Goal: Communication & Community: Answer question/provide support

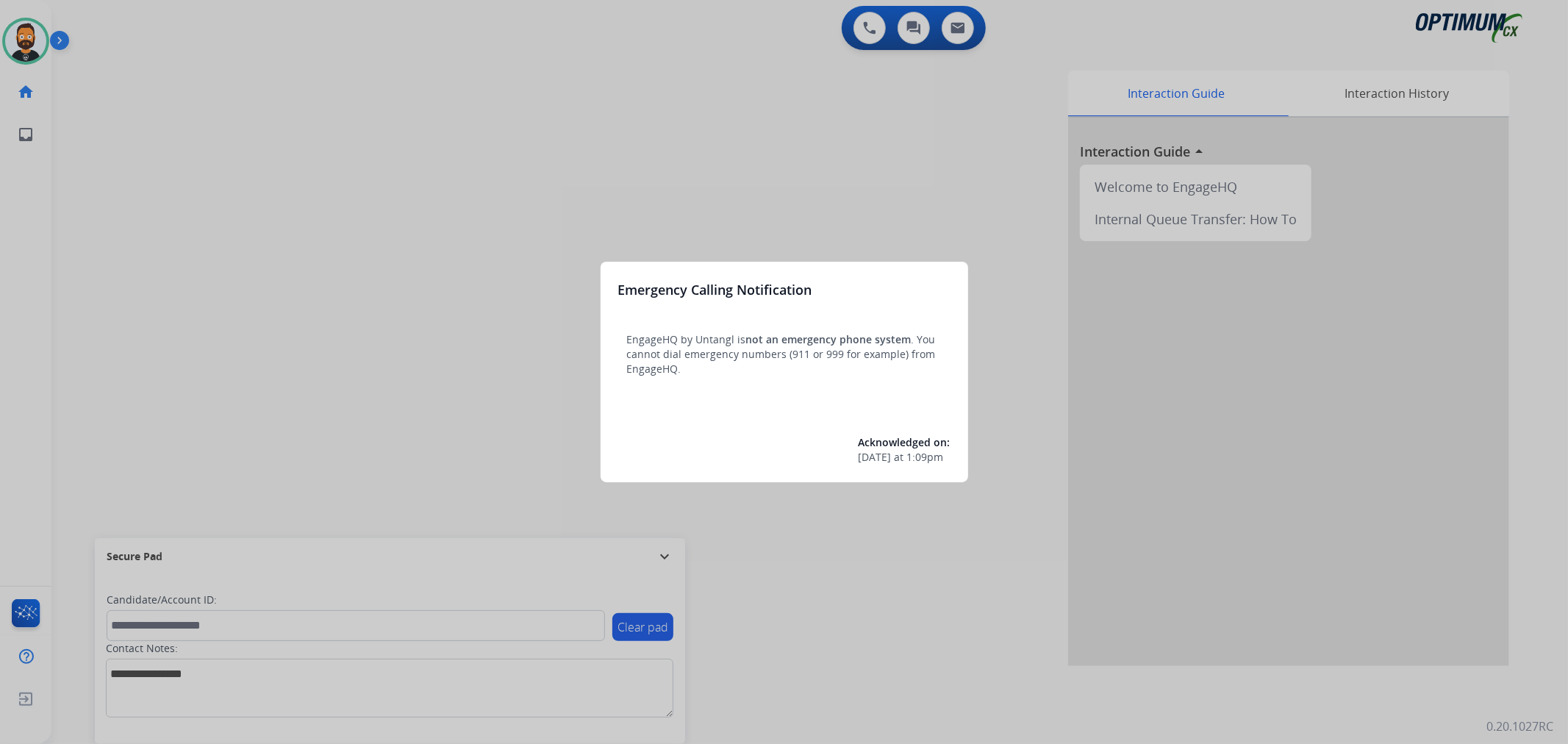
click at [669, 551] on div at bounding box center [784, 372] width 1568 height 744
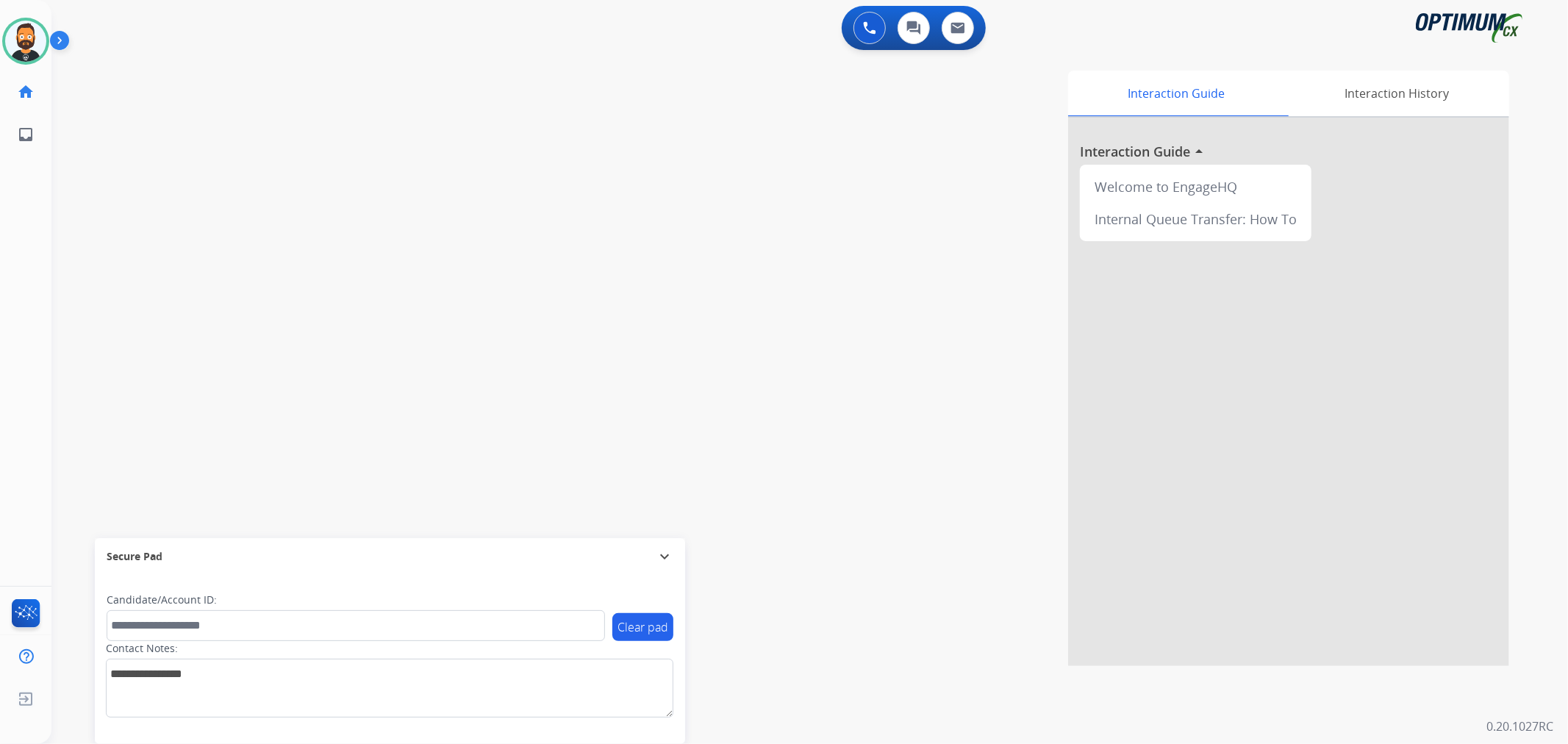
click at [669, 551] on mat-icon "expand_more" at bounding box center [665, 556] width 17 height 17
click at [66, 40] on img at bounding box center [62, 43] width 25 height 28
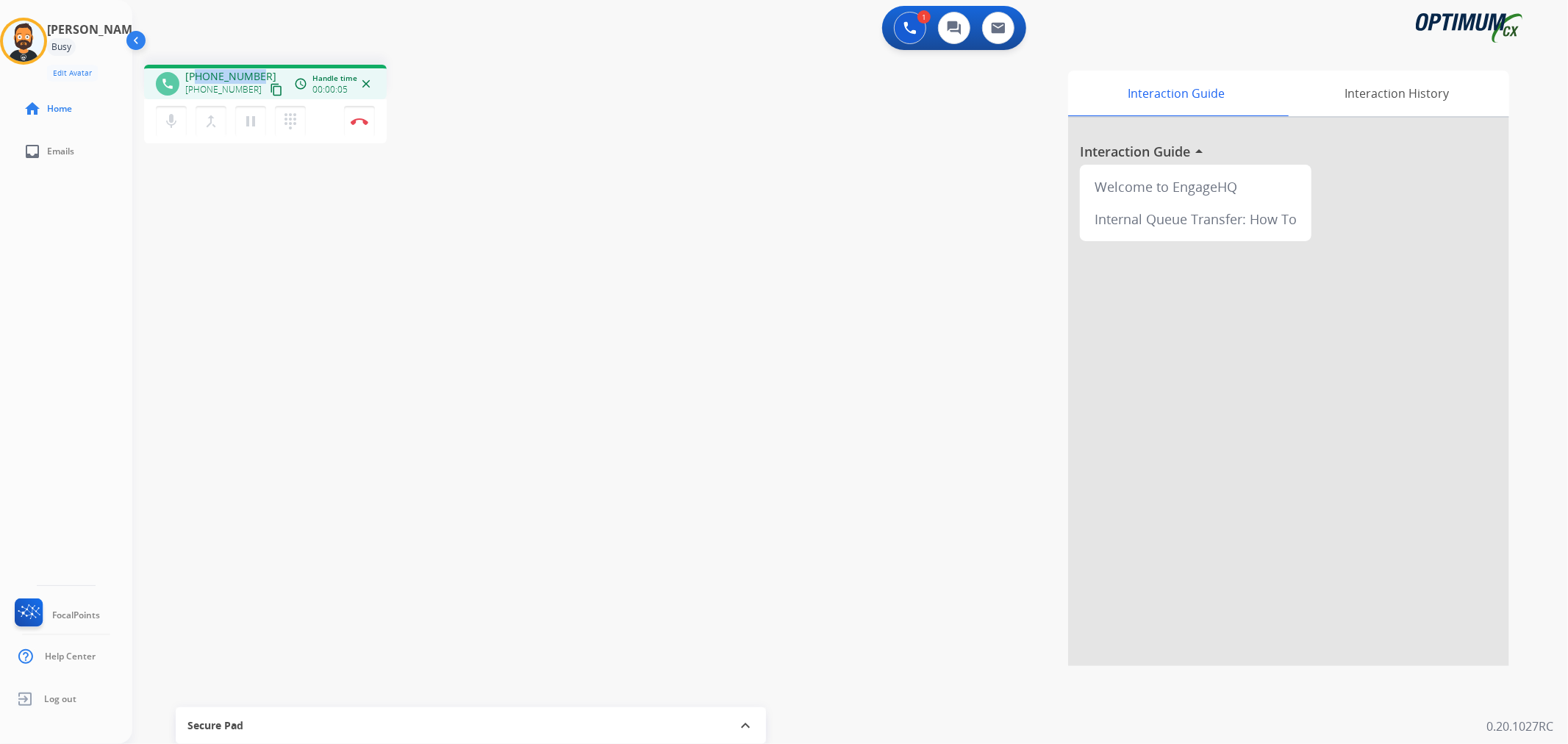
drag, startPoint x: 260, startPoint y: 75, endPoint x: 199, endPoint y: 71, distance: 61.1
click at [199, 71] on div "[PHONE_NUMBER] [PHONE_NUMBER] content_copy" at bounding box center [235, 83] width 100 height 29
copy span "6014757911"
click at [358, 117] on img at bounding box center [359, 120] width 17 height 7
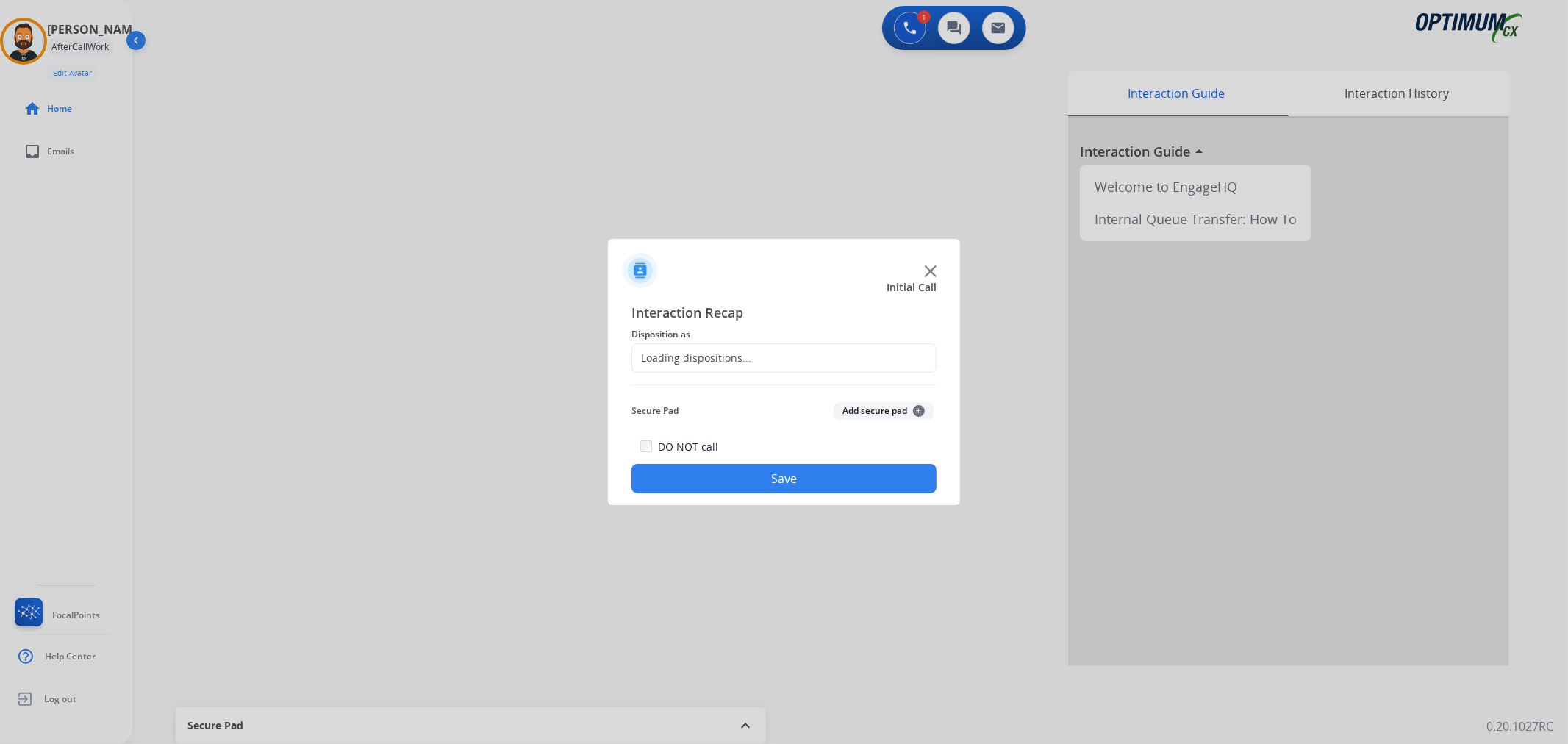
click at [702, 358] on div "Loading dispositions..." at bounding box center [691, 357] width 119 height 15
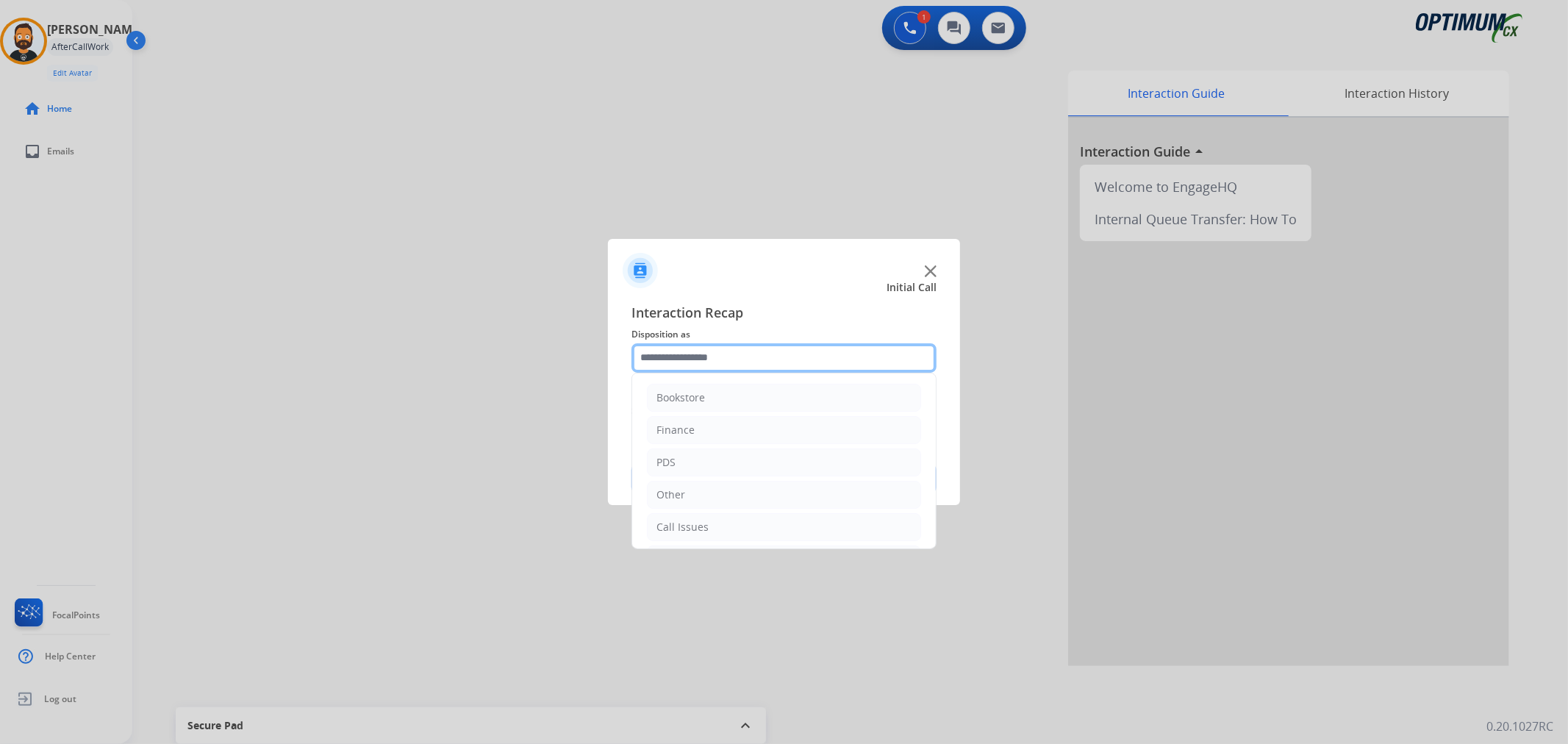
click at [702, 353] on input "text" at bounding box center [784, 357] width 305 height 29
click at [702, 520] on li "Renewal" at bounding box center [784, 524] width 274 height 28
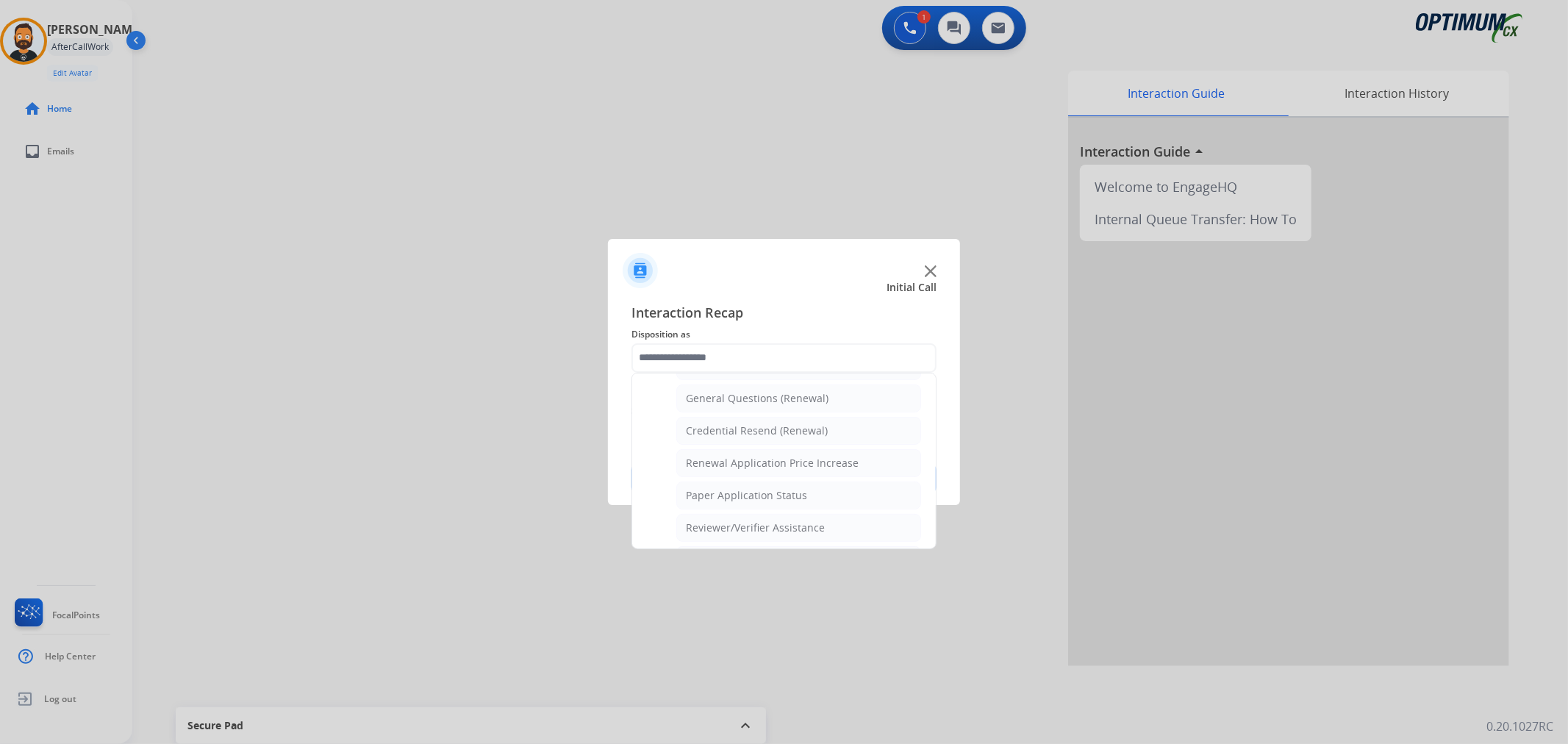
click at [754, 399] on div "General Questions (Renewal)" at bounding box center [757, 398] width 143 height 15
type input "**********"
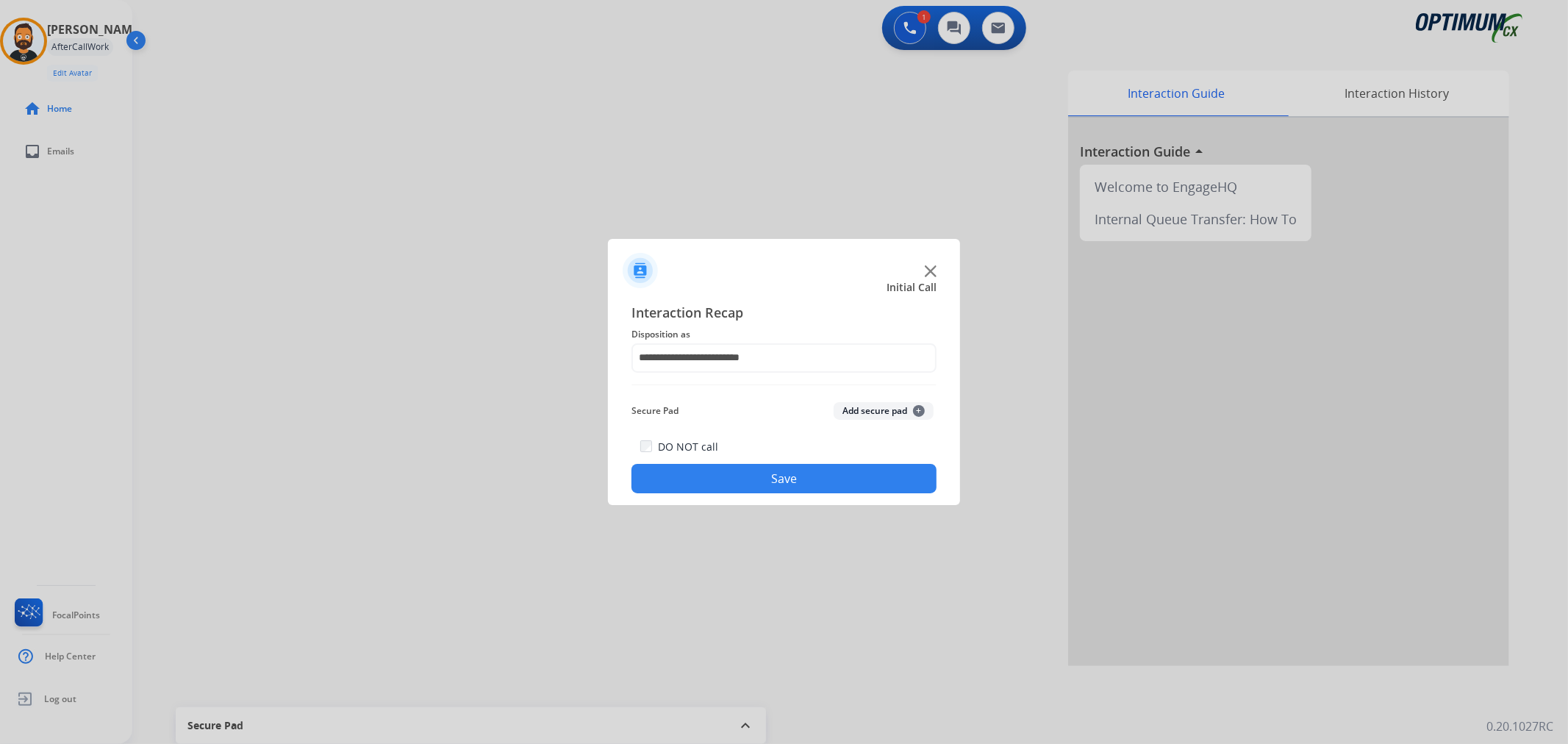
click at [754, 470] on button "Save" at bounding box center [784, 478] width 305 height 29
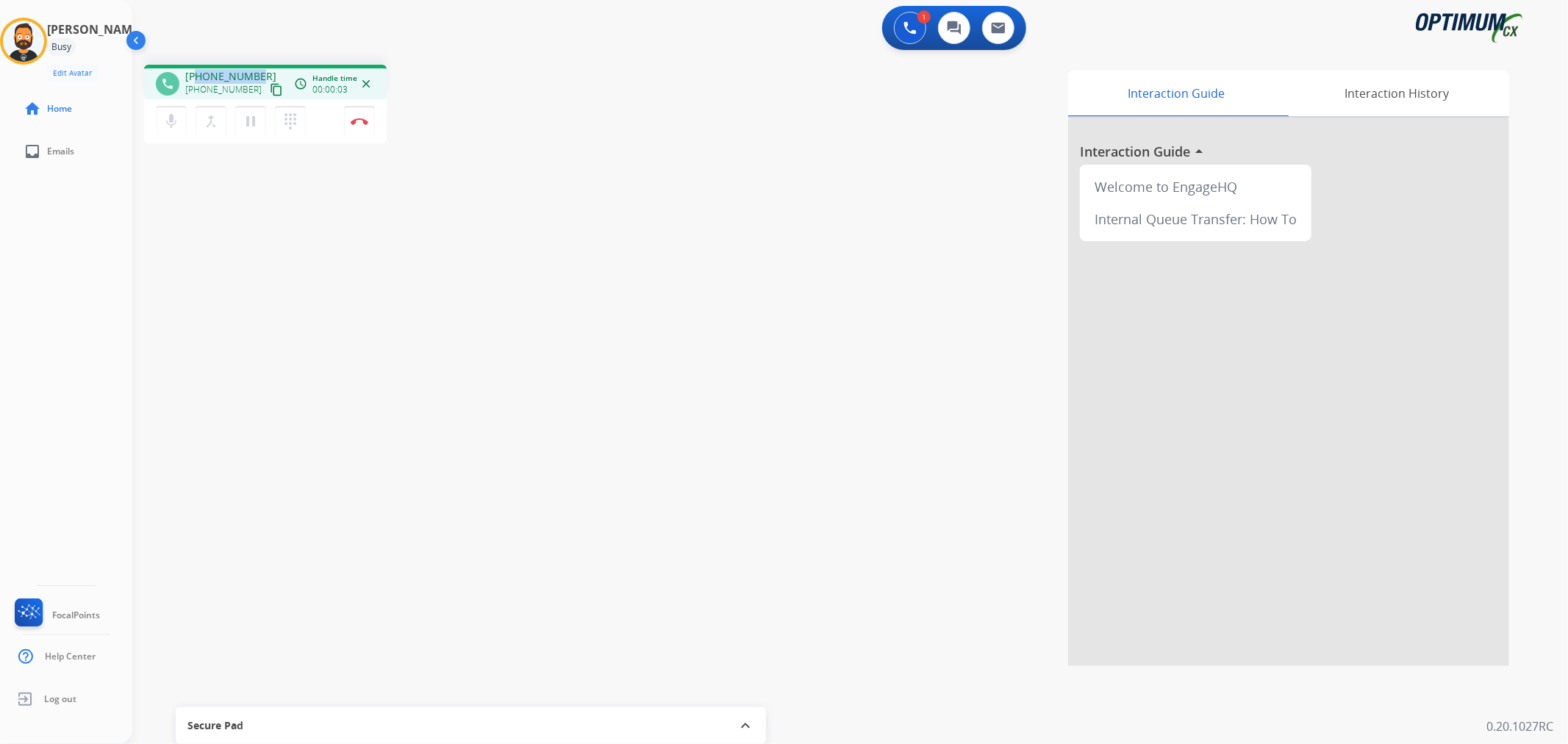
drag, startPoint x: 259, startPoint y: 68, endPoint x: 195, endPoint y: 76, distance: 64.5
click at [195, 76] on div "phone [PHONE_NUMBER] [PHONE_NUMBER] content_copy access_time Call metrics Queue…" at bounding box center [265, 82] width 243 height 35
copy span "7872263130"
click at [248, 125] on mat-icon "pause" at bounding box center [250, 121] width 17 height 17
click at [910, 34] on button at bounding box center [910, 28] width 32 height 32
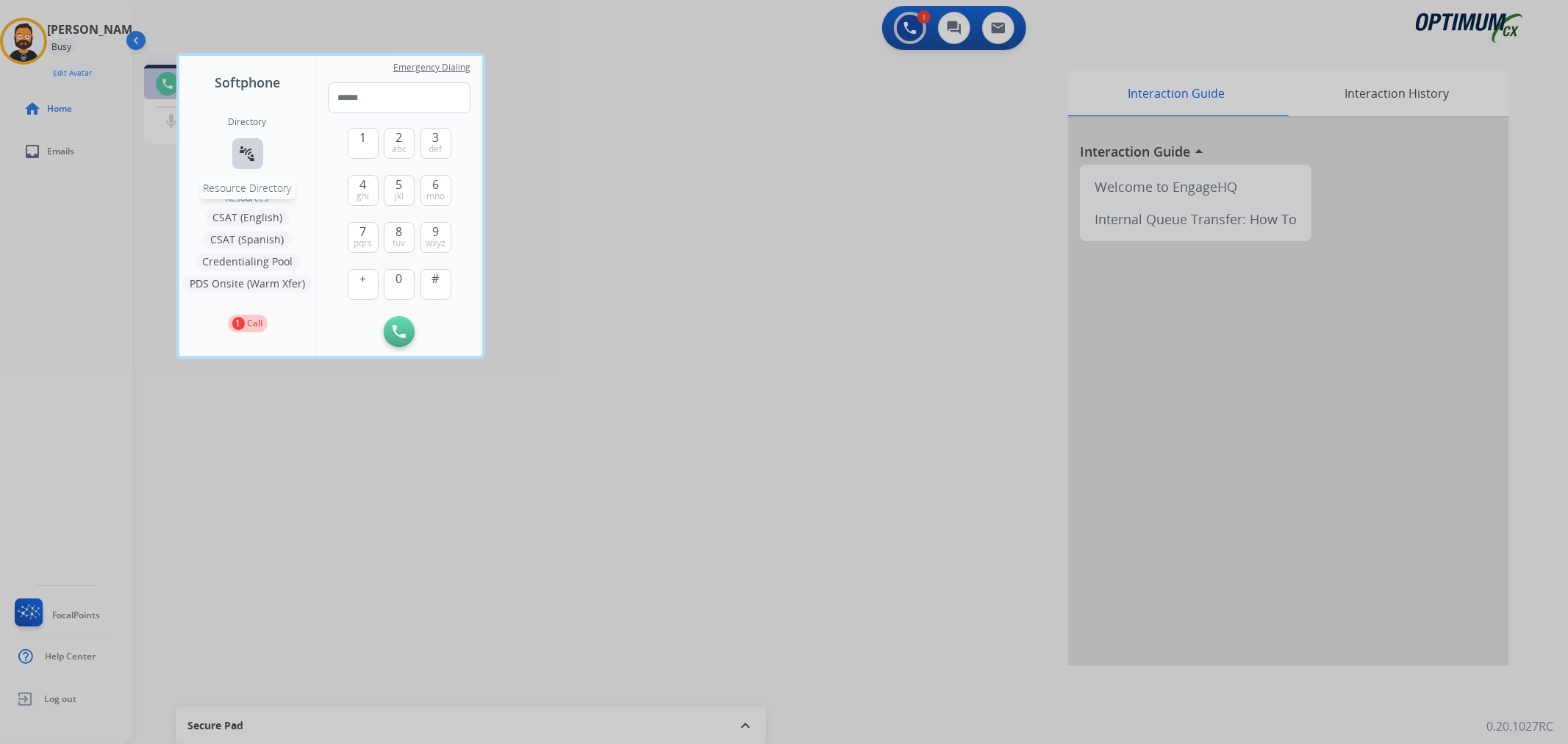
click at [237, 139] on button "connect_without_contact Resource Directory" at bounding box center [247, 154] width 31 height 31
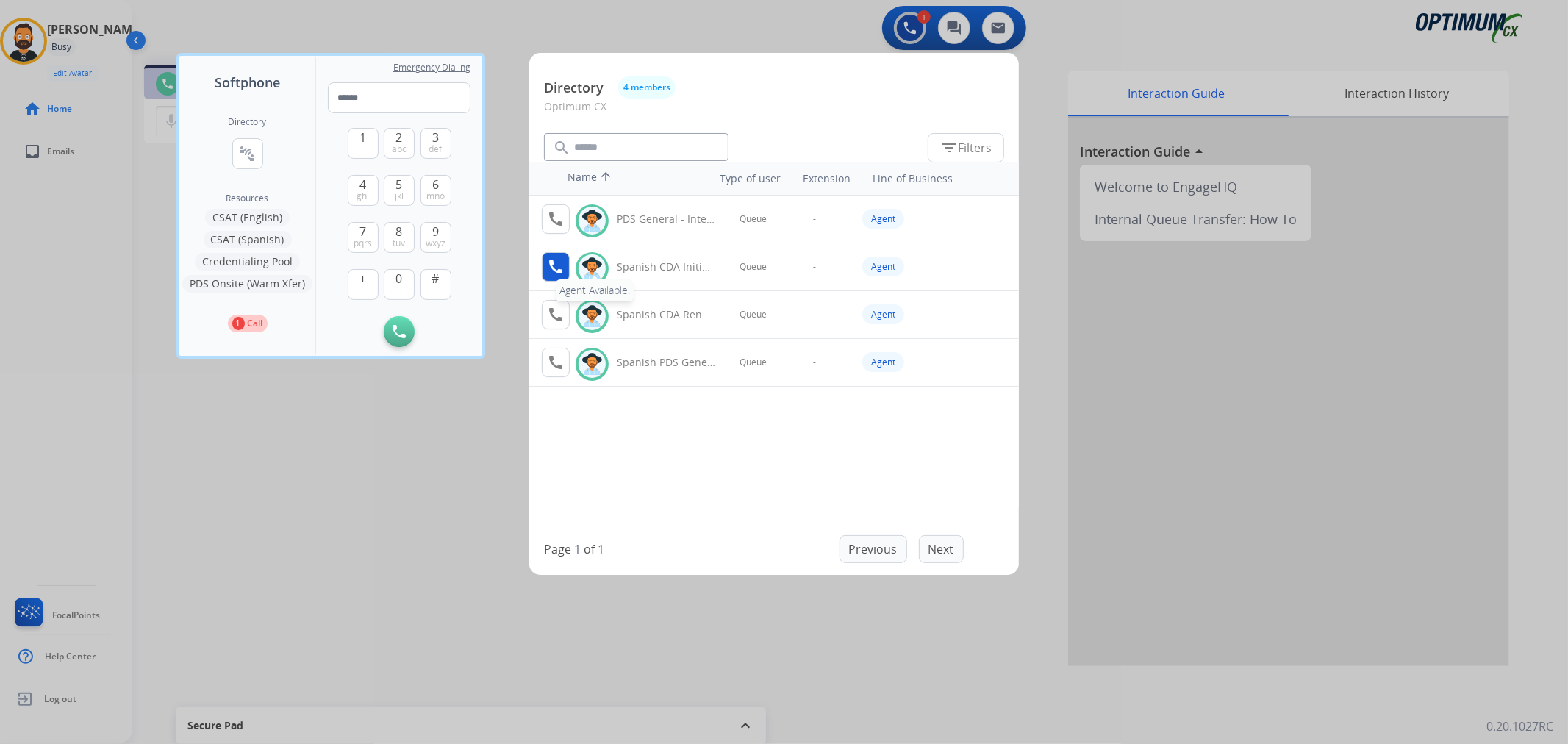
click at [547, 268] on mat-icon "call" at bounding box center [556, 267] width 17 height 17
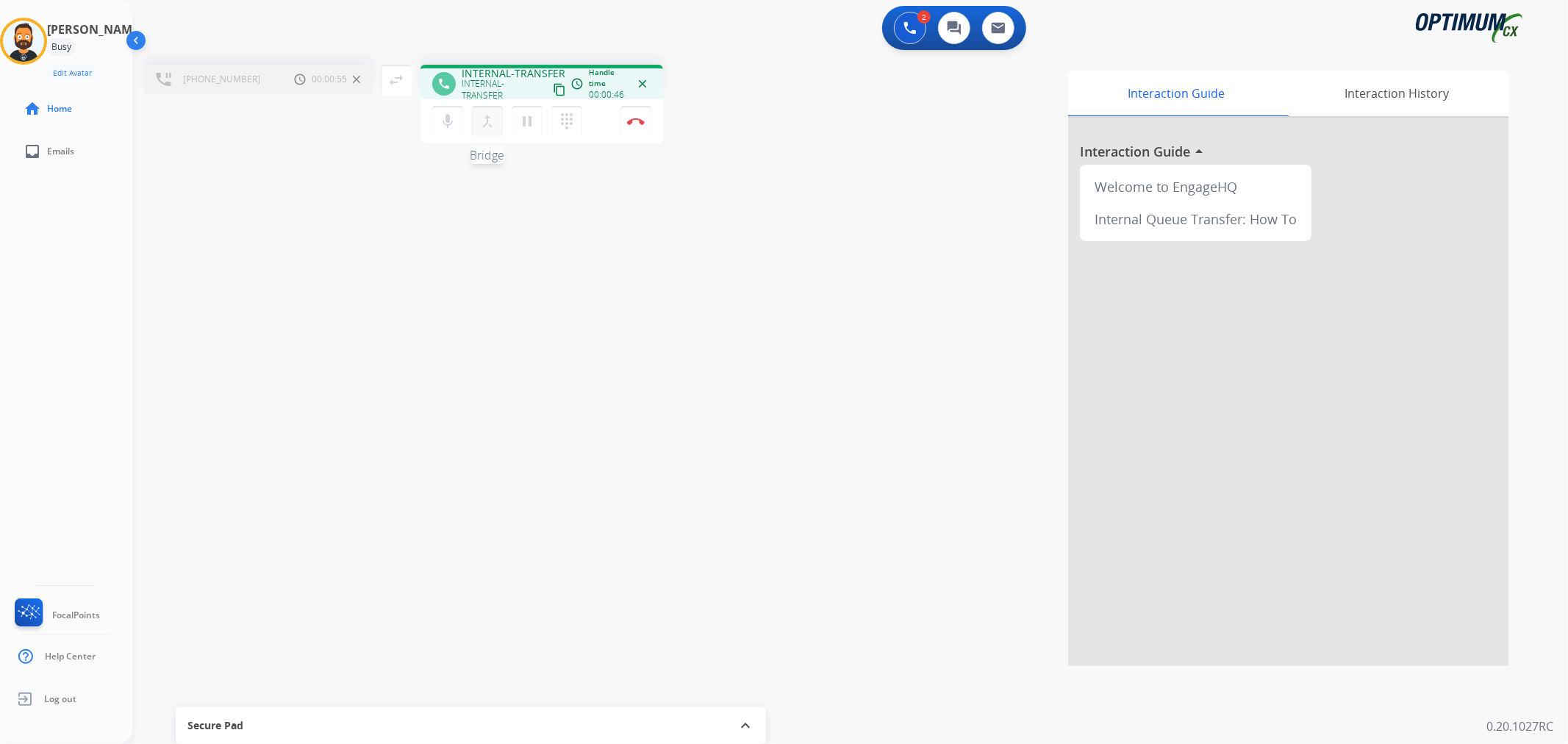
click at [487, 120] on mat-icon "merge_type" at bounding box center [487, 121] width 17 height 17
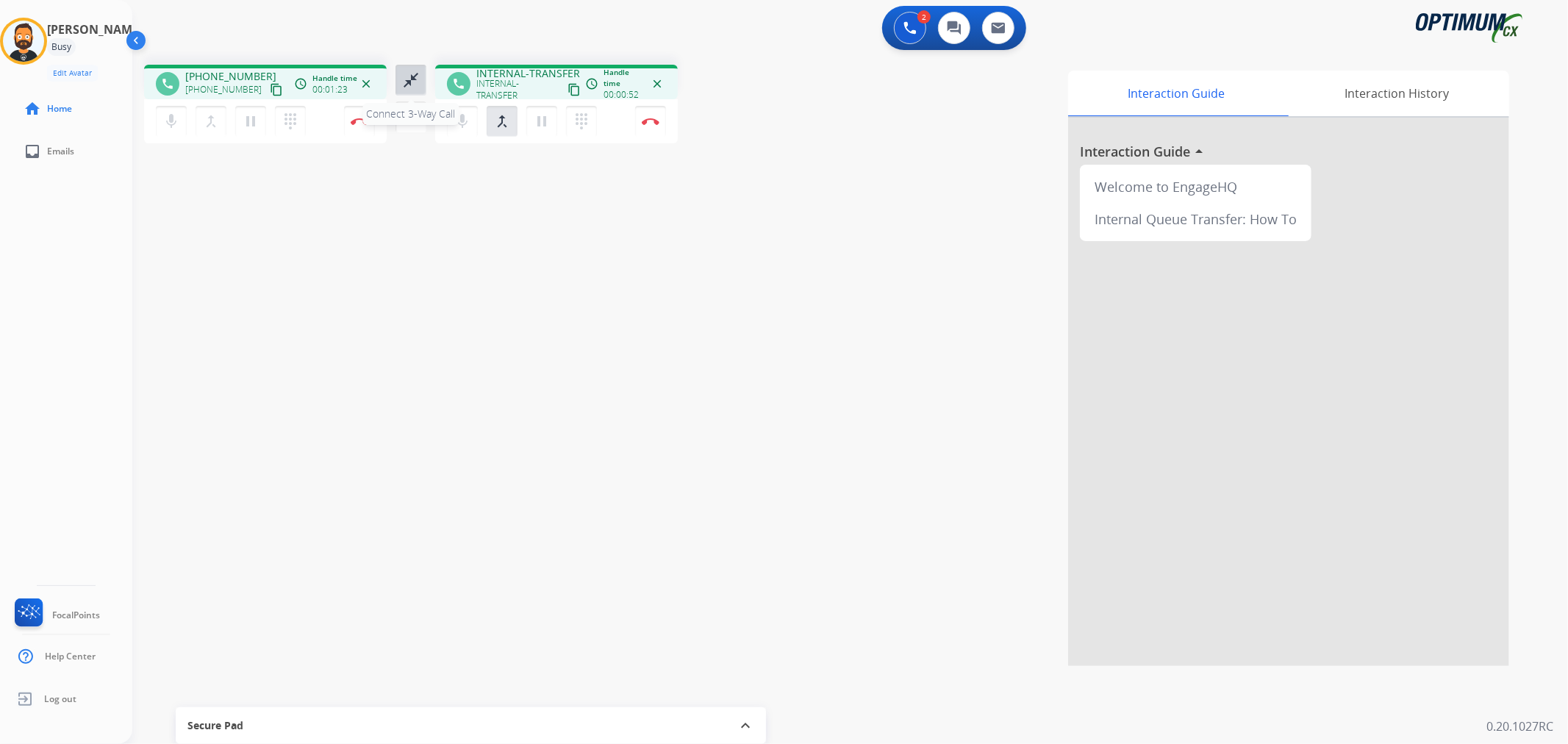
click at [407, 72] on mat-icon "close_fullscreen" at bounding box center [411, 80] width 17 height 17
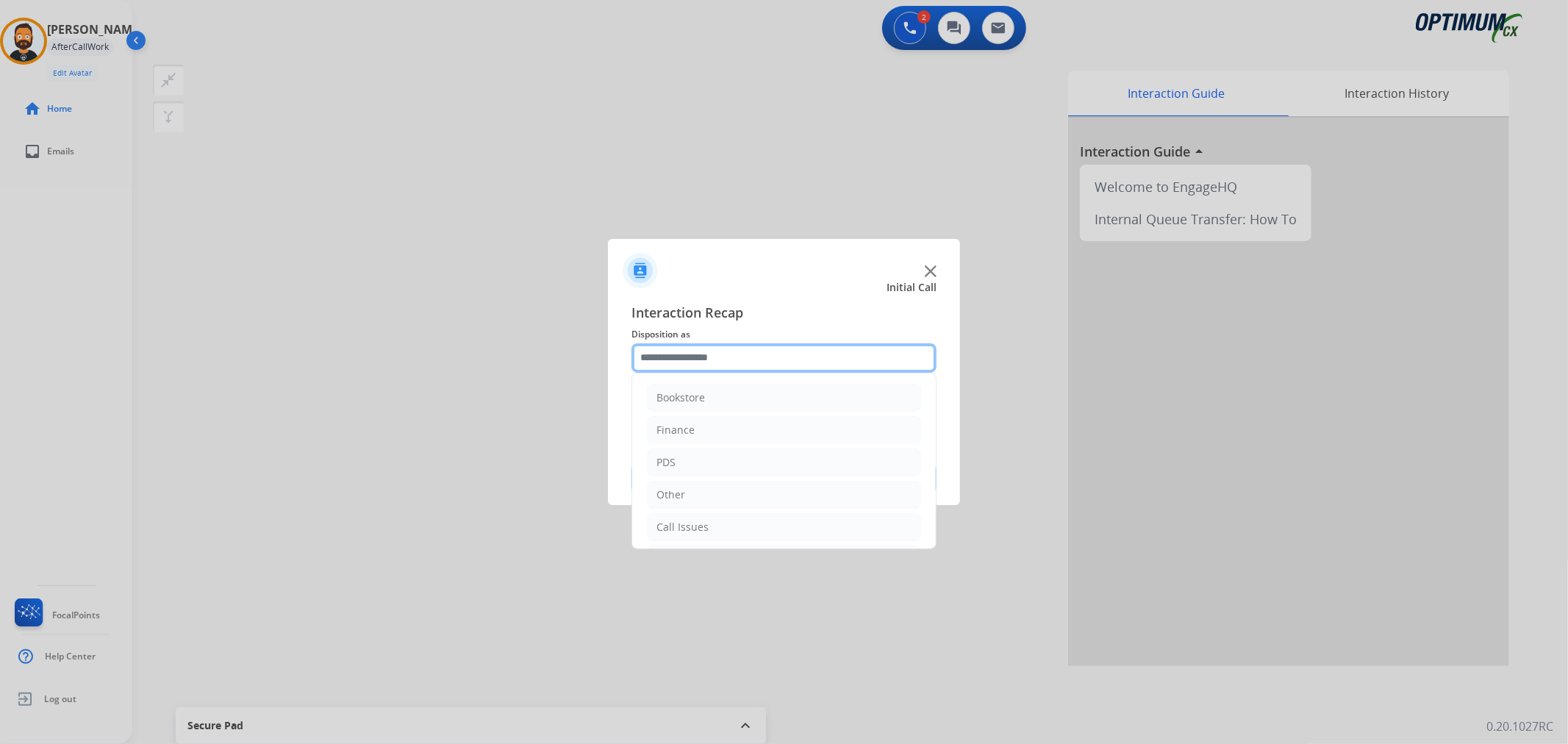
click at [699, 353] on input "text" at bounding box center [784, 357] width 305 height 29
click at [699, 452] on div "Initial Application" at bounding box center [700, 459] width 87 height 15
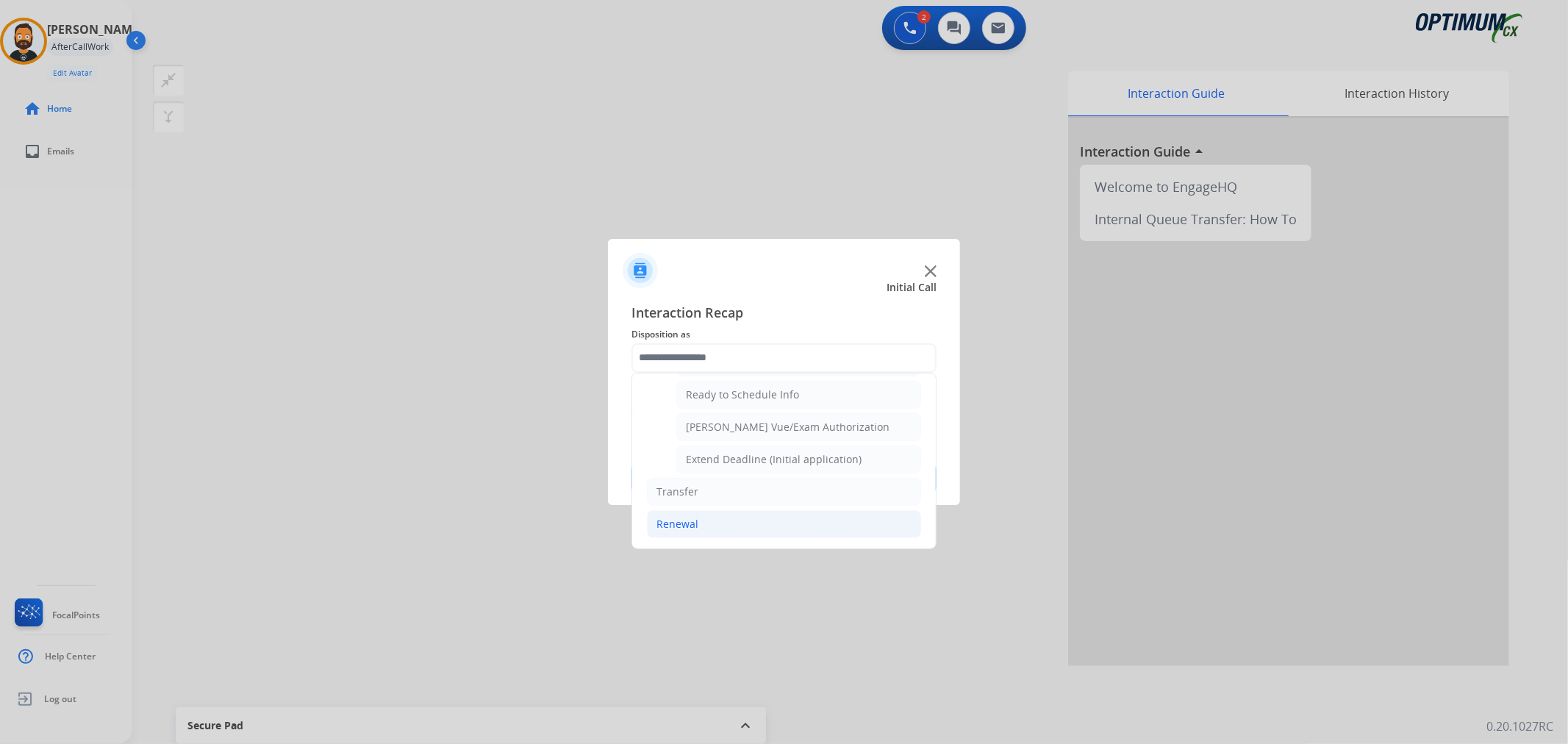
click at [690, 516] on div "Renewal" at bounding box center [677, 524] width 42 height 15
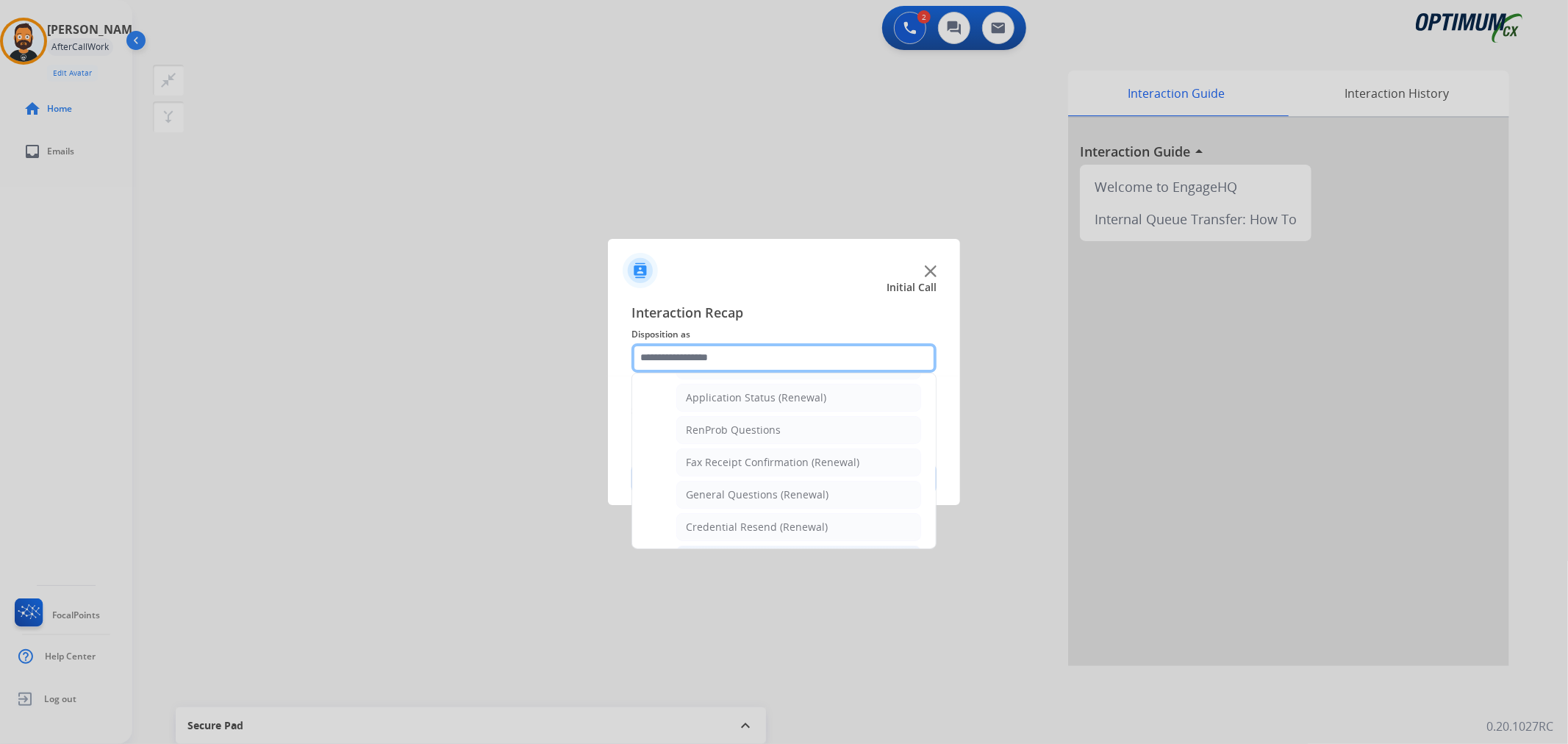
scroll to position [298, 0]
click at [710, 520] on li "General Questions (Renewal)" at bounding box center [799, 534] width 245 height 28
type input "**********"
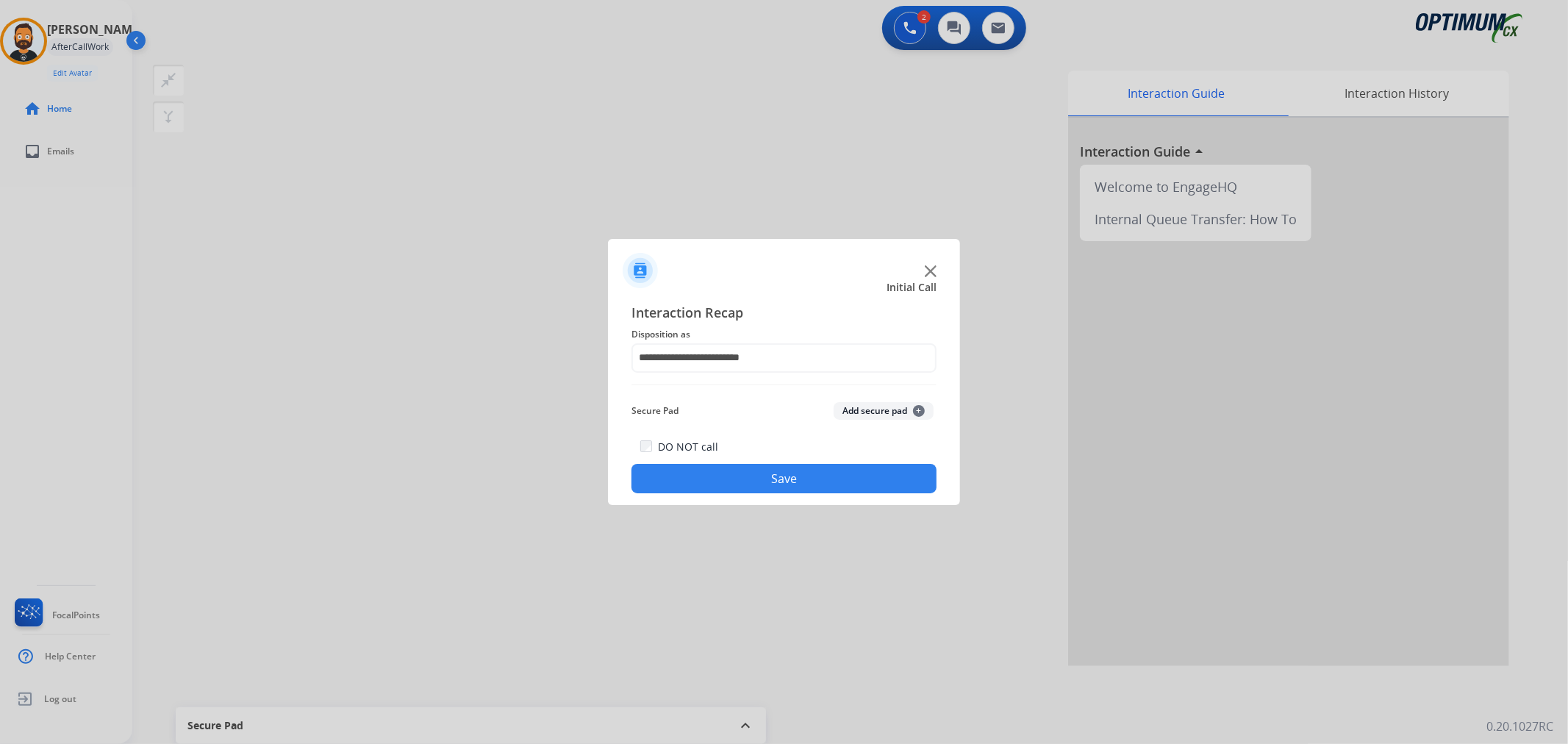
click at [743, 468] on button "Save" at bounding box center [784, 478] width 305 height 29
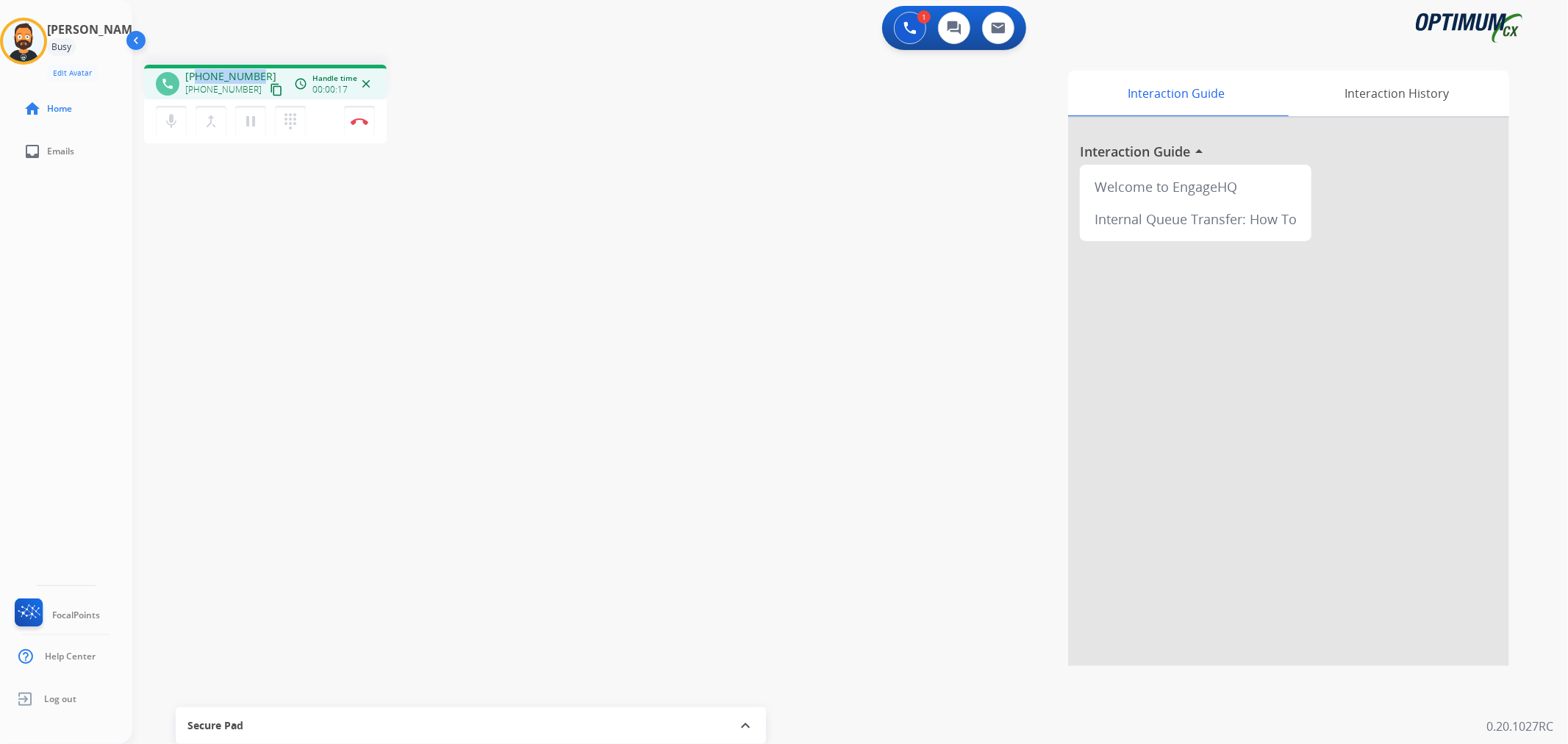
drag, startPoint x: 254, startPoint y: 72, endPoint x: 197, endPoint y: 72, distance: 57.0
click at [197, 72] on span "[PHONE_NUMBER]" at bounding box center [231, 76] width 91 height 15
copy span "2393229054"
click at [355, 129] on button "Disconnect" at bounding box center [359, 120] width 31 height 31
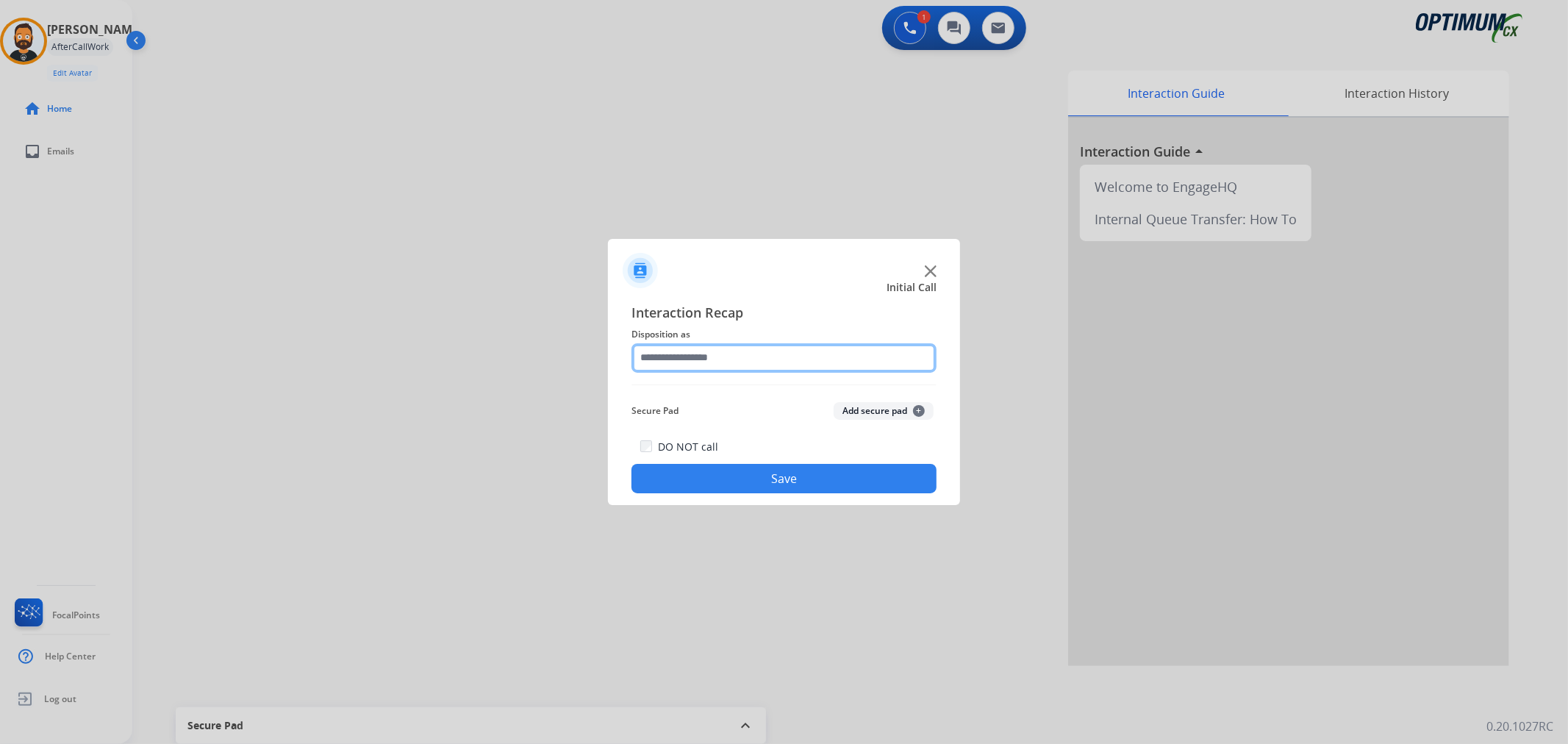
click at [784, 361] on input "text" at bounding box center [784, 357] width 305 height 29
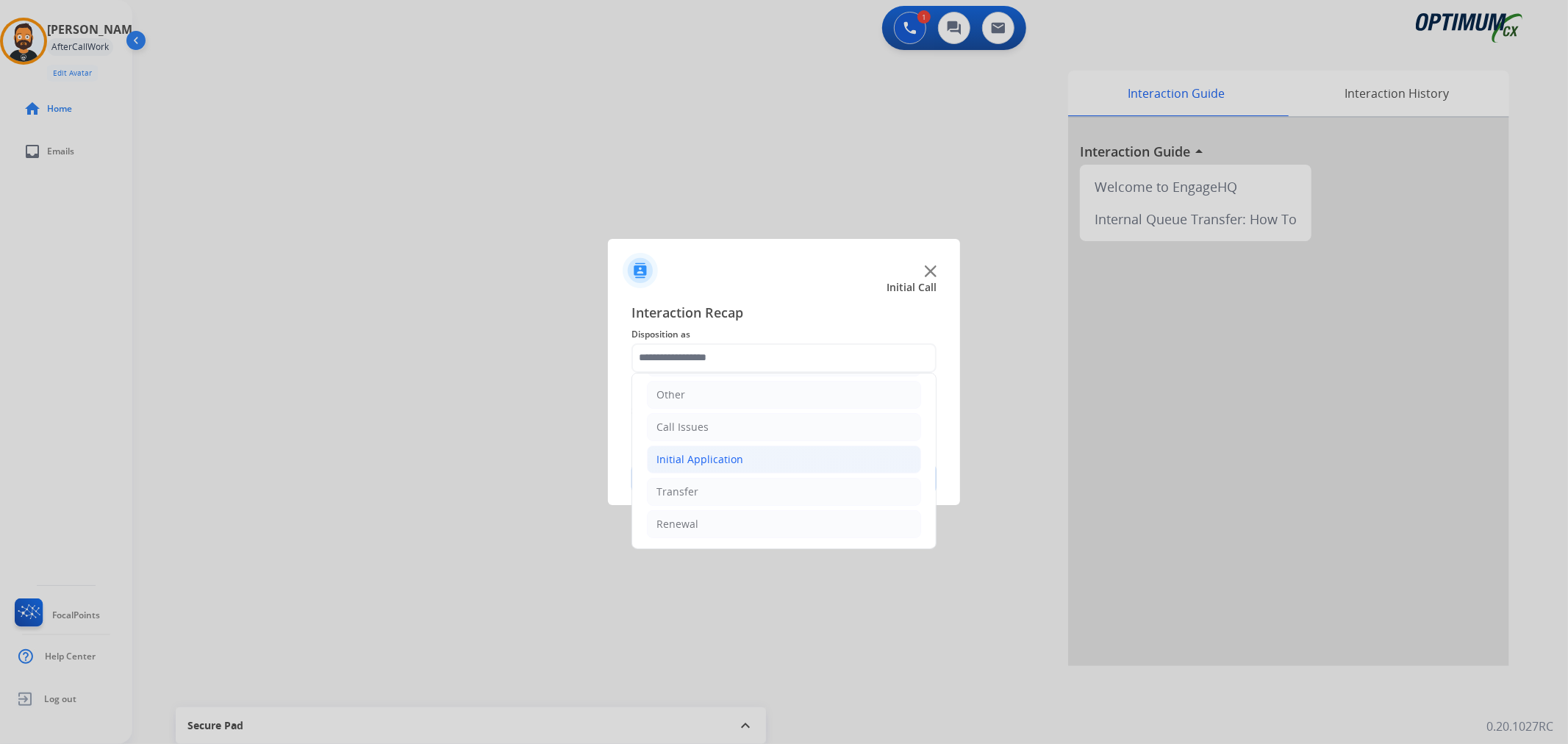
click at [728, 452] on div "Initial Application" at bounding box center [700, 459] width 87 height 15
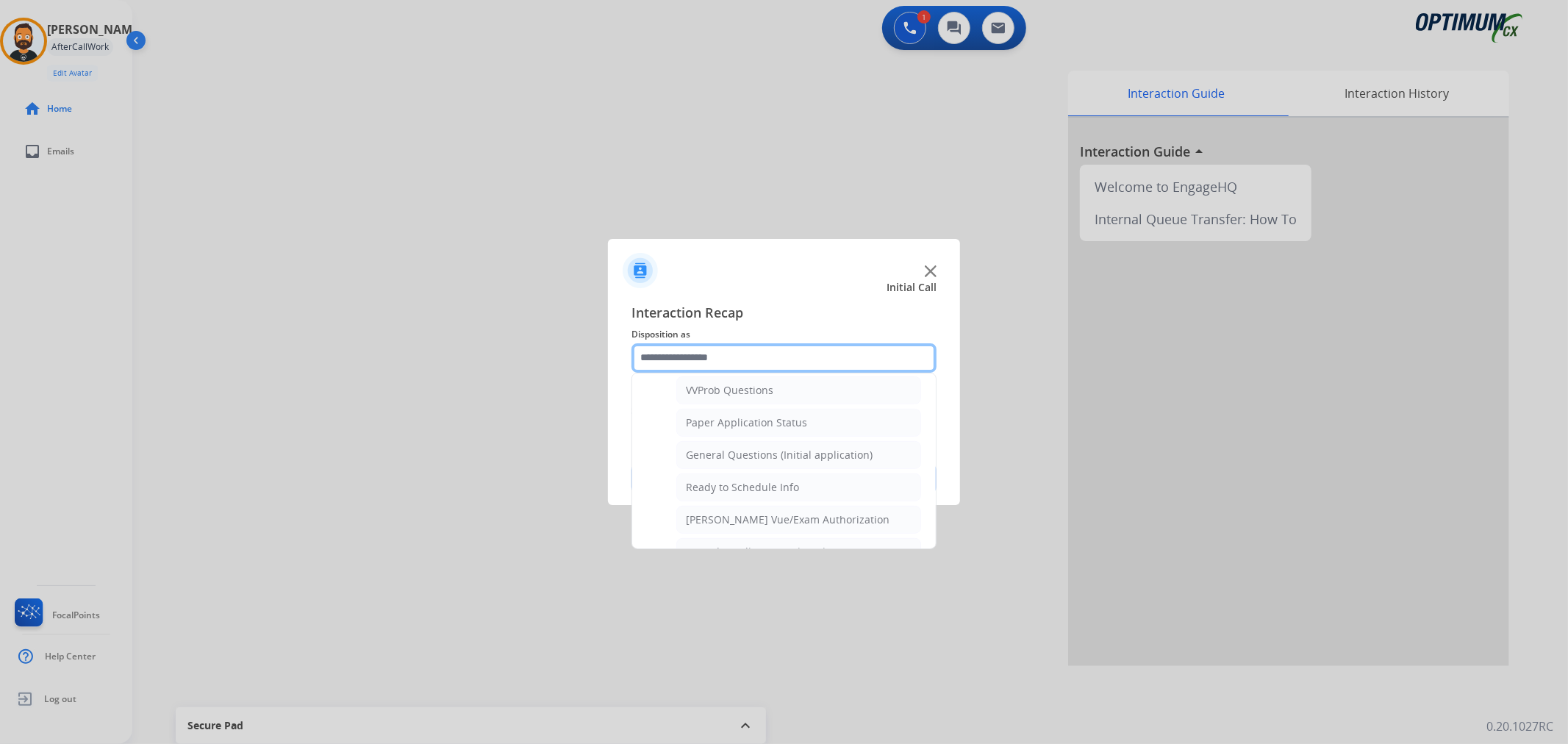
scroll to position [758, 0]
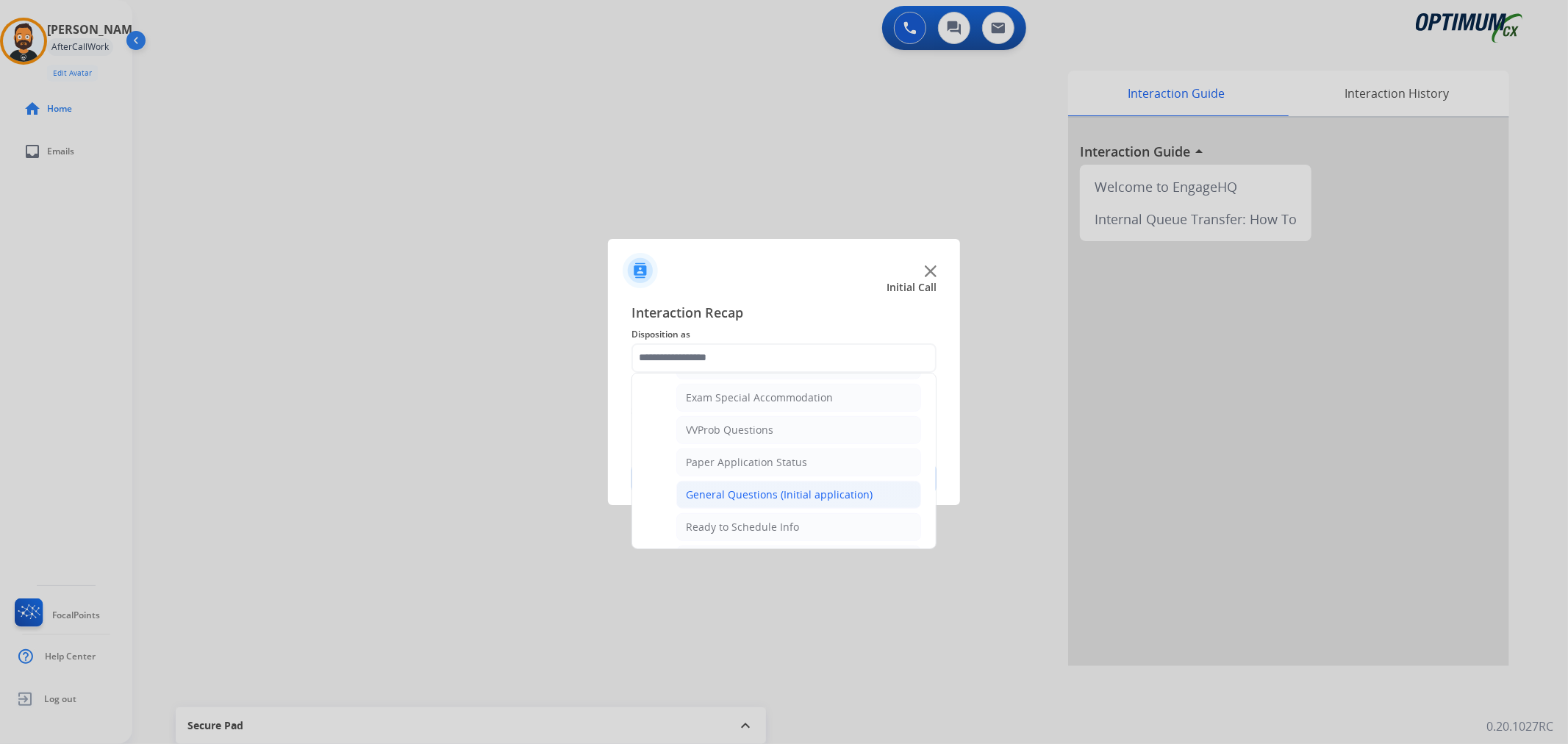
click at [736, 497] on div "General Questions (Initial application)" at bounding box center [779, 494] width 187 height 15
type input "**********"
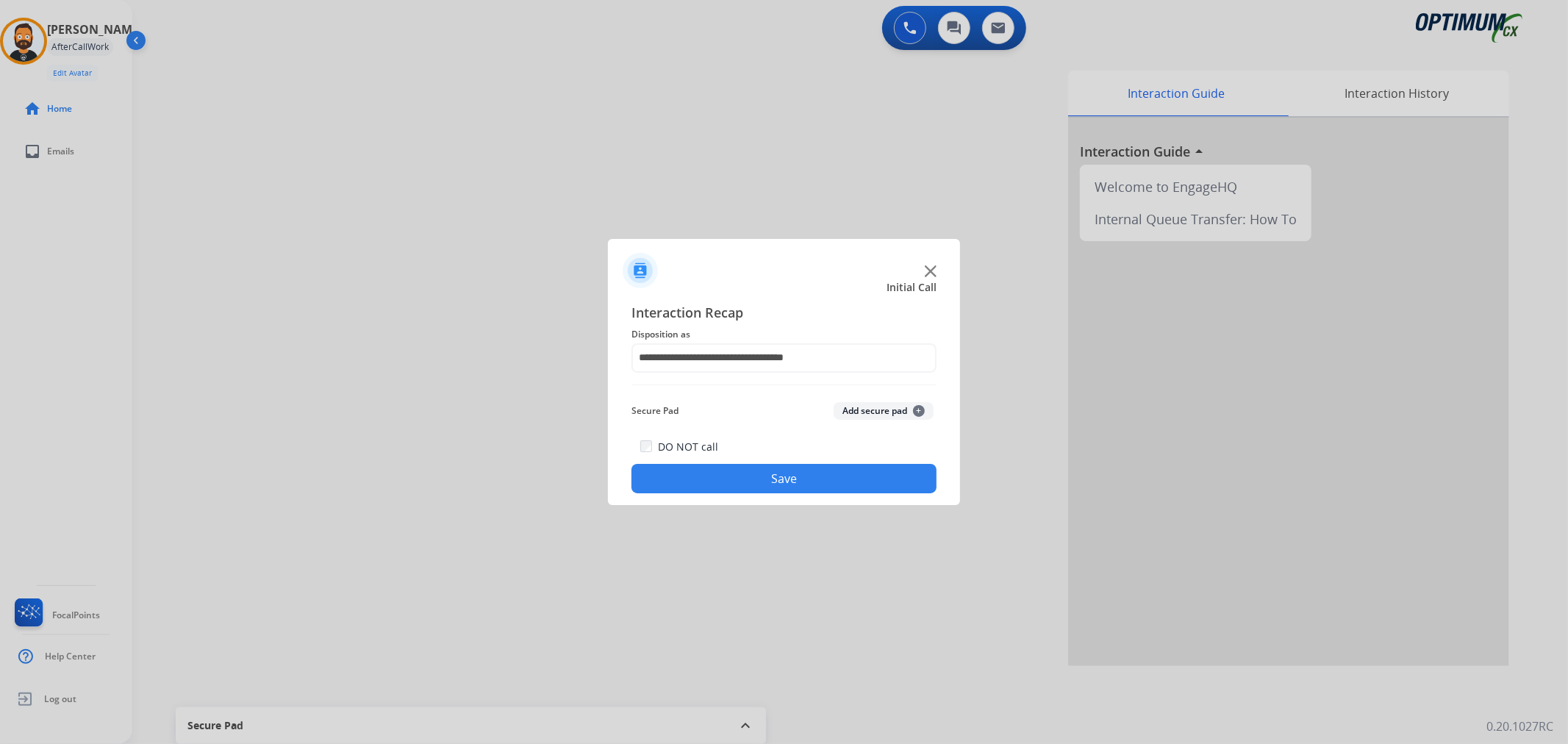
click at [726, 479] on button "Save" at bounding box center [784, 478] width 305 height 29
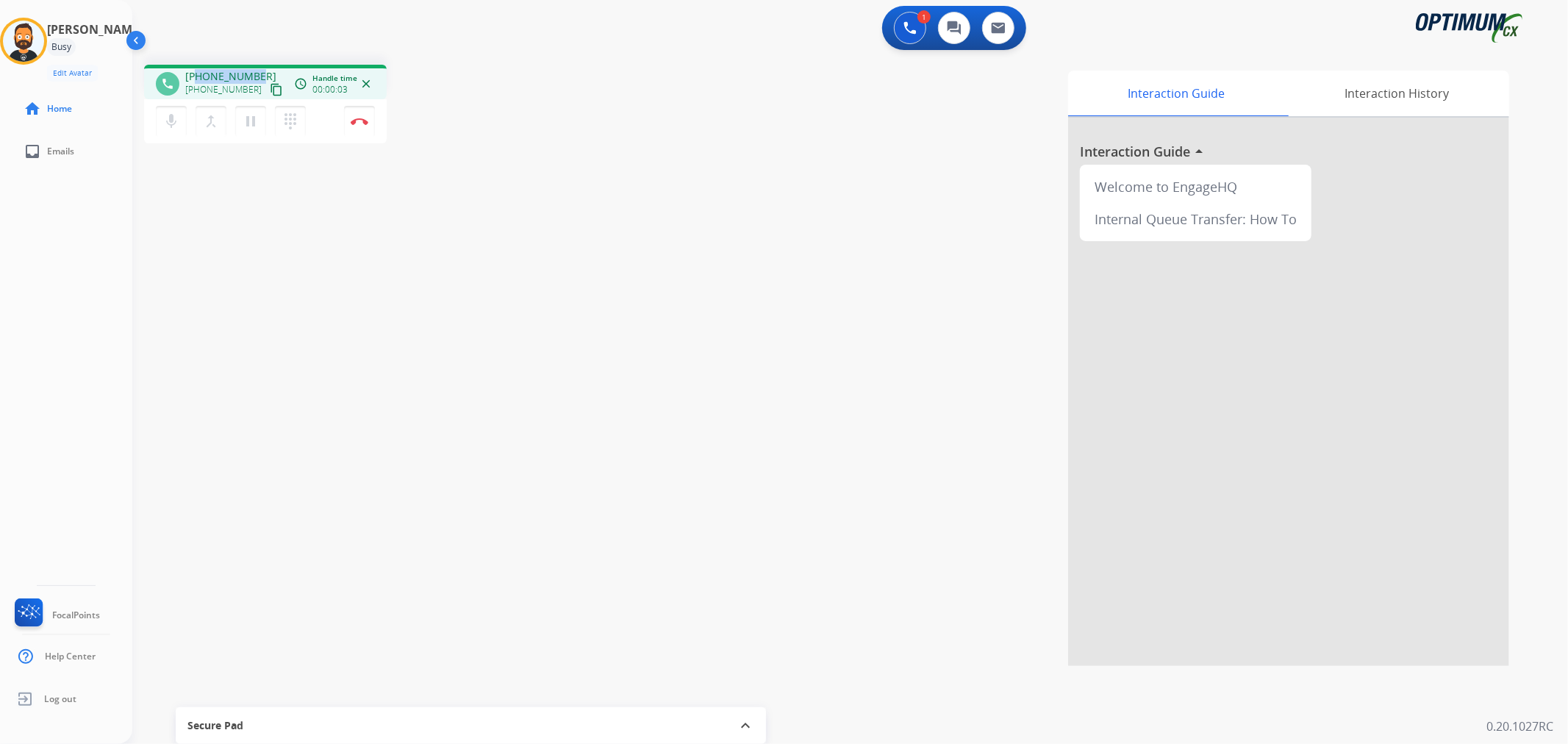
drag, startPoint x: 260, startPoint y: 67, endPoint x: 198, endPoint y: 72, distance: 62.2
click at [198, 72] on div "phone [PHONE_NUMBER] [PHONE_NUMBER] content_copy access_time Call metrics Queue…" at bounding box center [265, 82] width 243 height 35
copy span "3136872631"
click at [369, 120] on button "Disconnect" at bounding box center [359, 120] width 31 height 31
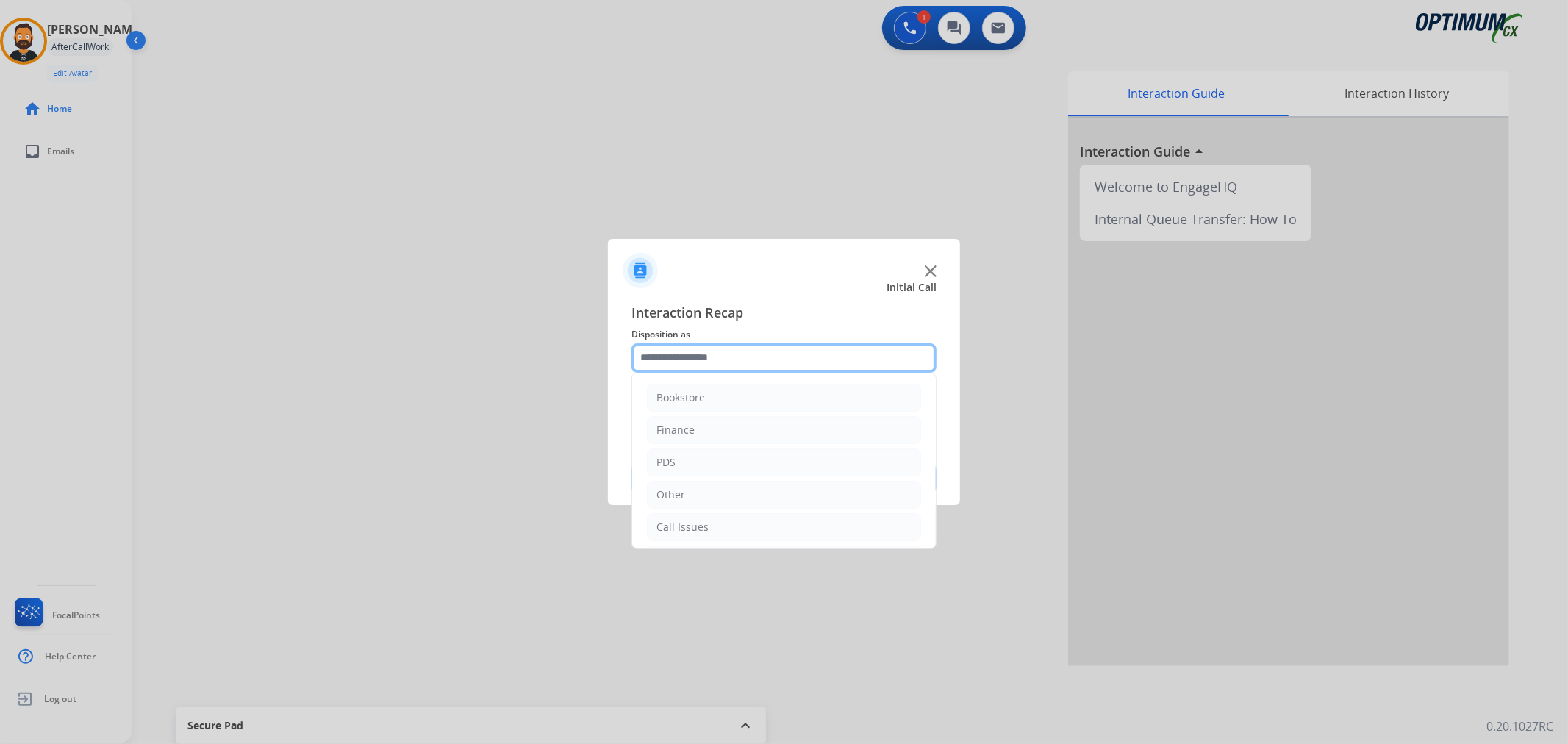
click at [681, 369] on input "text" at bounding box center [784, 357] width 305 height 29
click at [686, 524] on div "Renewal" at bounding box center [677, 524] width 42 height 15
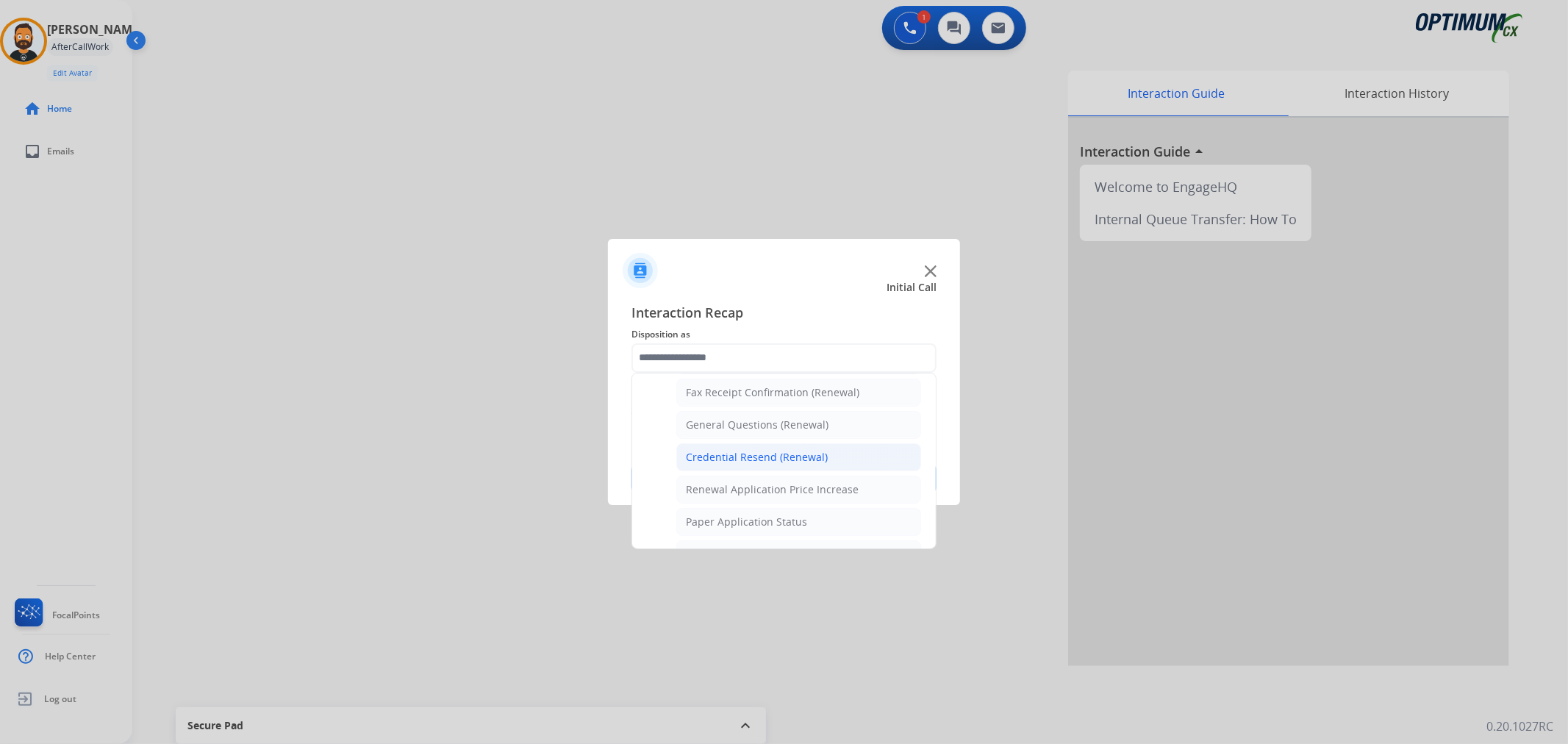
click at [754, 452] on div "Credential Resend (Renewal)" at bounding box center [757, 457] width 142 height 15
type input "**********"
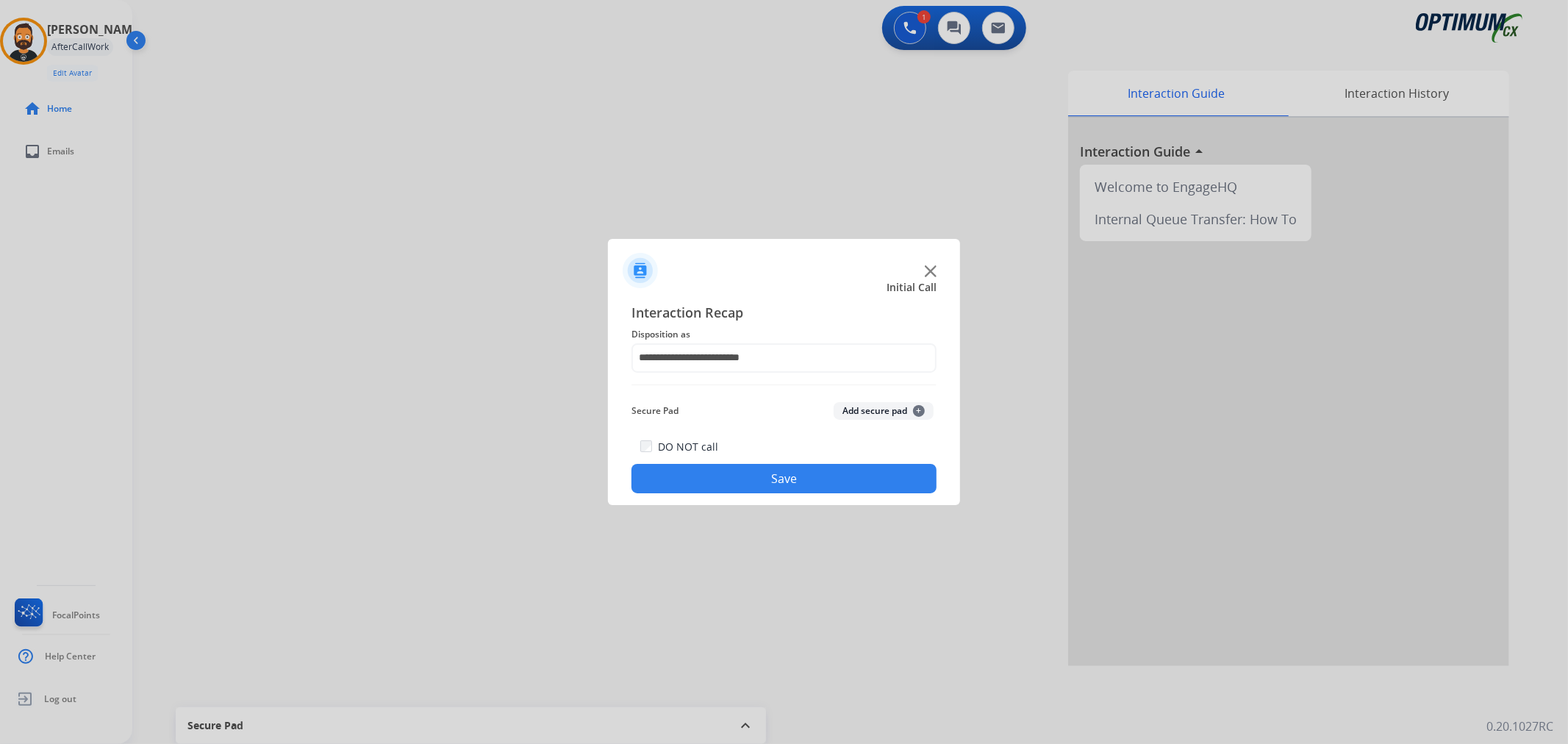
click at [754, 465] on button "Save" at bounding box center [784, 478] width 305 height 29
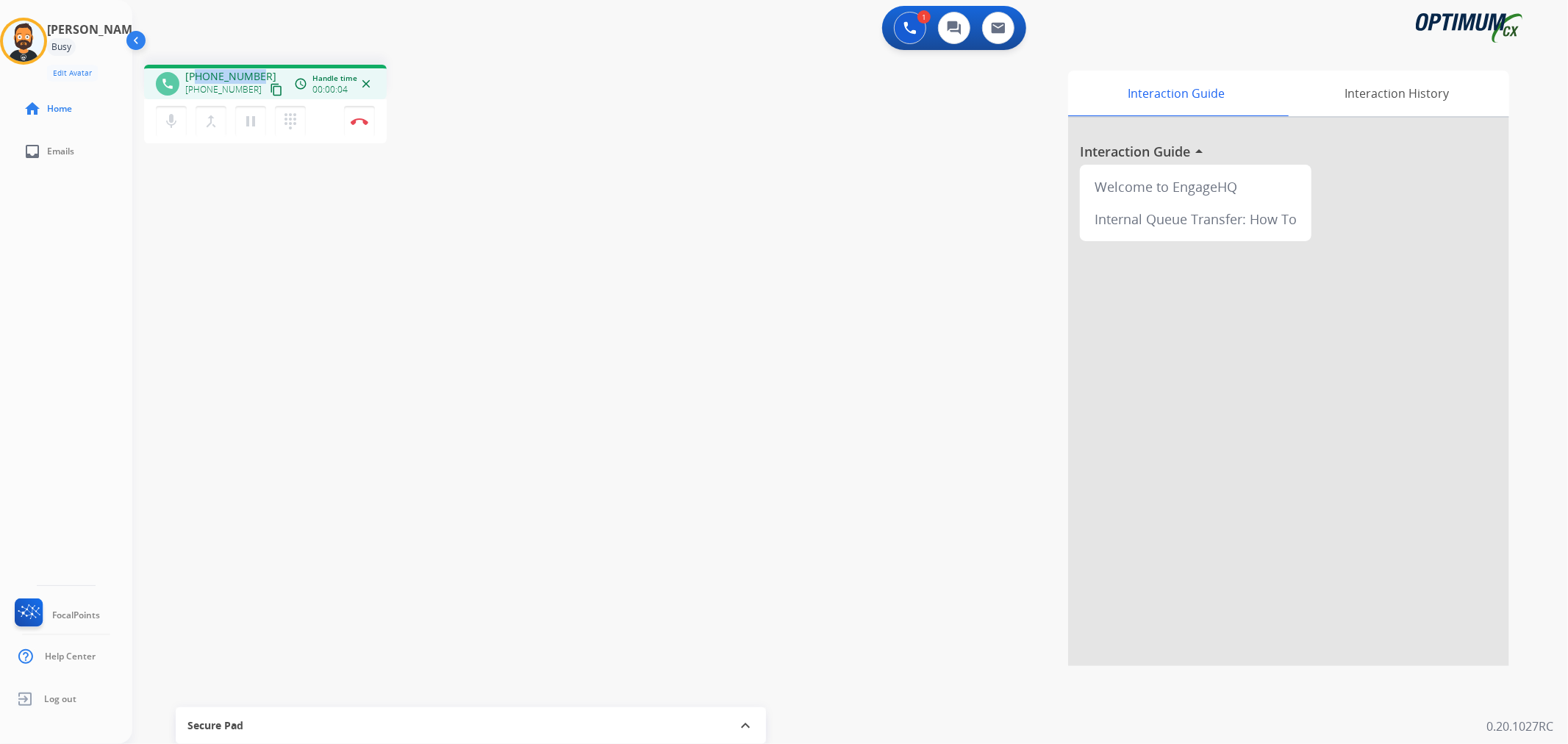
drag, startPoint x: 255, startPoint y: 69, endPoint x: 198, endPoint y: 74, distance: 57.2
click at [198, 74] on span "[PHONE_NUMBER]" at bounding box center [231, 76] width 91 height 15
copy span "6154857702"
click at [360, 125] on button "Disconnect" at bounding box center [359, 120] width 31 height 31
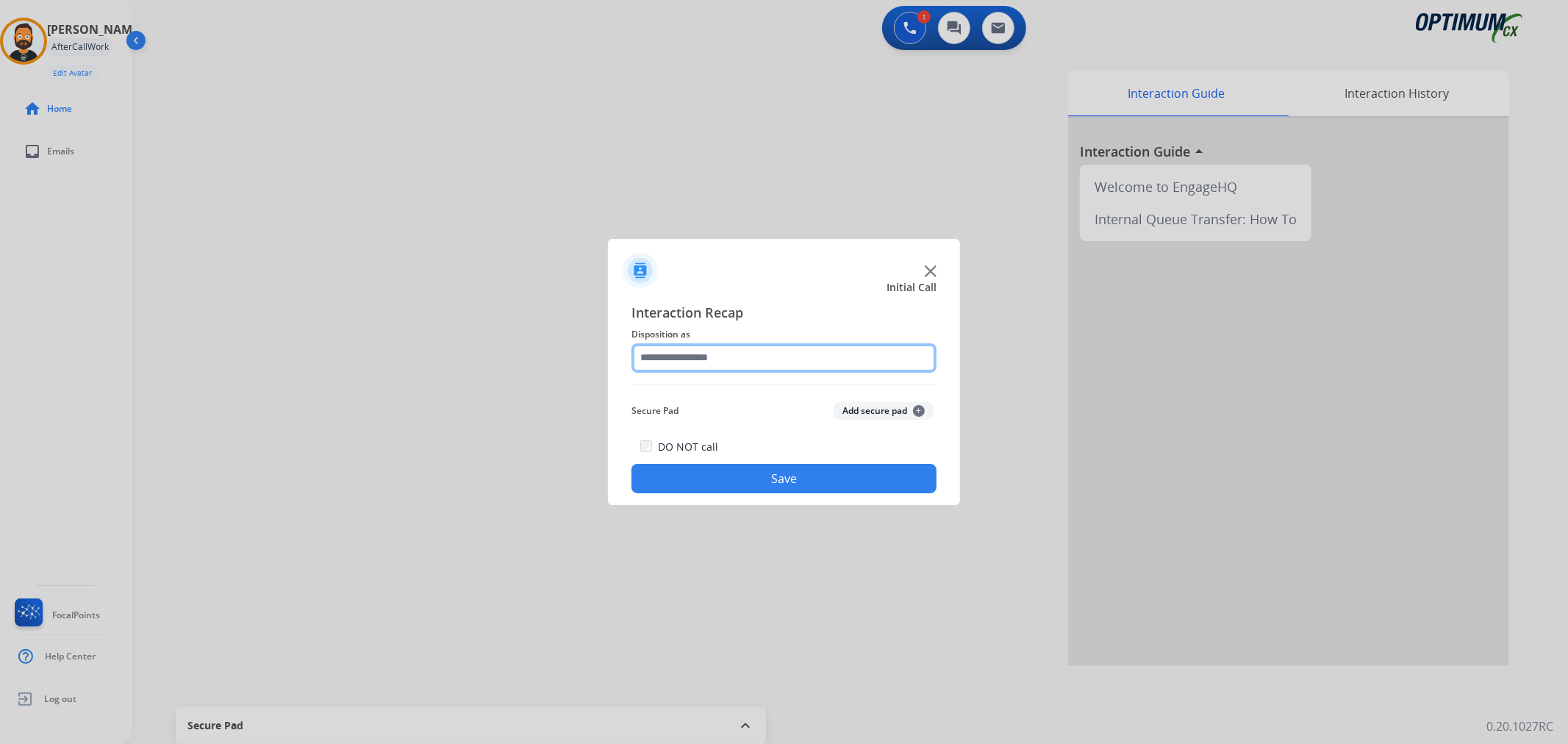
click at [751, 349] on input "text" at bounding box center [784, 357] width 305 height 29
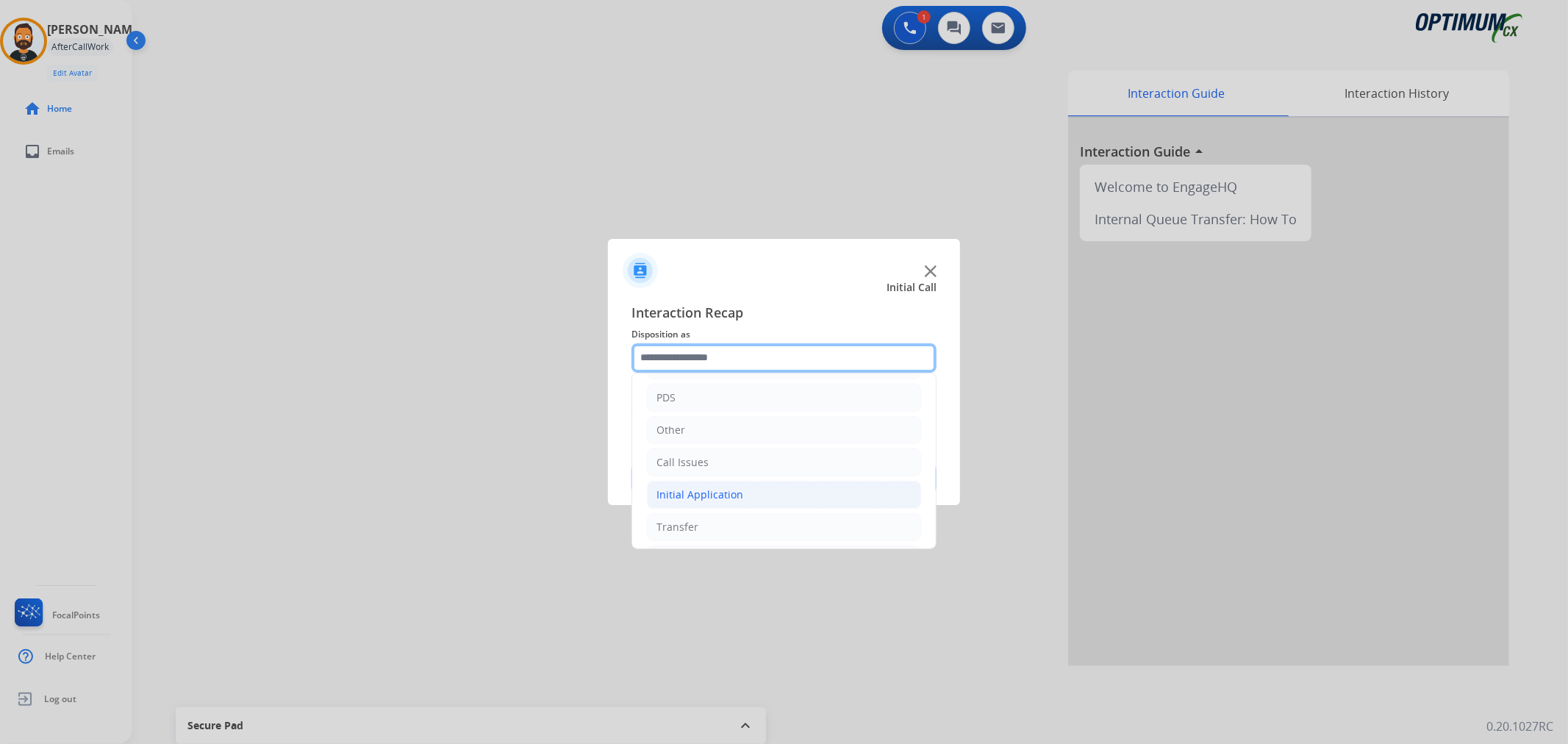
scroll to position [101, 0]
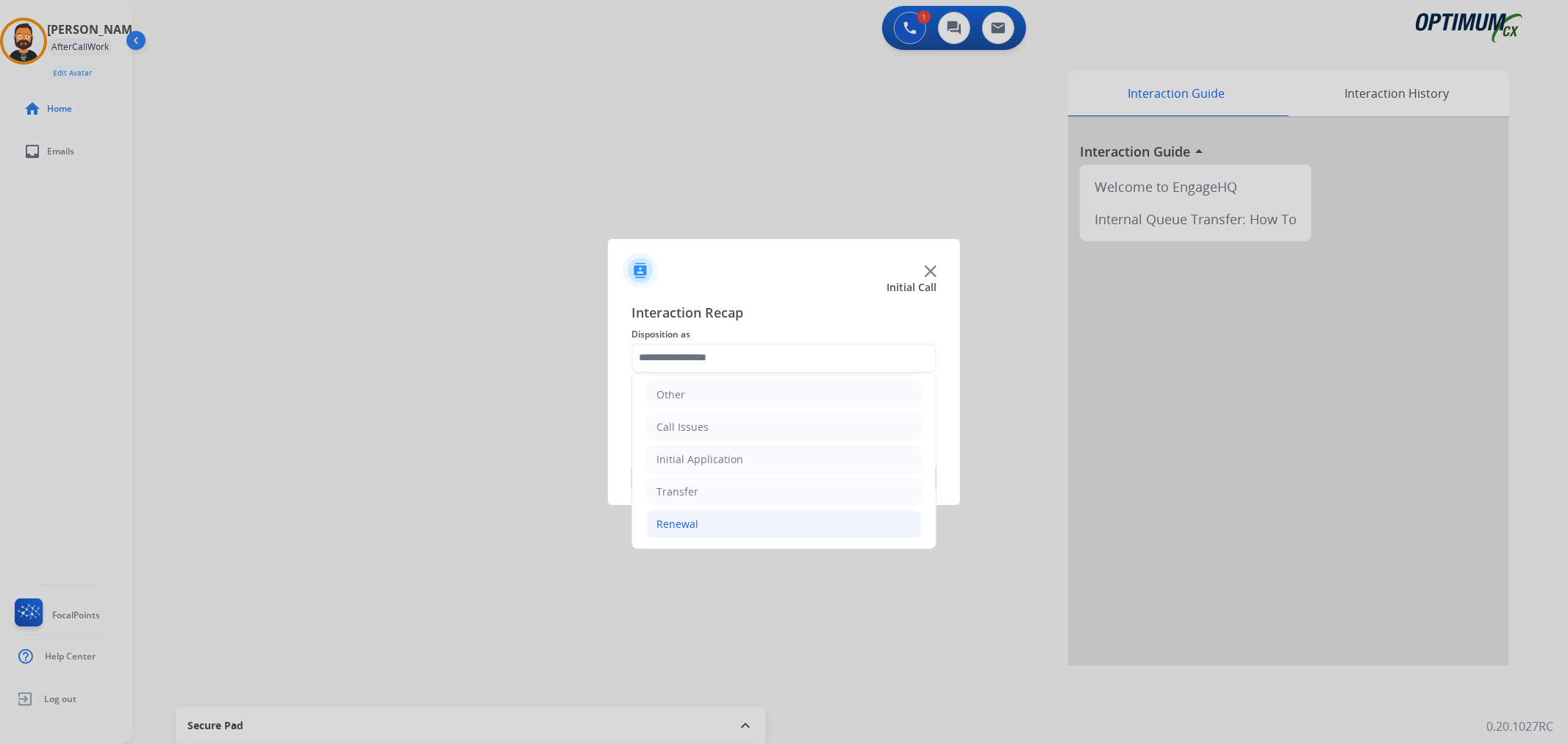
click at [693, 518] on div "Renewal" at bounding box center [677, 524] width 42 height 15
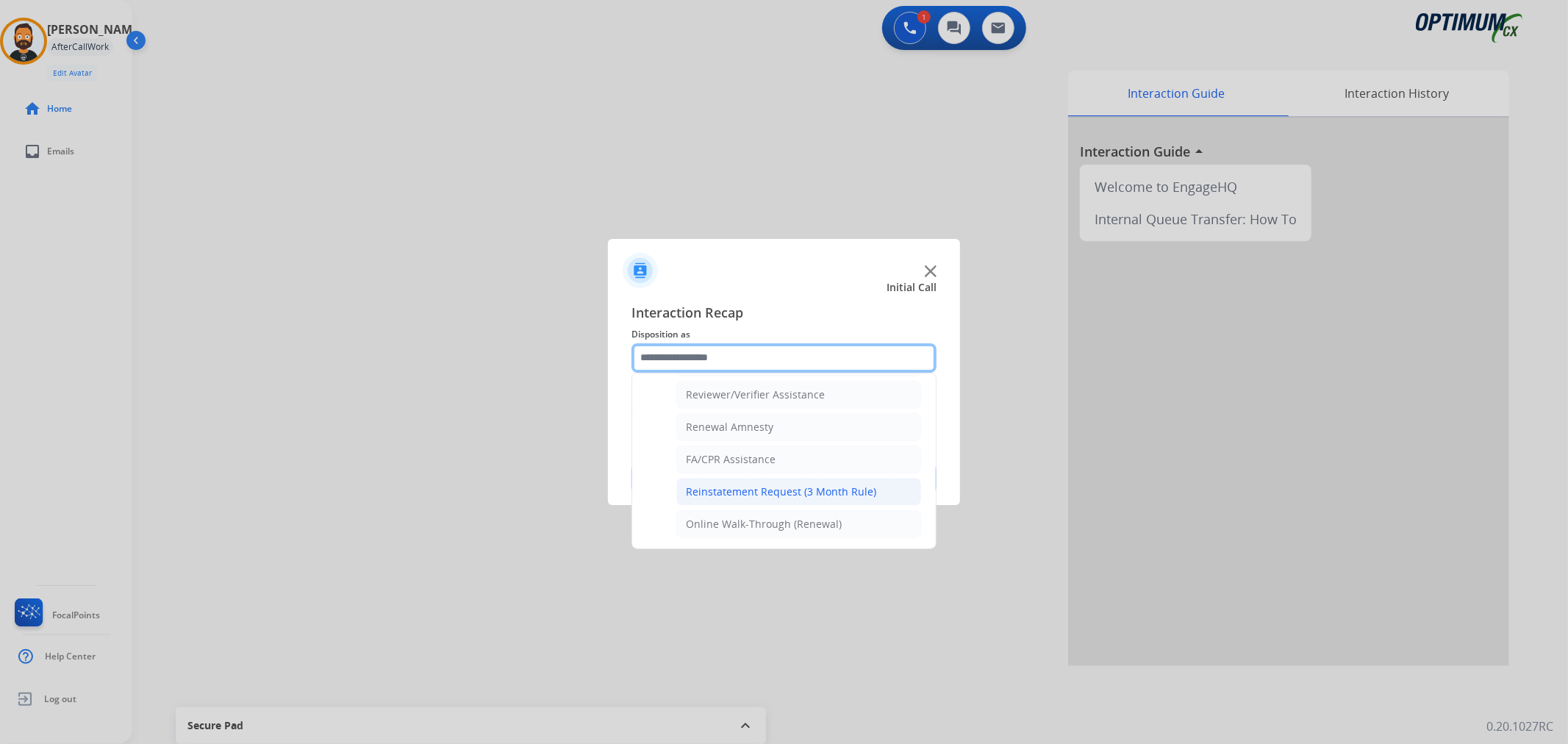
scroll to position [435, 0]
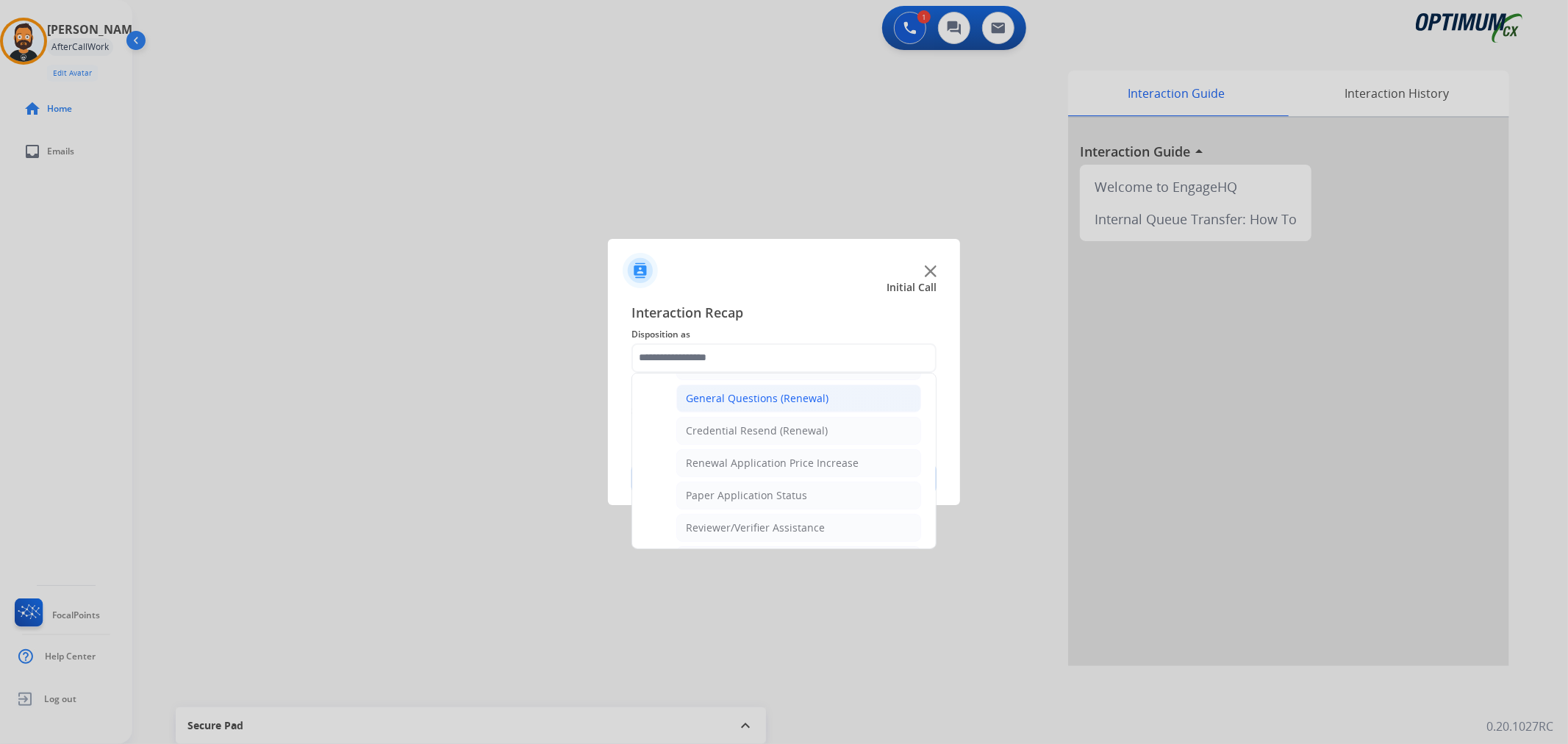
click at [740, 402] on div "General Questions (Renewal)" at bounding box center [757, 398] width 143 height 15
type input "**********"
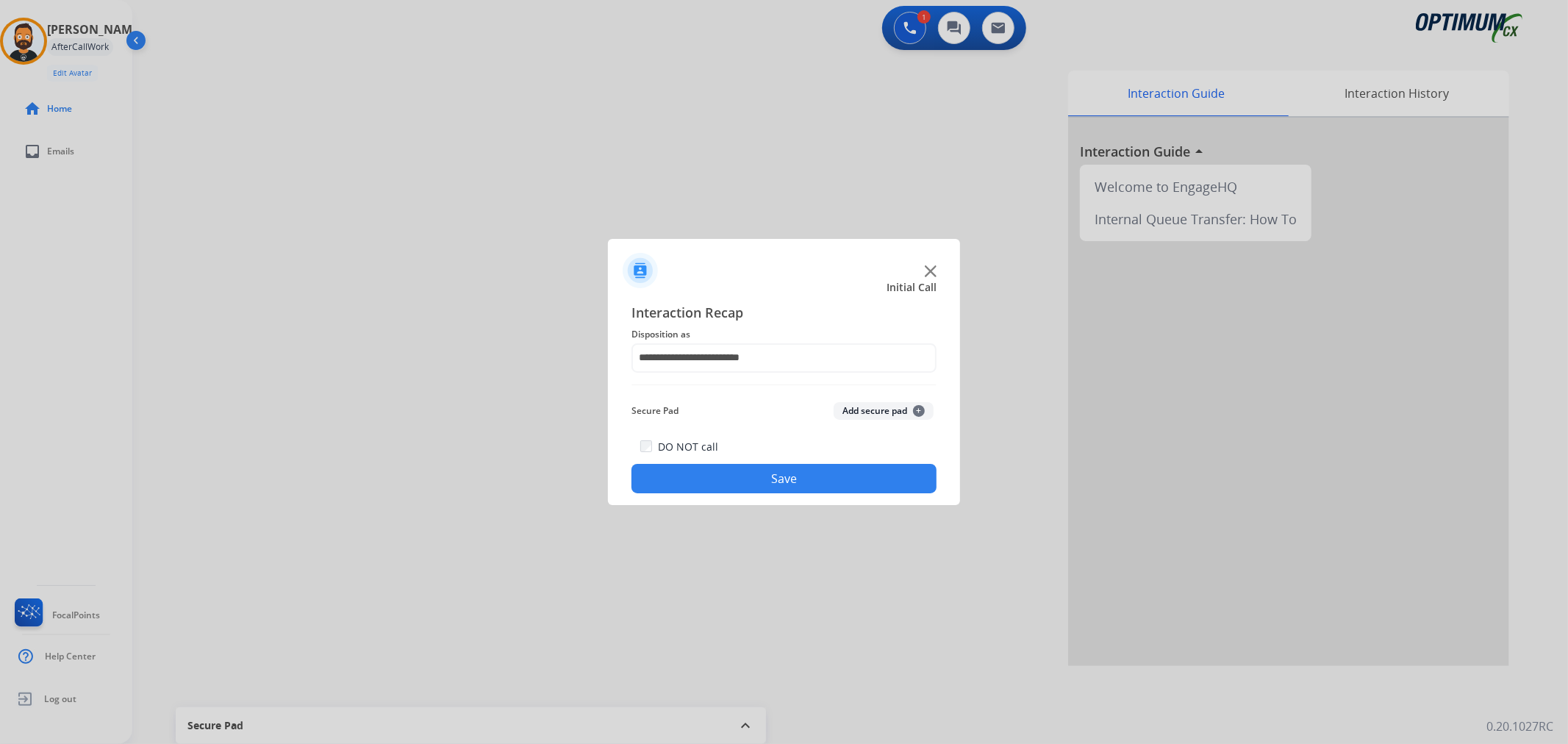
click at [751, 474] on button "Save" at bounding box center [784, 478] width 305 height 29
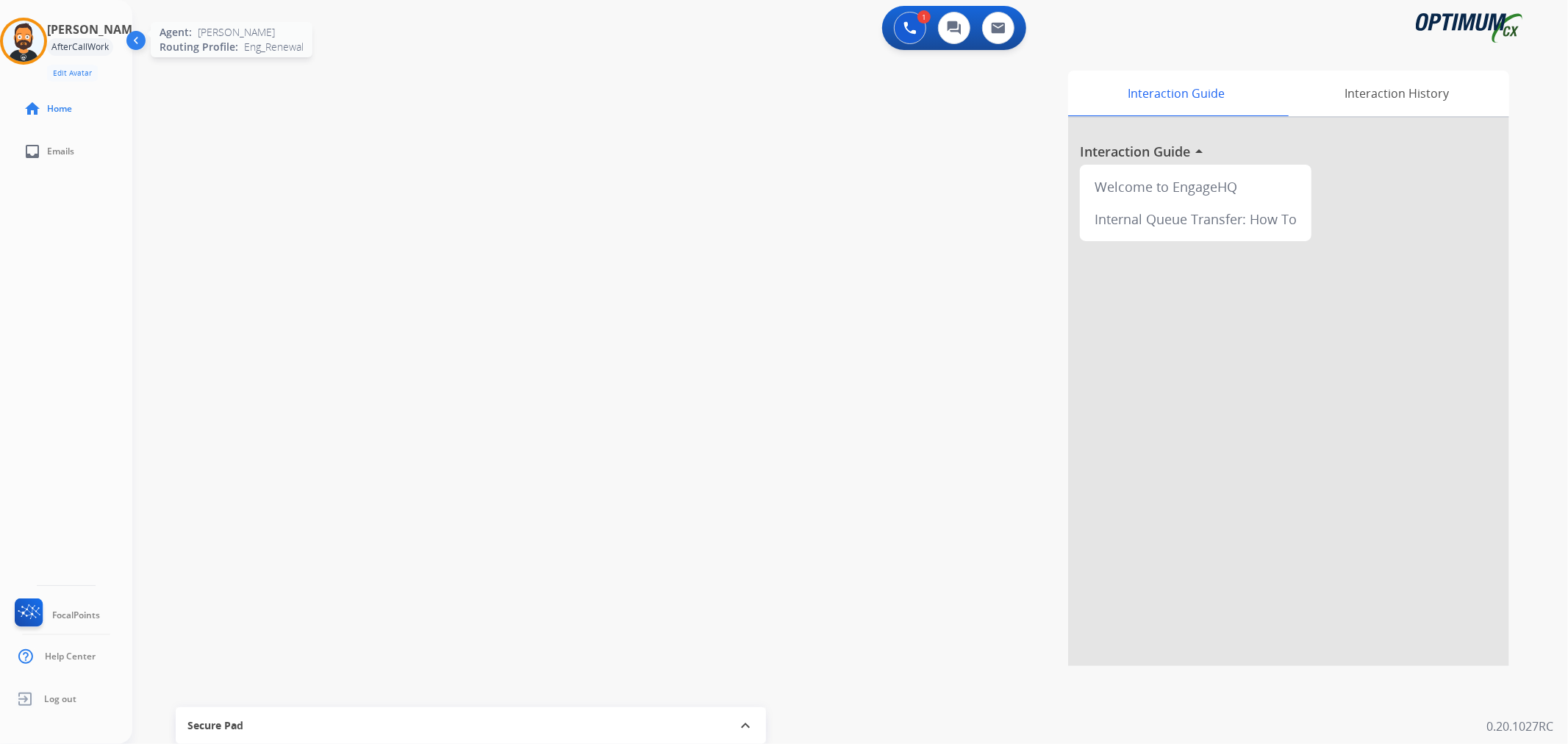
click at [32, 35] on img at bounding box center [24, 41] width 41 height 41
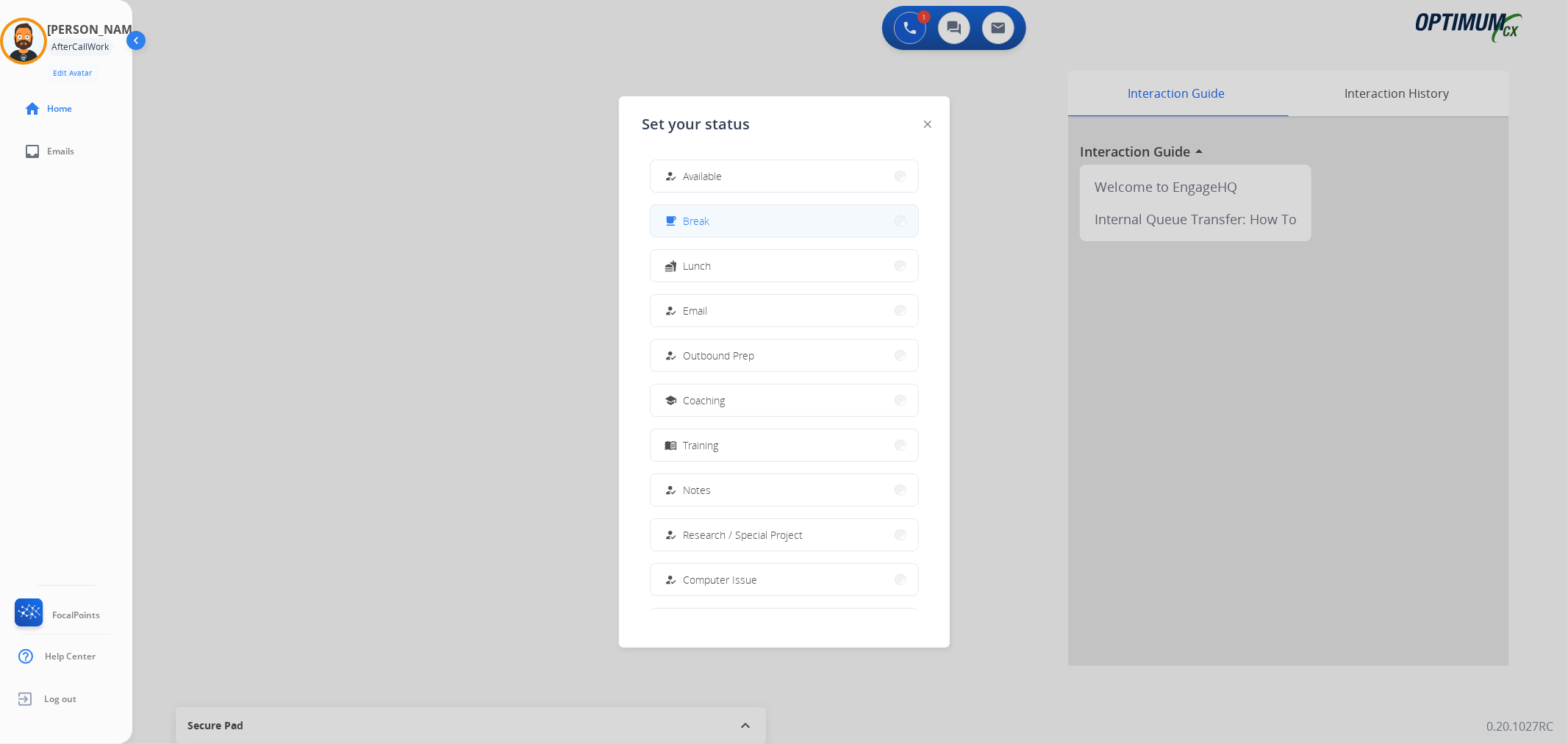
click at [702, 237] on div "free_breakfast Break" at bounding box center [784, 221] width 269 height 33
click at [743, 205] on div "free_breakfast Break" at bounding box center [784, 221] width 269 height 33
click at [723, 214] on button "free_breakfast Break" at bounding box center [784, 220] width 268 height 31
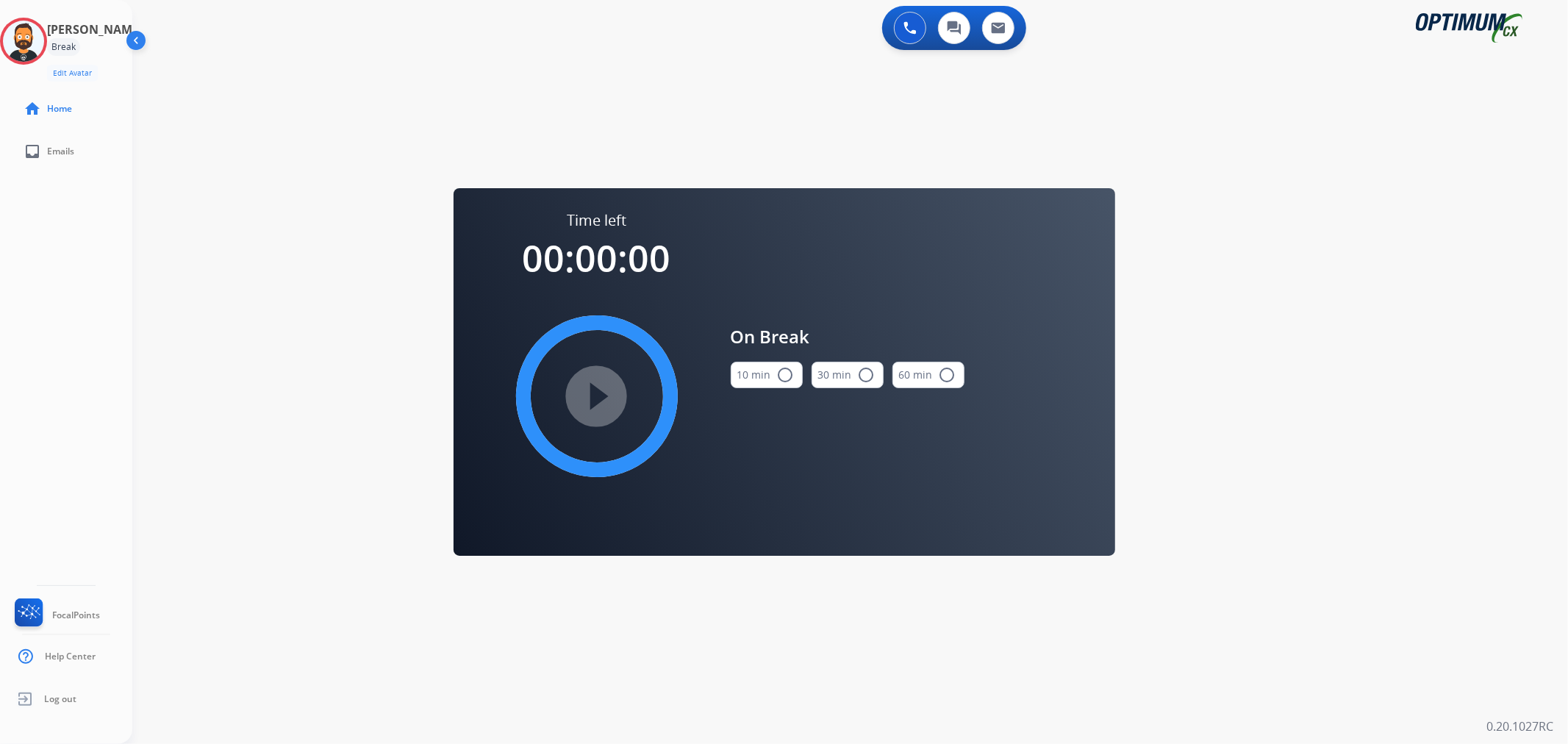
click at [762, 377] on button "10 min radio_button_unchecked" at bounding box center [766, 375] width 72 height 27
click at [606, 387] on mat-icon "play_circle_filled" at bounding box center [597, 396] width 17 height 17
click at [47, 37] on icon at bounding box center [24, 41] width 48 height 48
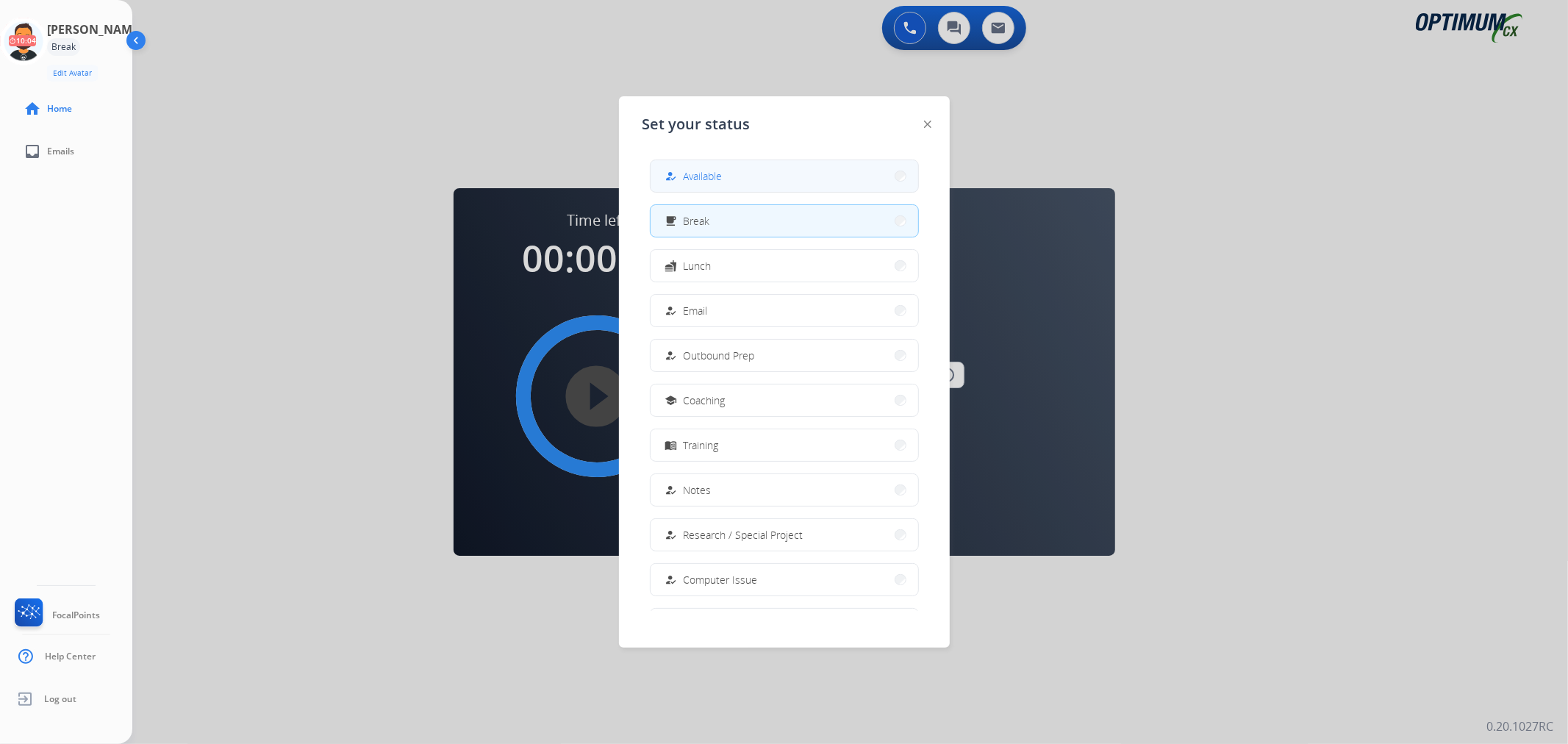
click at [741, 176] on button "how_to_reg Available" at bounding box center [784, 176] width 268 height 31
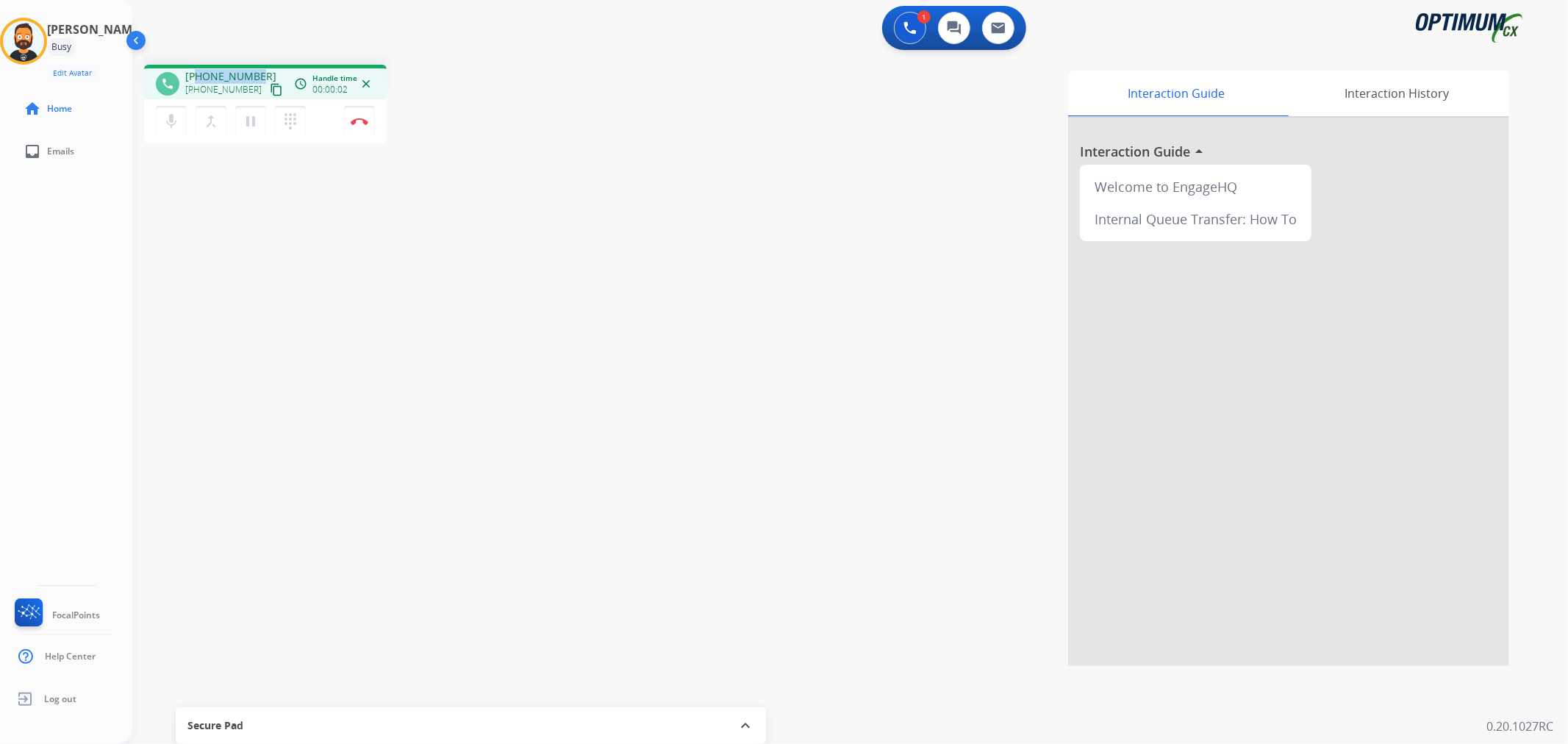
drag, startPoint x: 256, startPoint y: 72, endPoint x: 198, endPoint y: 72, distance: 58.0
click at [198, 72] on div "[PHONE_NUMBER] [PHONE_NUMBER] content_copy" at bounding box center [235, 83] width 100 height 29
copy span "3057663199"
click at [358, 131] on button "Disconnect" at bounding box center [359, 120] width 31 height 31
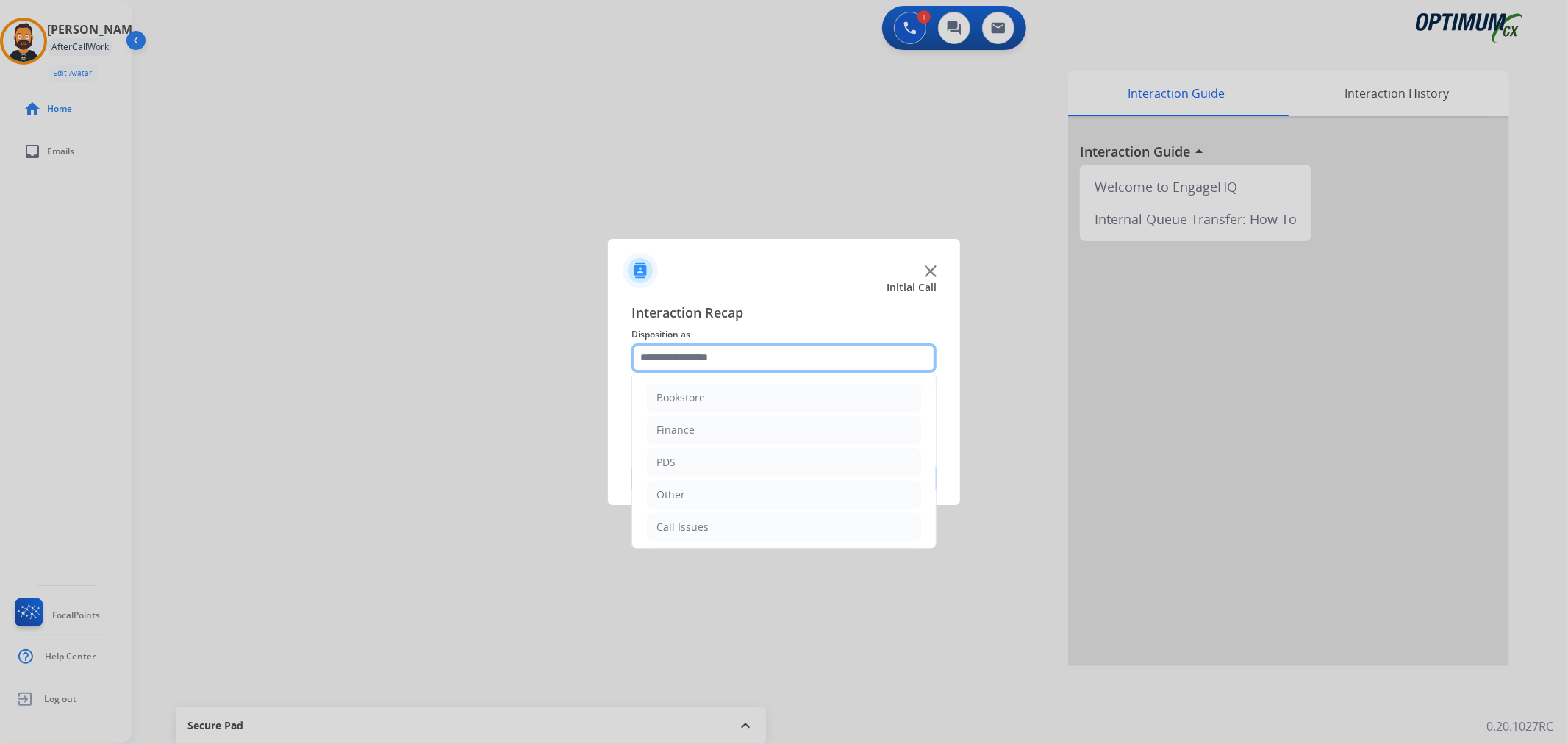
click at [715, 353] on input "text" at bounding box center [784, 357] width 305 height 29
click at [688, 523] on div "Renewal" at bounding box center [677, 524] width 42 height 15
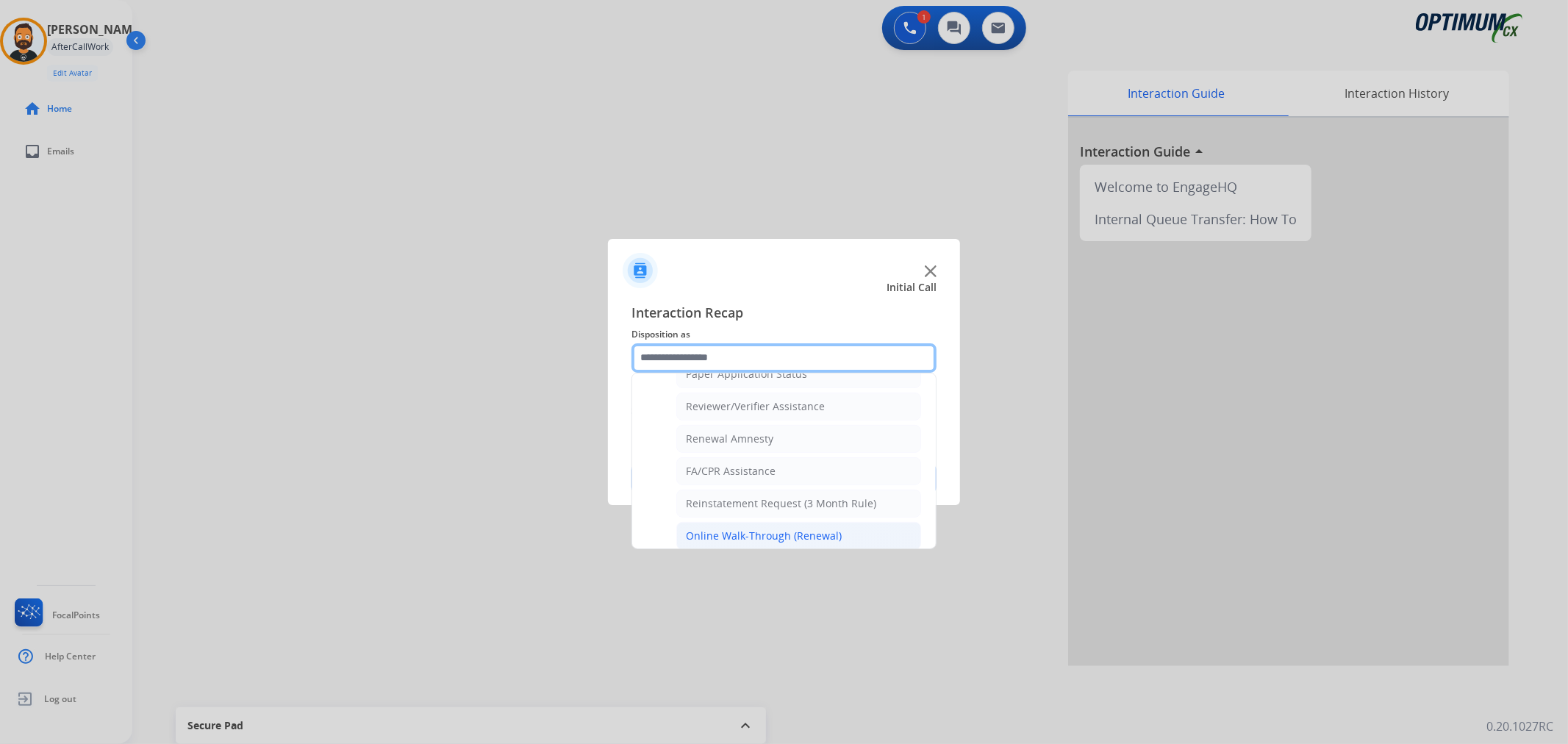
scroll to position [570, 0]
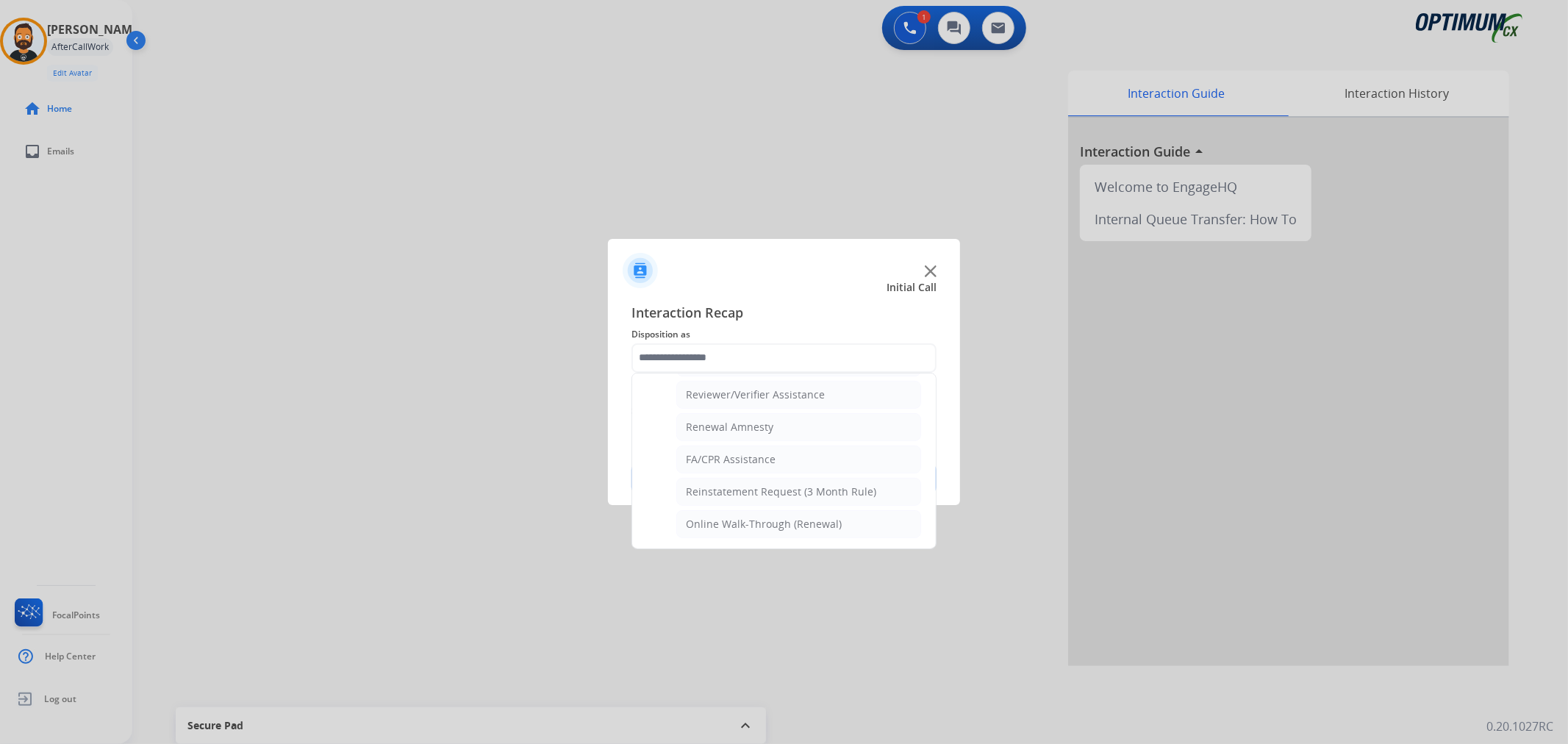
click at [781, 525] on div "Online Walk-Through (Renewal)" at bounding box center [764, 524] width 156 height 15
type input "**********"
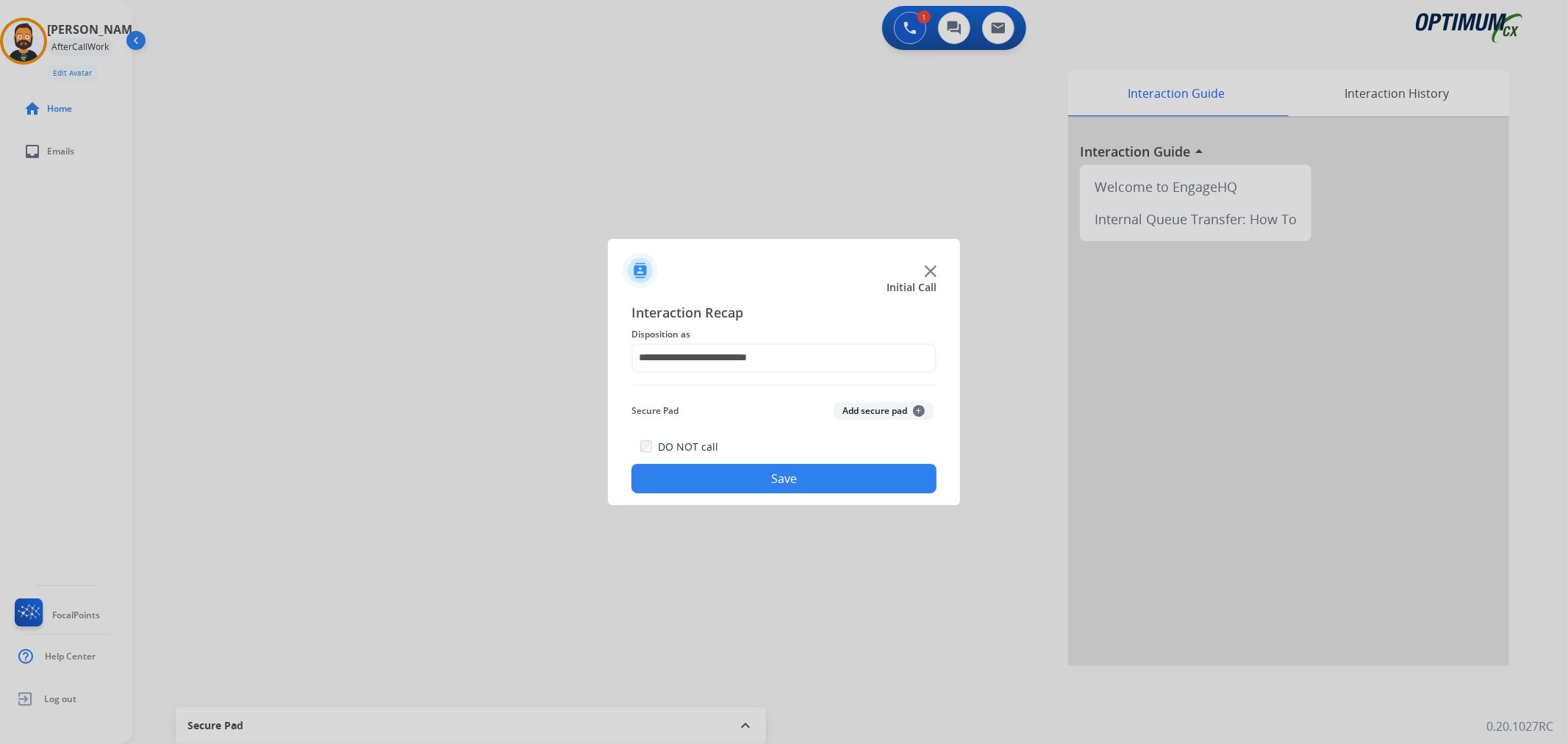
click at [775, 493] on div "**********" at bounding box center [784, 398] width 352 height 216
click at [769, 476] on button "Save" at bounding box center [784, 478] width 305 height 29
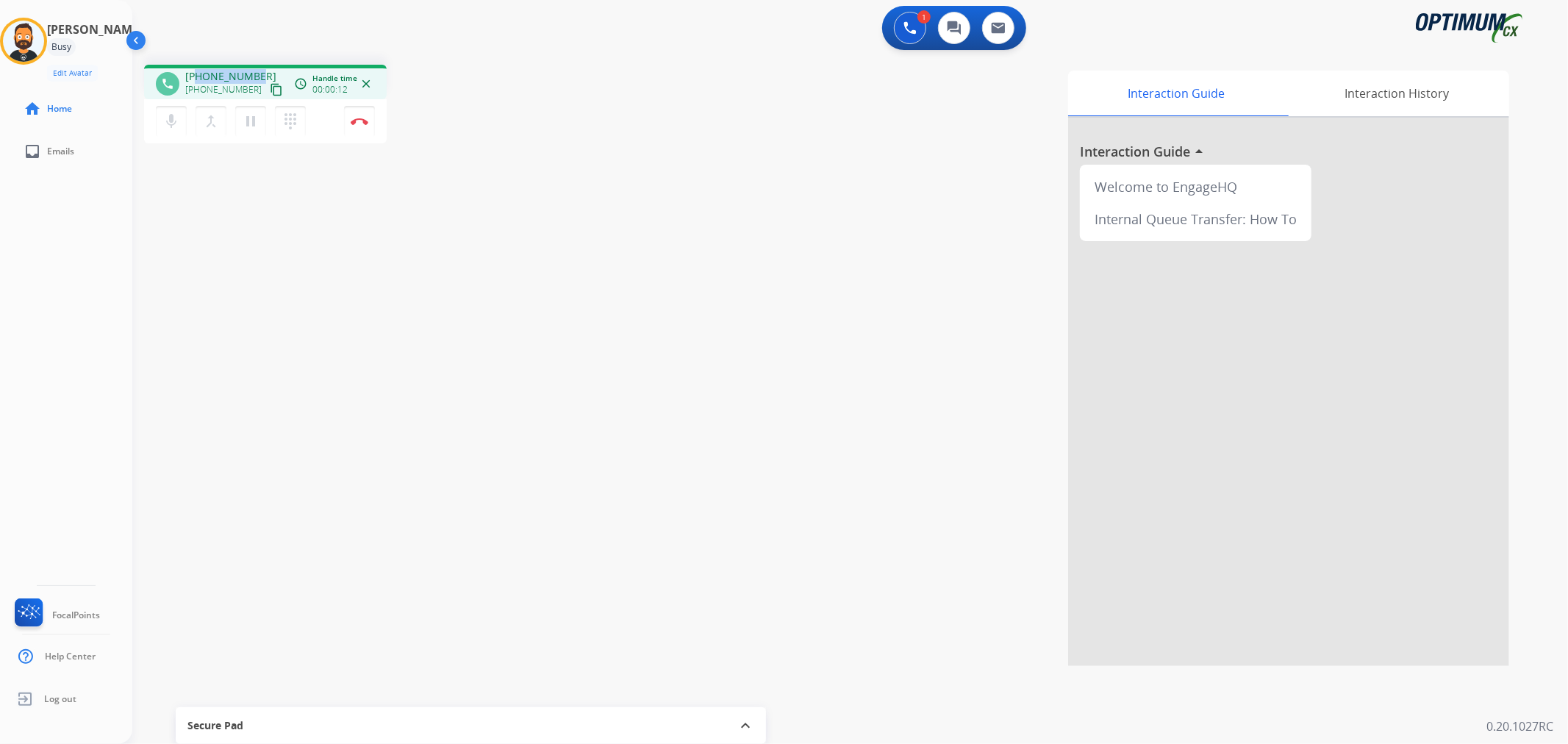
drag, startPoint x: 262, startPoint y: 67, endPoint x: 196, endPoint y: 75, distance: 66.5
click at [196, 75] on div "phone [PHONE_NUMBER] [PHONE_NUMBER] content_copy access_time Call metrics Queue…" at bounding box center [265, 82] width 243 height 35
copy span "2393779464"
click at [361, 119] on img at bounding box center [359, 120] width 17 height 7
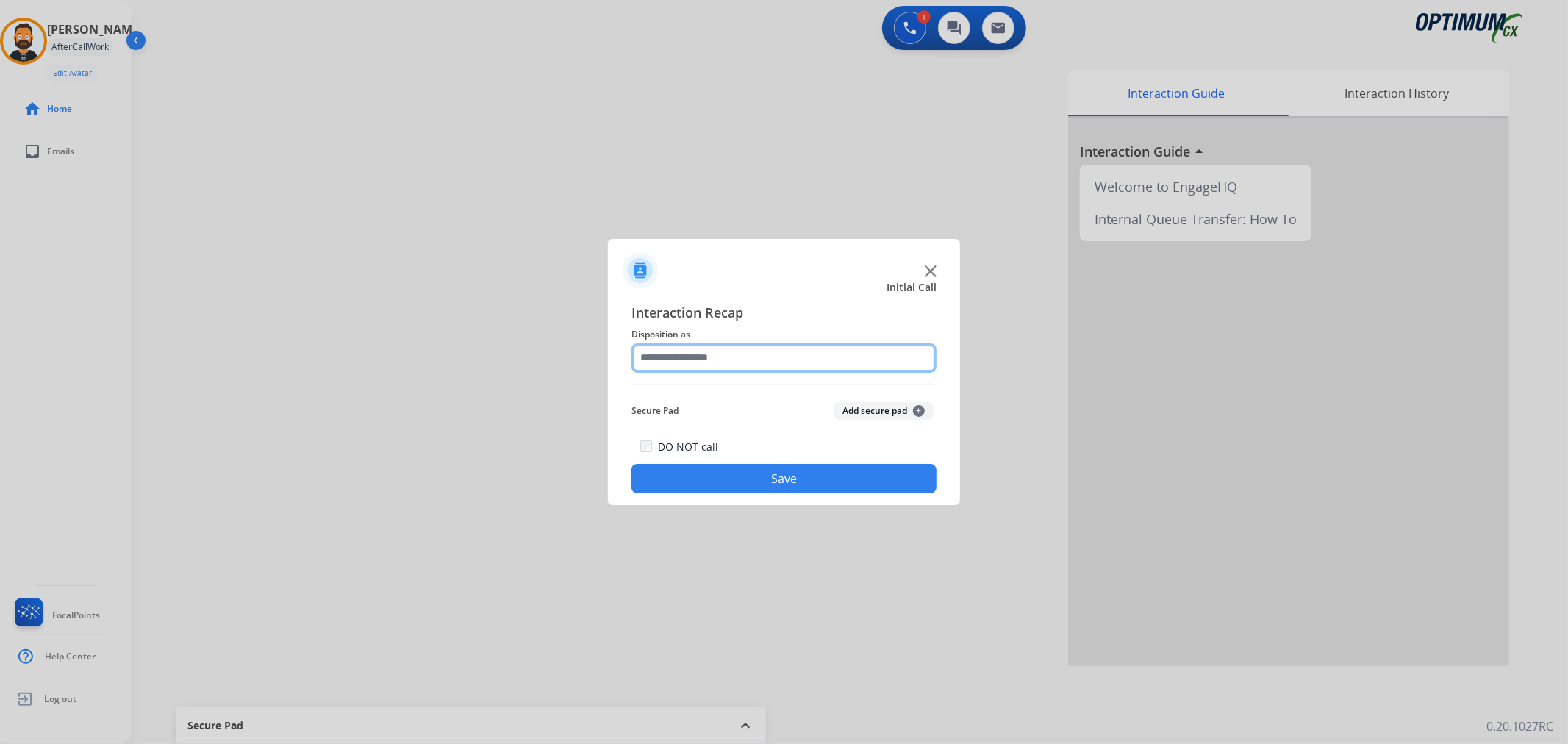
click at [680, 351] on input "text" at bounding box center [784, 357] width 305 height 29
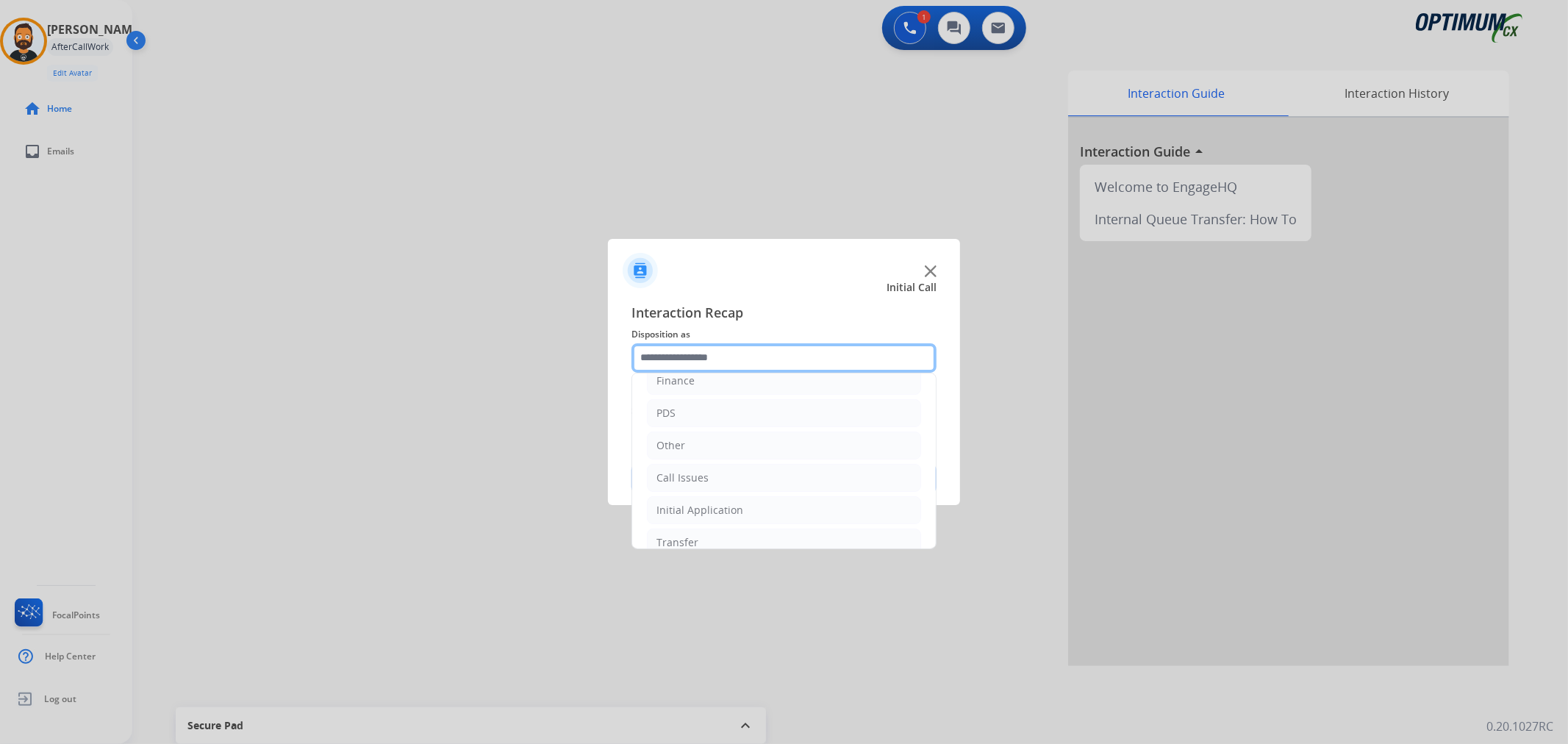
scroll to position [0, 0]
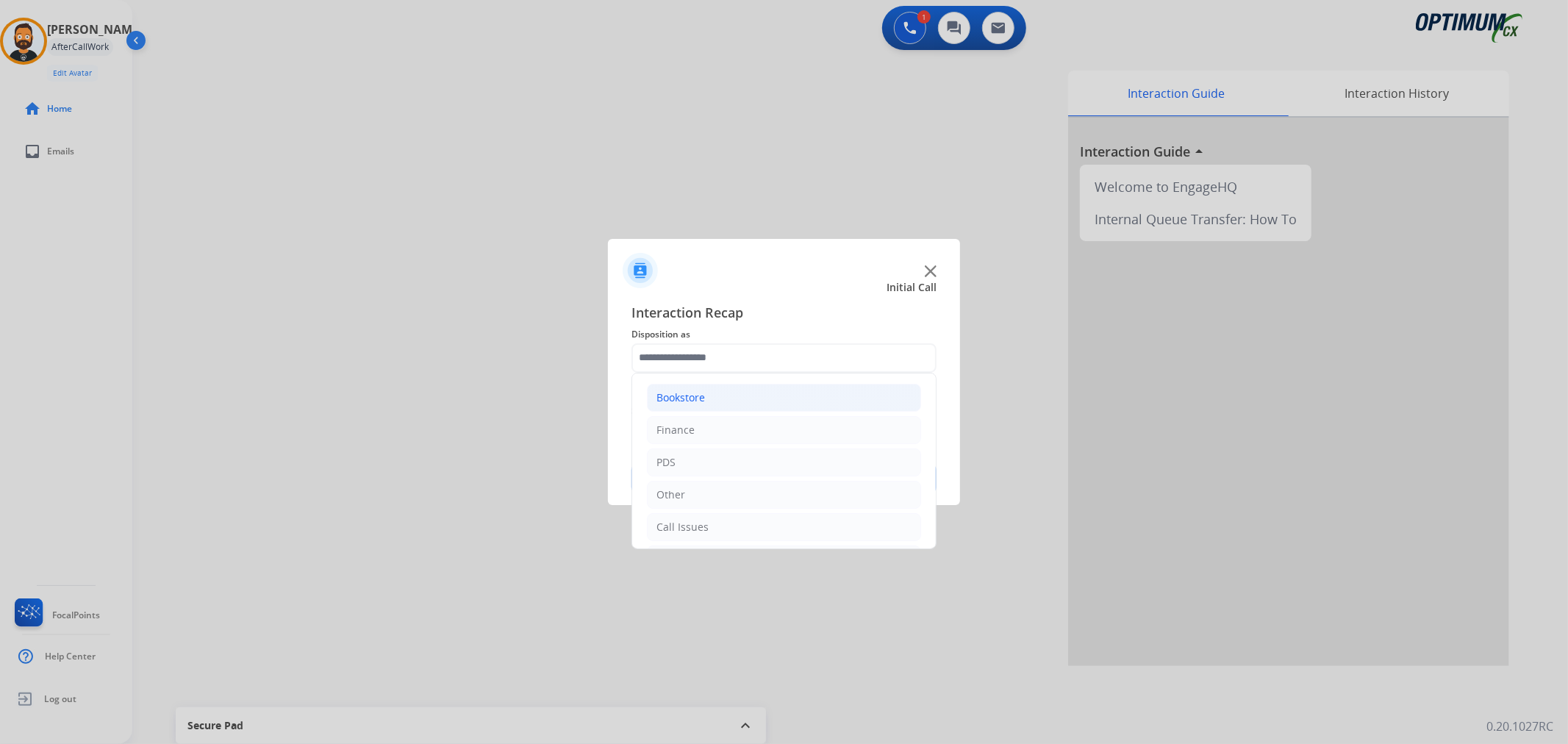
click at [715, 392] on li "Bookstore" at bounding box center [784, 397] width 274 height 28
click at [751, 471] on li "General Questions (Bookstore)" at bounding box center [799, 461] width 245 height 28
type input "**********"
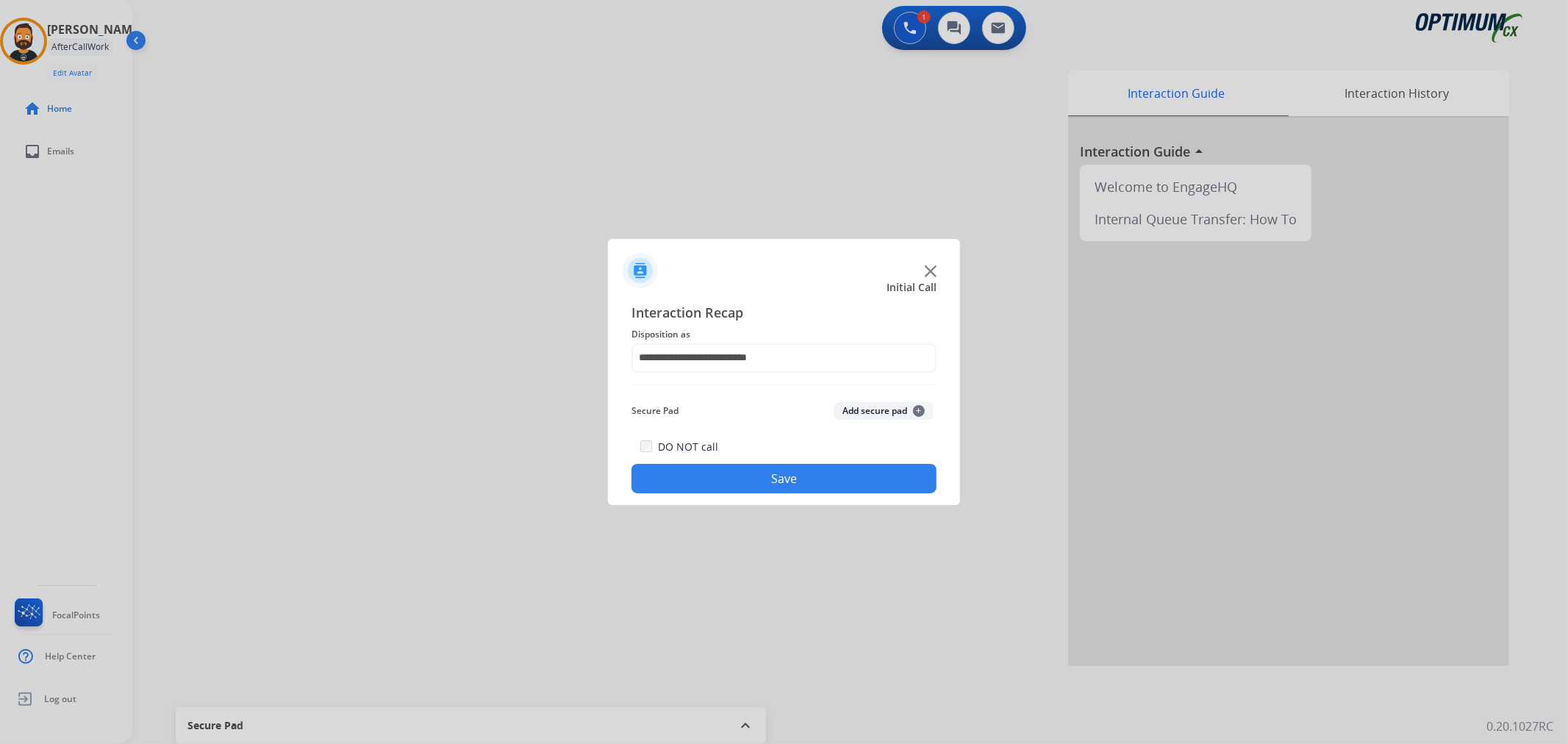
click at [754, 493] on div "DO NOT call Save" at bounding box center [784, 465] width 305 height 56
click at [751, 479] on button "Save" at bounding box center [784, 478] width 305 height 29
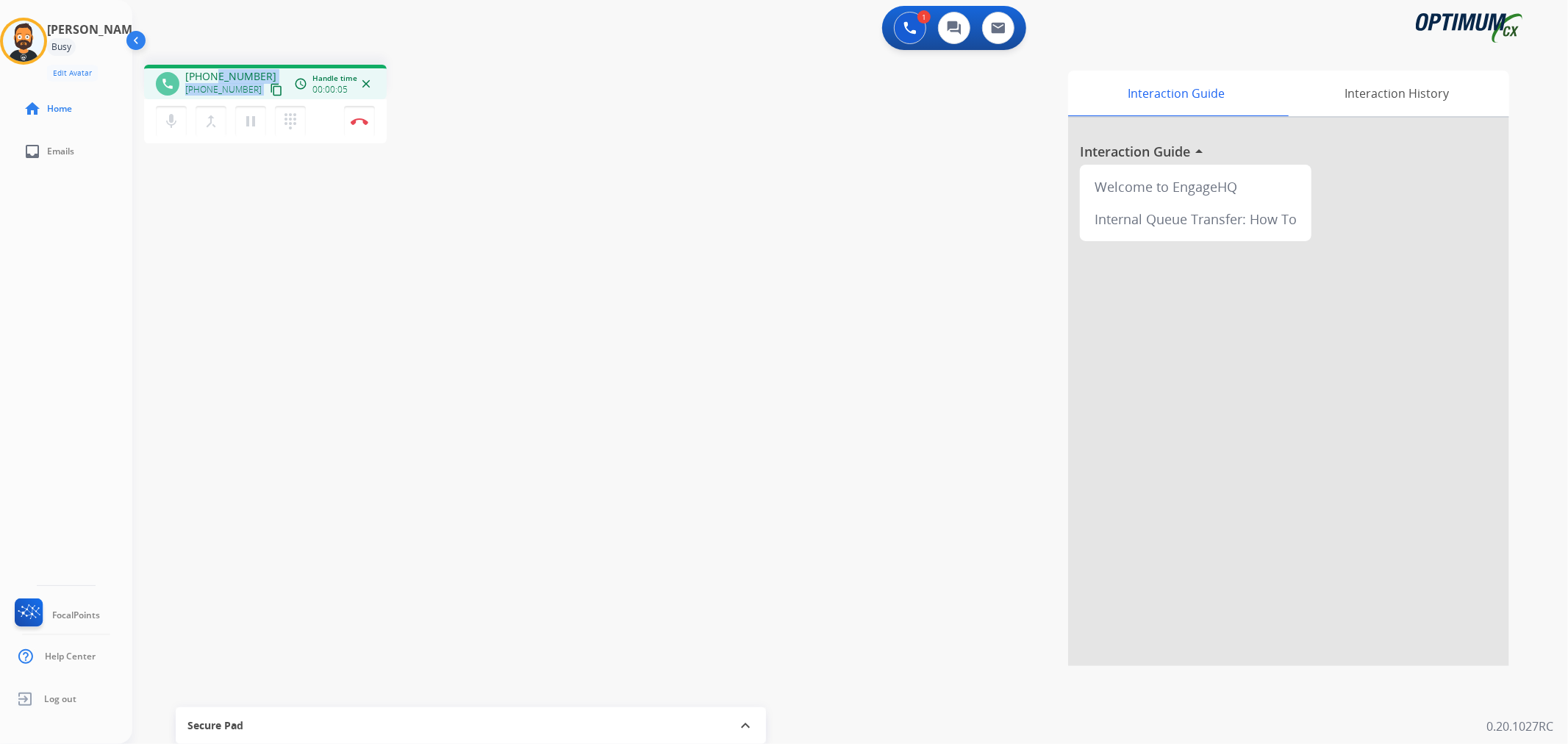
drag, startPoint x: 263, startPoint y: 72, endPoint x: 213, endPoint y: 62, distance: 51.0
click at [213, 66] on div "phone [PHONE_NUMBER] [PHONE_NUMBER] content_copy access_time Call metrics Queue…" at bounding box center [265, 82] width 243 height 35
click at [222, 31] on div "1 Voice Interactions 0 Chat Interactions 0 Email Interactions" at bounding box center [841, 29] width 1383 height 47
drag, startPoint x: 255, startPoint y: 74, endPoint x: 197, endPoint y: 68, distance: 58.3
click at [197, 69] on span "[PHONE_NUMBER]" at bounding box center [231, 76] width 91 height 15
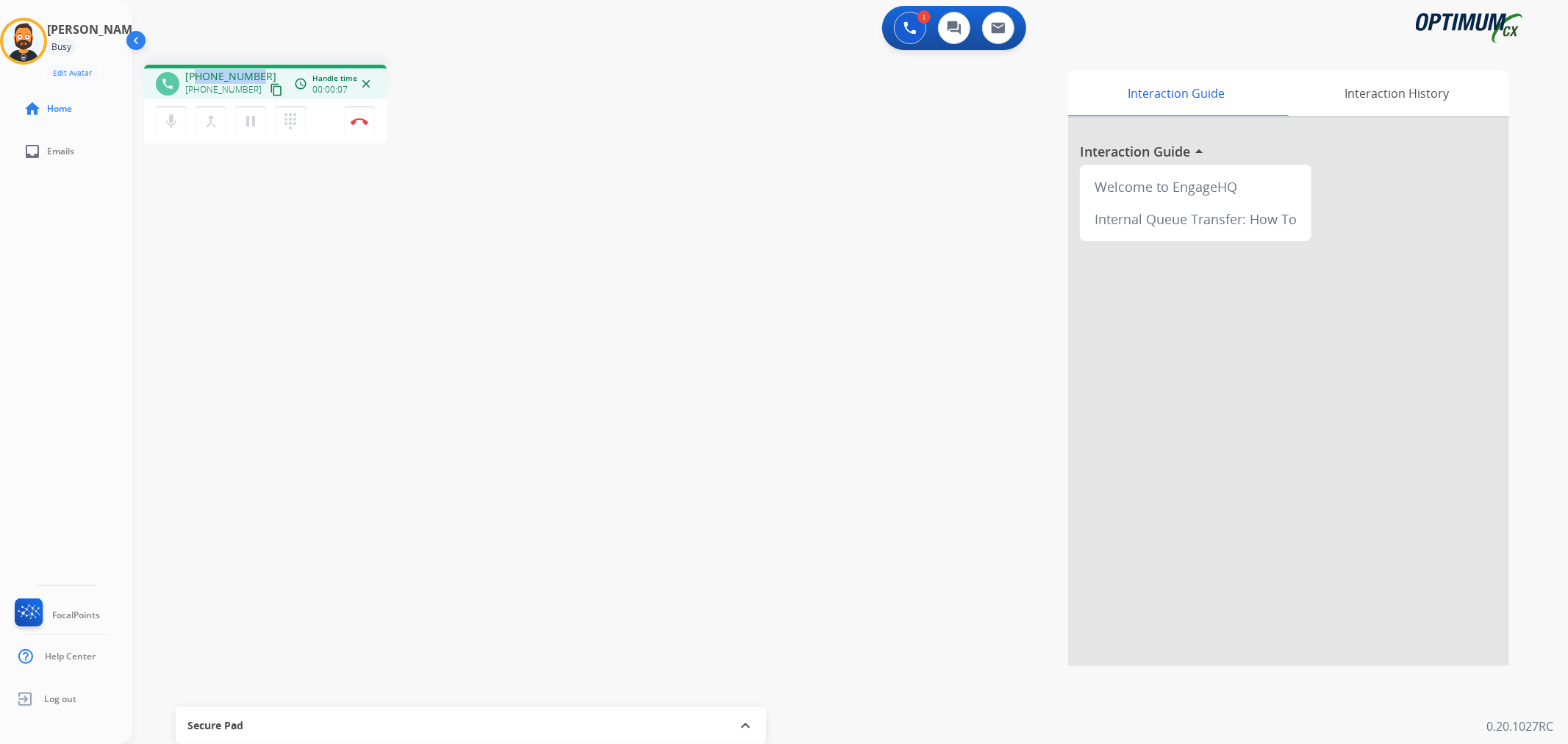
copy span "3056195463"
click at [356, 123] on img at bounding box center [359, 120] width 17 height 7
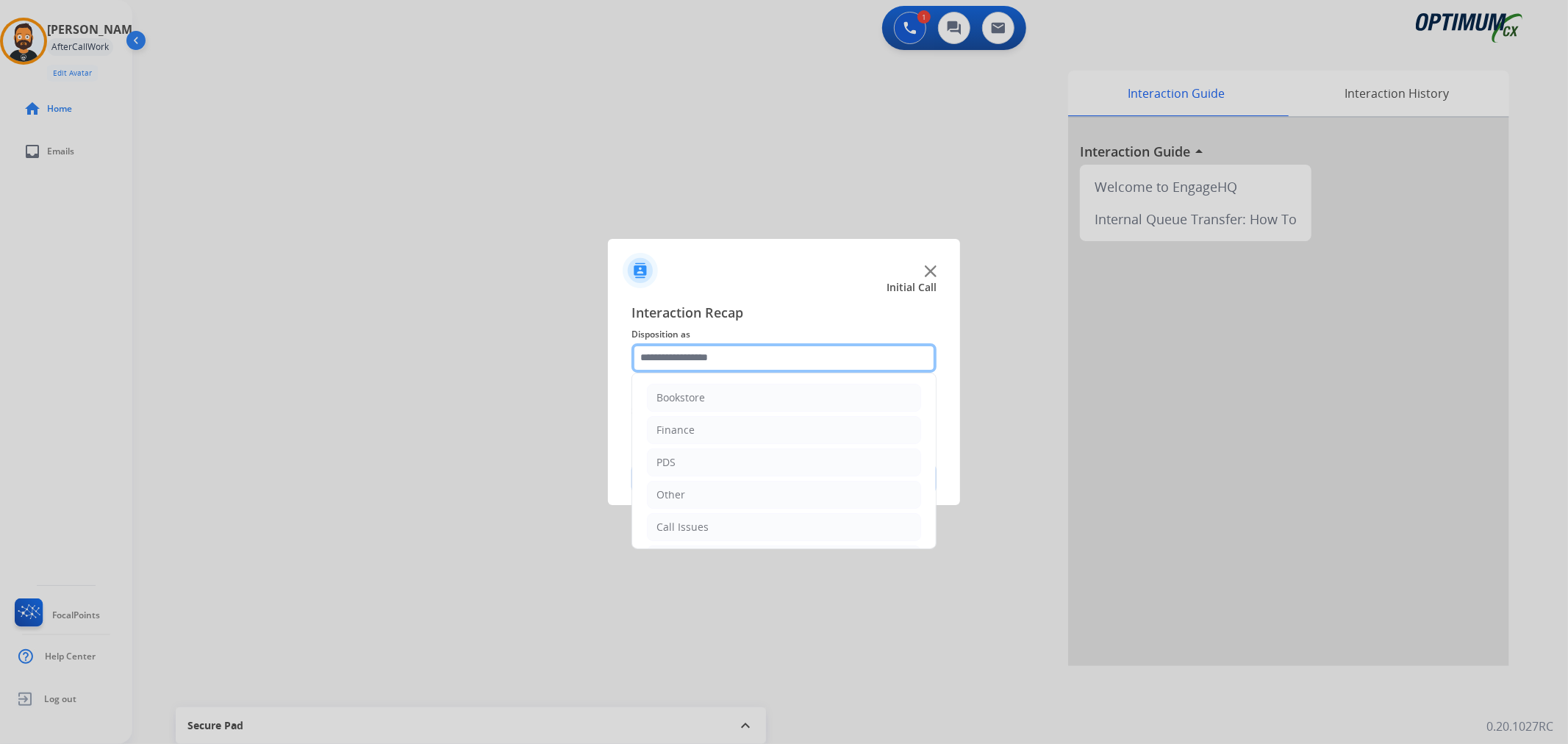
click at [777, 362] on input "text" at bounding box center [784, 357] width 305 height 29
click at [693, 539] on ul "Bookstore Finance PDS Other Call Issues Initial Application Transfer Renewal" at bounding box center [784, 410] width 304 height 275
click at [696, 527] on div "Renewal" at bounding box center [677, 524] width 42 height 15
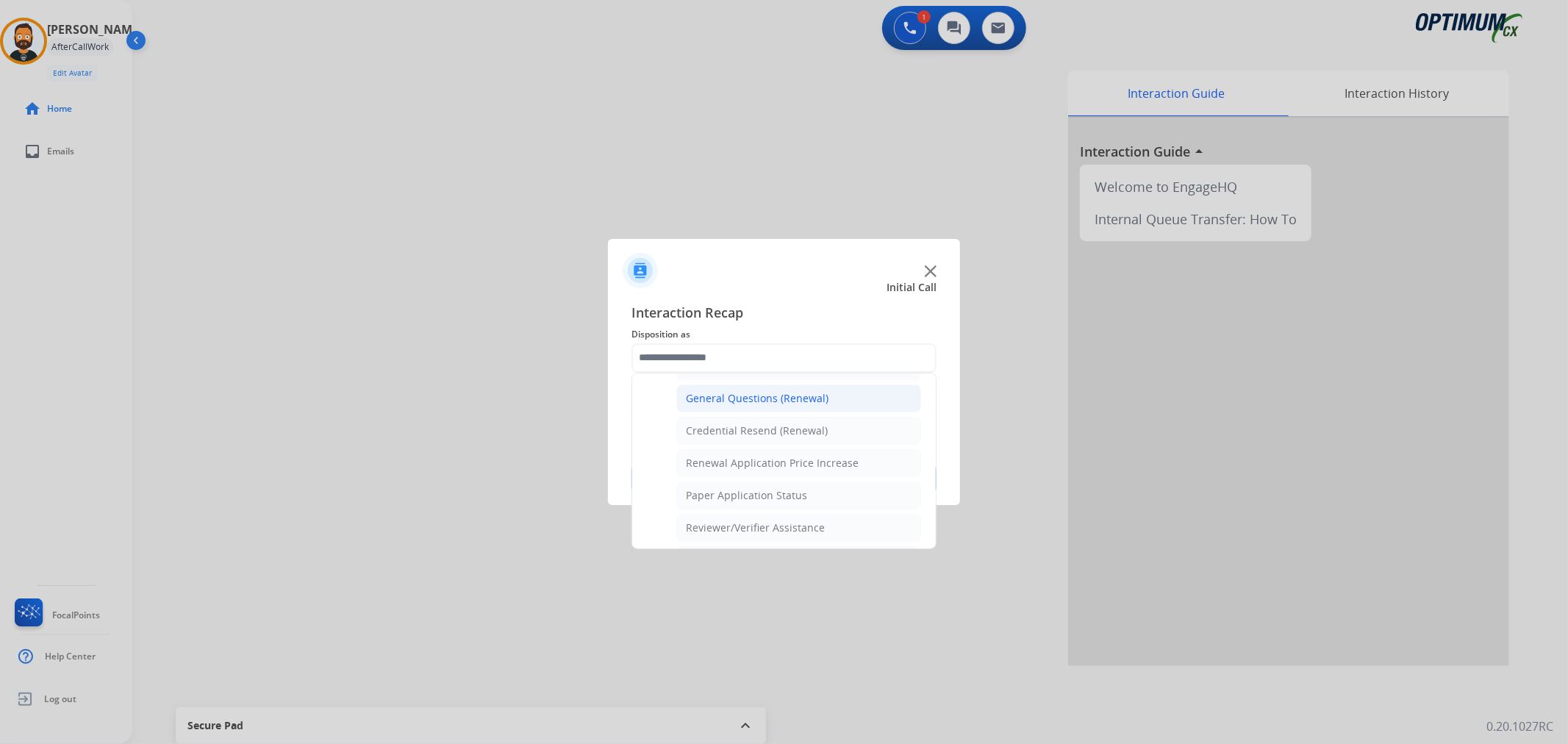
click at [746, 394] on div "General Questions (Renewal)" at bounding box center [757, 398] width 143 height 15
type input "**********"
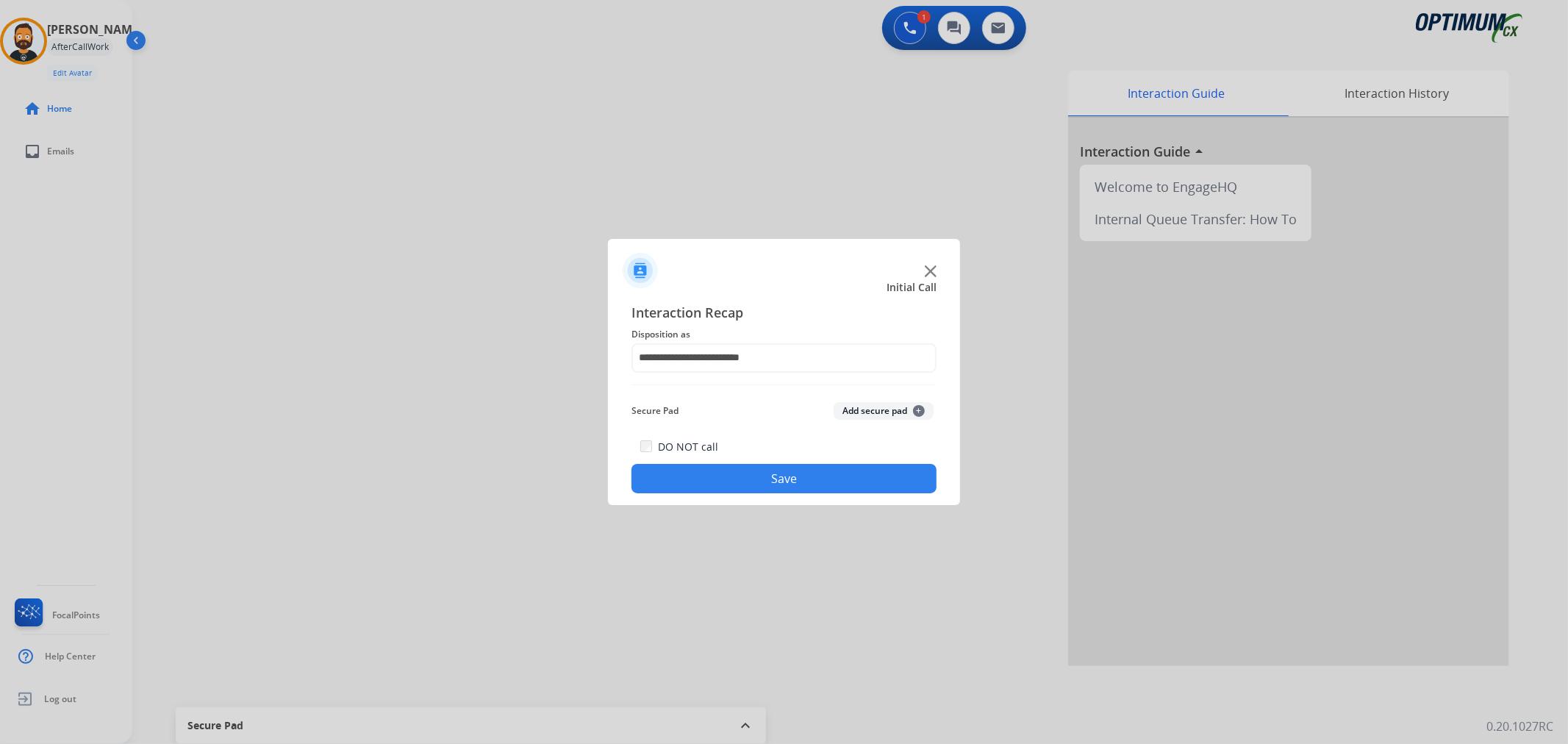
click at [744, 478] on button "Save" at bounding box center [784, 478] width 305 height 29
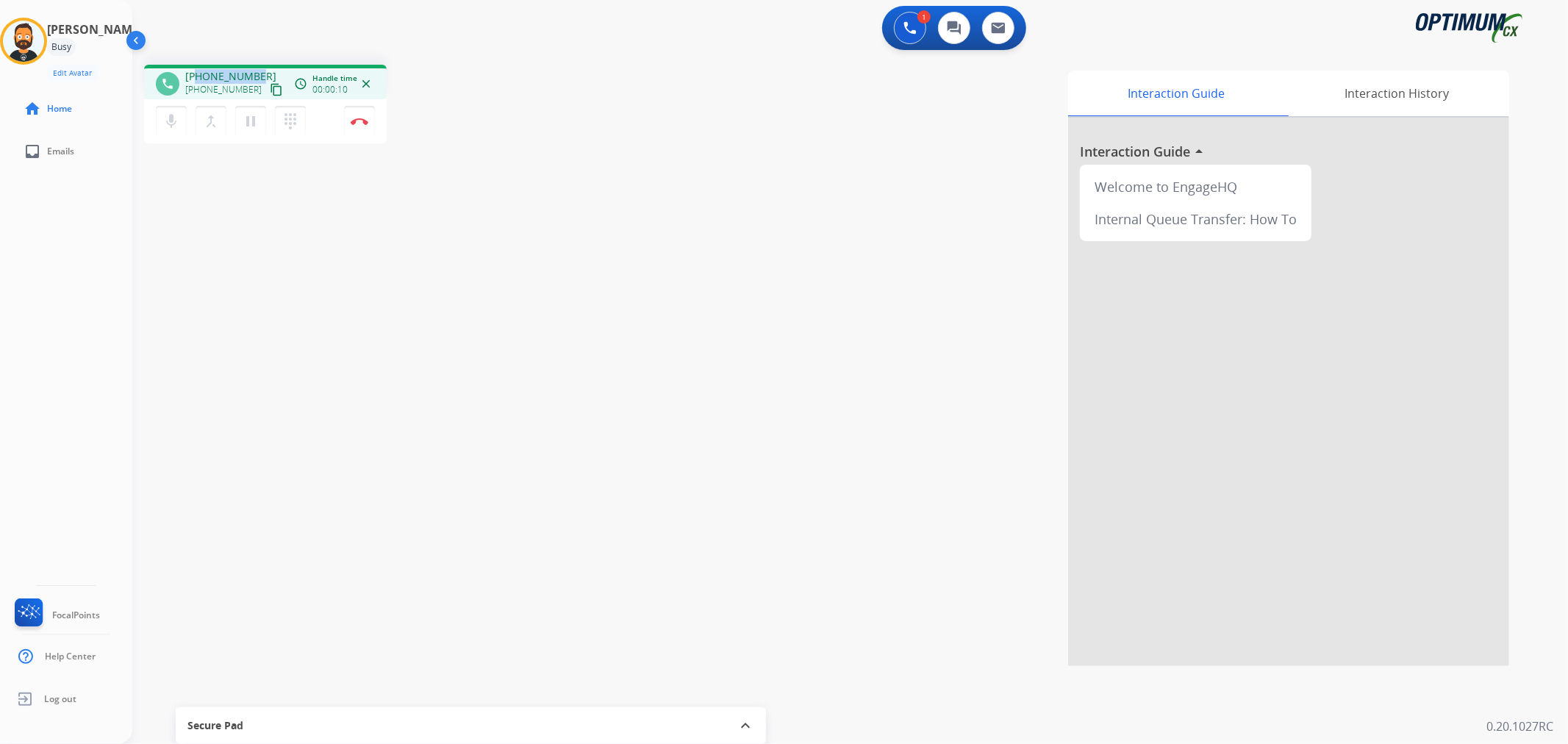
drag, startPoint x: 258, startPoint y: 68, endPoint x: 196, endPoint y: 72, distance: 62.1
click at [196, 72] on div "phone [PHONE_NUMBER] [PHONE_NUMBER] content_copy access_time Call metrics Queue…" at bounding box center [265, 82] width 243 height 35
copy span "2672158769"
click at [358, 120] on img at bounding box center [359, 120] width 17 height 7
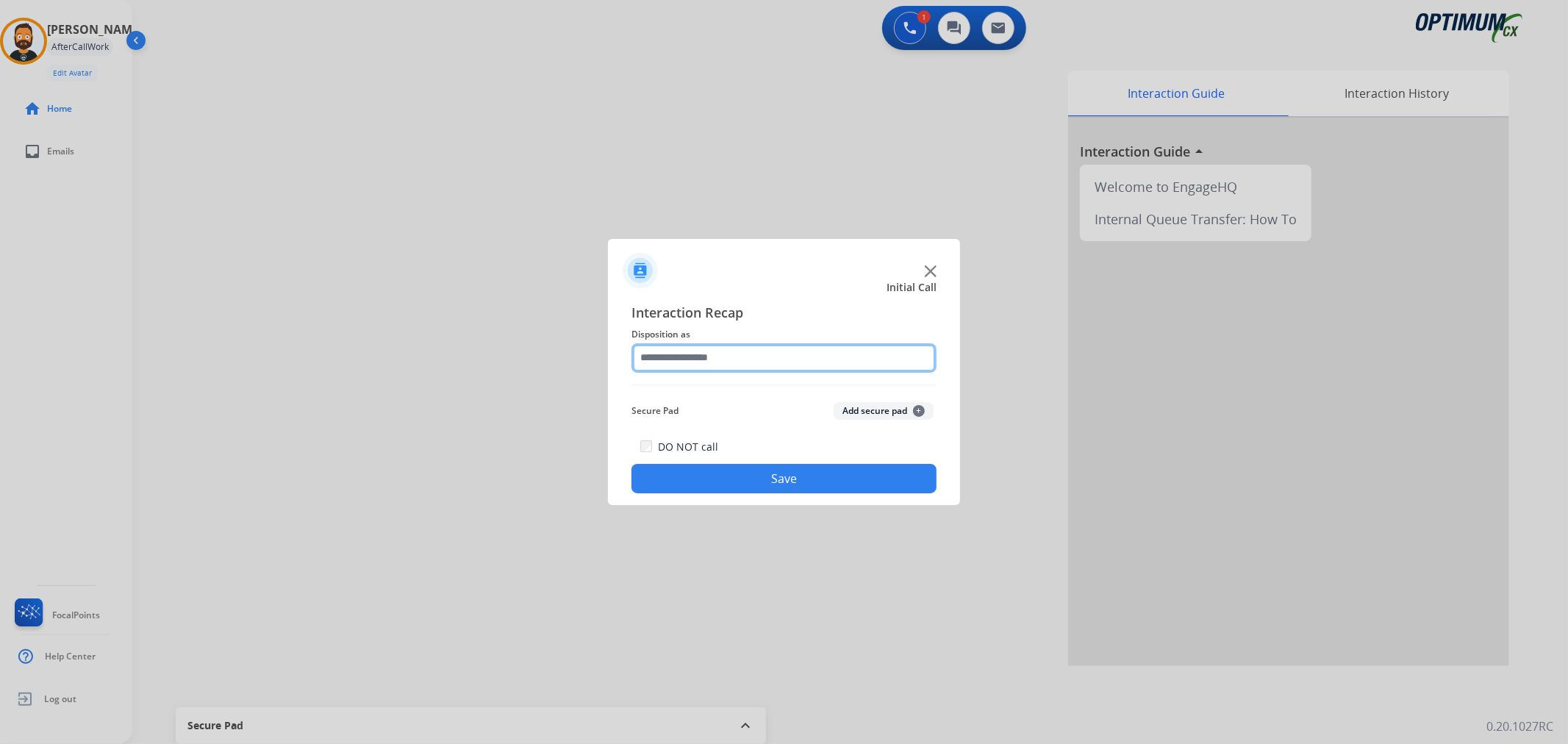
click at [692, 359] on input "text" at bounding box center [784, 357] width 305 height 29
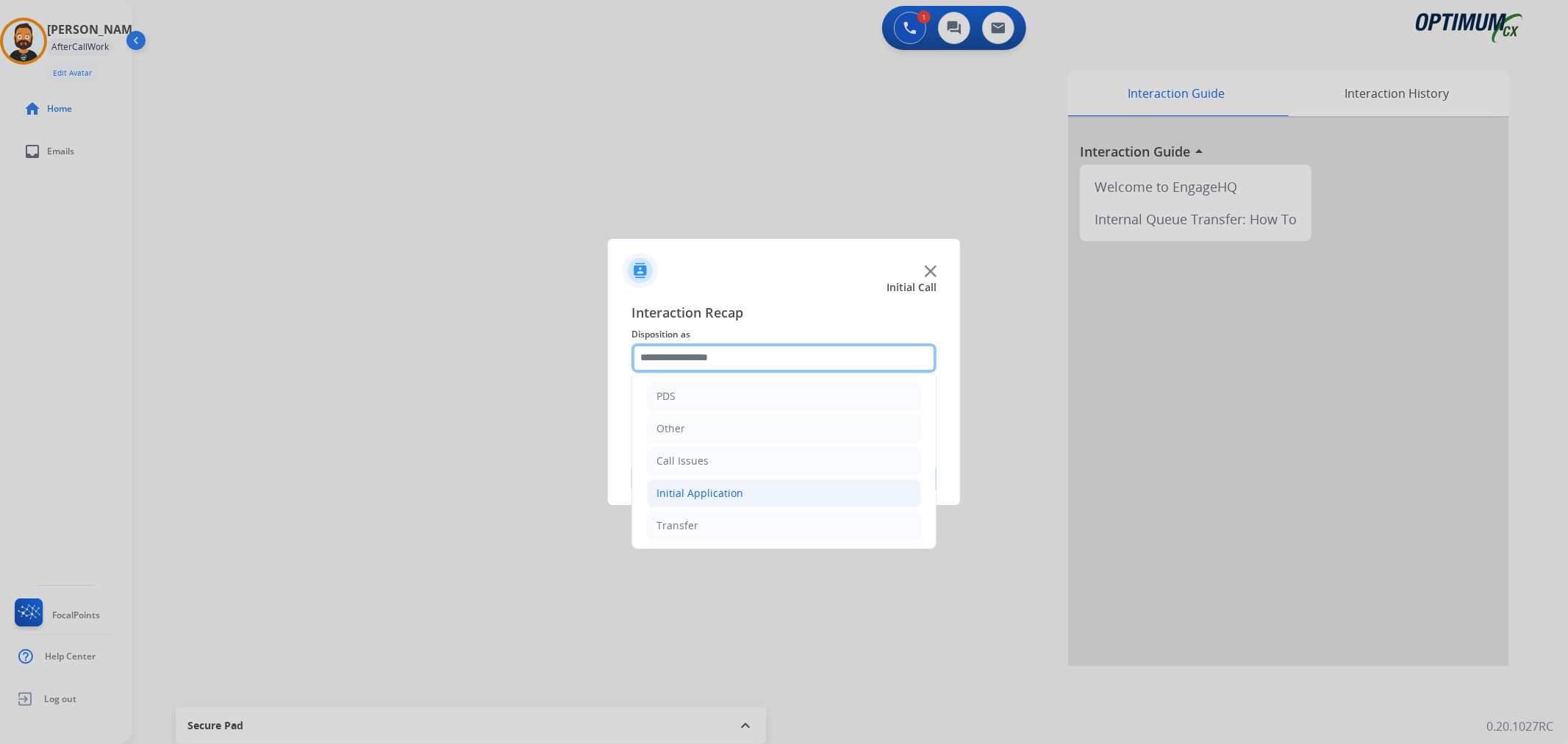
scroll to position [101, 0]
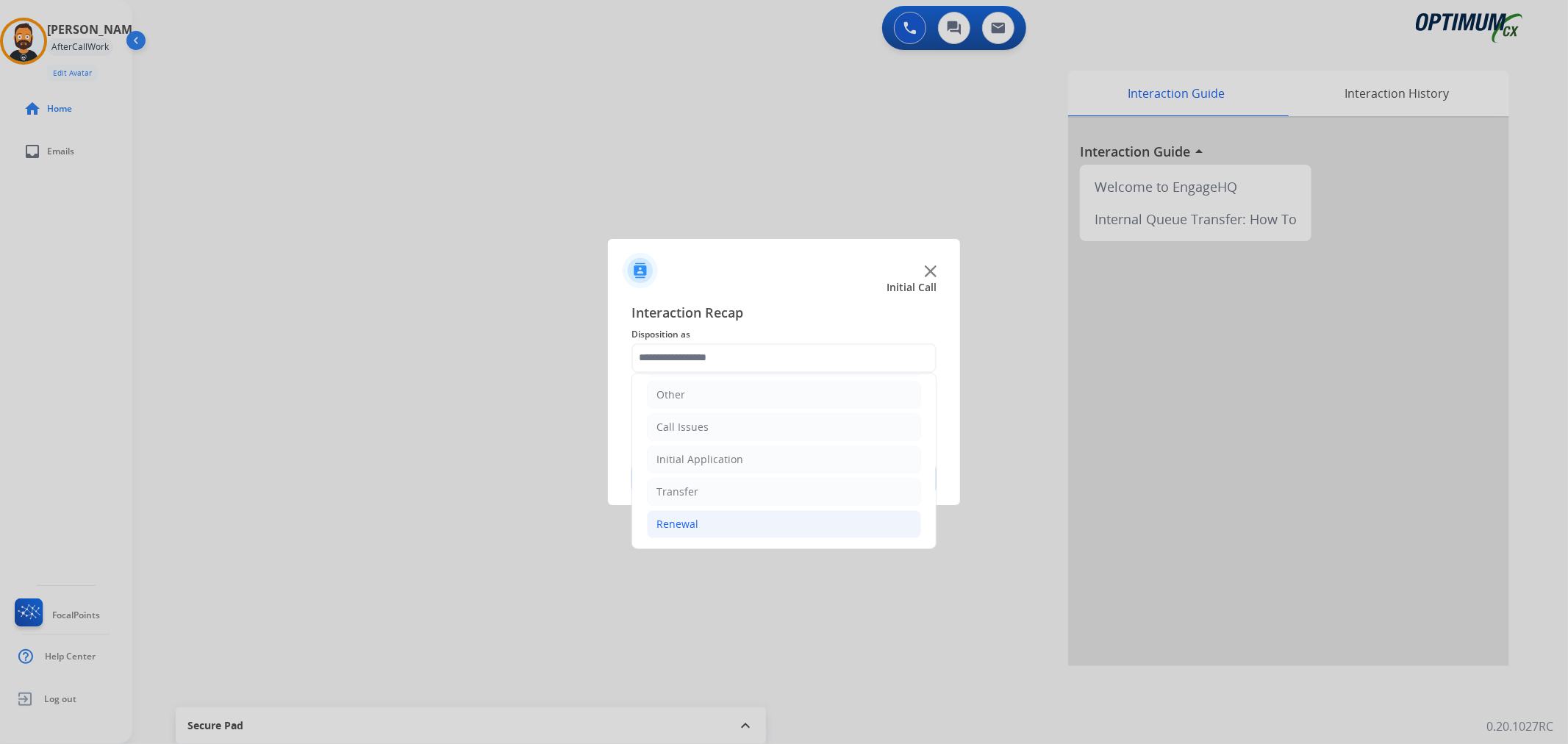
click at [691, 530] on div "Renewal" at bounding box center [677, 524] width 42 height 15
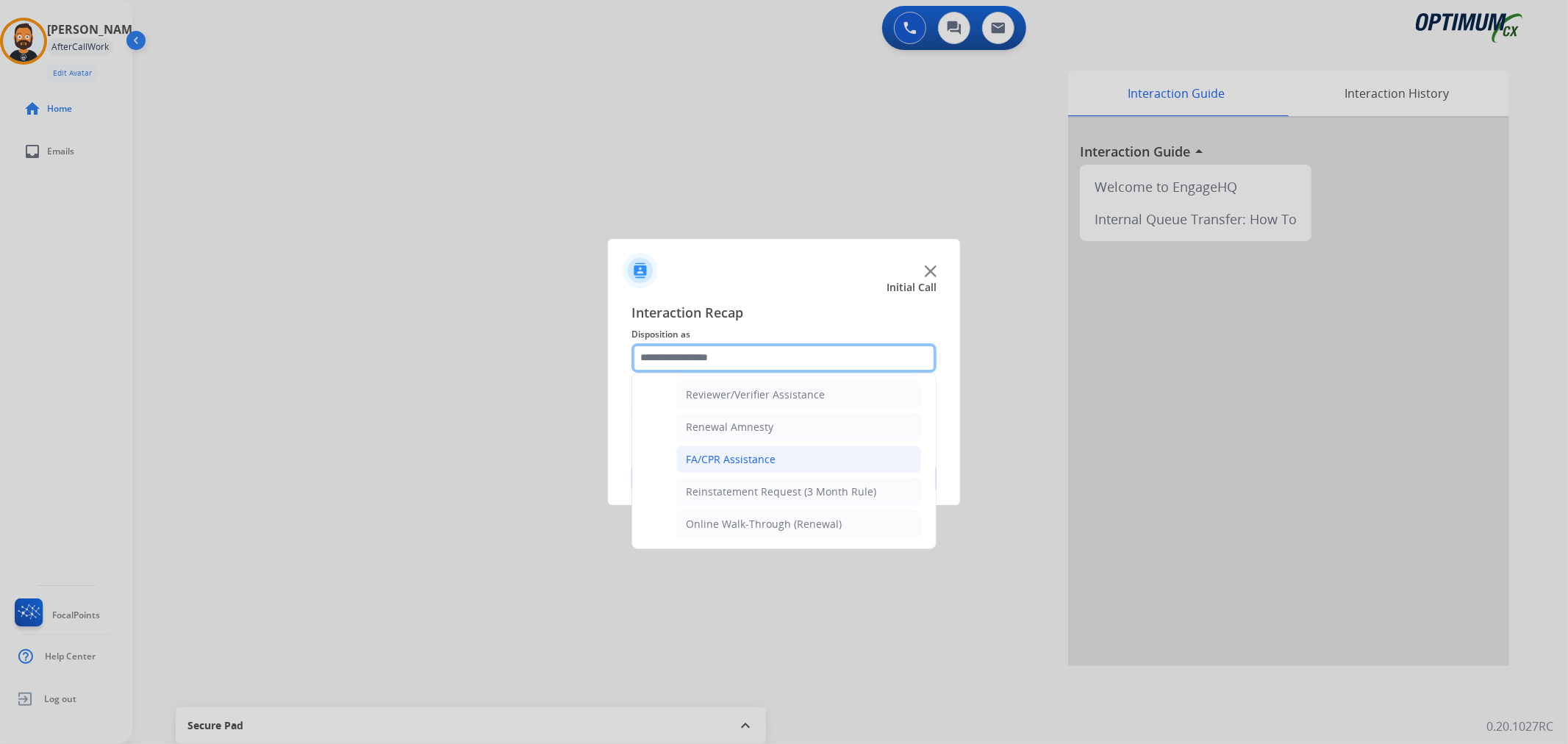
scroll to position [435, 0]
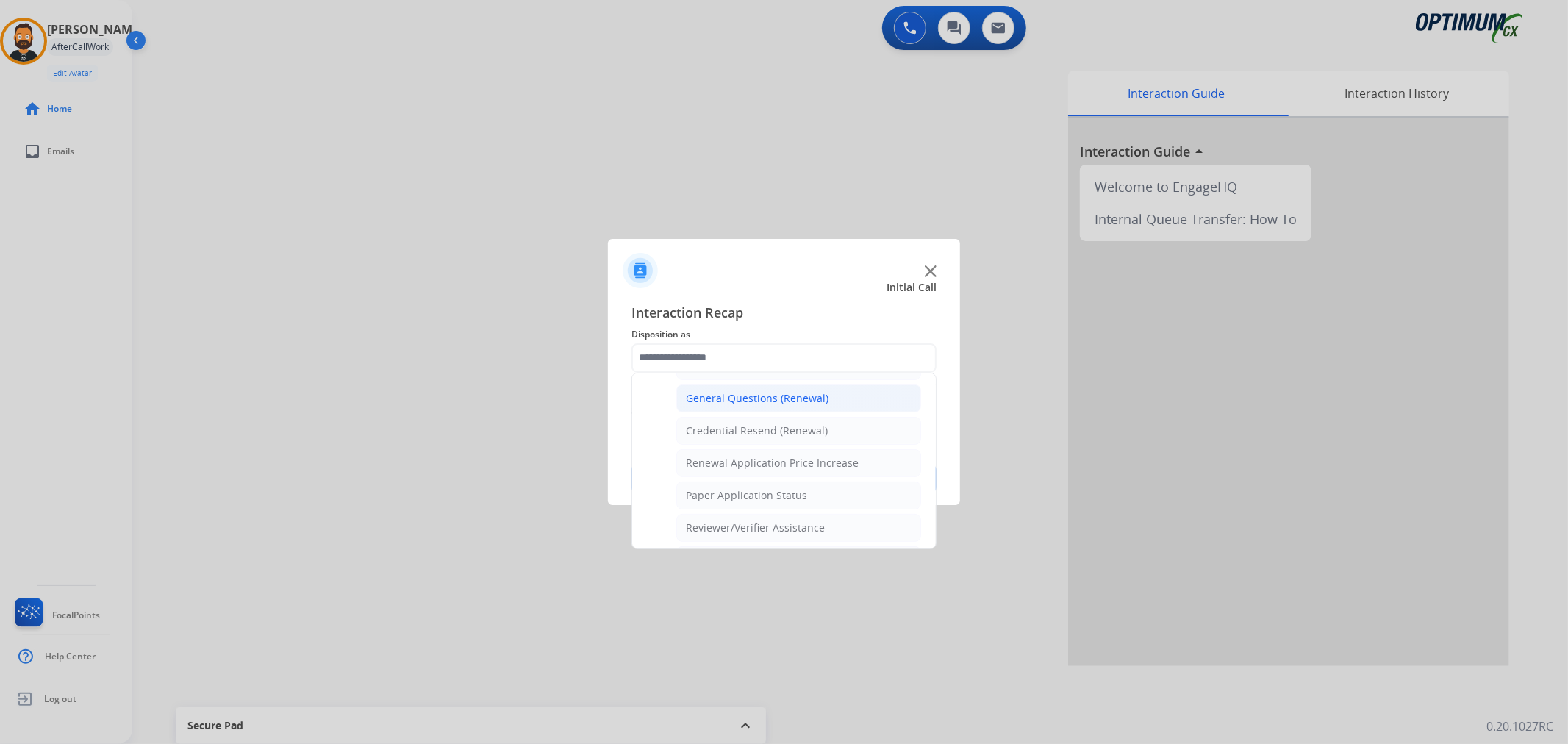
click at [743, 394] on div "General Questions (Renewal)" at bounding box center [757, 398] width 143 height 15
type input "**********"
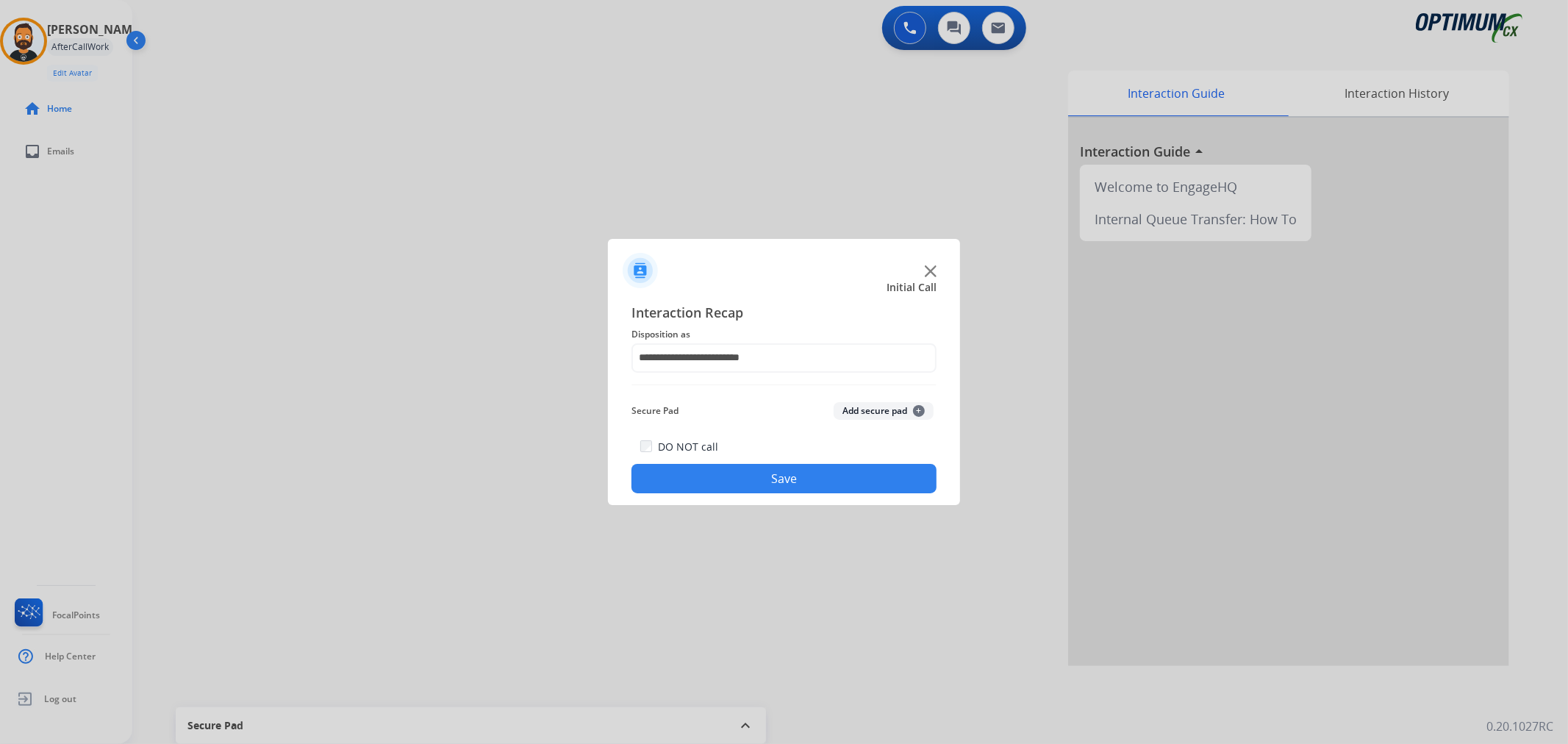
click at [731, 472] on button "Save" at bounding box center [784, 478] width 305 height 29
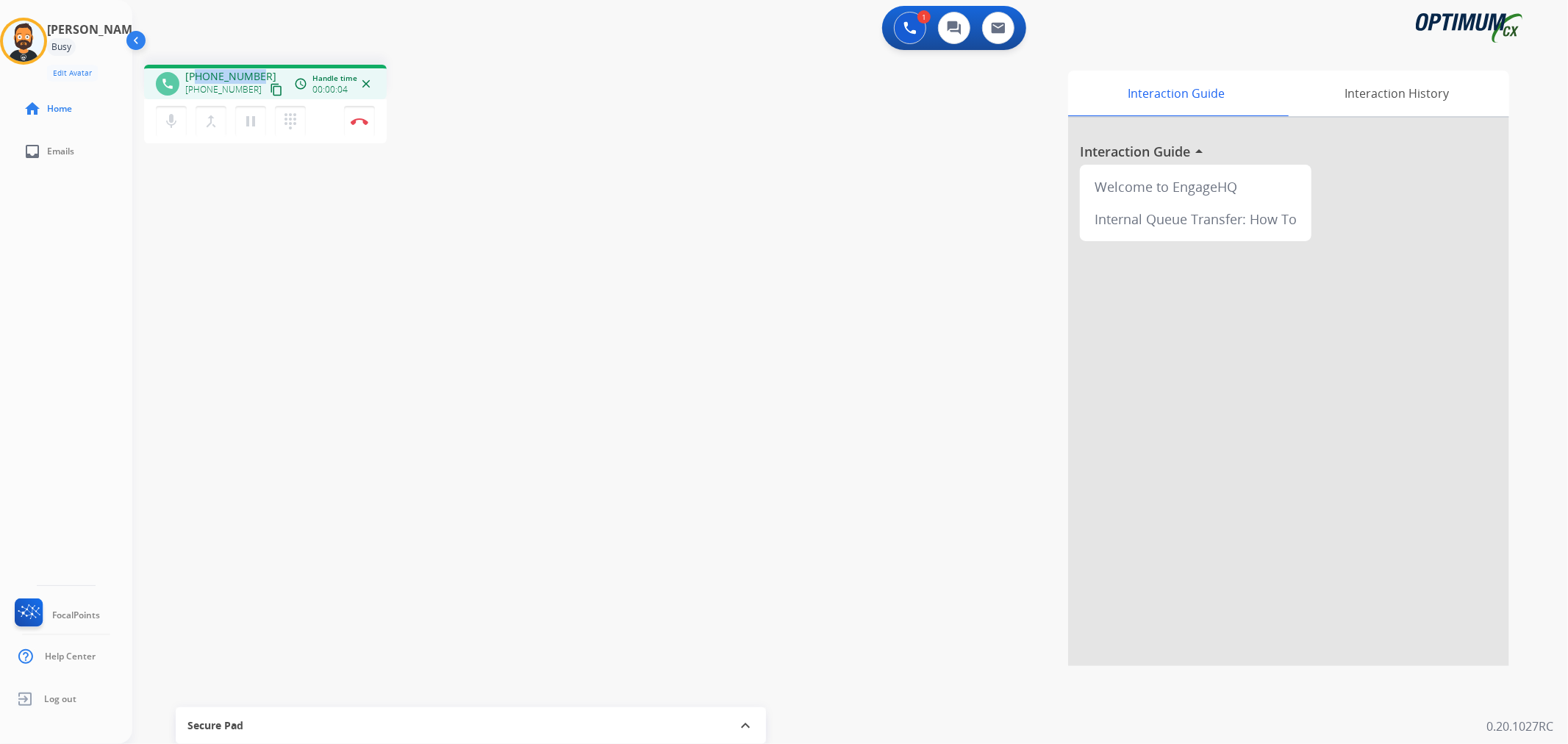
drag, startPoint x: 258, startPoint y: 72, endPoint x: 196, endPoint y: 68, distance: 62.1
click at [196, 69] on div "[PHONE_NUMBER] [PHONE_NUMBER] content_copy" at bounding box center [235, 83] width 100 height 29
copy span "3475698443"
click at [360, 125] on button "Disconnect" at bounding box center [359, 120] width 31 height 31
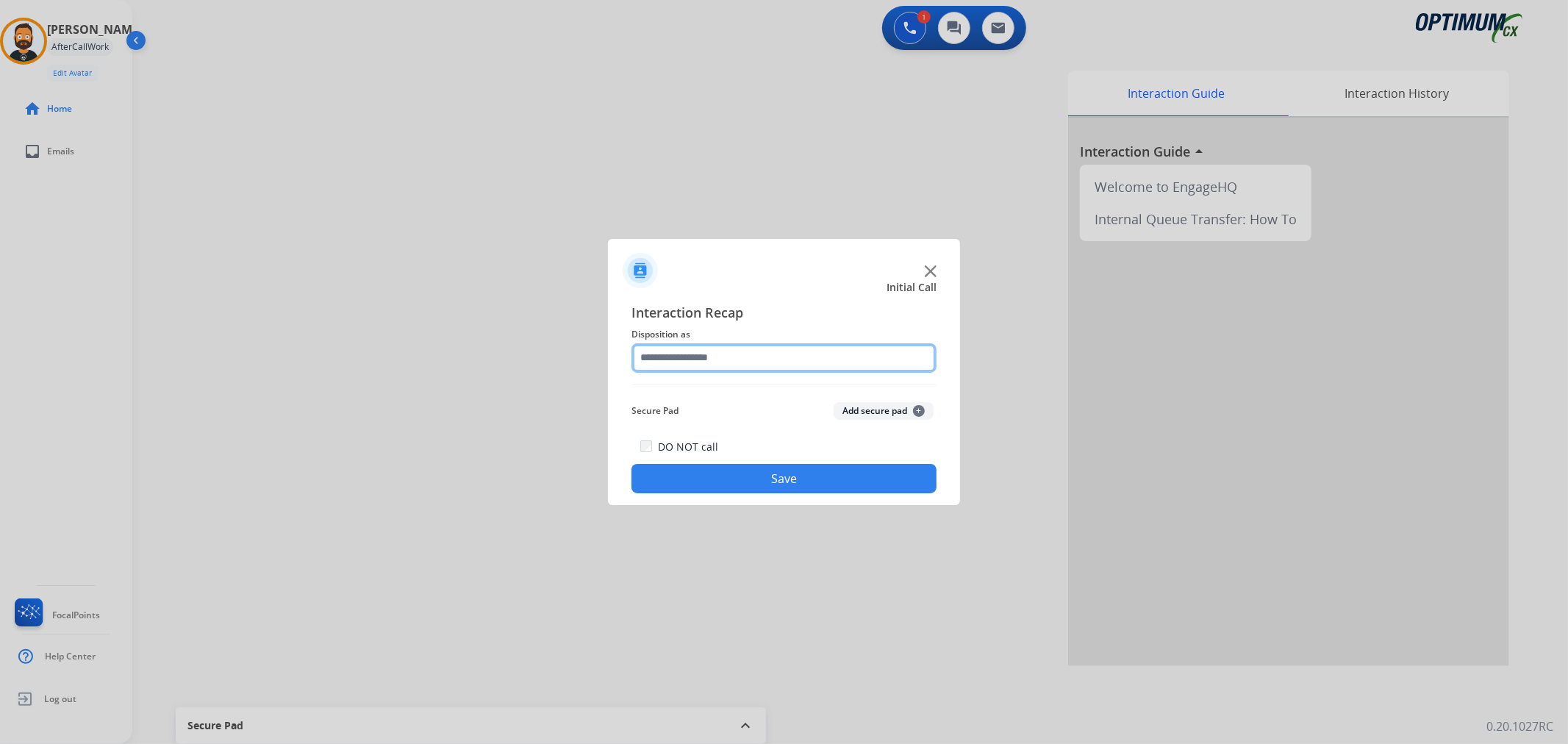
click at [704, 353] on input "text" at bounding box center [784, 357] width 305 height 29
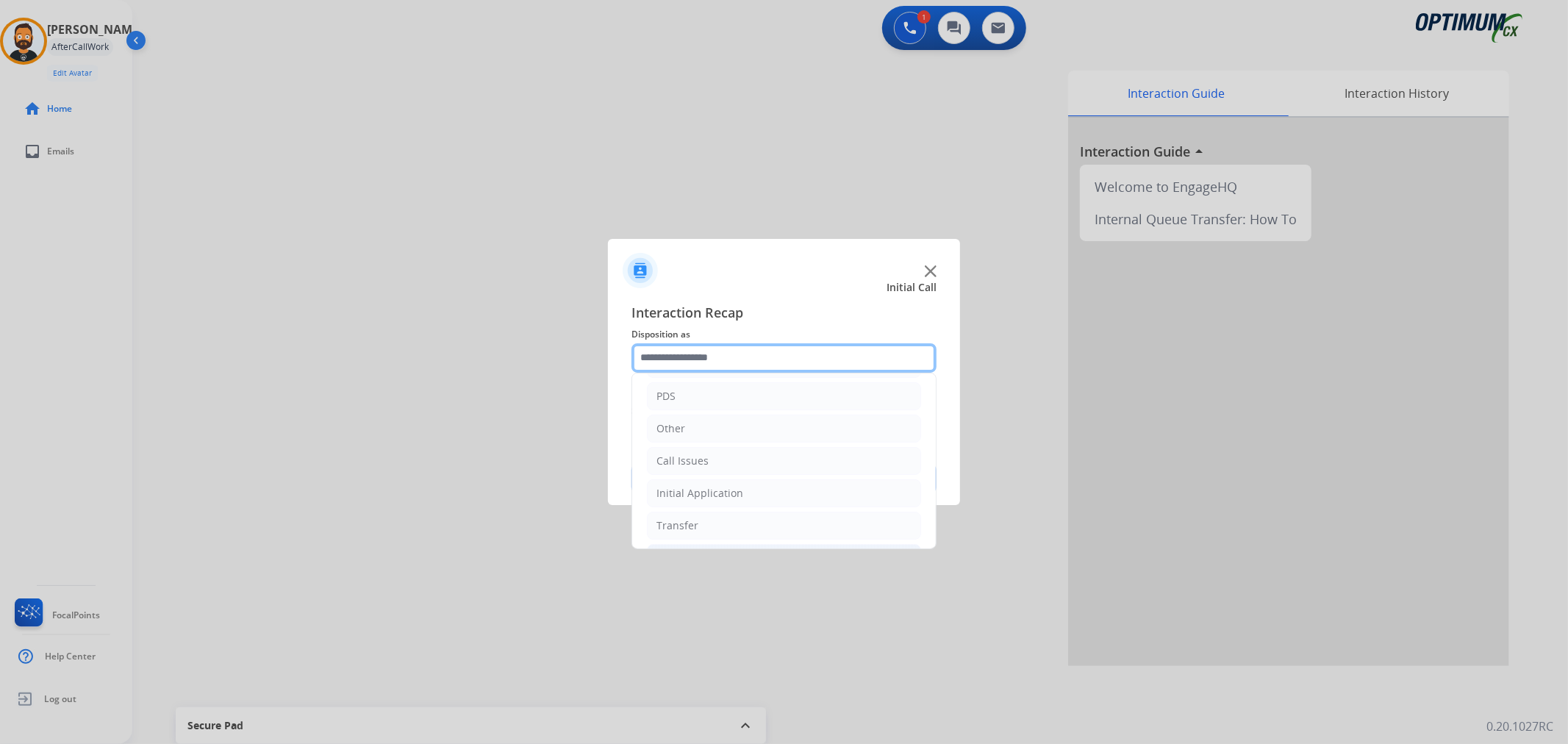
scroll to position [101, 0]
click at [685, 515] on li "Renewal" at bounding box center [784, 524] width 274 height 28
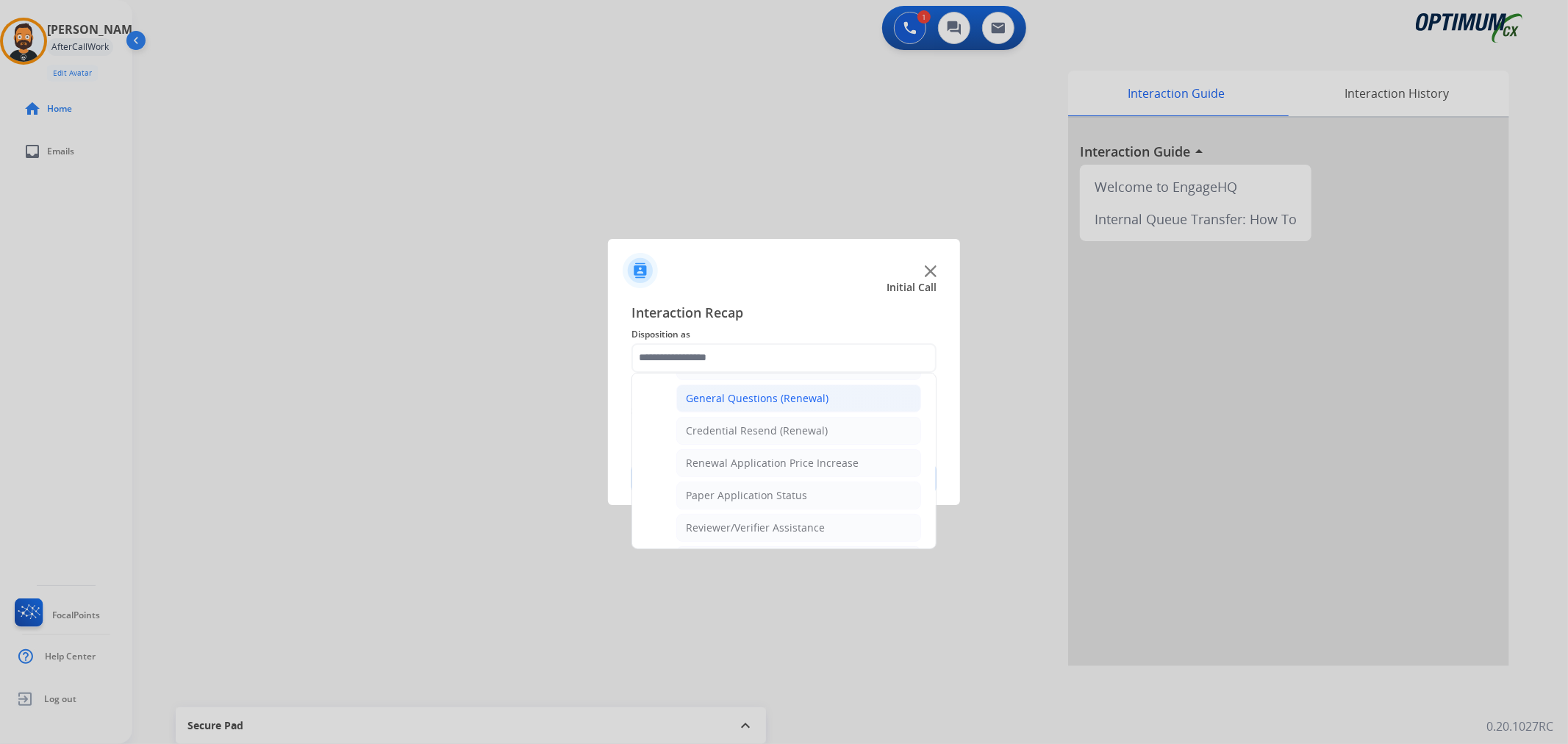
click at [736, 393] on div "General Questions (Renewal)" at bounding box center [757, 398] width 143 height 15
type input "**********"
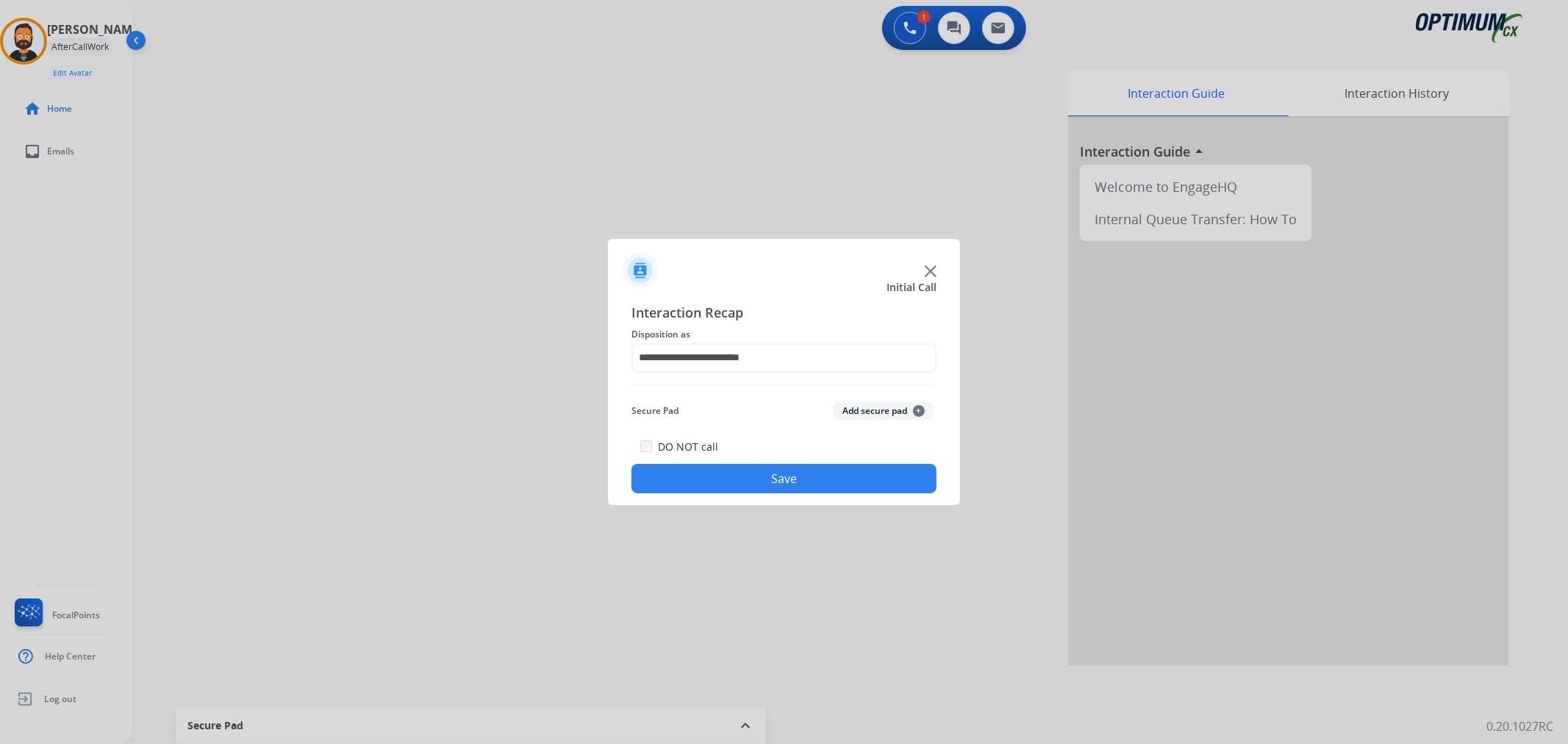
click at [733, 475] on button "Save" at bounding box center [784, 478] width 305 height 29
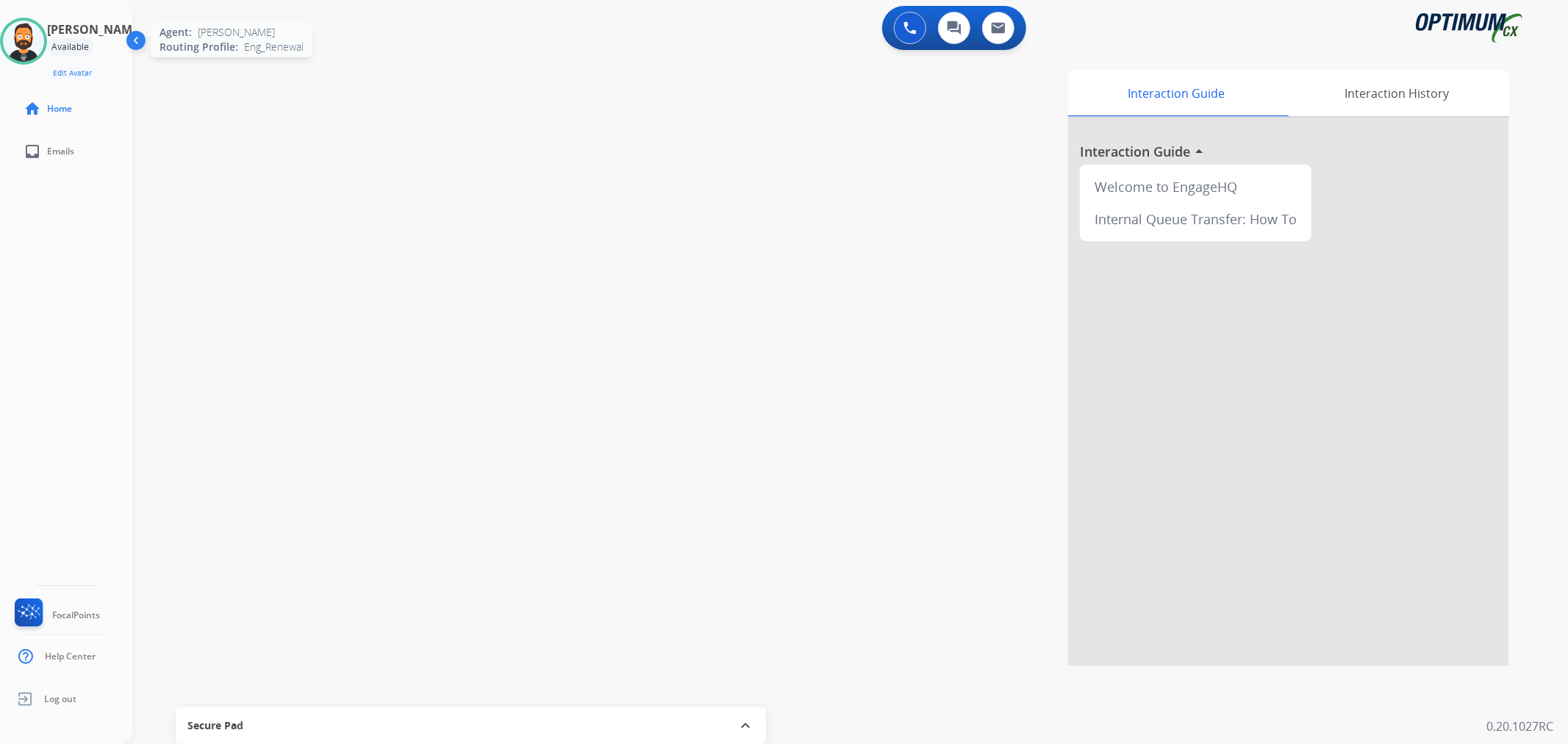
click at [43, 48] on img at bounding box center [24, 41] width 41 height 41
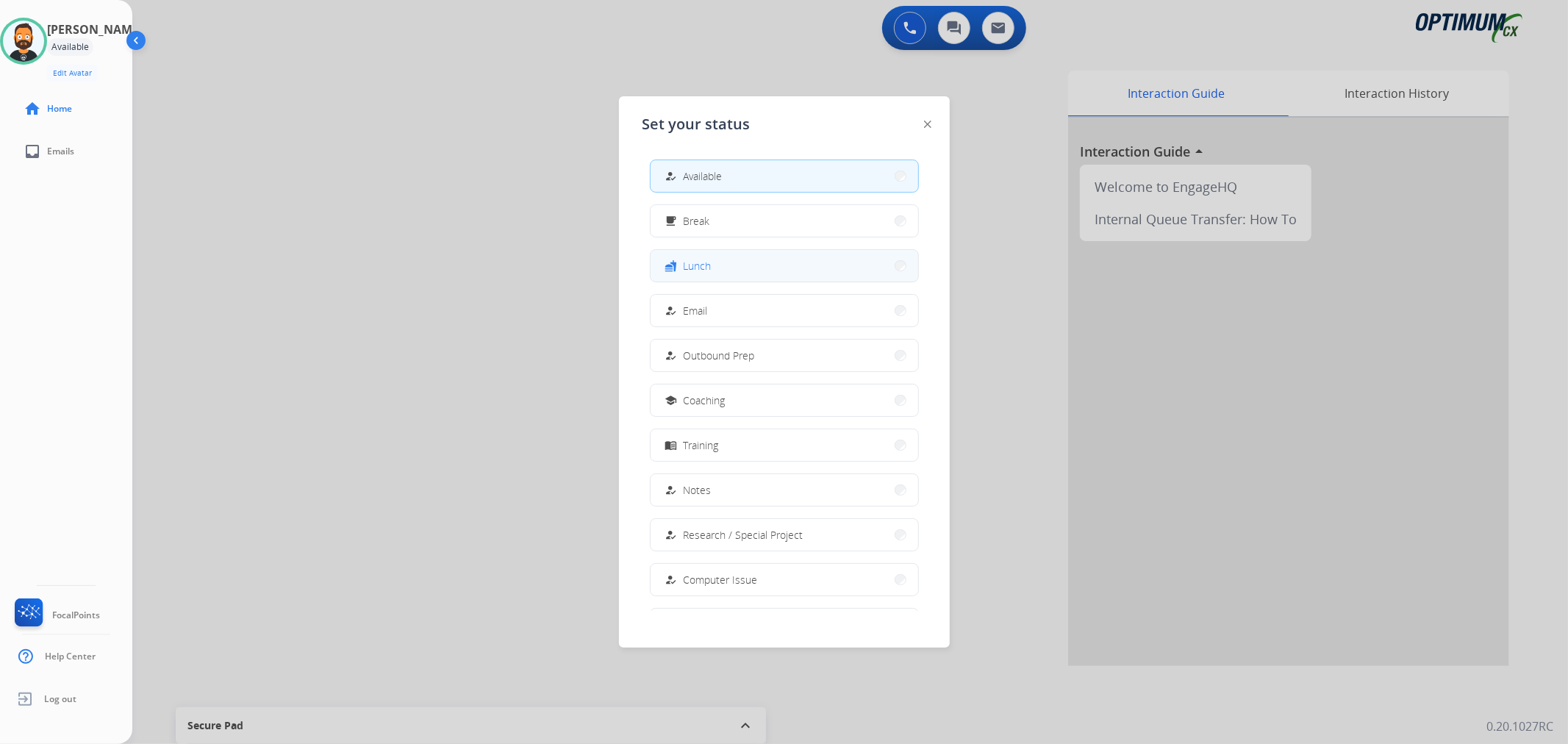
click at [669, 268] on div "fastfood" at bounding box center [673, 266] width 21 height 17
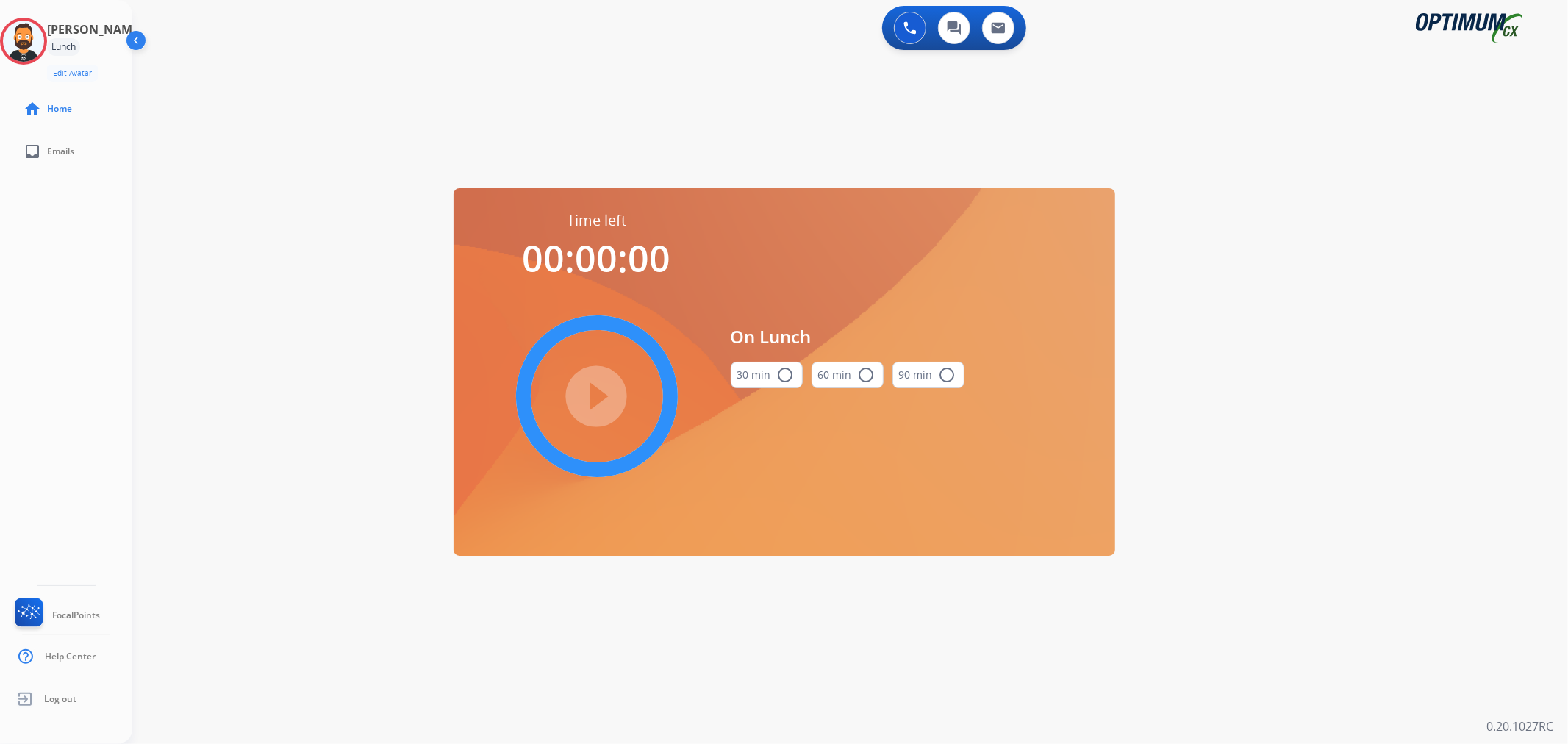
click at [762, 369] on button "30 min radio_button_unchecked" at bounding box center [766, 375] width 72 height 27
click at [594, 402] on mat-icon "play_circle_filled" at bounding box center [597, 396] width 17 height 17
click at [48, 40] on icon at bounding box center [24, 41] width 48 height 48
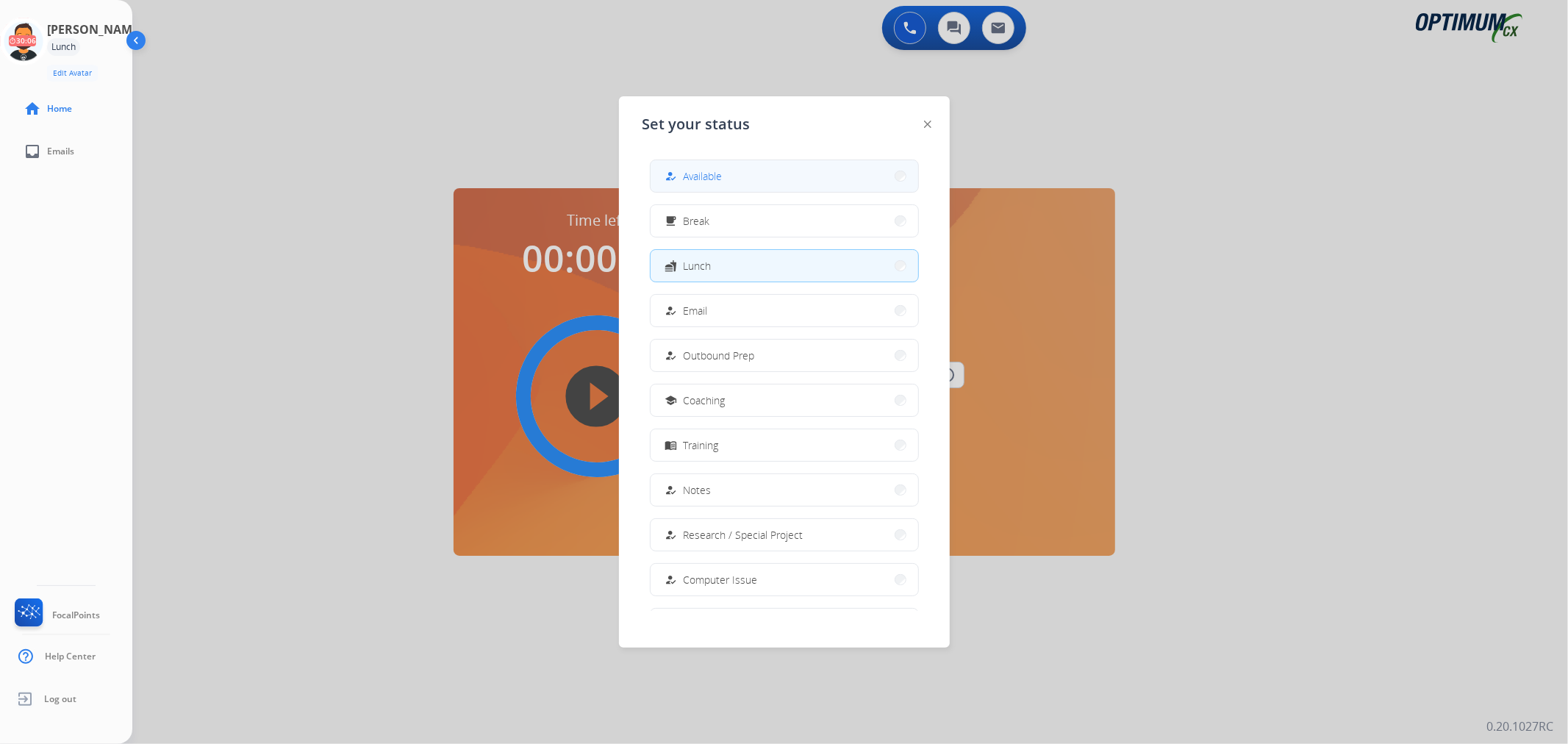
click at [754, 172] on button "how_to_reg Available" at bounding box center [784, 176] width 268 height 31
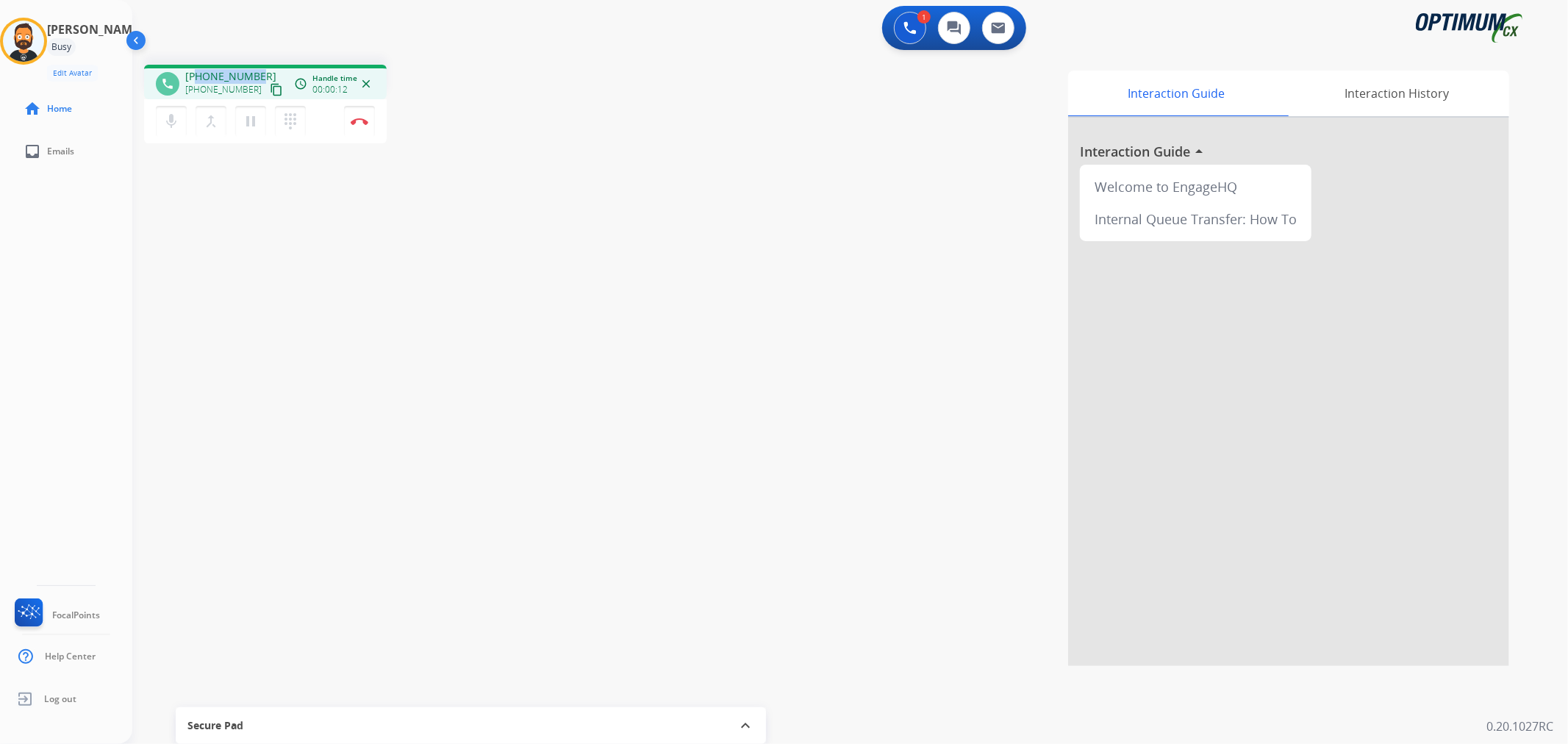
drag, startPoint x: 258, startPoint y: 68, endPoint x: 195, endPoint y: 71, distance: 63.1
click at [195, 71] on div "phone [PHONE_NUMBER] [PHONE_NUMBER] content_copy access_time Call metrics Queue…" at bounding box center [265, 82] width 243 height 35
click at [366, 110] on button "Disconnect" at bounding box center [359, 120] width 31 height 31
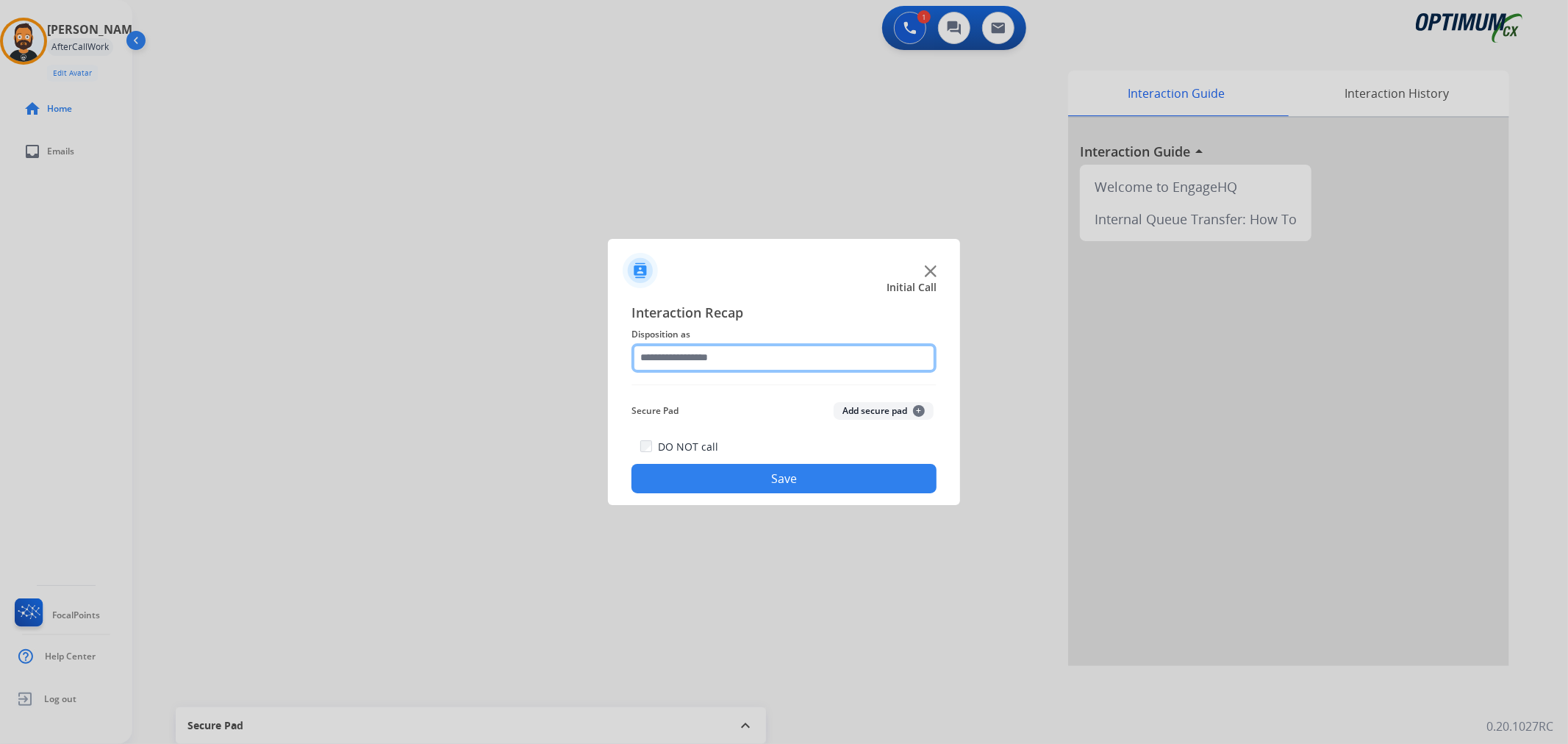
click at [717, 365] on input "text" at bounding box center [784, 357] width 305 height 29
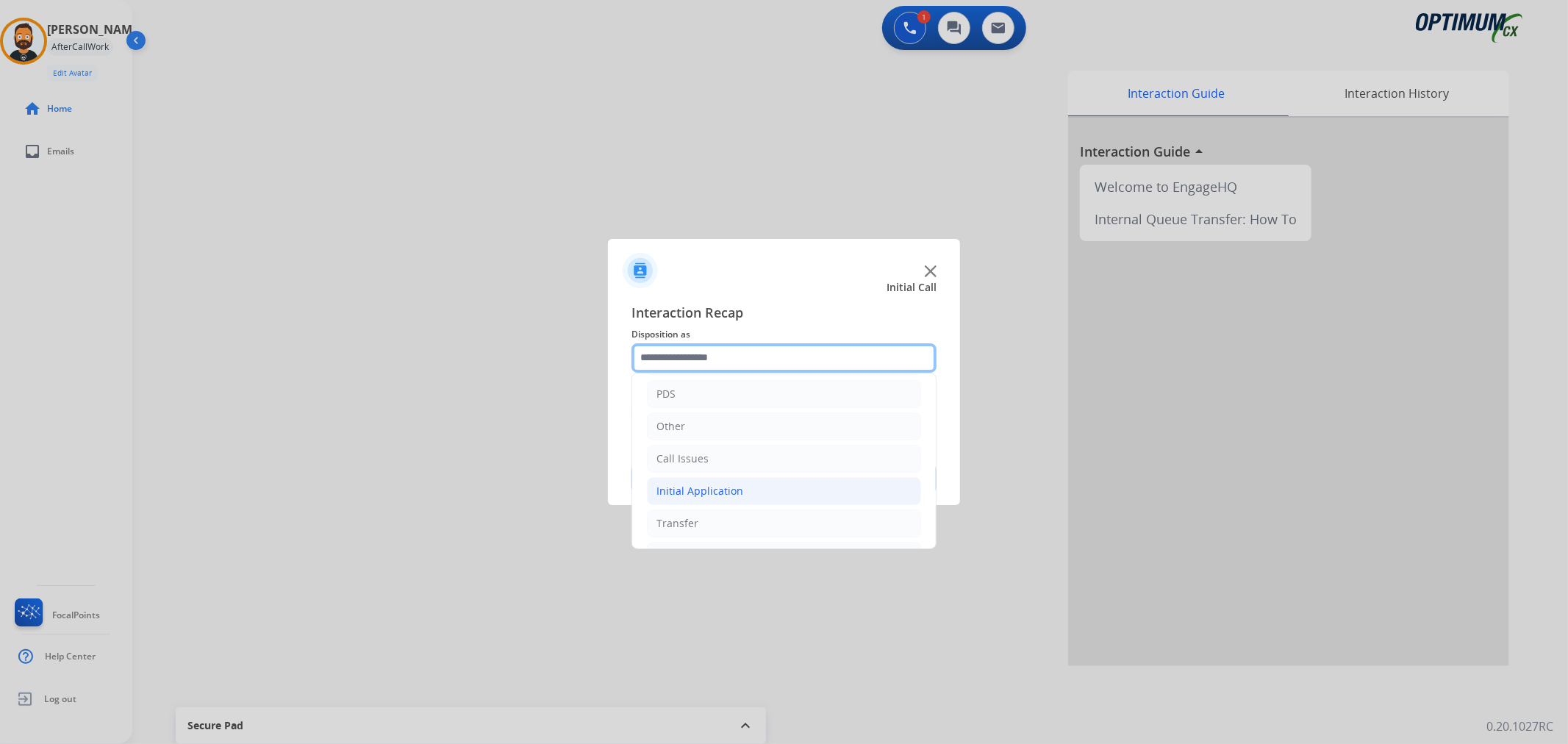
scroll to position [101, 0]
click at [675, 539] on ul "Bookstore Finance PDS Other Call Issues Initial Application Transfer Renewal" at bounding box center [784, 410] width 304 height 275
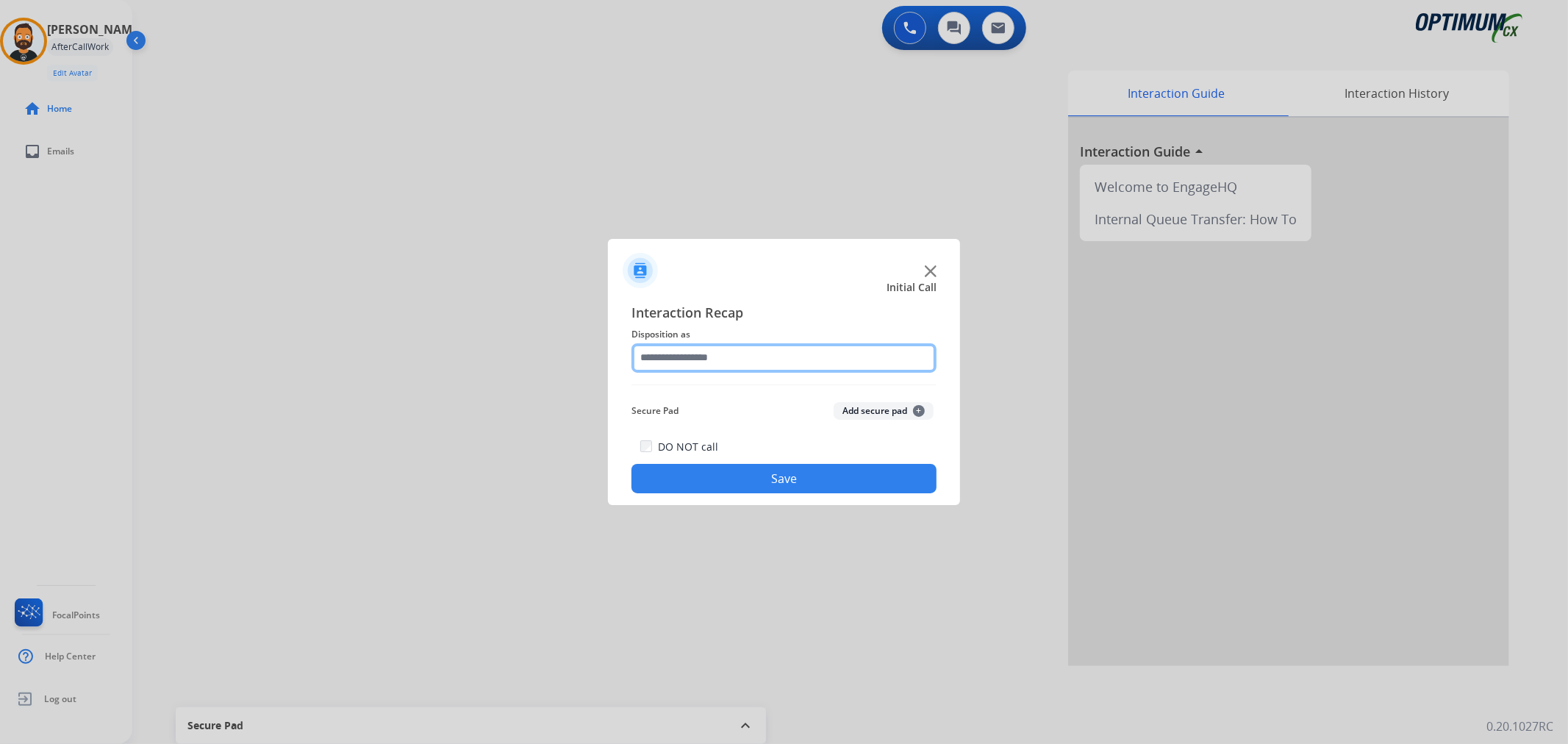
click at [746, 355] on input "text" at bounding box center [784, 357] width 305 height 29
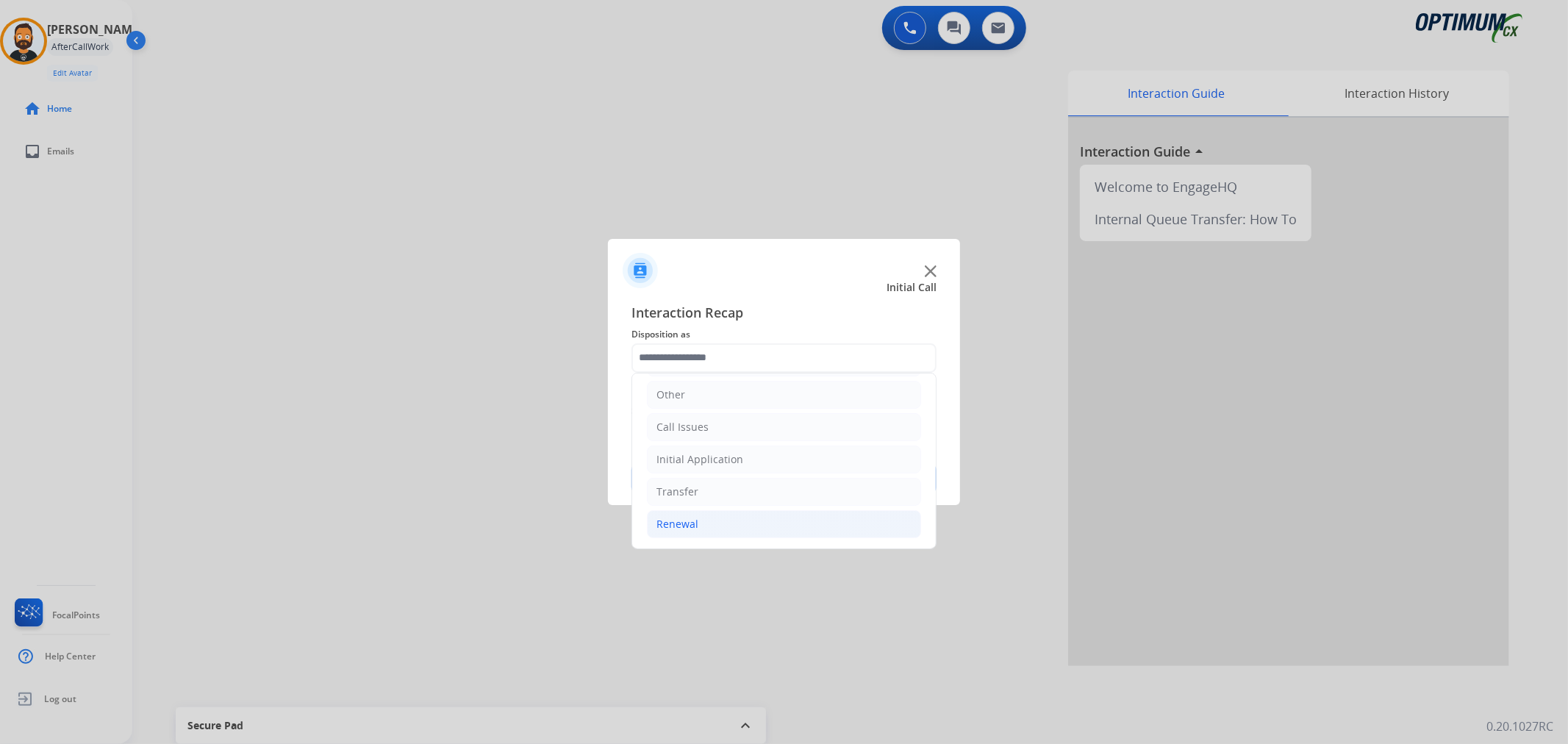
click at [699, 515] on li "Renewal" at bounding box center [784, 524] width 274 height 28
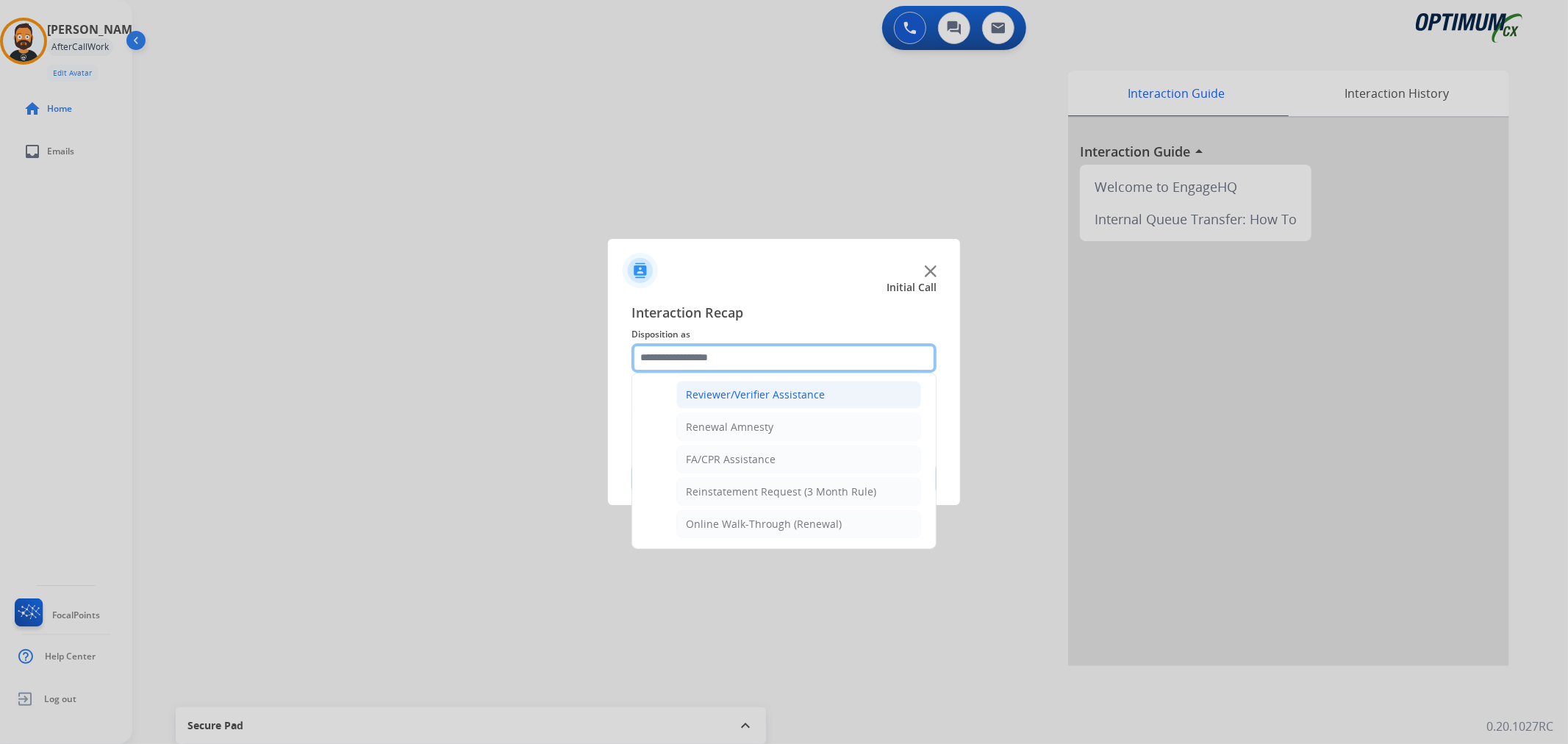
scroll to position [435, 0]
click at [741, 402] on div "General Questions (Renewal)" at bounding box center [757, 398] width 143 height 15
type input "**********"
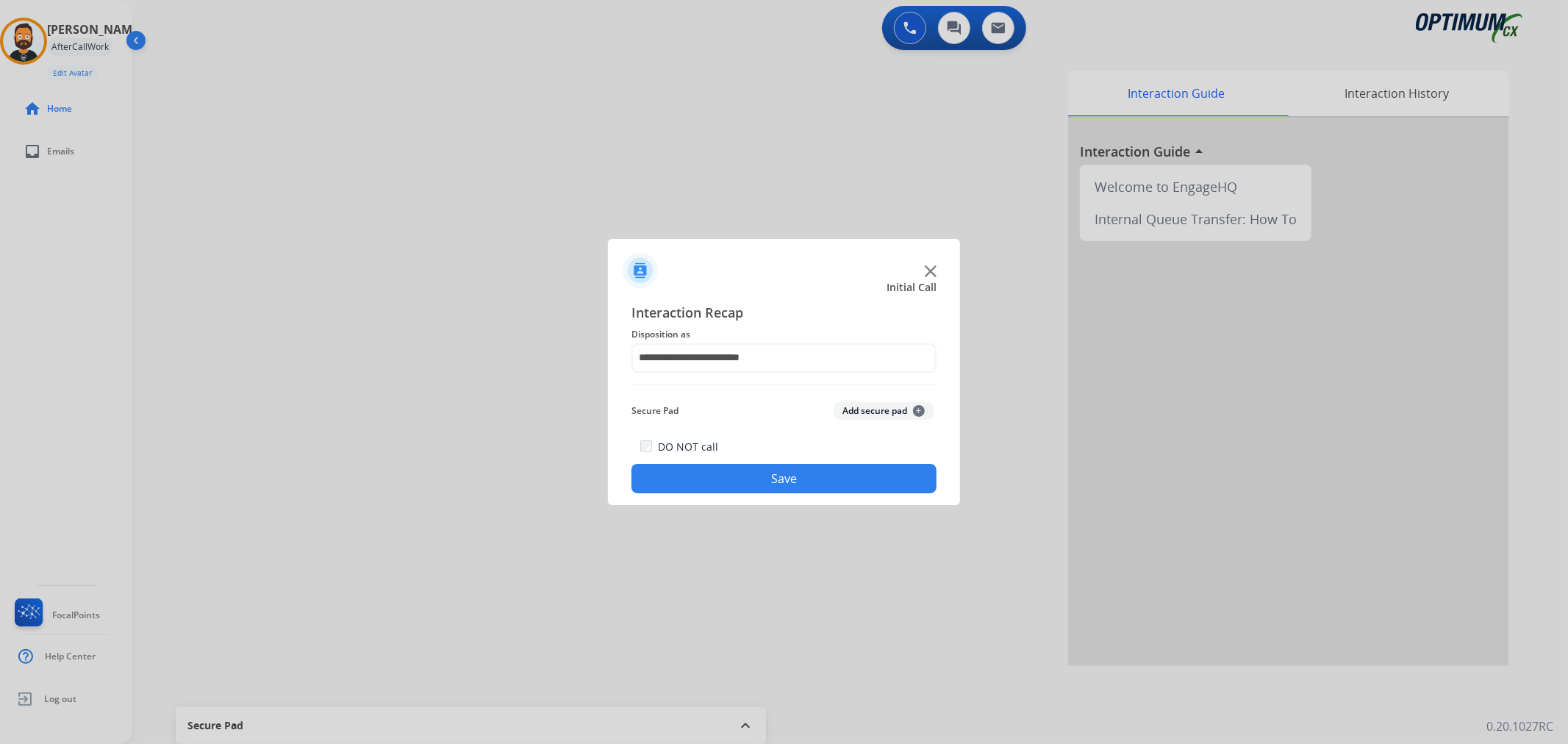
click at [724, 474] on button "Save" at bounding box center [784, 478] width 305 height 29
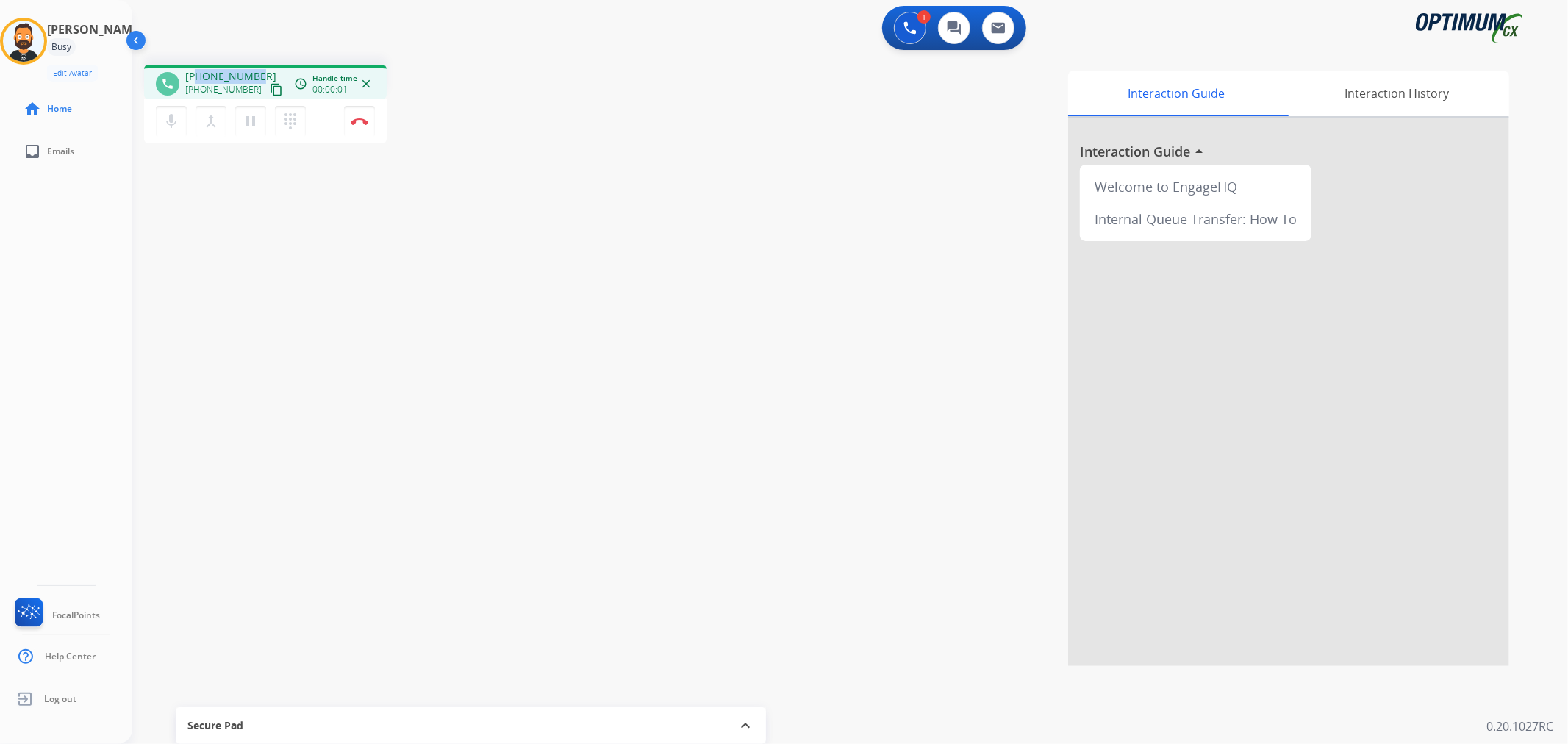
drag, startPoint x: 261, startPoint y: 73, endPoint x: 195, endPoint y: 62, distance: 66.9
click at [195, 62] on div "phone [PHONE_NUMBER] [PHONE_NUMBER] content_copy access_time Call metrics Queue…" at bounding box center [832, 359] width 1400 height 613
click at [358, 123] on img at bounding box center [359, 120] width 17 height 7
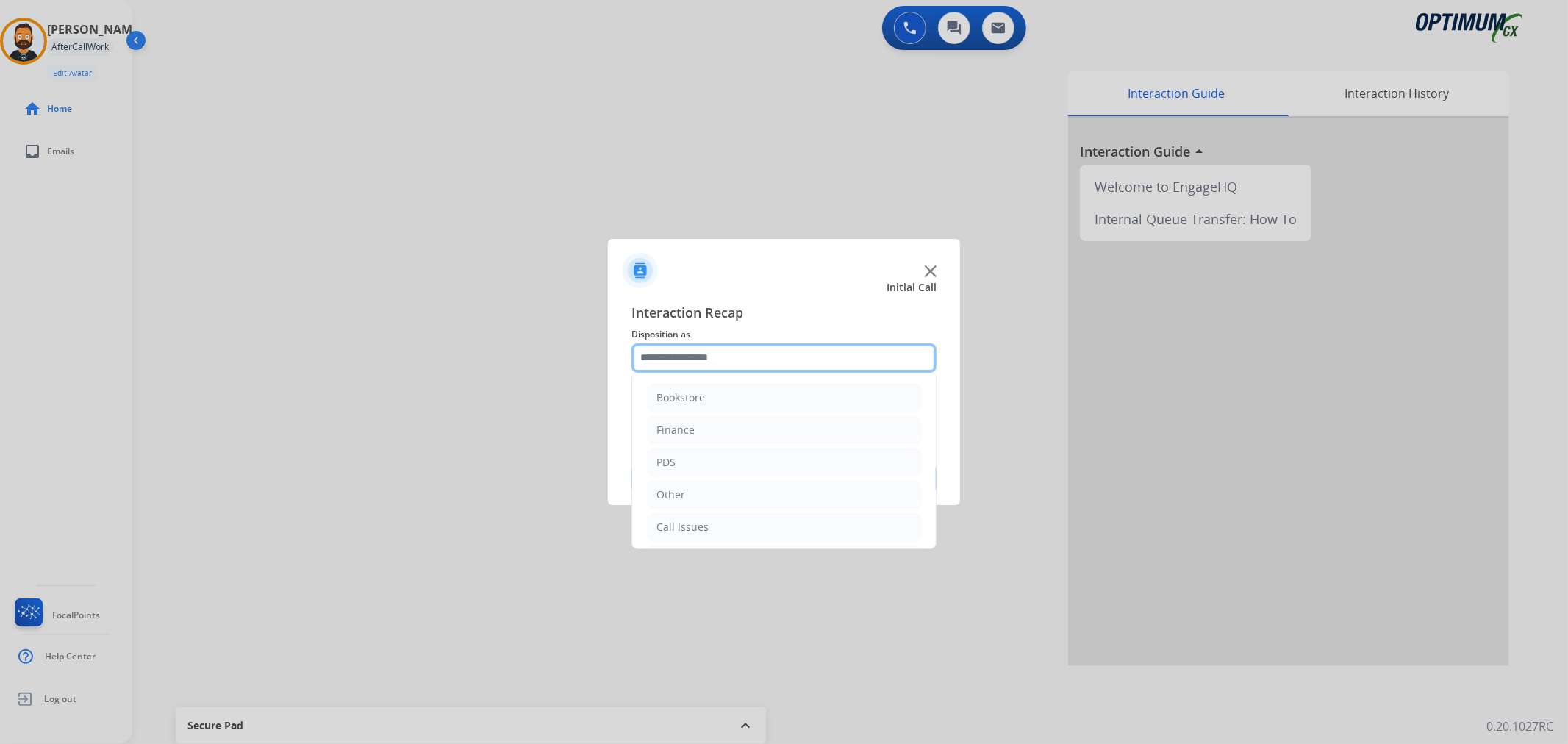
click at [695, 360] on input "text" at bounding box center [784, 357] width 305 height 29
click at [696, 520] on div "Renewal" at bounding box center [677, 524] width 42 height 15
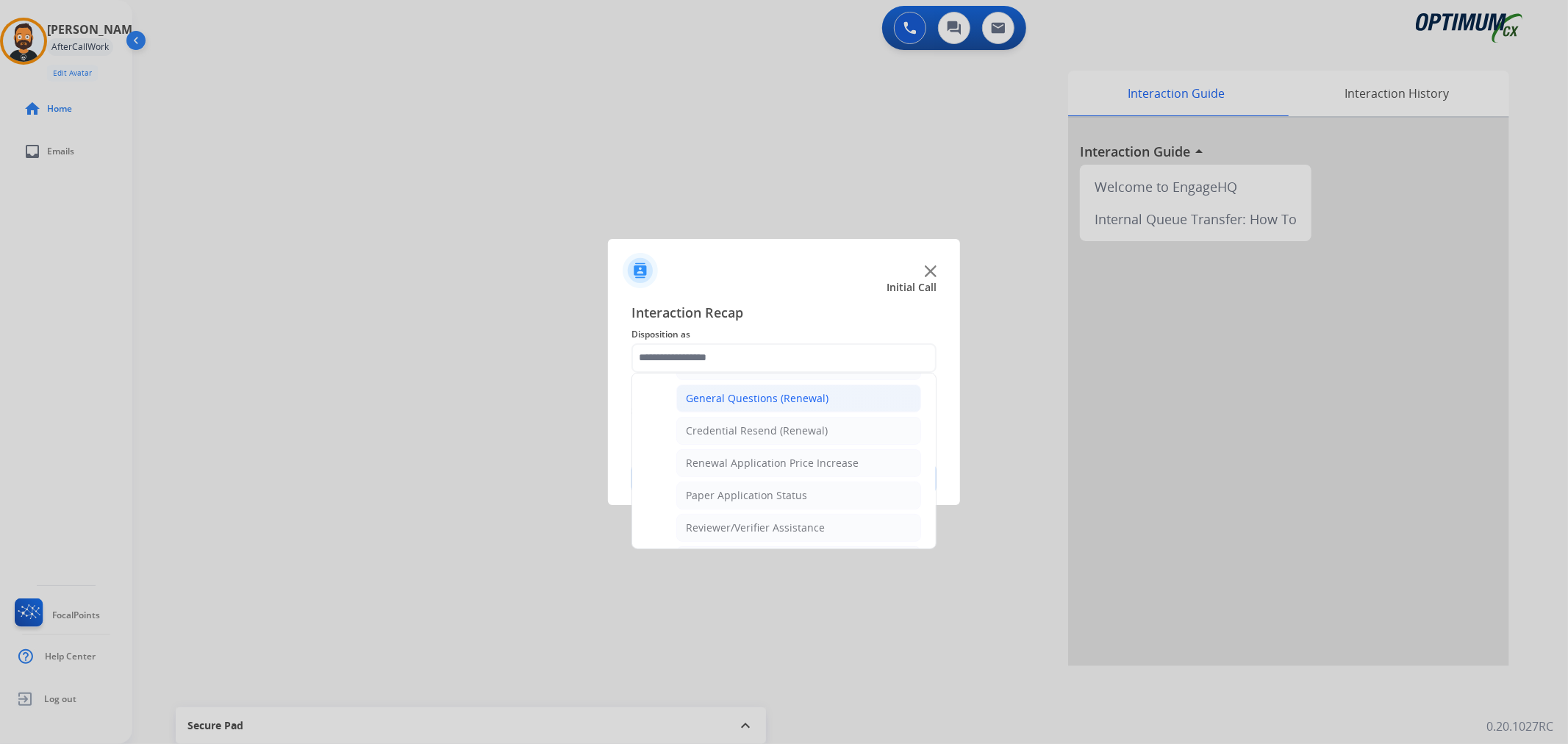
click at [754, 399] on div "General Questions (Renewal)" at bounding box center [757, 398] width 143 height 15
type input "**********"
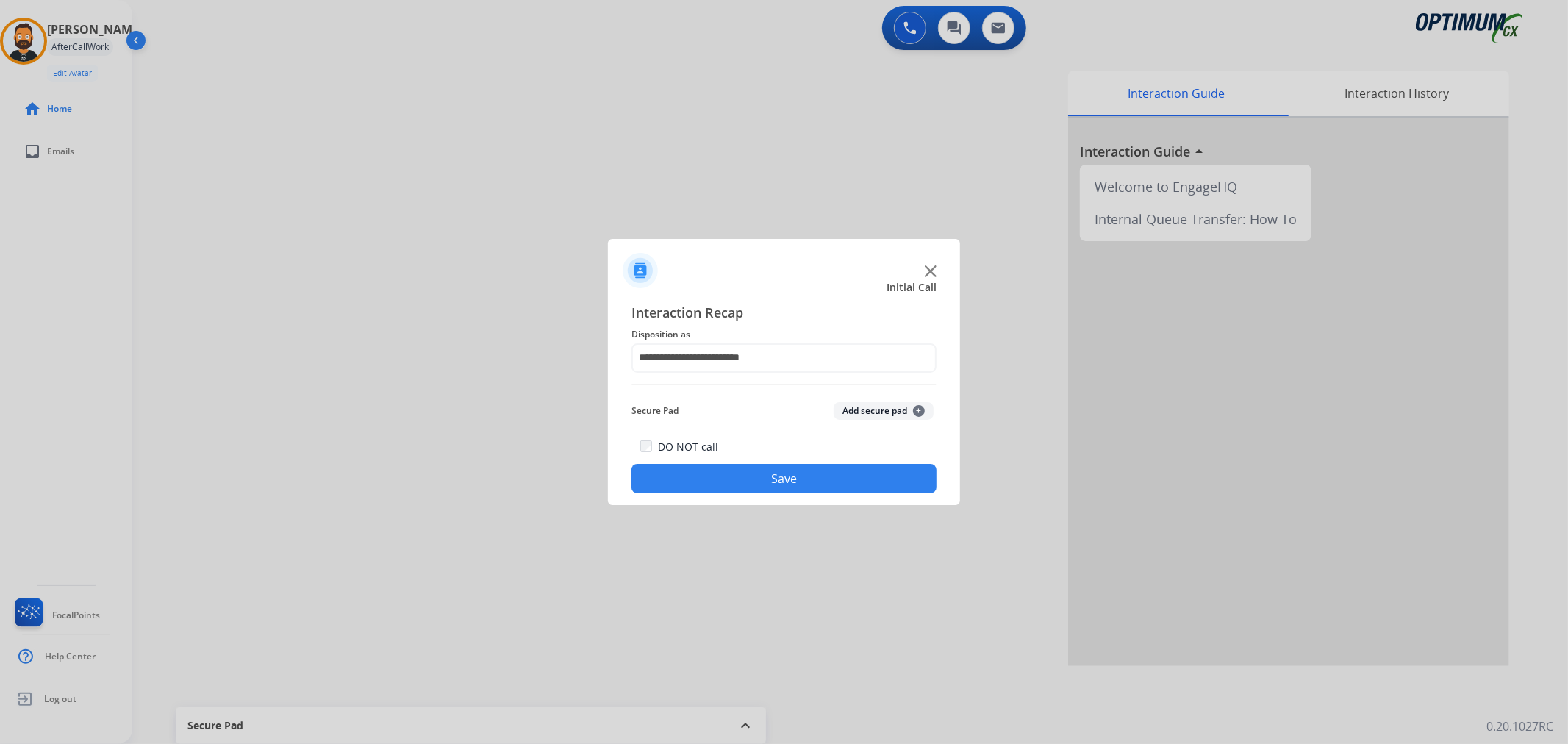
click at [762, 480] on button "Save" at bounding box center [784, 478] width 305 height 29
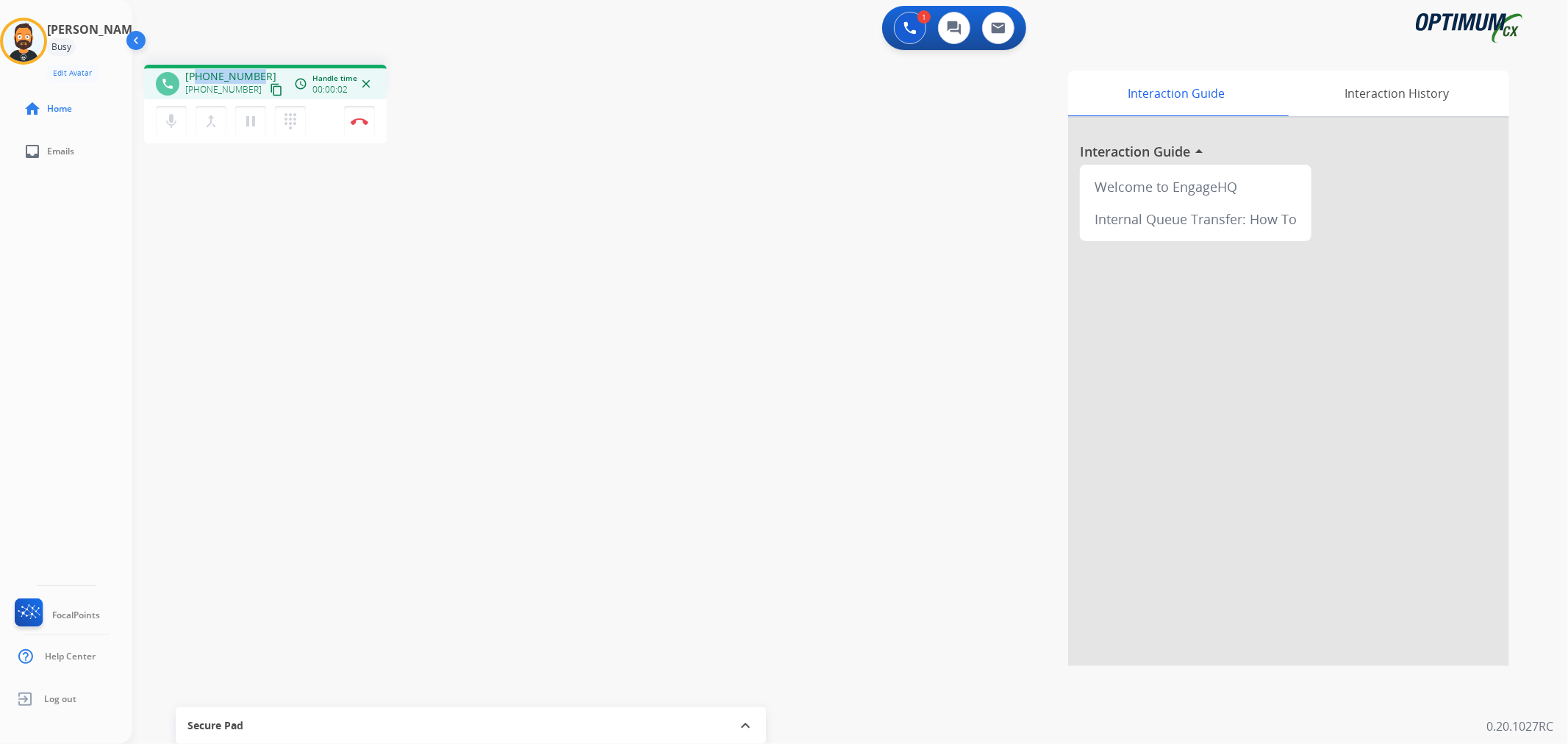
drag, startPoint x: 255, startPoint y: 72, endPoint x: 196, endPoint y: 71, distance: 59.0
click at [196, 71] on span "[PHONE_NUMBER]" at bounding box center [231, 76] width 91 height 15
click at [365, 113] on button "Disconnect" at bounding box center [359, 120] width 31 height 31
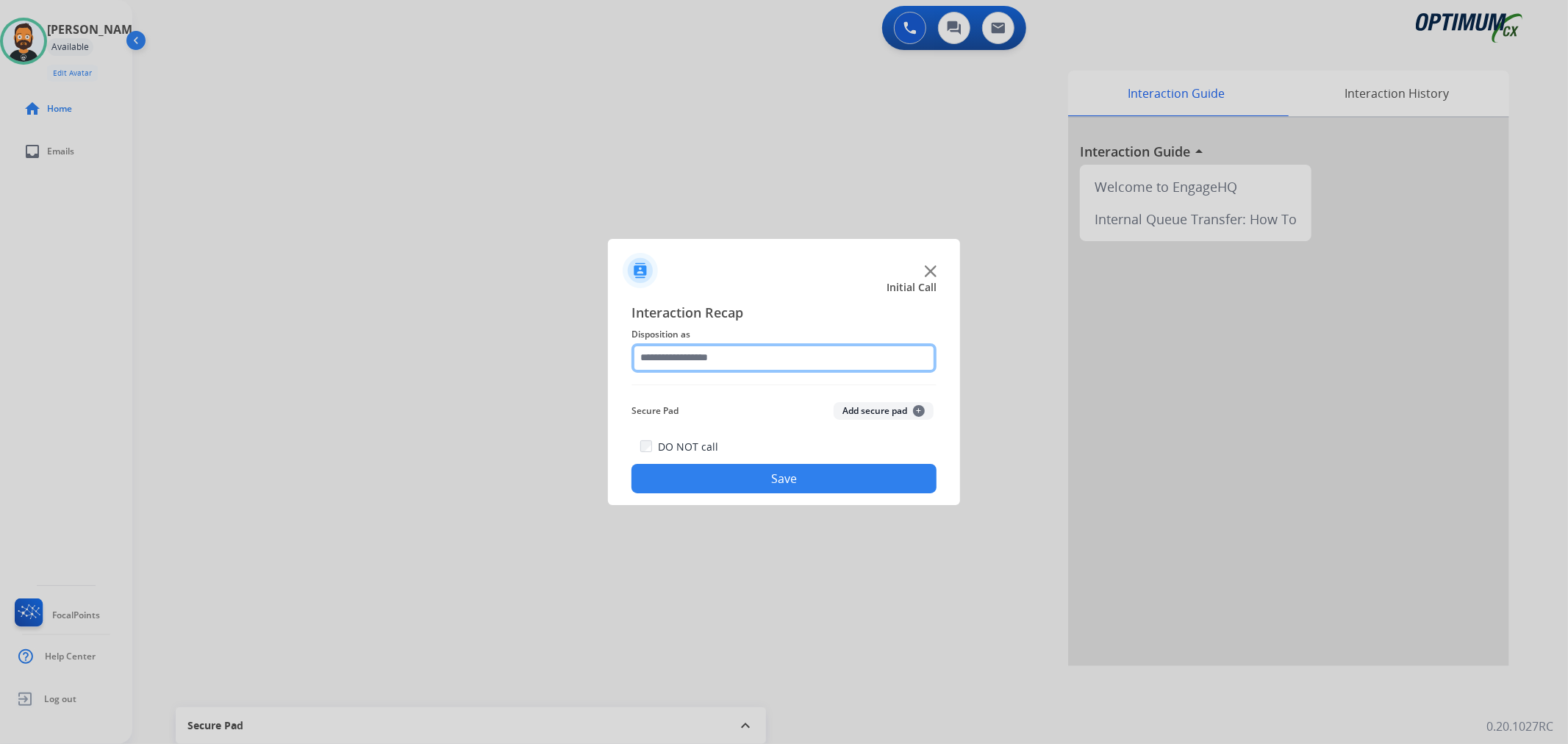
click at [715, 350] on input "text" at bounding box center [784, 357] width 305 height 29
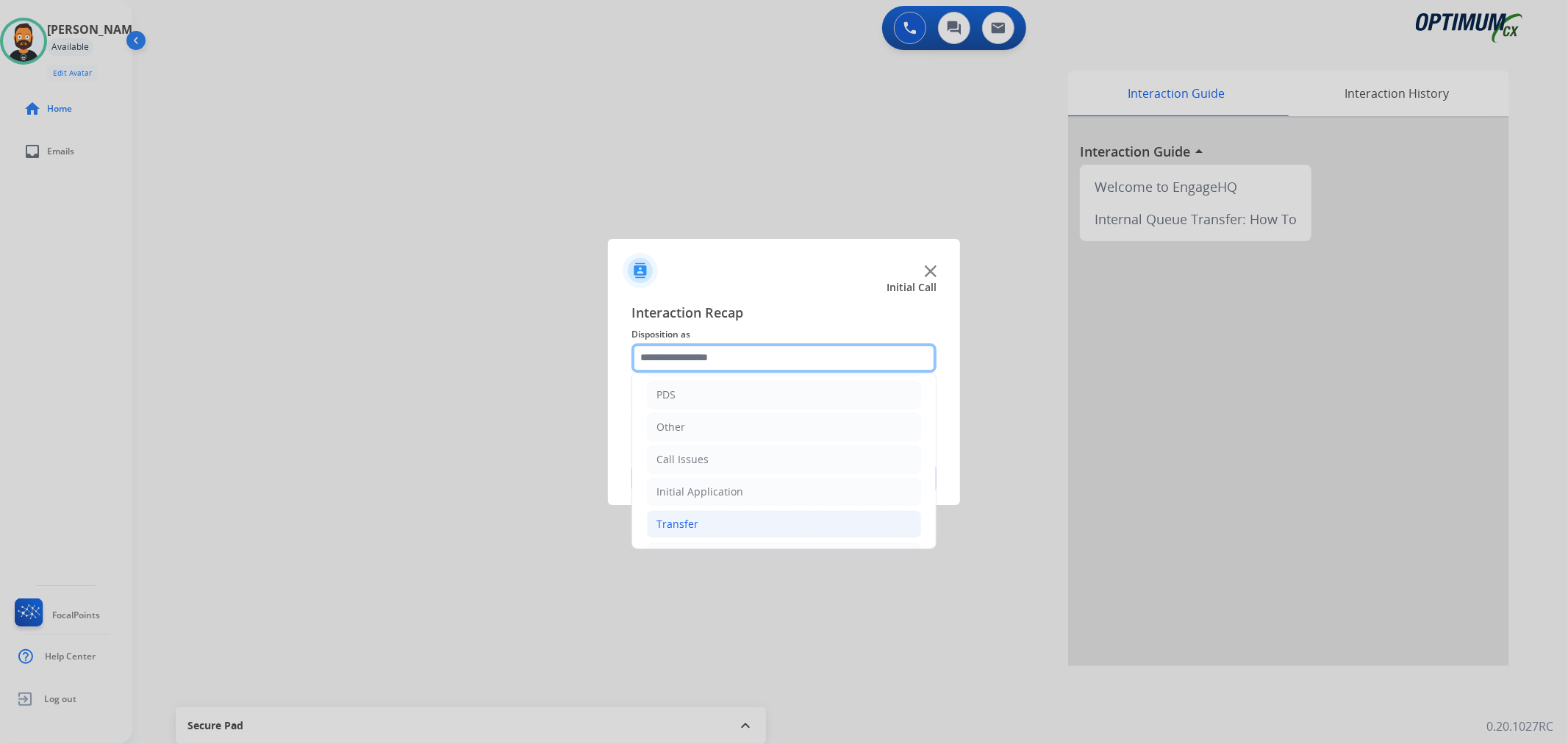
scroll to position [101, 0]
click at [702, 520] on li "Renewal" at bounding box center [784, 524] width 274 height 28
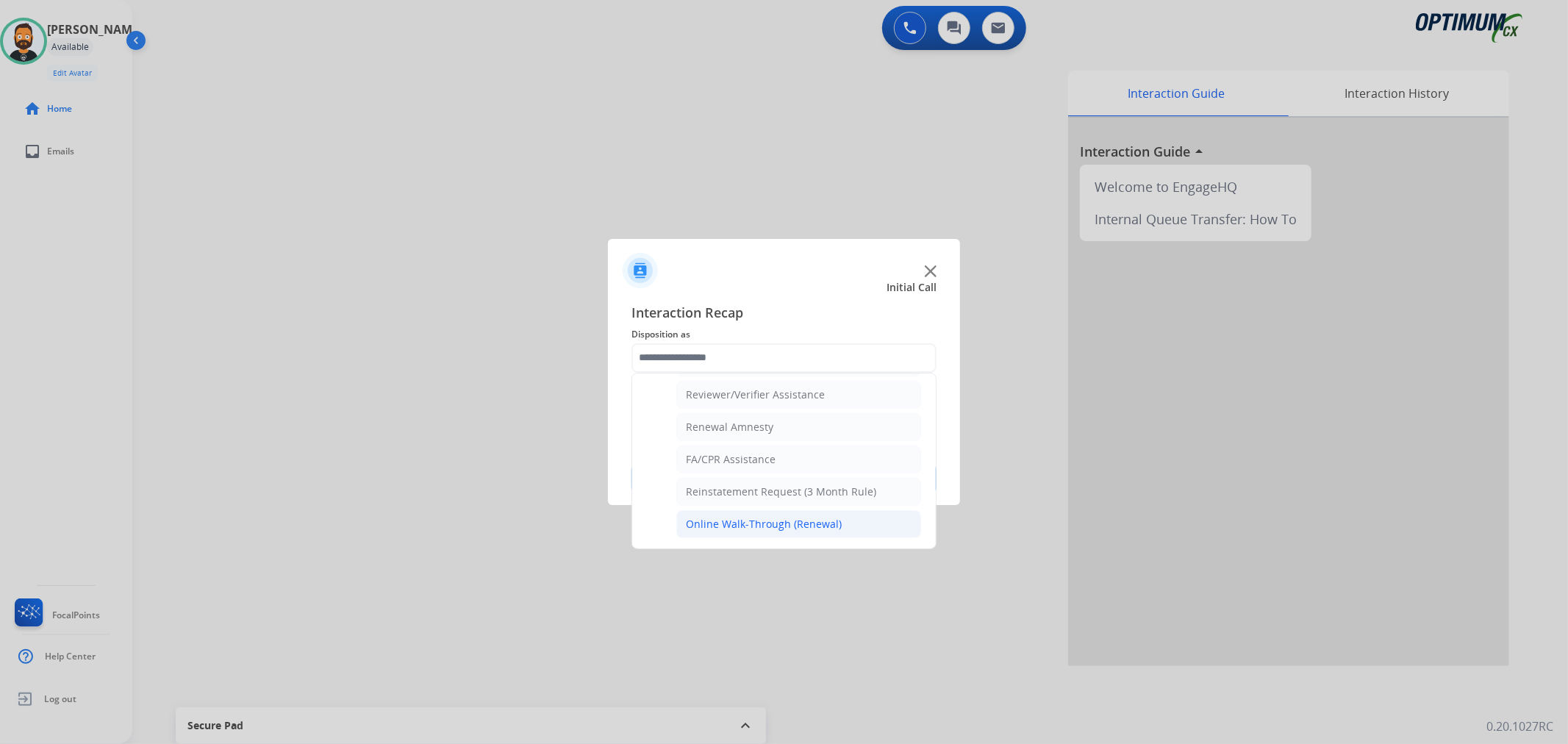
click at [740, 520] on div "Online Walk-Through (Renewal)" at bounding box center [764, 524] width 156 height 15
type input "**********"
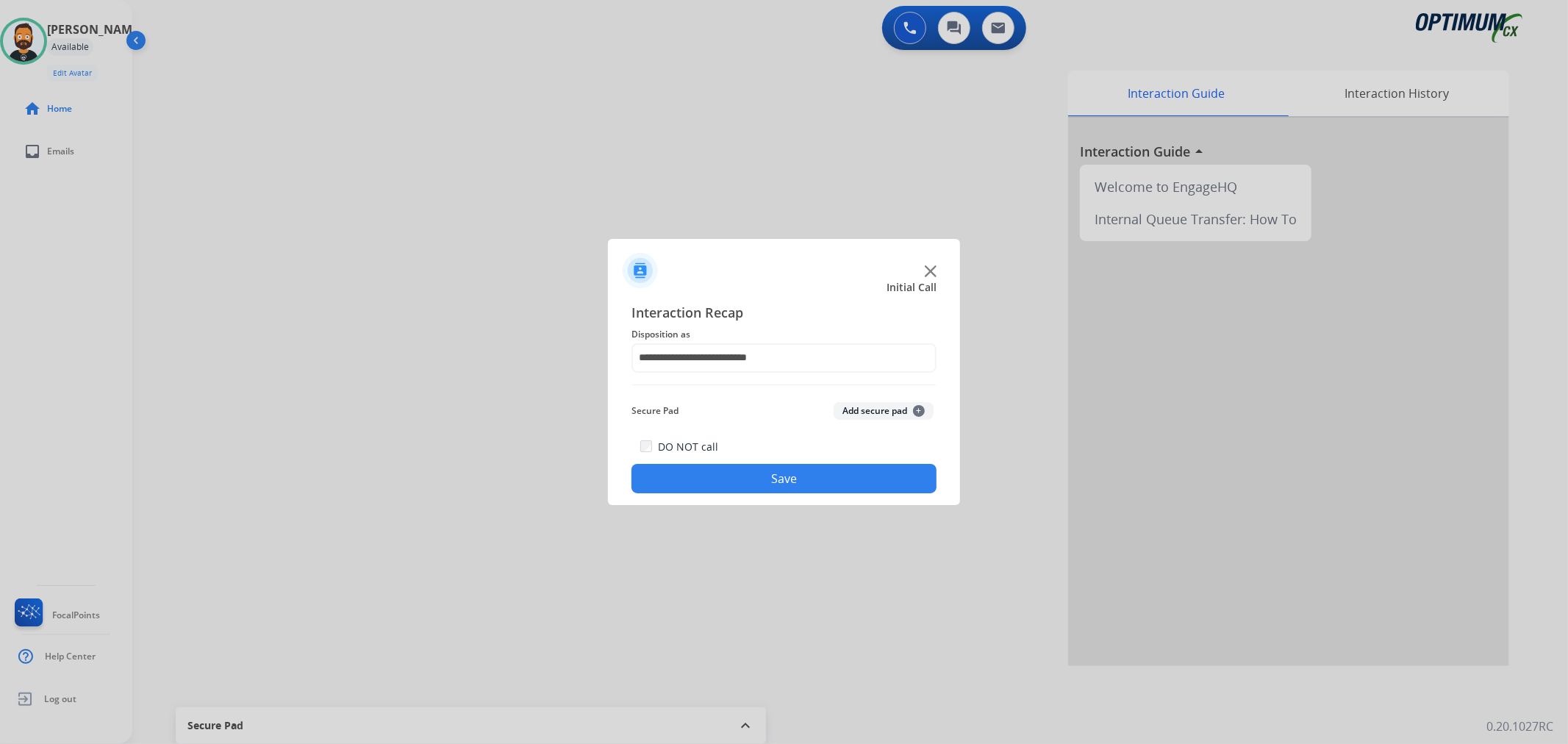
click at [732, 465] on button "Save" at bounding box center [784, 478] width 305 height 29
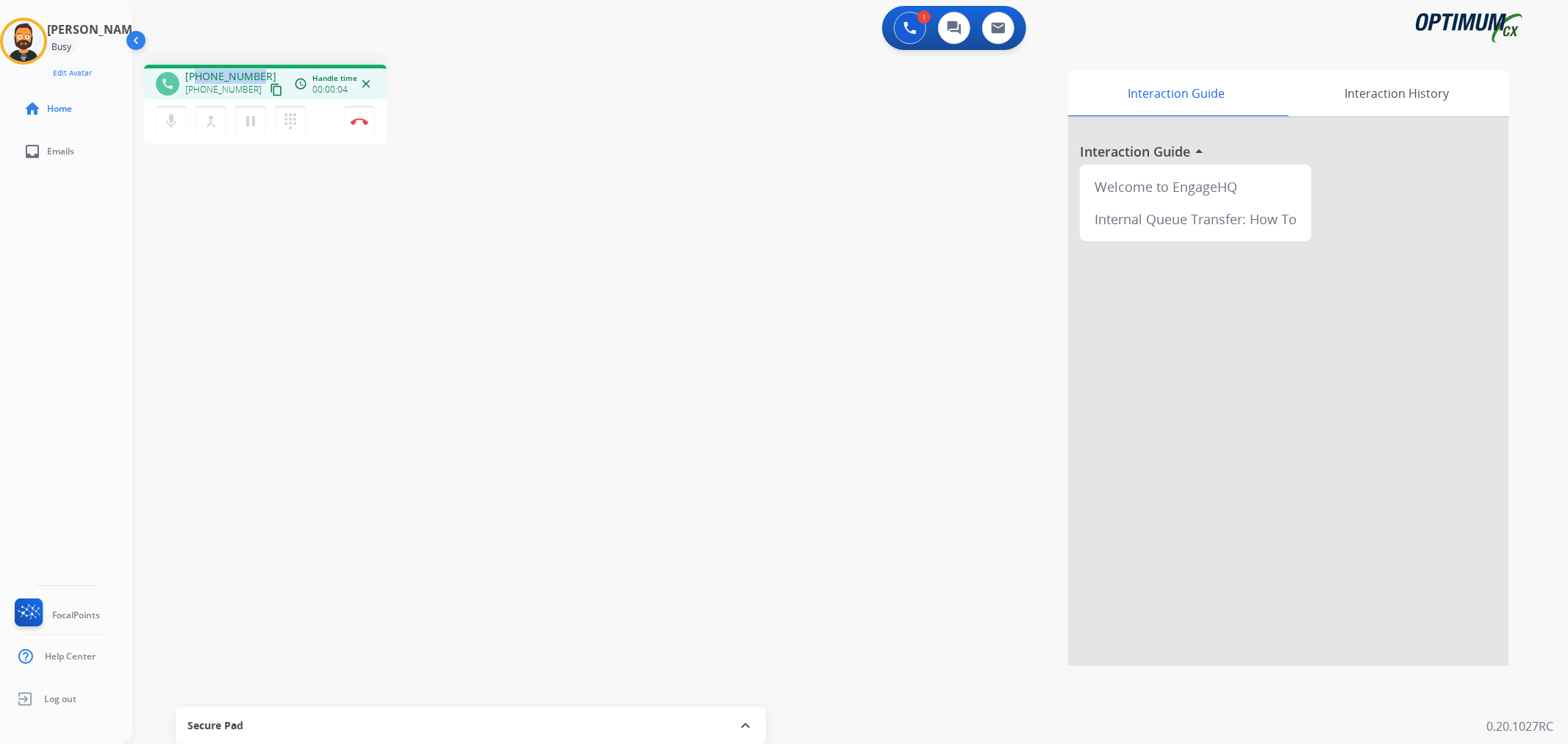
drag, startPoint x: 254, startPoint y: 73, endPoint x: 197, endPoint y: 72, distance: 57.0
click at [197, 72] on span "[PHONE_NUMBER]" at bounding box center [231, 76] width 91 height 15
click at [358, 116] on button "Disconnect" at bounding box center [359, 120] width 31 height 31
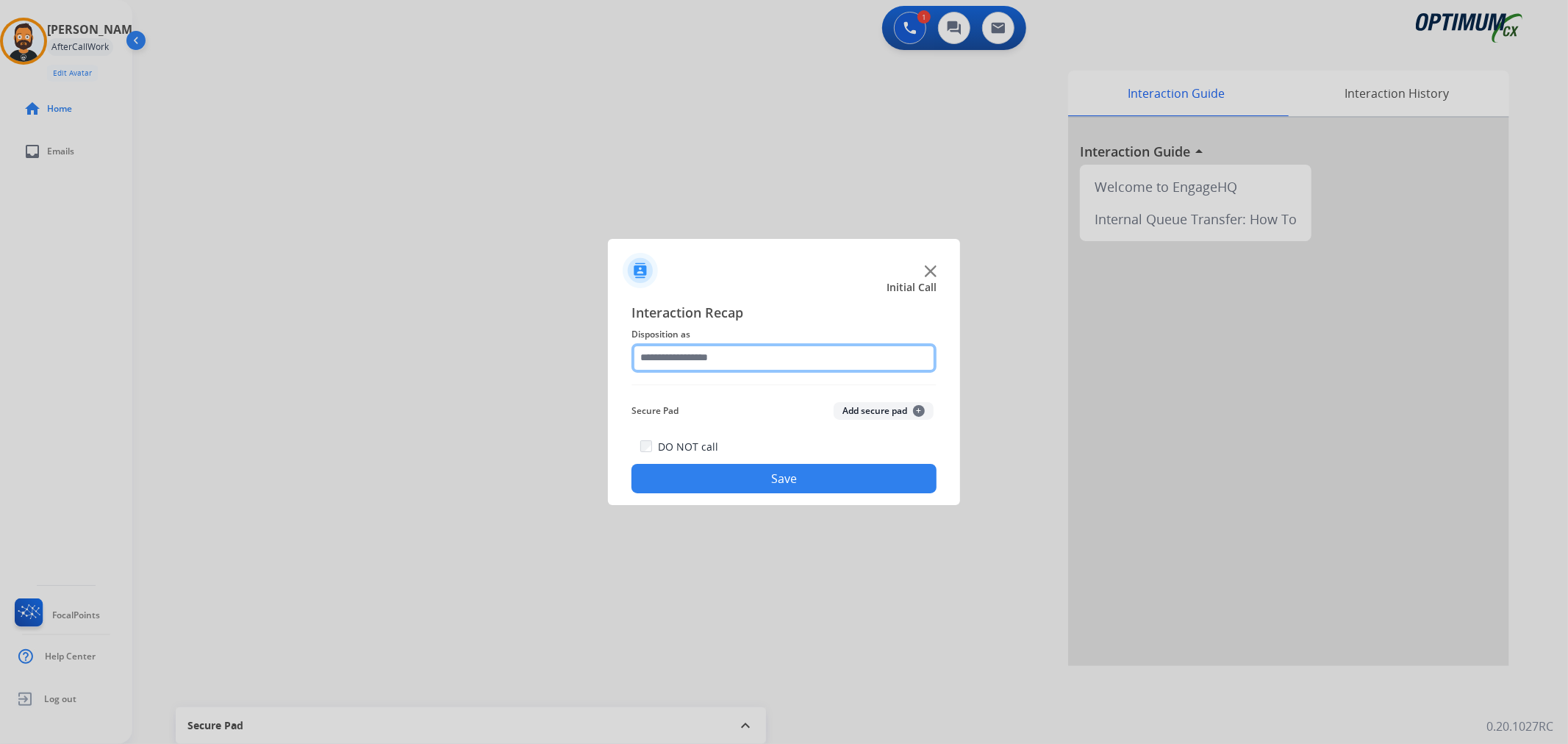
click at [752, 365] on input "text" at bounding box center [784, 357] width 305 height 29
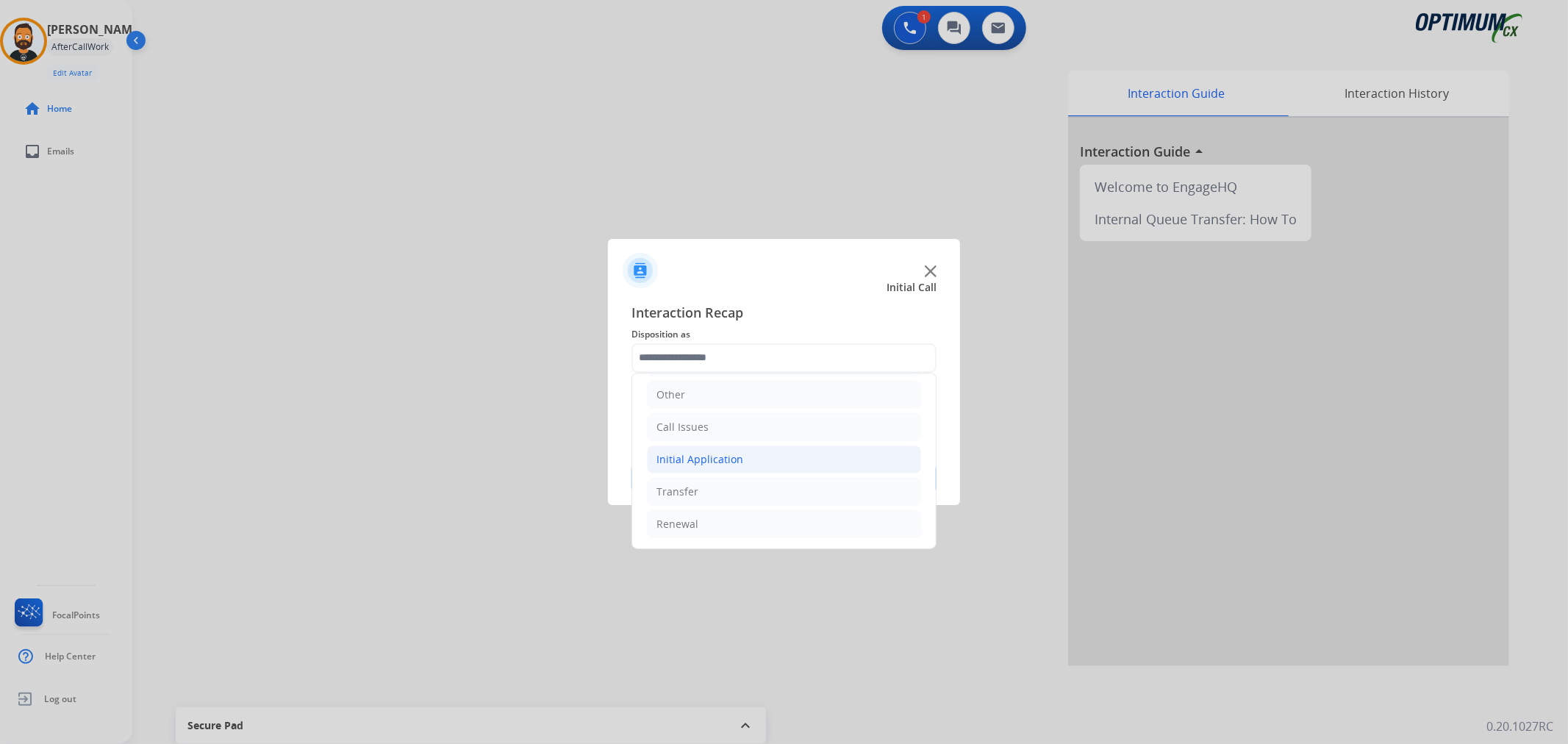
click at [747, 446] on li "Initial Application" at bounding box center [784, 459] width 274 height 28
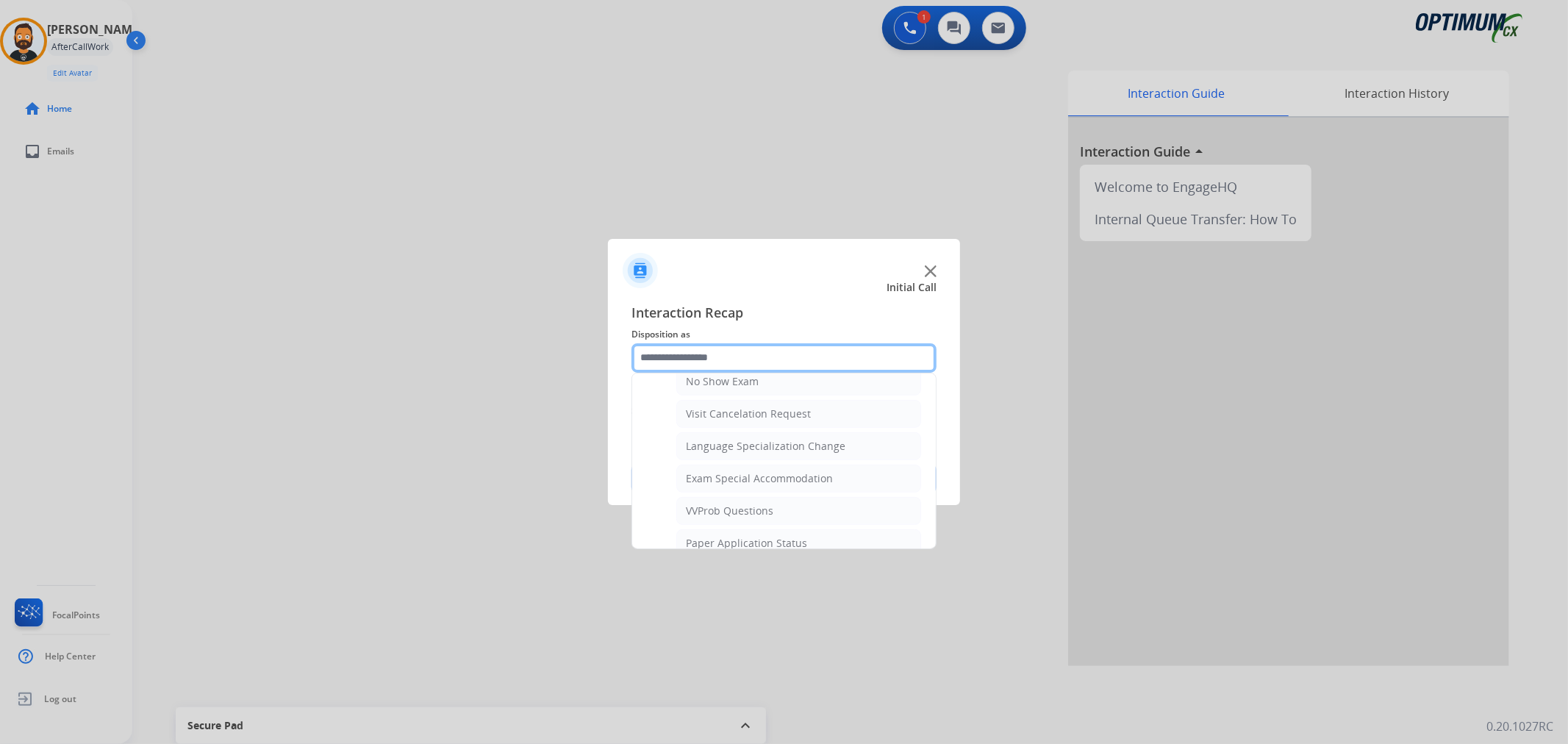
scroll to position [781, 0]
click at [754, 459] on ul "Credential Resend (Initial application) Appeals Stuck in Staff Review Paper Exa…" at bounding box center [784, 189] width 274 height 787
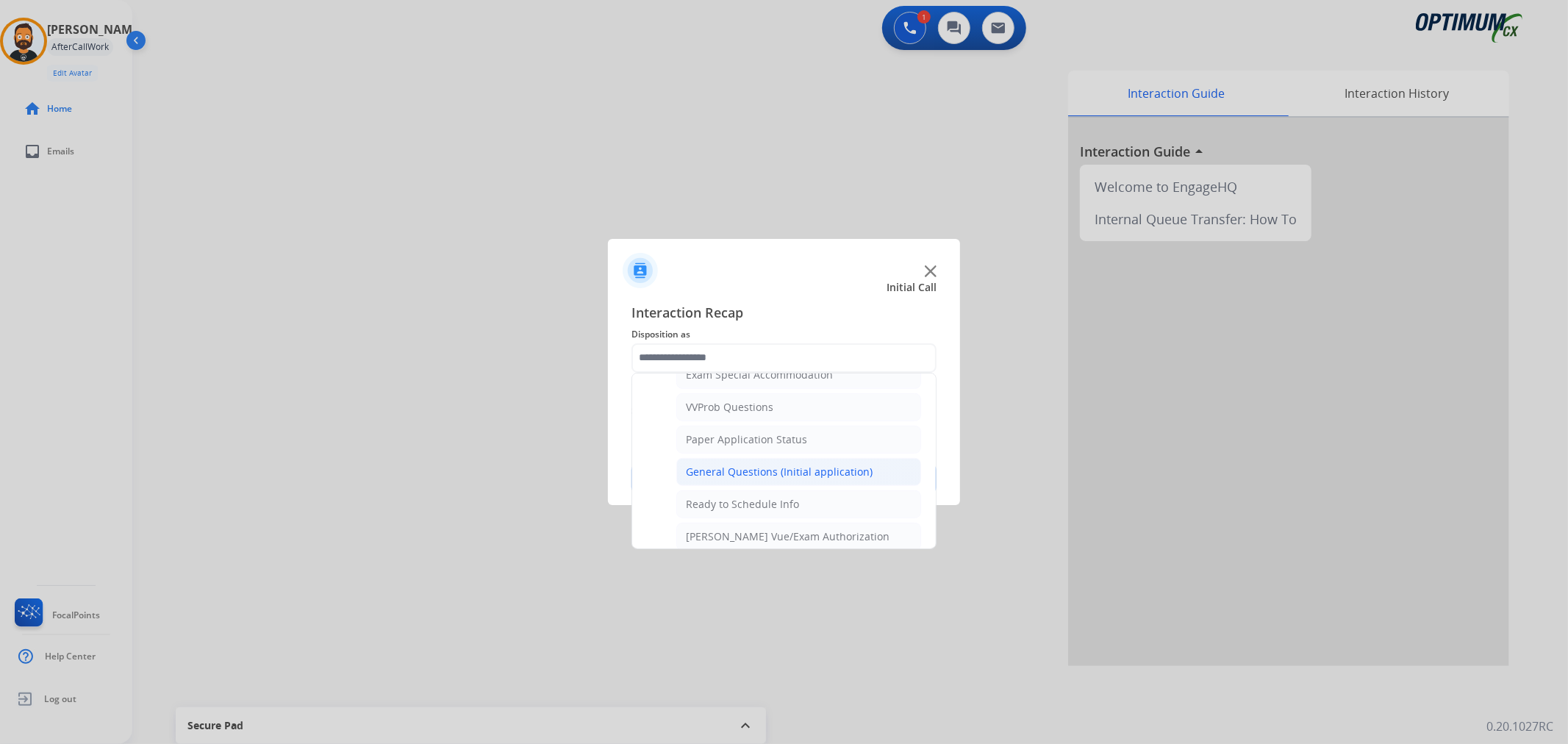
click at [747, 468] on div "General Questions (Initial application)" at bounding box center [779, 472] width 187 height 15
type input "**********"
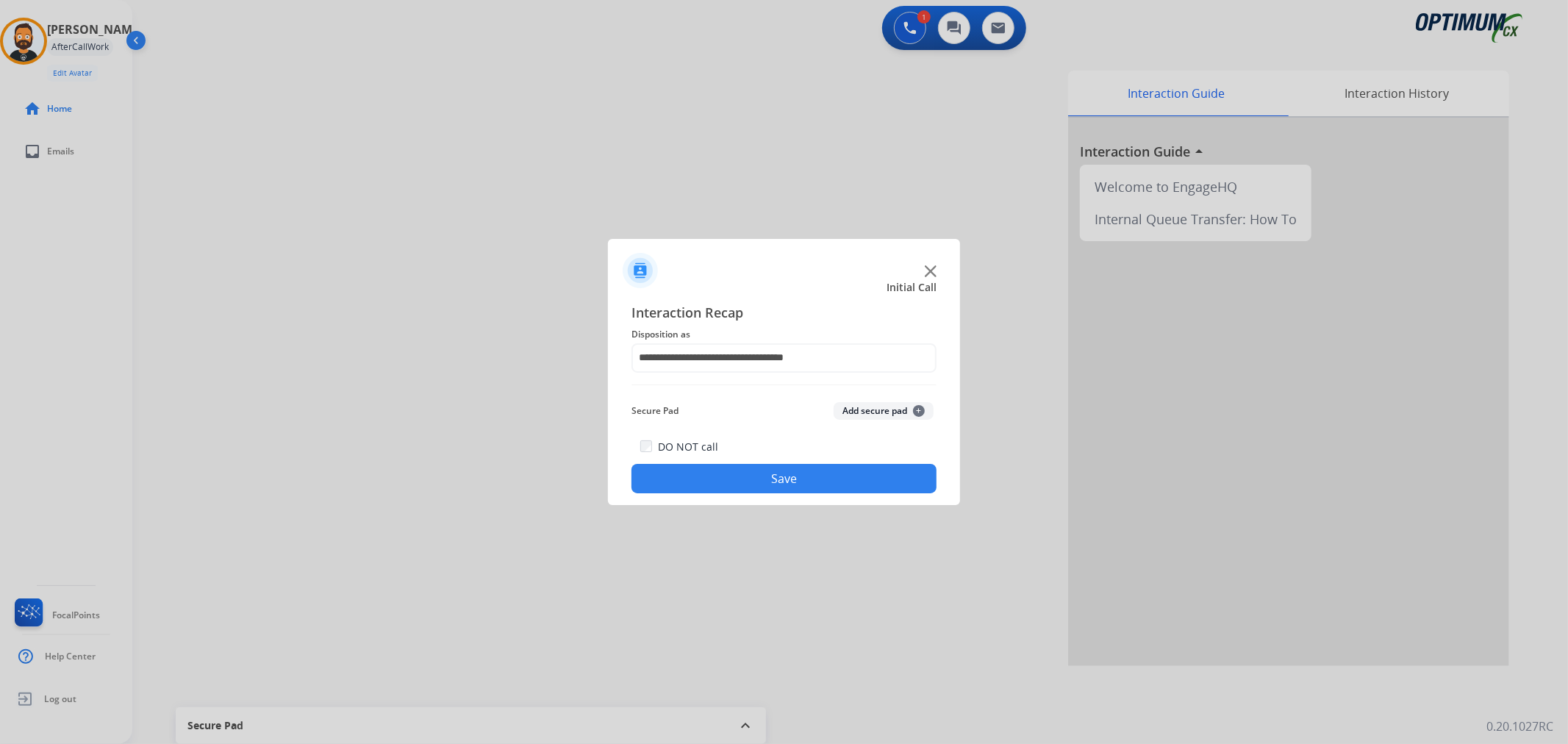
click at [747, 468] on button "Save" at bounding box center [784, 478] width 305 height 29
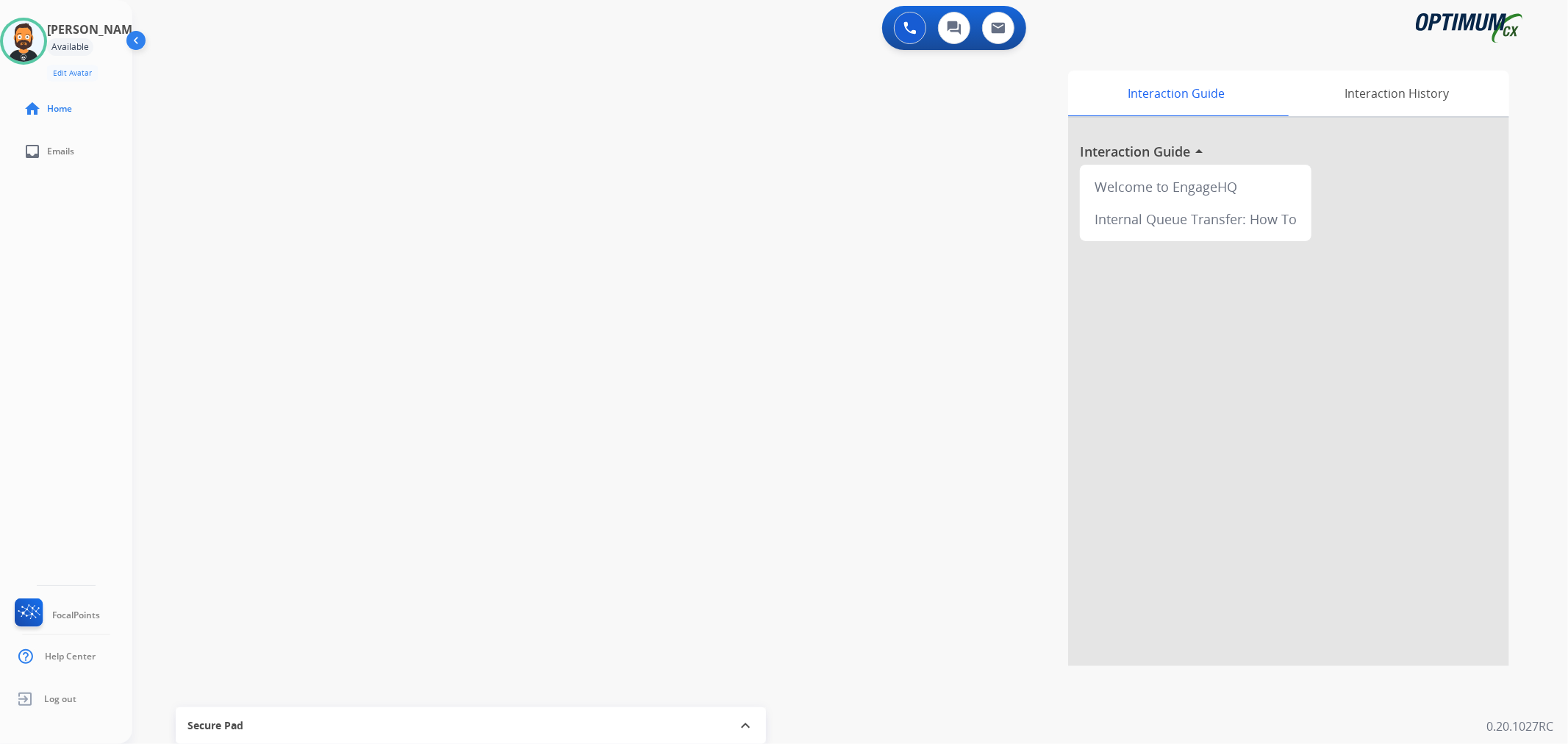
drag, startPoint x: 28, startPoint y: 39, endPoint x: 82, endPoint y: 61, distance: 58.3
click at [28, 39] on img at bounding box center [24, 41] width 41 height 41
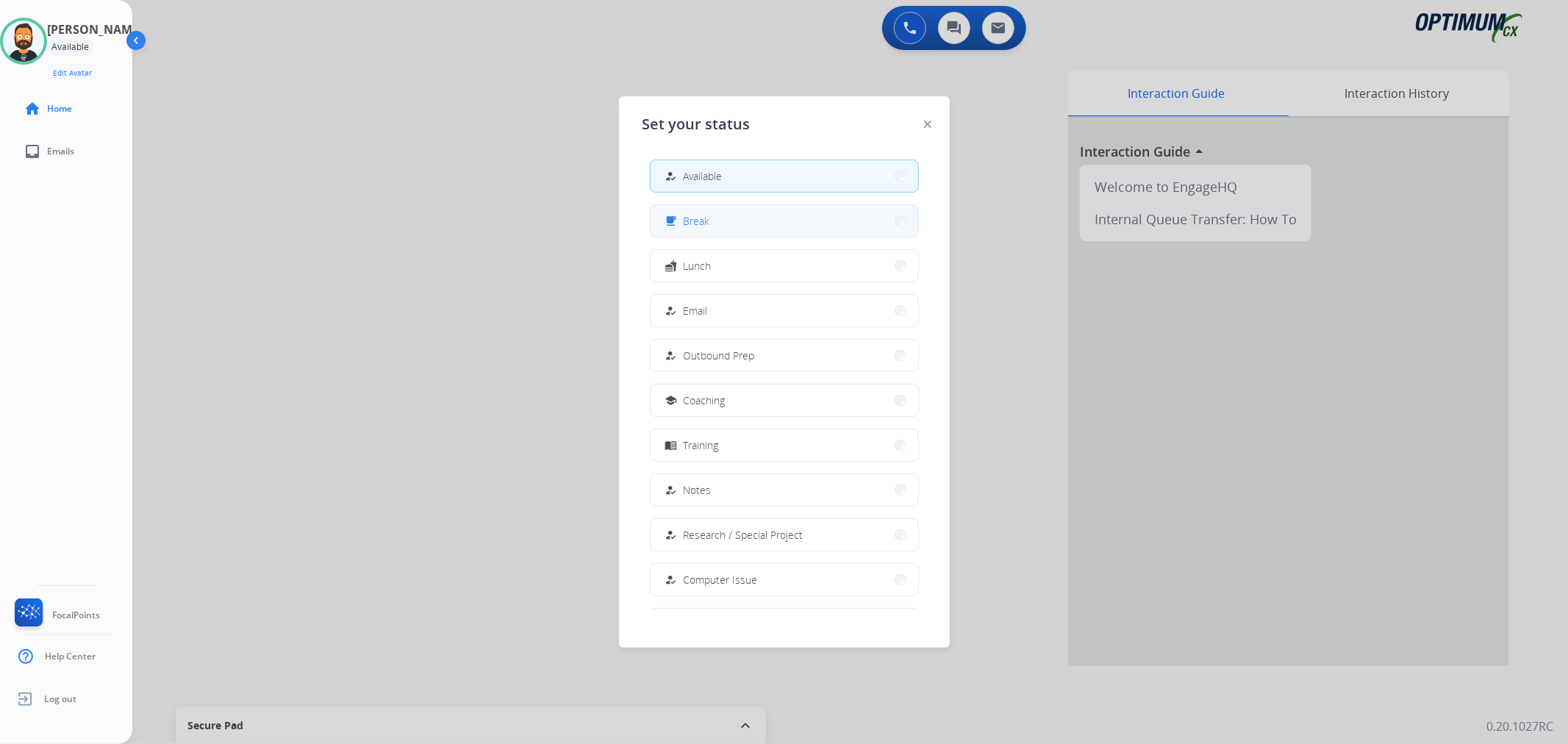
click at [709, 218] on span "Break" at bounding box center [697, 221] width 27 height 16
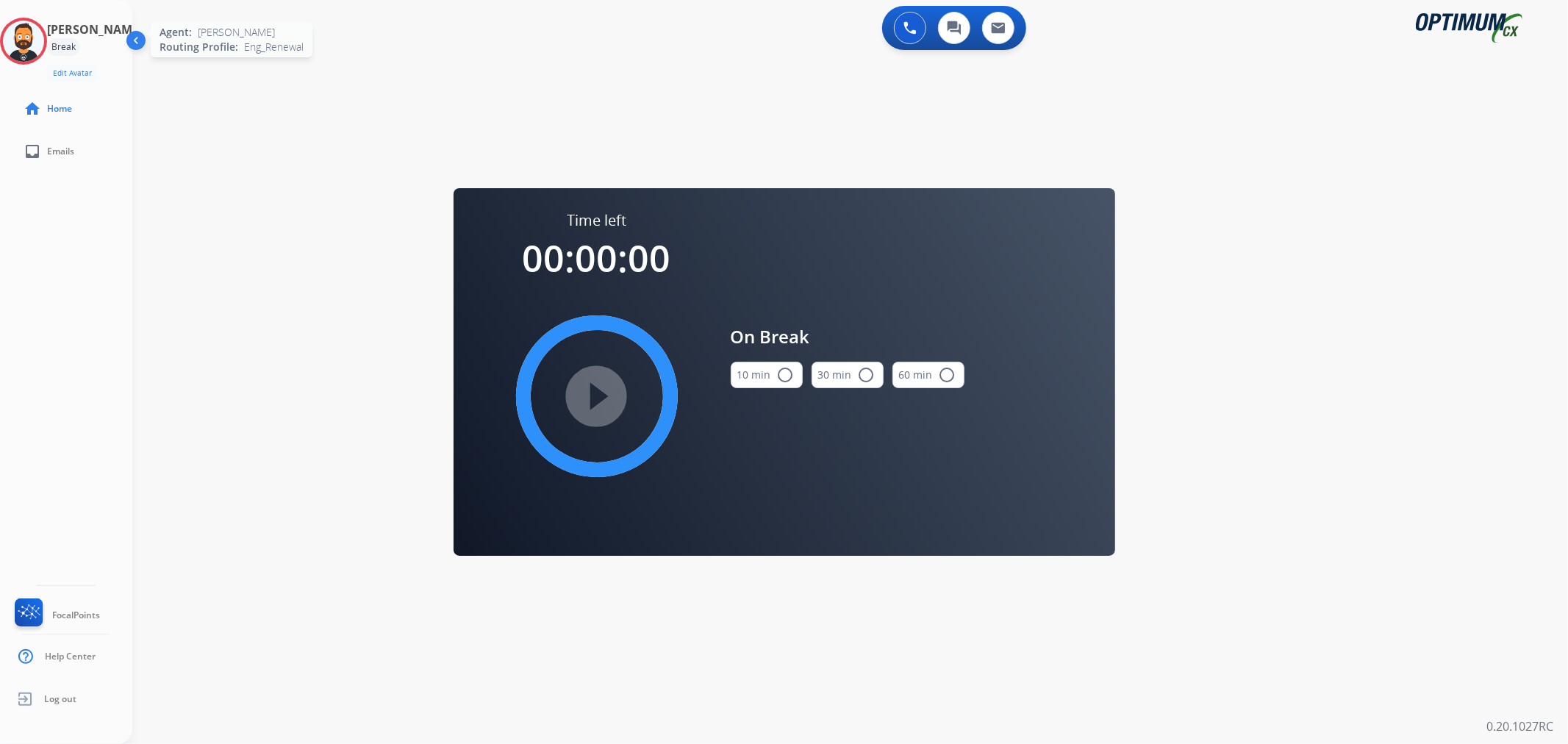
click at [39, 38] on img at bounding box center [24, 41] width 41 height 41
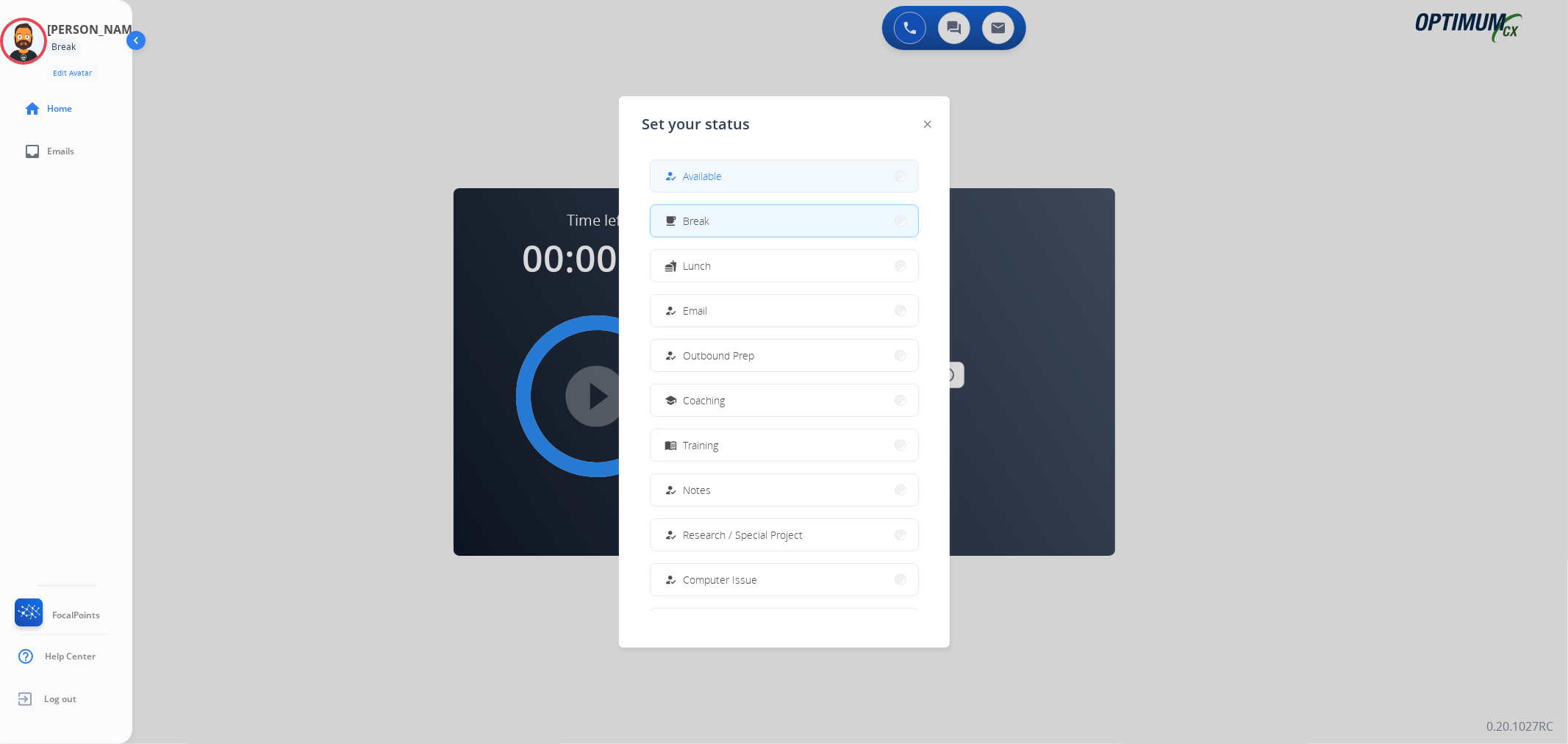
click at [743, 173] on button "how_to_reg Available" at bounding box center [784, 176] width 268 height 31
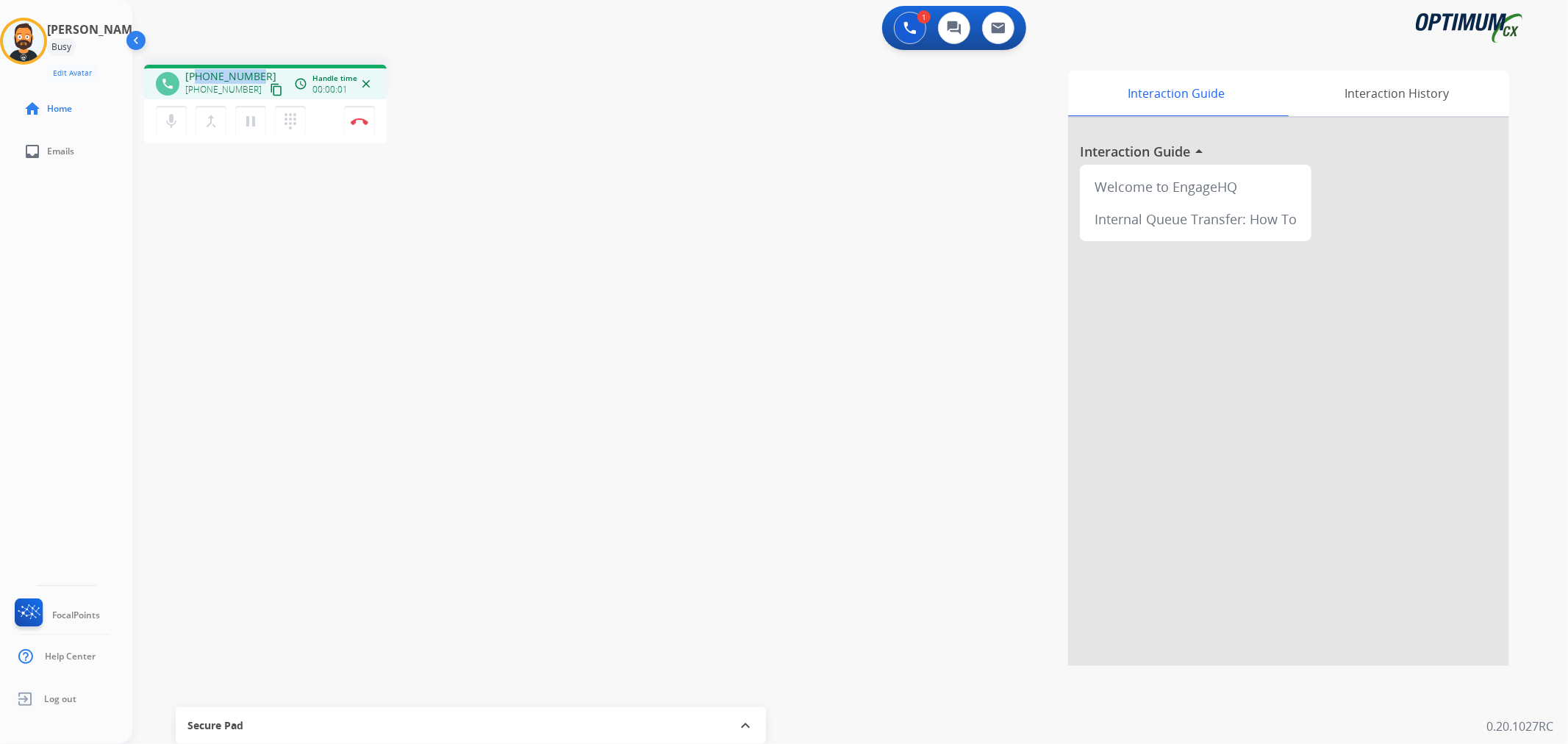
drag, startPoint x: 261, startPoint y: 68, endPoint x: 198, endPoint y: 71, distance: 63.1
click at [198, 71] on div "[PHONE_NUMBER] [PHONE_NUMBER] content_copy" at bounding box center [235, 83] width 100 height 29
click at [362, 117] on img at bounding box center [359, 120] width 17 height 7
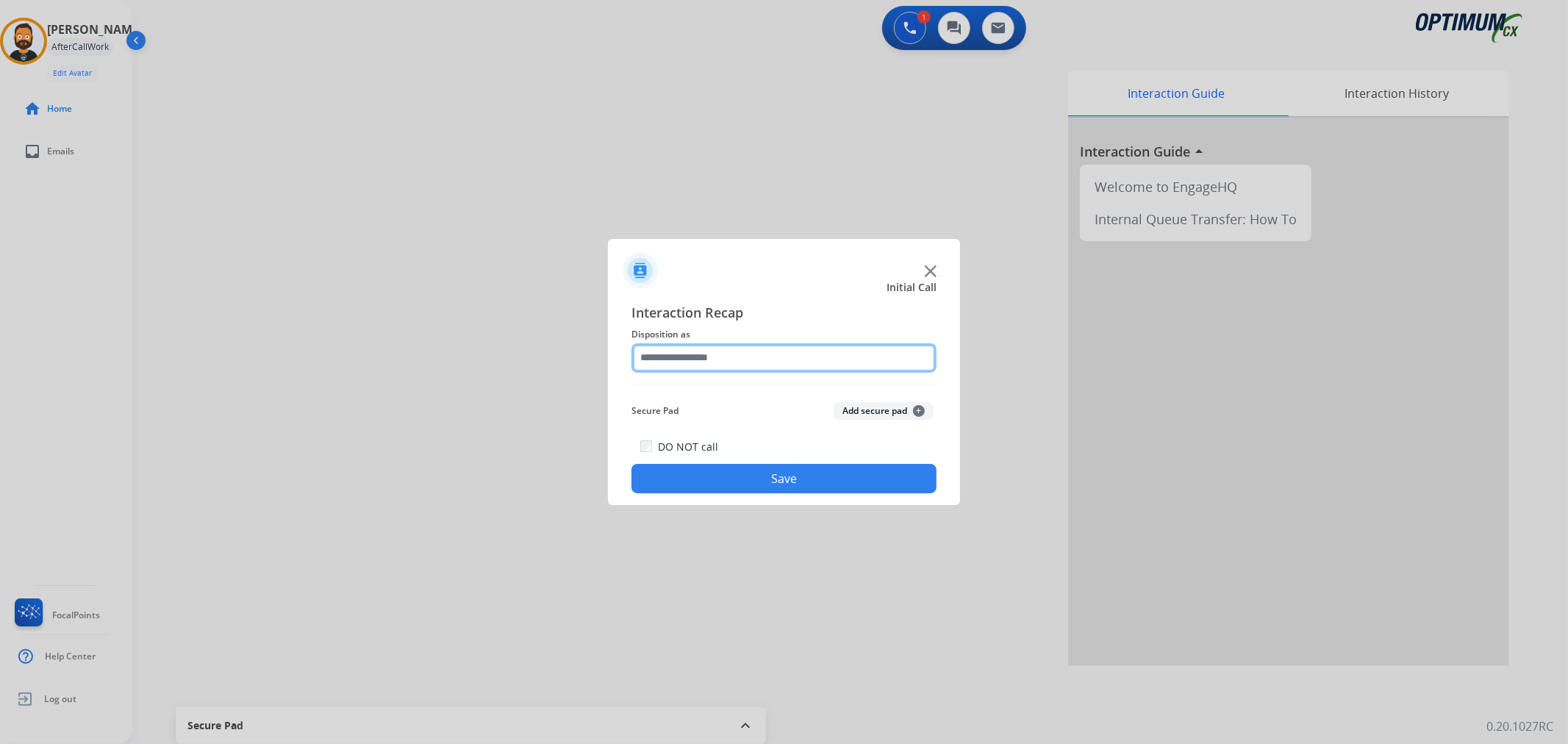
click at [662, 348] on input "text" at bounding box center [784, 357] width 305 height 29
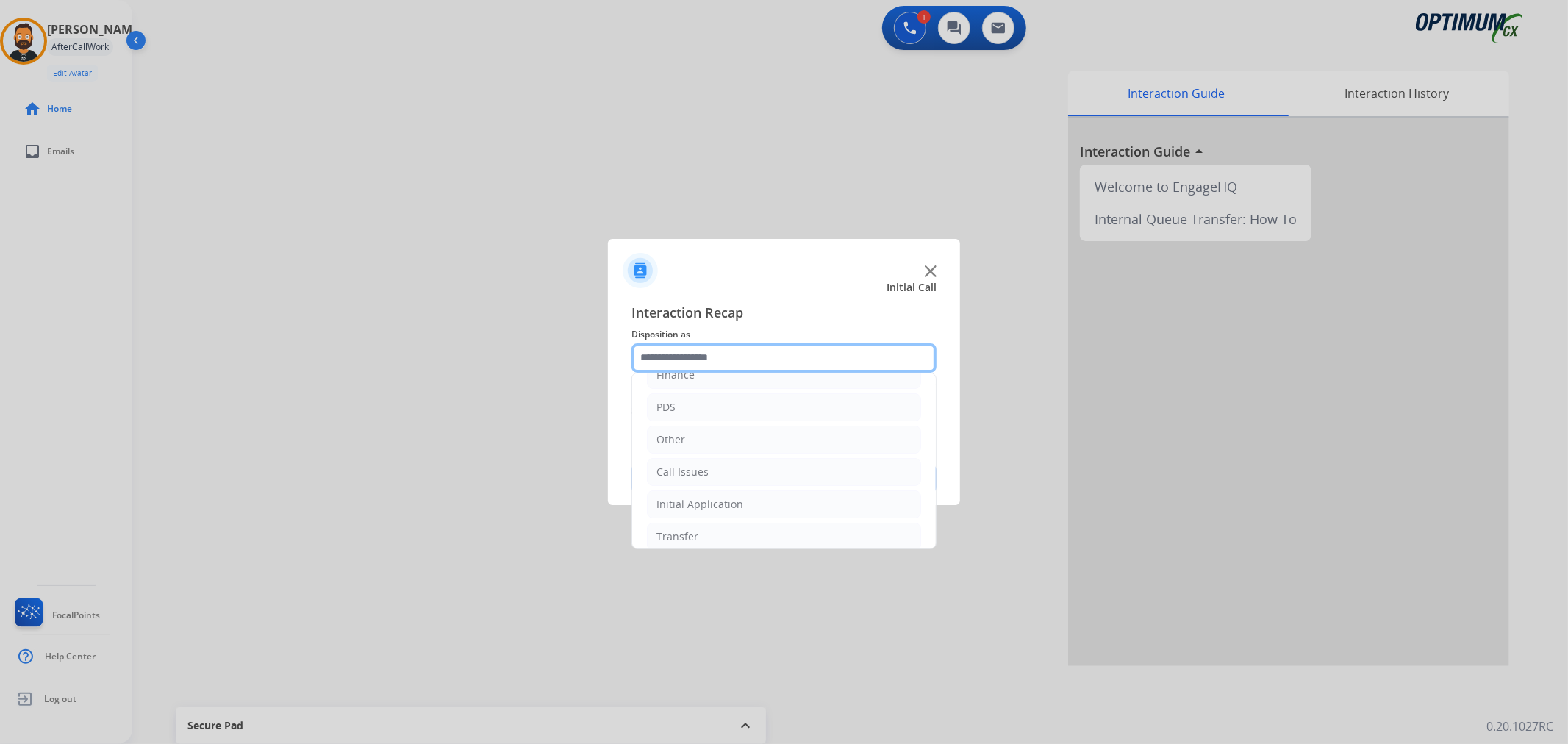
scroll to position [101, 0]
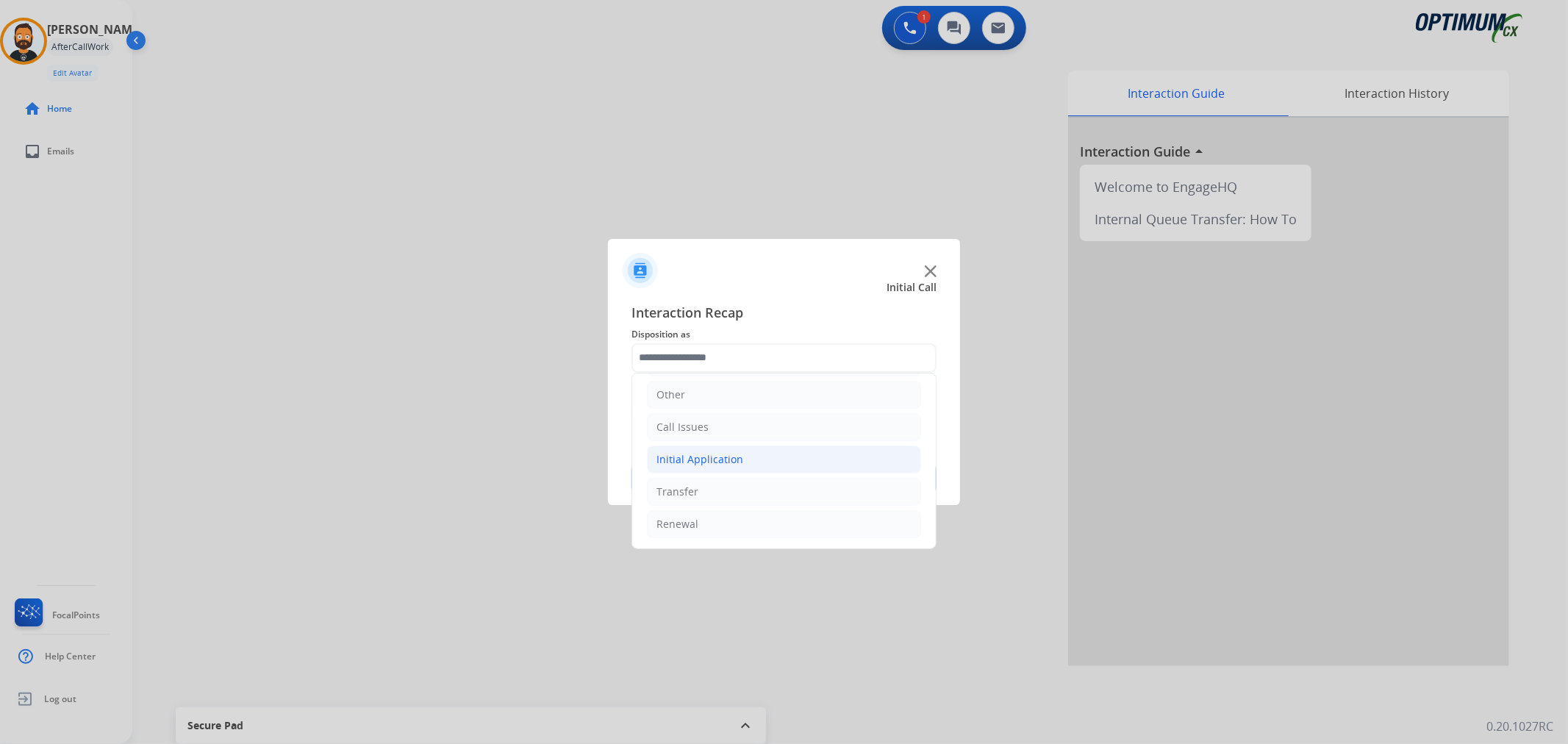
drag, startPoint x: 711, startPoint y: 459, endPoint x: 719, endPoint y: 456, distance: 8.5
click at [712, 459] on div "Initial Application" at bounding box center [700, 459] width 87 height 15
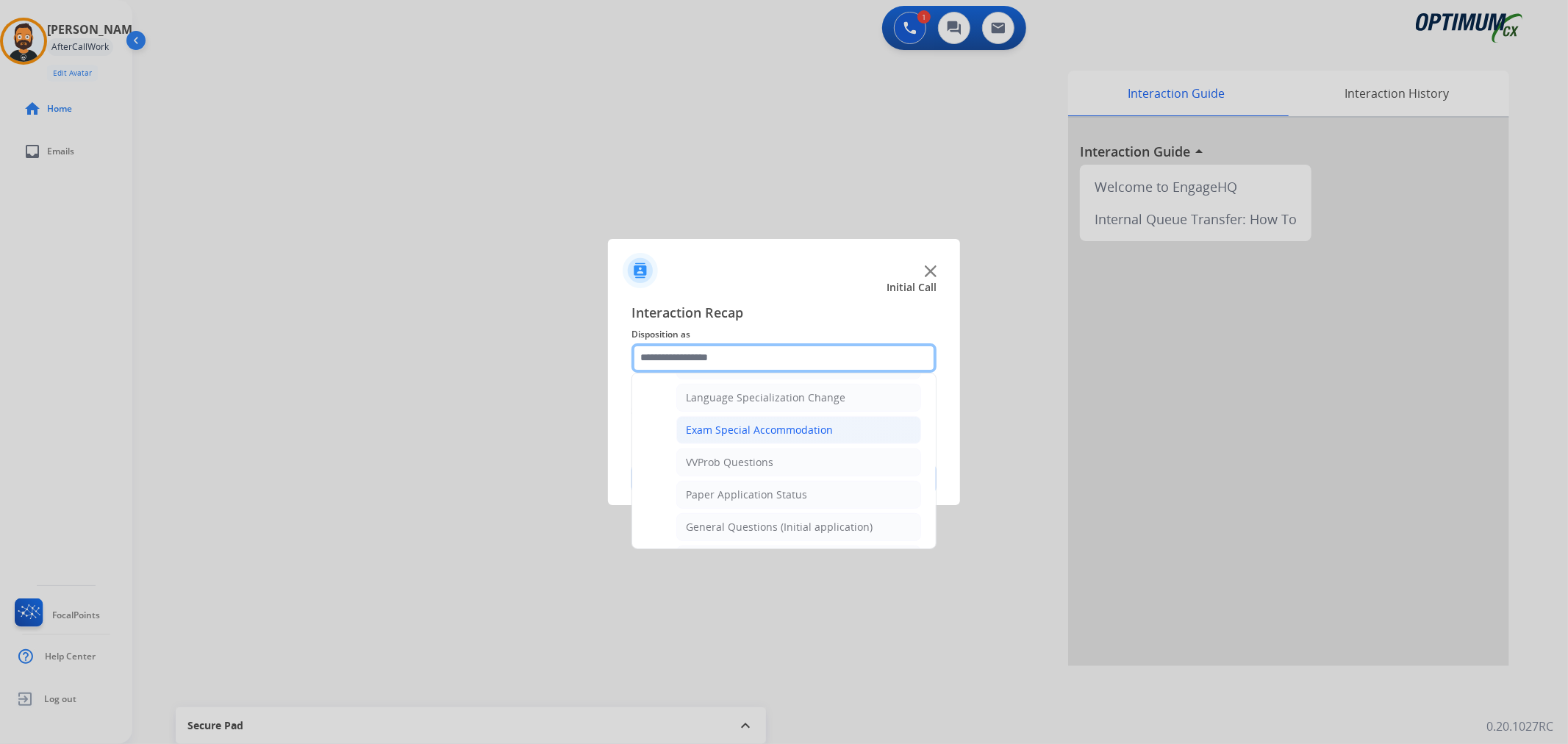
scroll to position [781, 0]
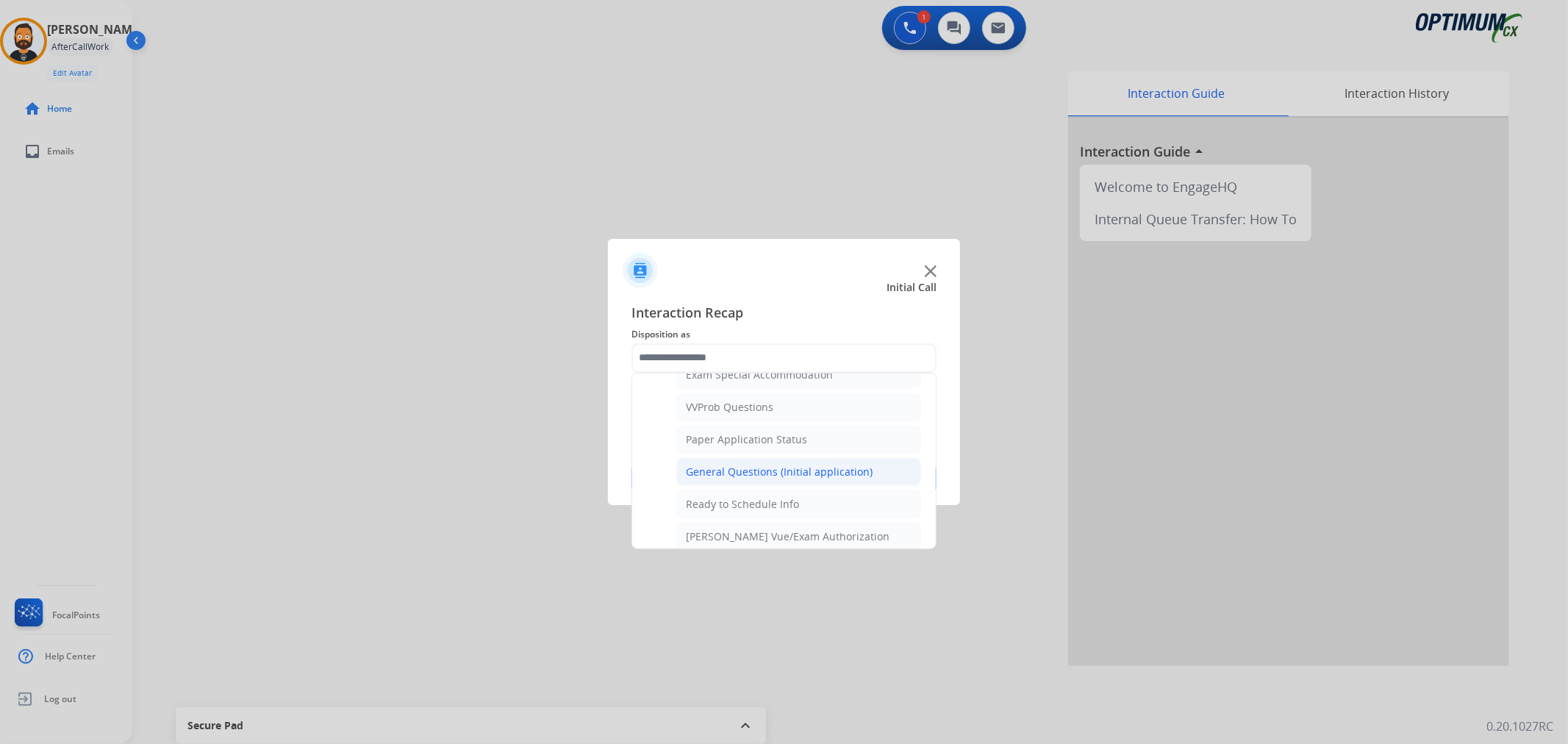
click at [743, 475] on div "General Questions (Initial application)" at bounding box center [779, 472] width 187 height 15
type input "**********"
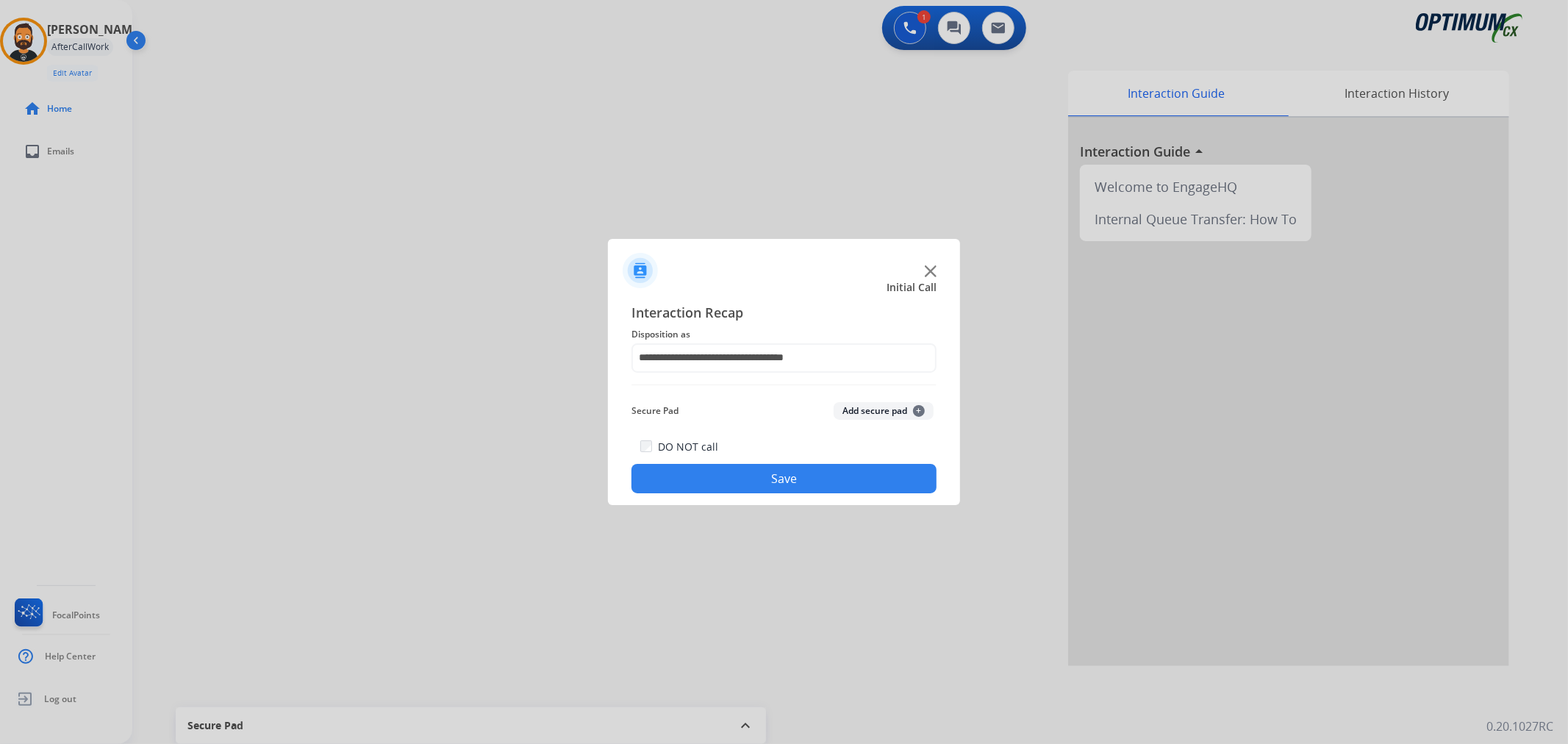
click at [743, 478] on button "Save" at bounding box center [784, 478] width 305 height 29
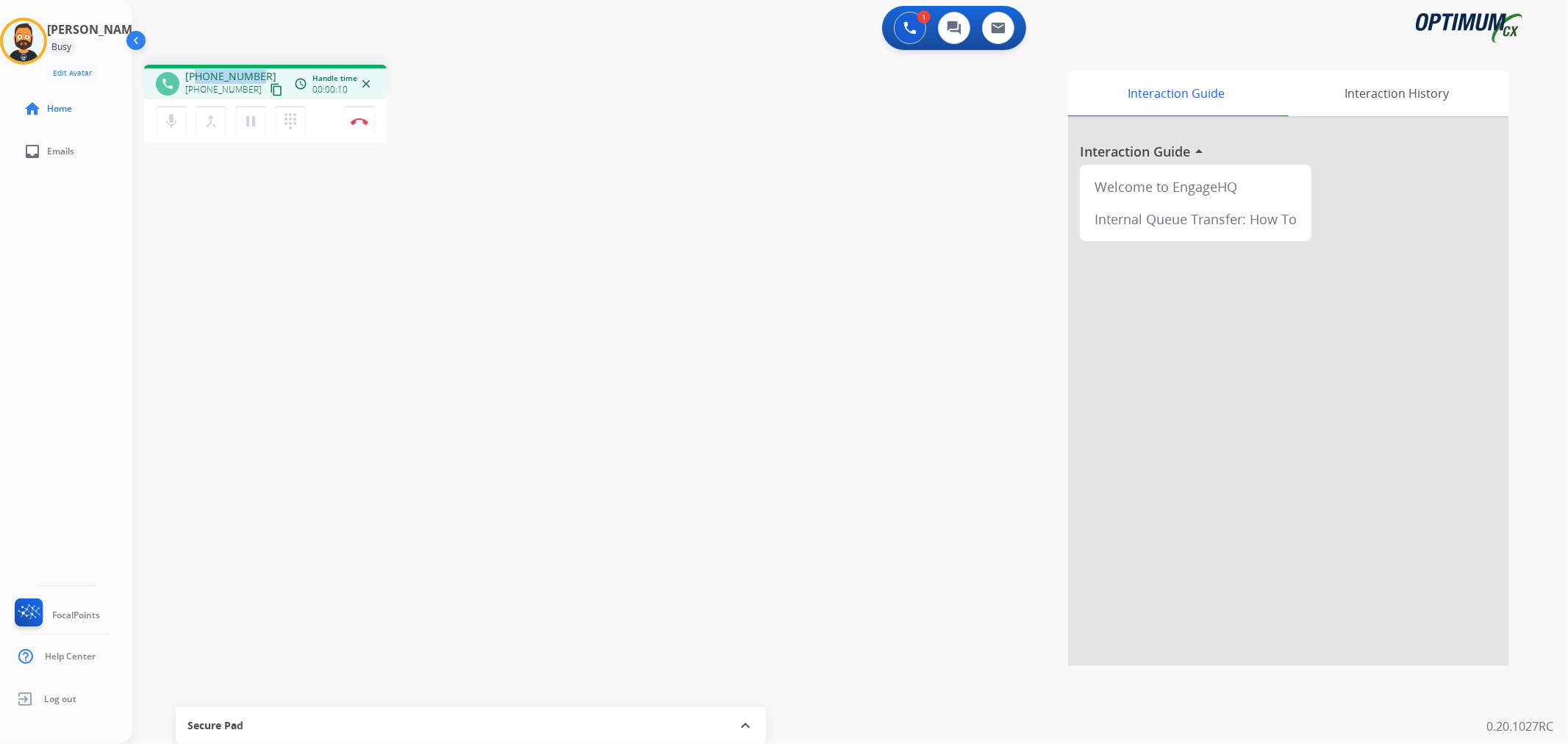
drag, startPoint x: 258, startPoint y: 67, endPoint x: 197, endPoint y: 74, distance: 61.4
click at [197, 74] on div "phone [PHONE_NUMBER] [PHONE_NUMBER] content_copy access_time Call metrics Queue…" at bounding box center [265, 82] width 243 height 35
click at [251, 120] on mat-icon "pause" at bounding box center [250, 121] width 17 height 17
click at [252, 120] on mat-icon "play_arrow" at bounding box center [250, 121] width 17 height 17
click at [366, 127] on button "Disconnect" at bounding box center [359, 120] width 31 height 31
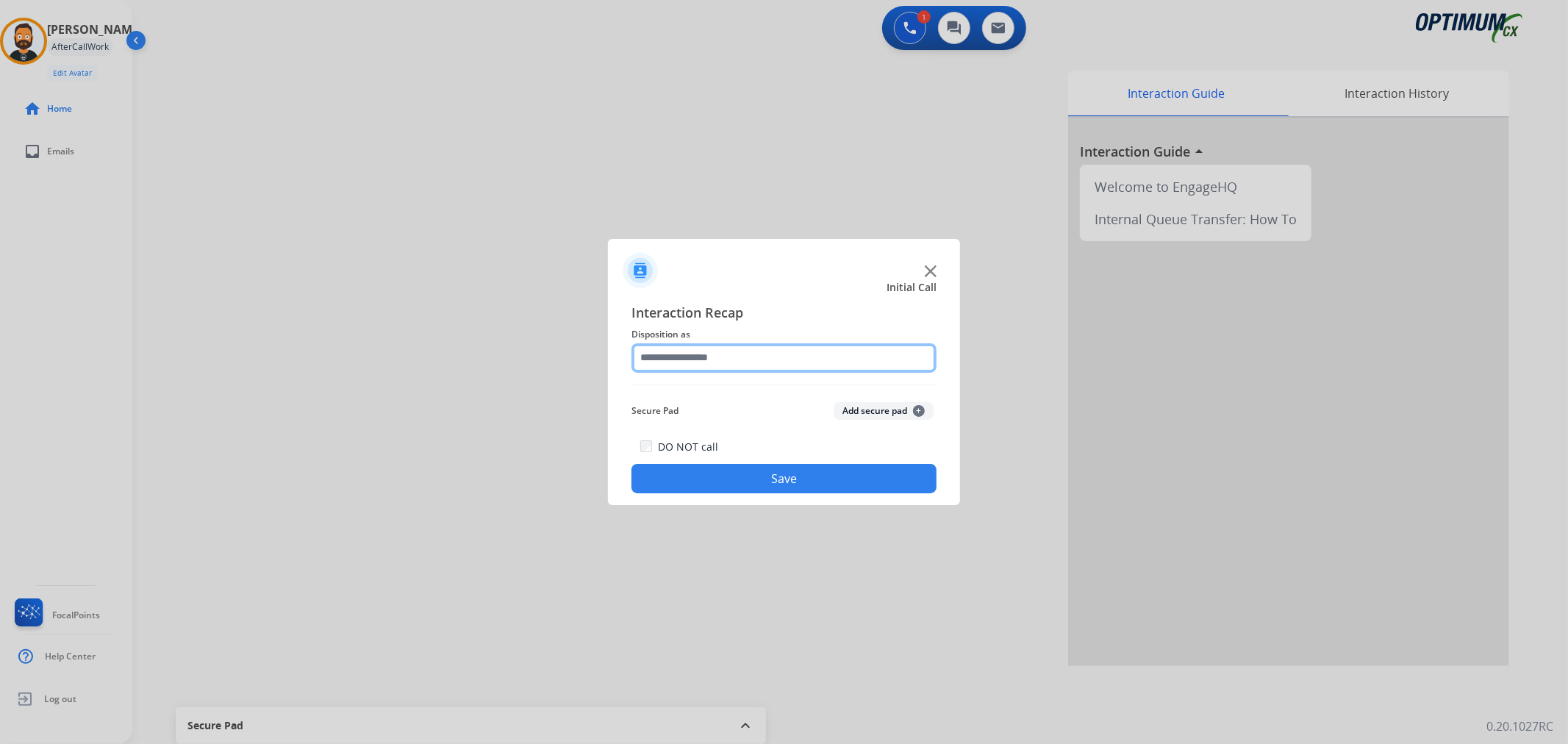
click at [730, 357] on input "text" at bounding box center [784, 357] width 305 height 29
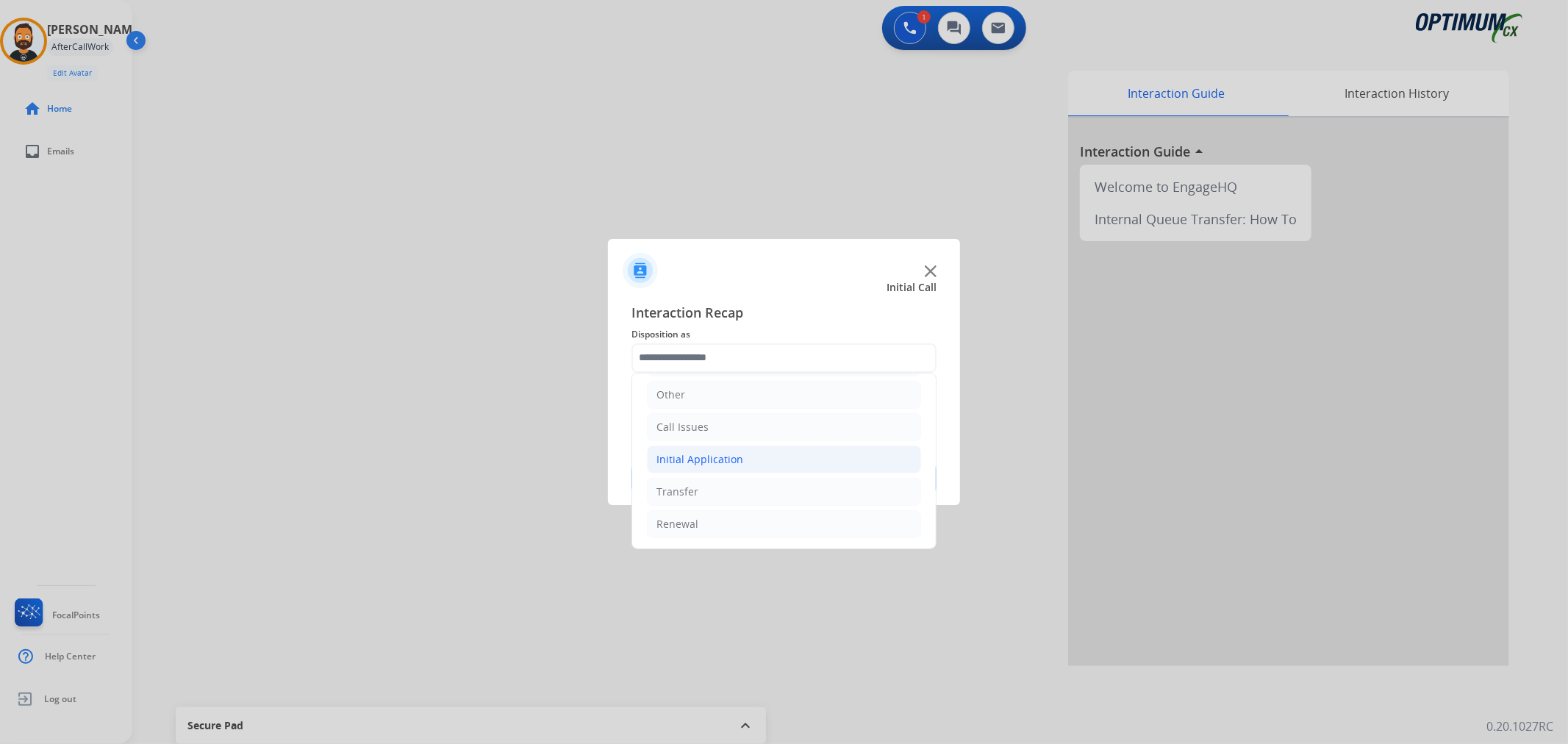
click at [745, 452] on li "Initial Application" at bounding box center [784, 459] width 274 height 28
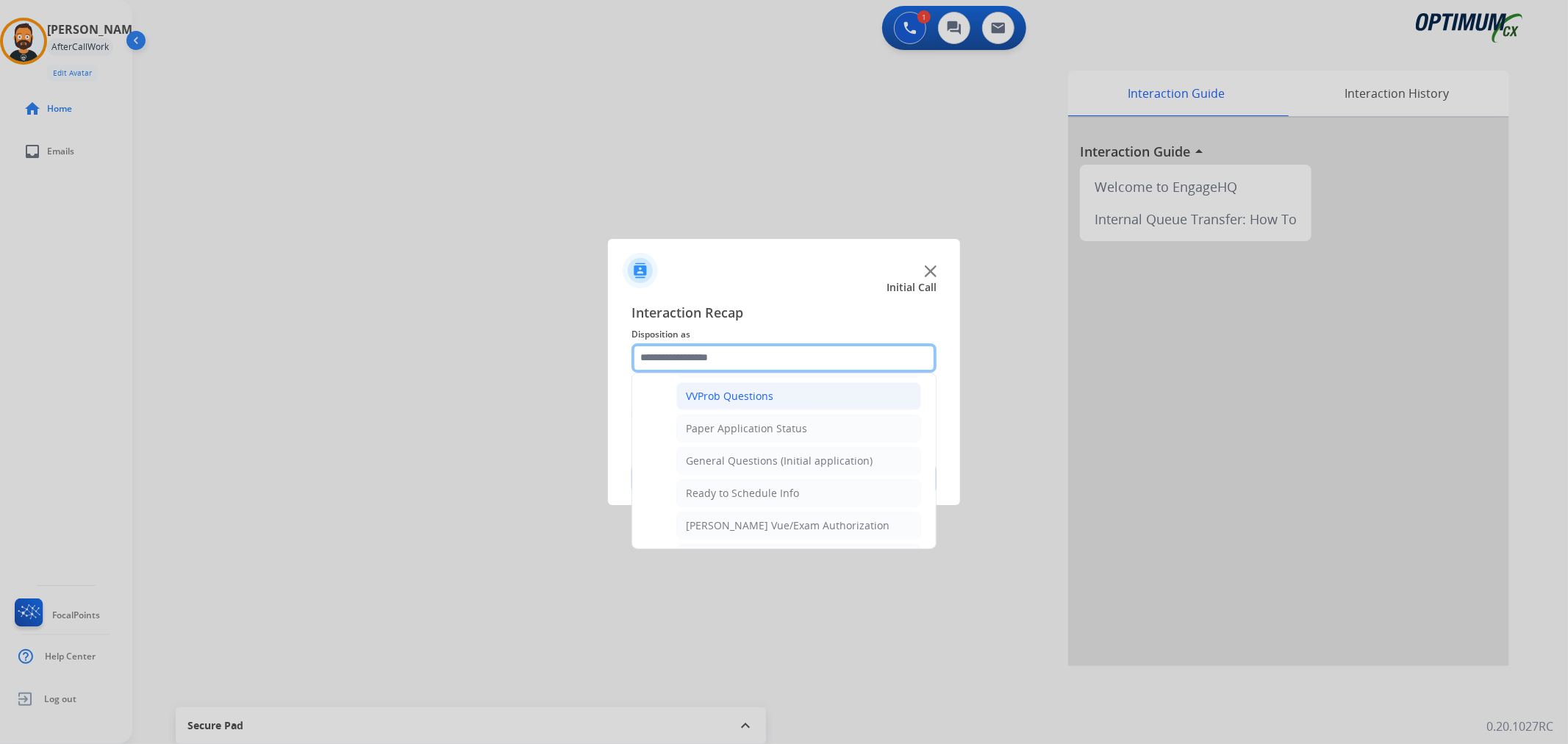
scroll to position [758, 0]
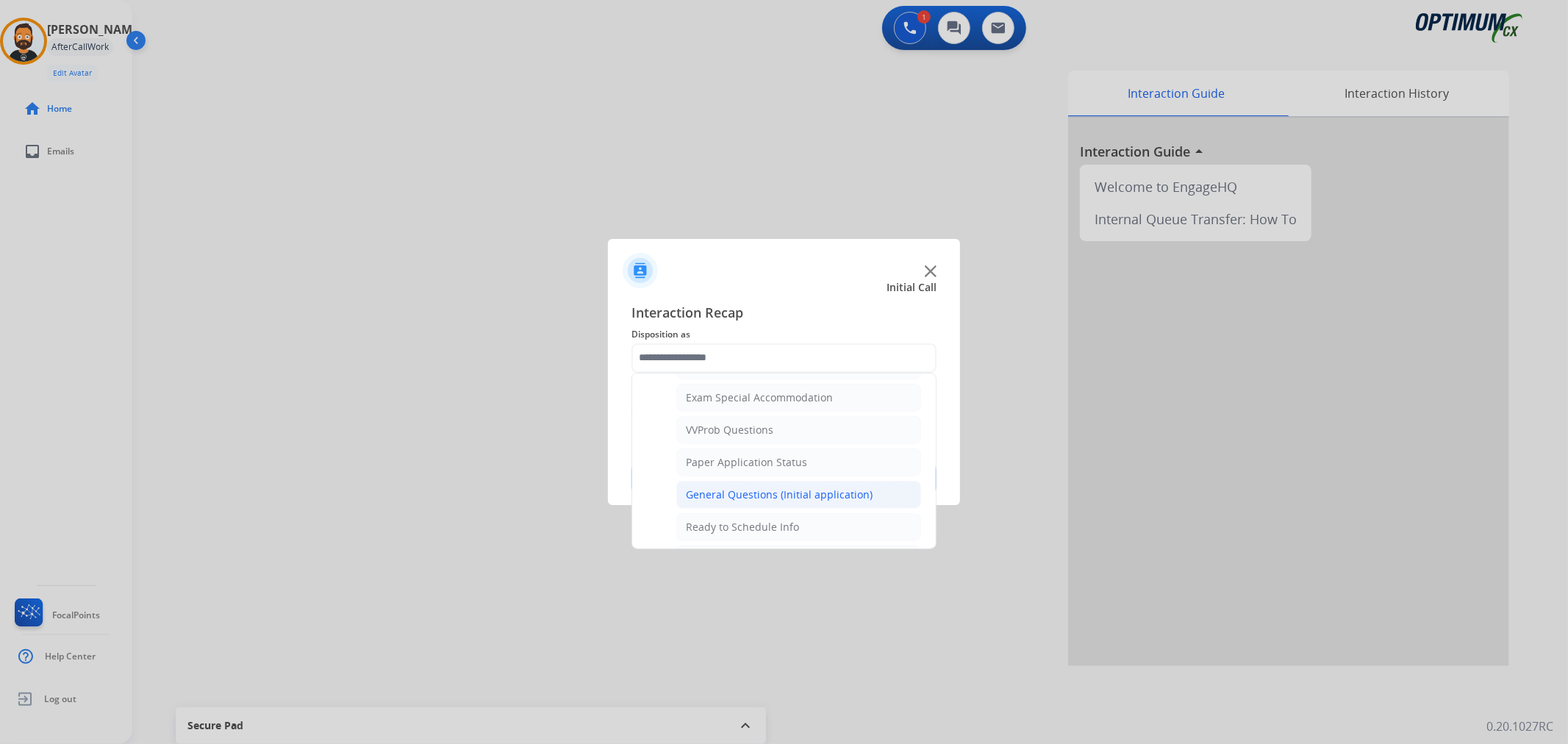
click at [765, 492] on div "General Questions (Initial application)" at bounding box center [779, 494] width 187 height 15
type input "**********"
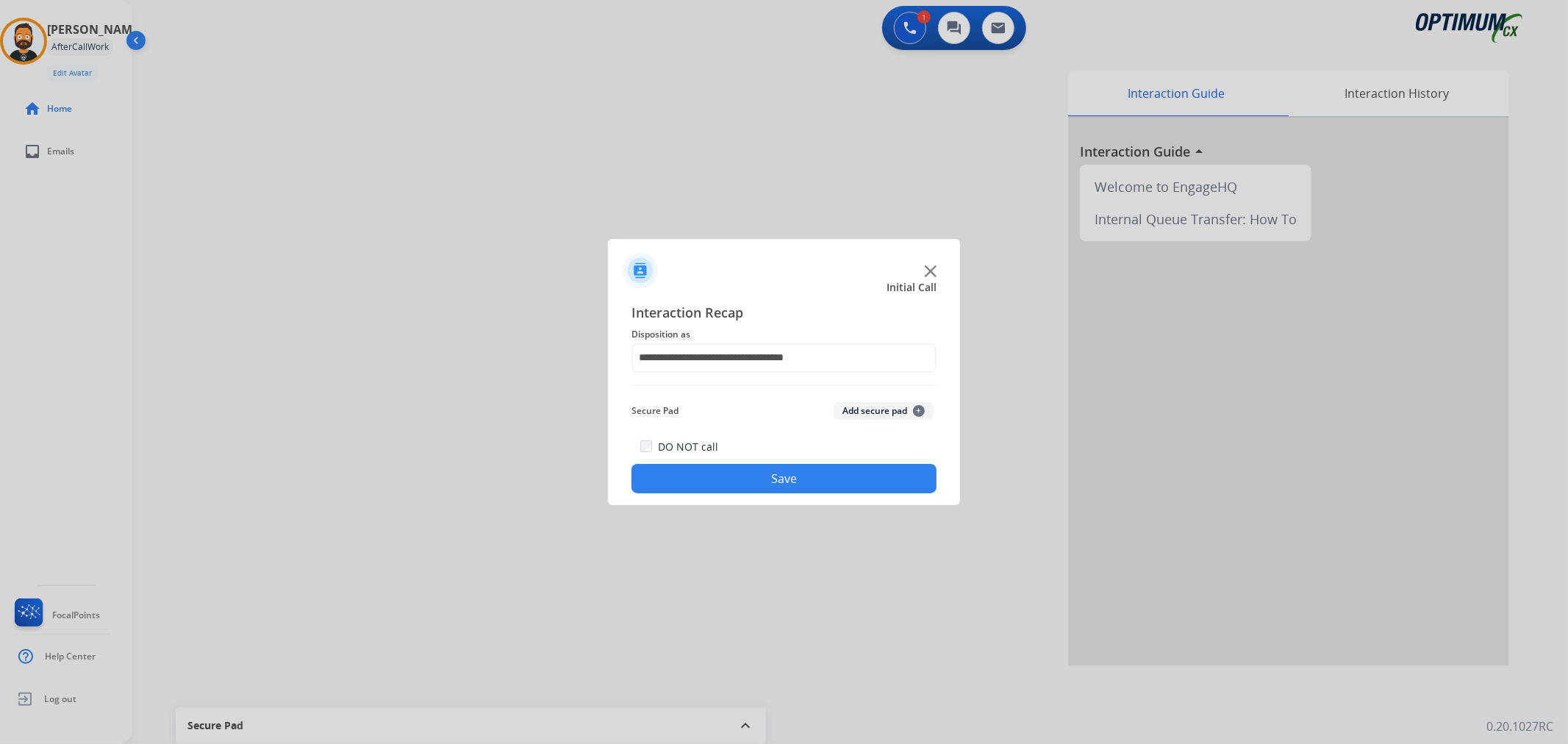
click at [769, 491] on button "Save" at bounding box center [784, 478] width 305 height 29
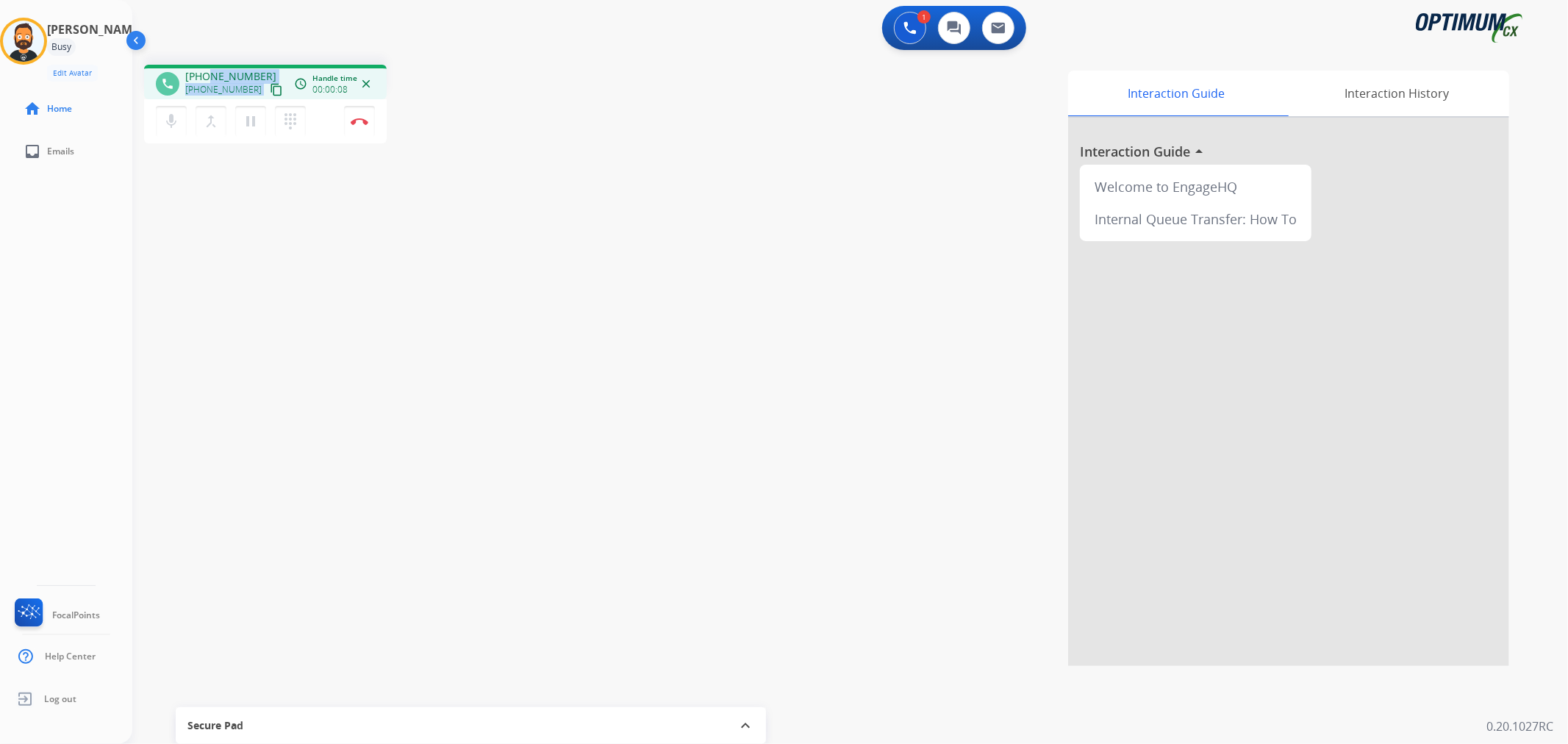
drag, startPoint x: 263, startPoint y: 72, endPoint x: 205, endPoint y: 60, distance: 59.2
click at [205, 61] on div "phone [PHONE_NUMBER] [PHONE_NUMBER] content_copy access_time Call metrics Queue…" at bounding box center [832, 359] width 1400 height 613
click at [208, 48] on div "1 Voice Interactions 0 Chat Interactions 0 Email Interactions" at bounding box center [841, 29] width 1383 height 47
drag, startPoint x: 259, startPoint y: 67, endPoint x: 194, endPoint y: 73, distance: 65.3
click at [194, 73] on div "phone [PHONE_NUMBER] [PHONE_NUMBER] content_copy access_time Call metrics Queue…" at bounding box center [265, 82] width 243 height 35
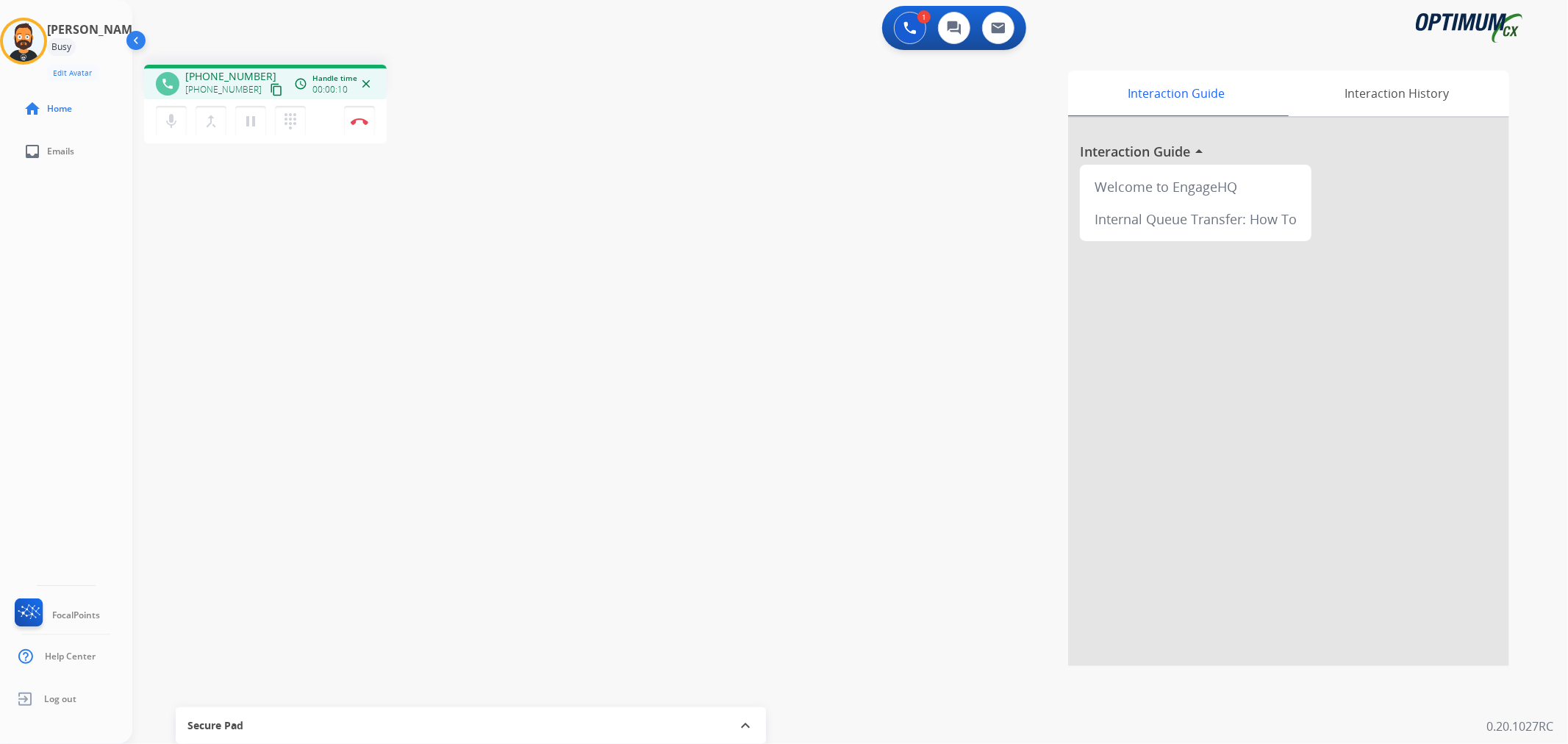
click at [250, 37] on div "1 Voice Interactions 0 Chat Interactions 0 Email Interactions" at bounding box center [841, 29] width 1383 height 47
drag, startPoint x: 251, startPoint y: 71, endPoint x: 195, endPoint y: 69, distance: 56.0
click at [195, 69] on div "[PHONE_NUMBER] [PHONE_NUMBER] content_copy" at bounding box center [235, 83] width 100 height 29
click at [368, 128] on button "Disconnect" at bounding box center [359, 120] width 31 height 31
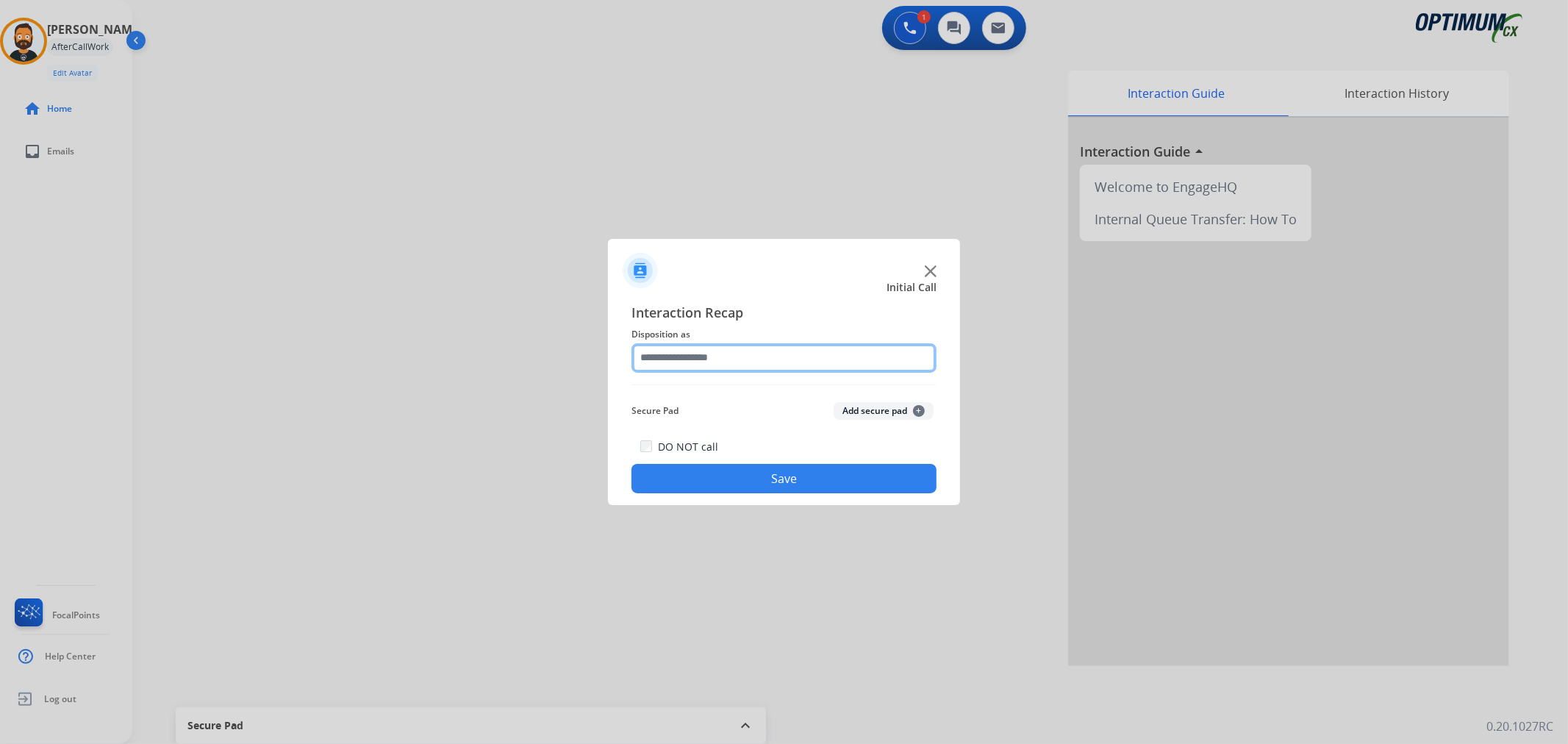
click at [697, 350] on input "text" at bounding box center [784, 357] width 305 height 29
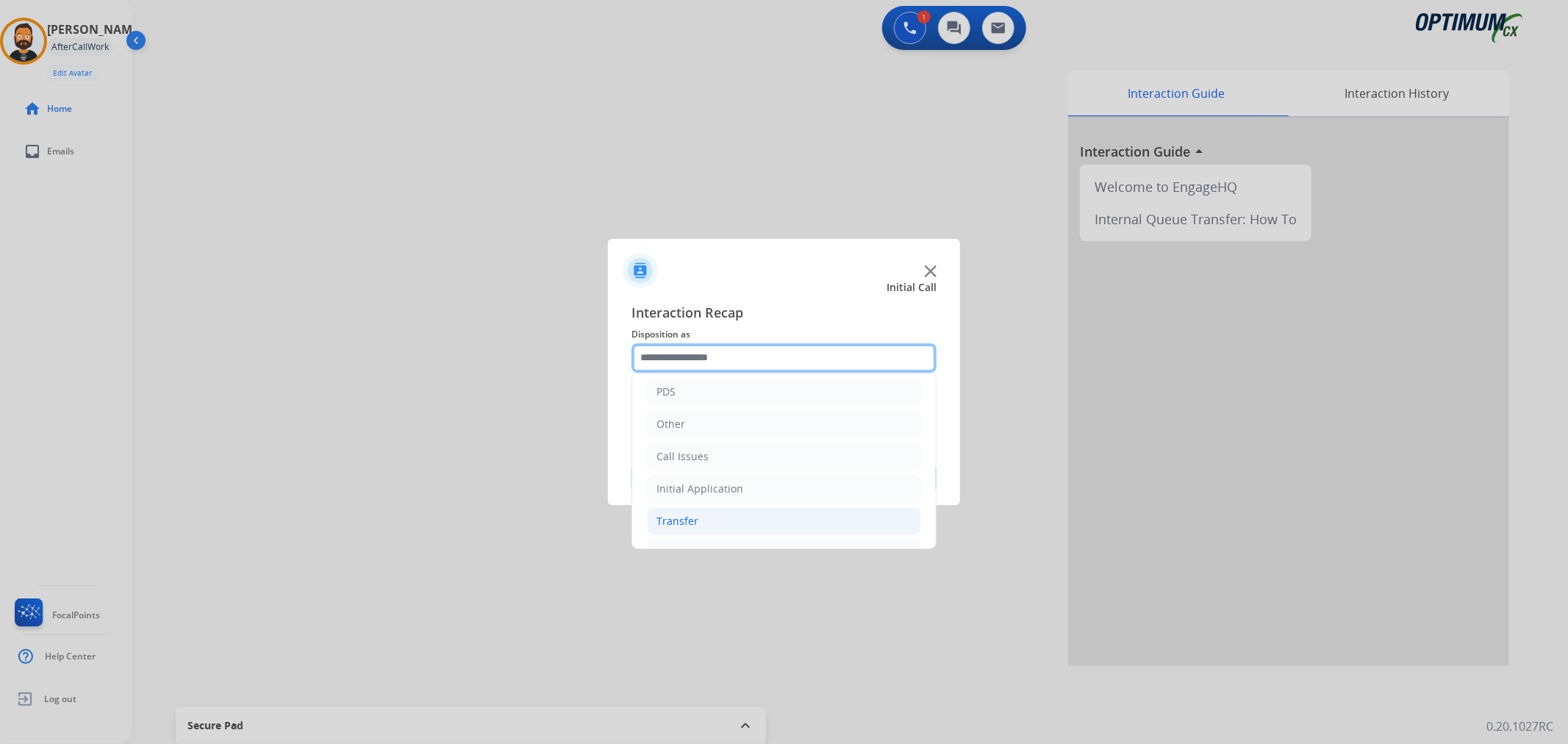
scroll to position [101, 0]
click at [700, 381] on li "Other" at bounding box center [784, 394] width 274 height 28
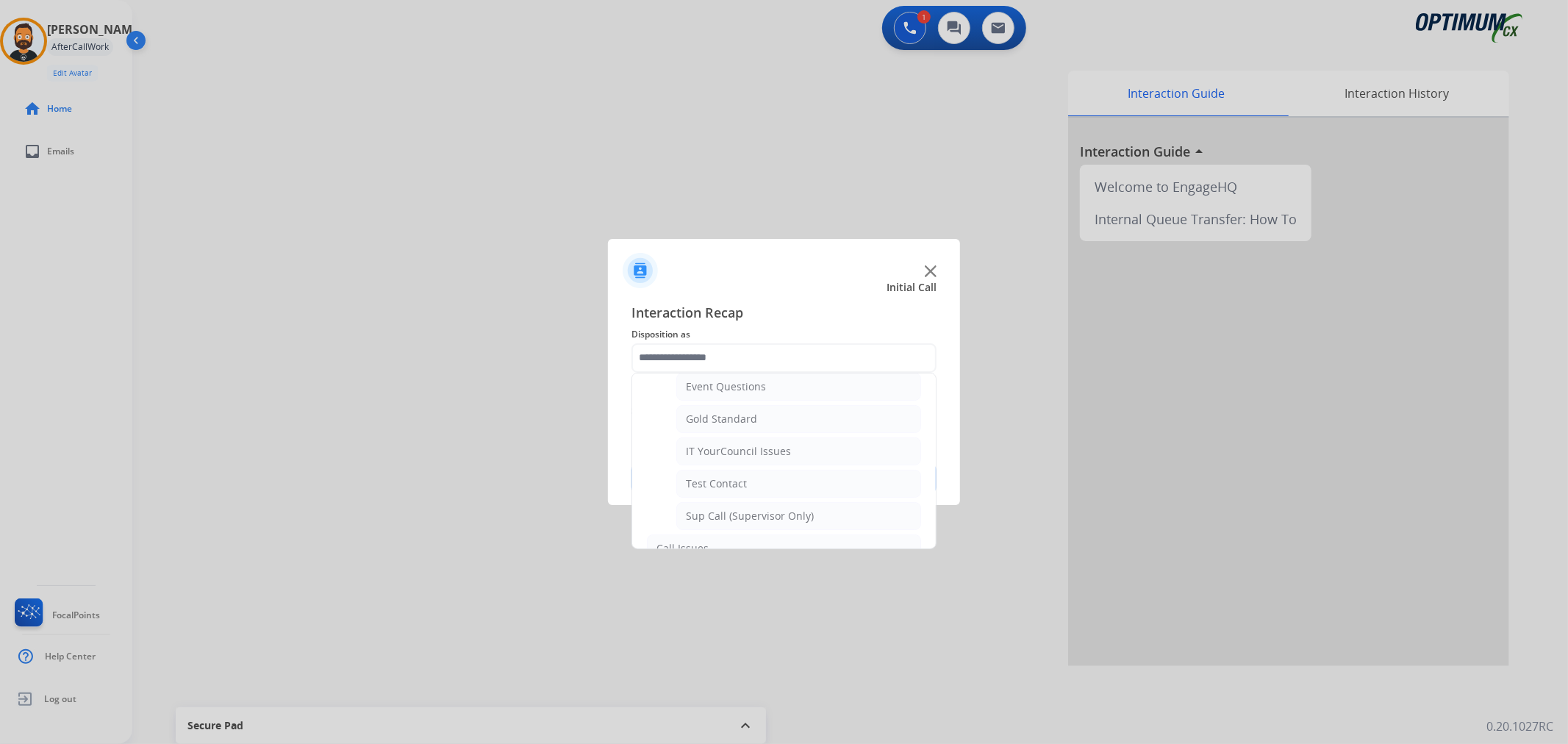
click at [769, 463] on li "IT YourCouncil Issues" at bounding box center [799, 450] width 245 height 28
type input "**********"
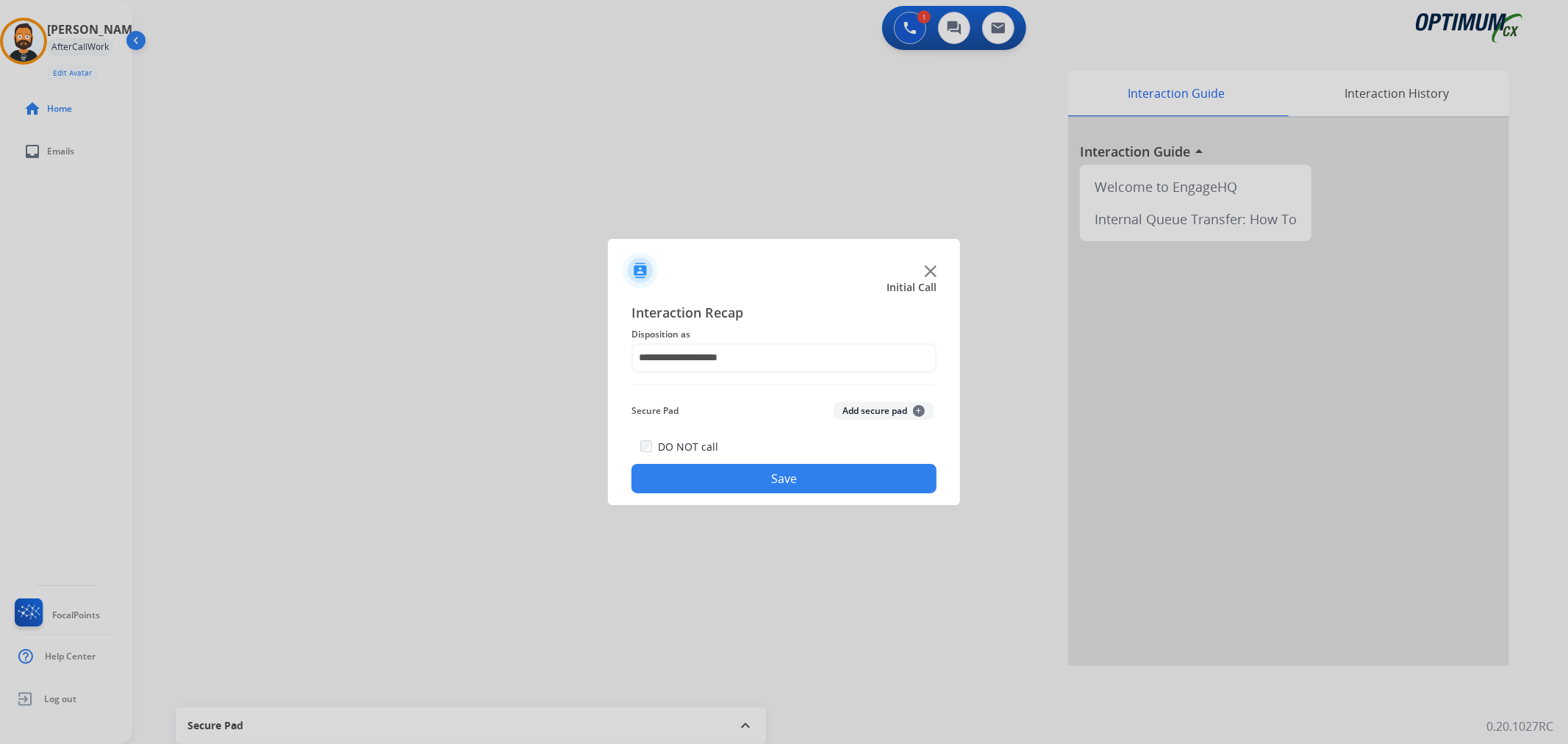
click at [769, 461] on div "DO NOT call Save" at bounding box center [784, 465] width 305 height 56
click at [765, 479] on button "Save" at bounding box center [784, 478] width 305 height 29
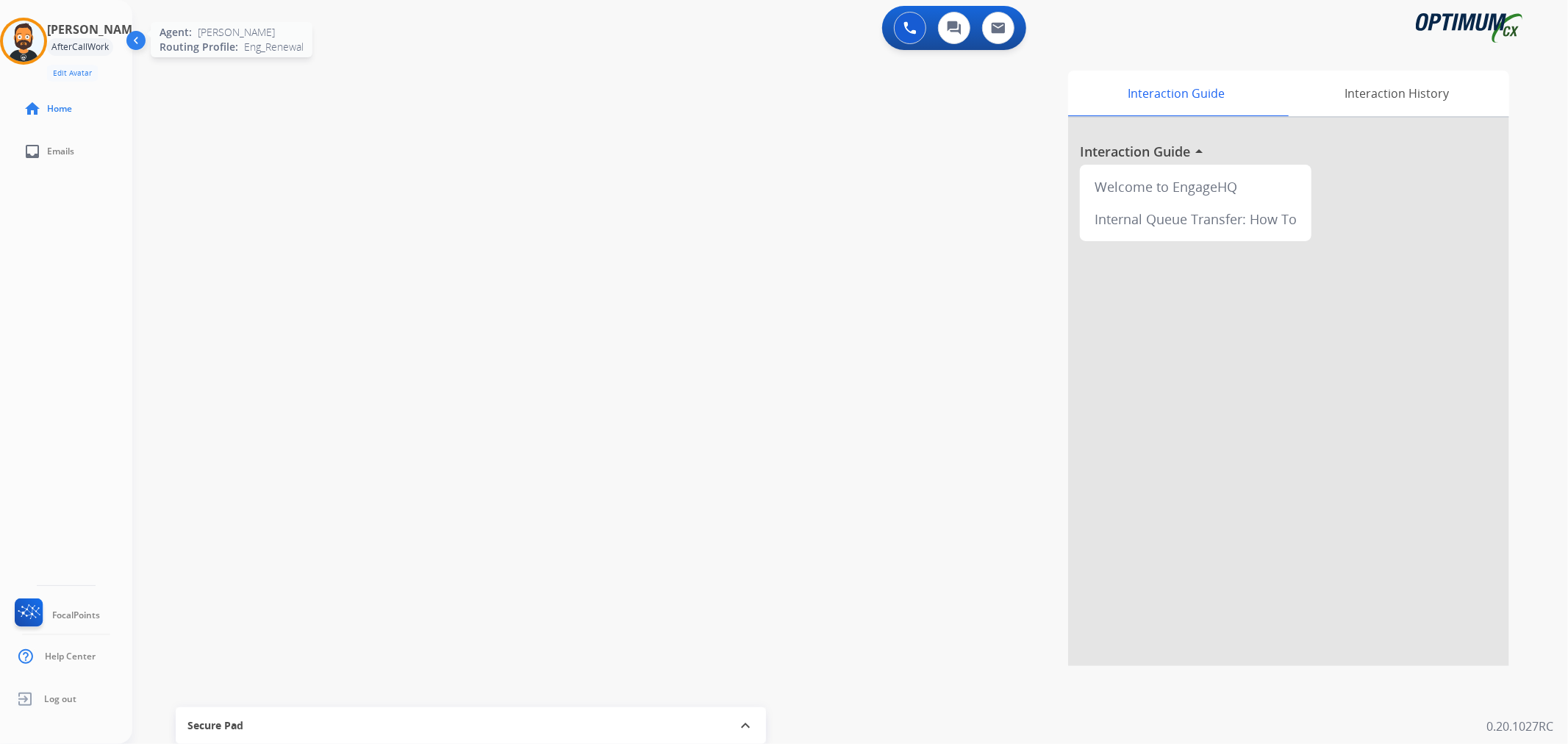
click at [23, 38] on img at bounding box center [24, 41] width 41 height 41
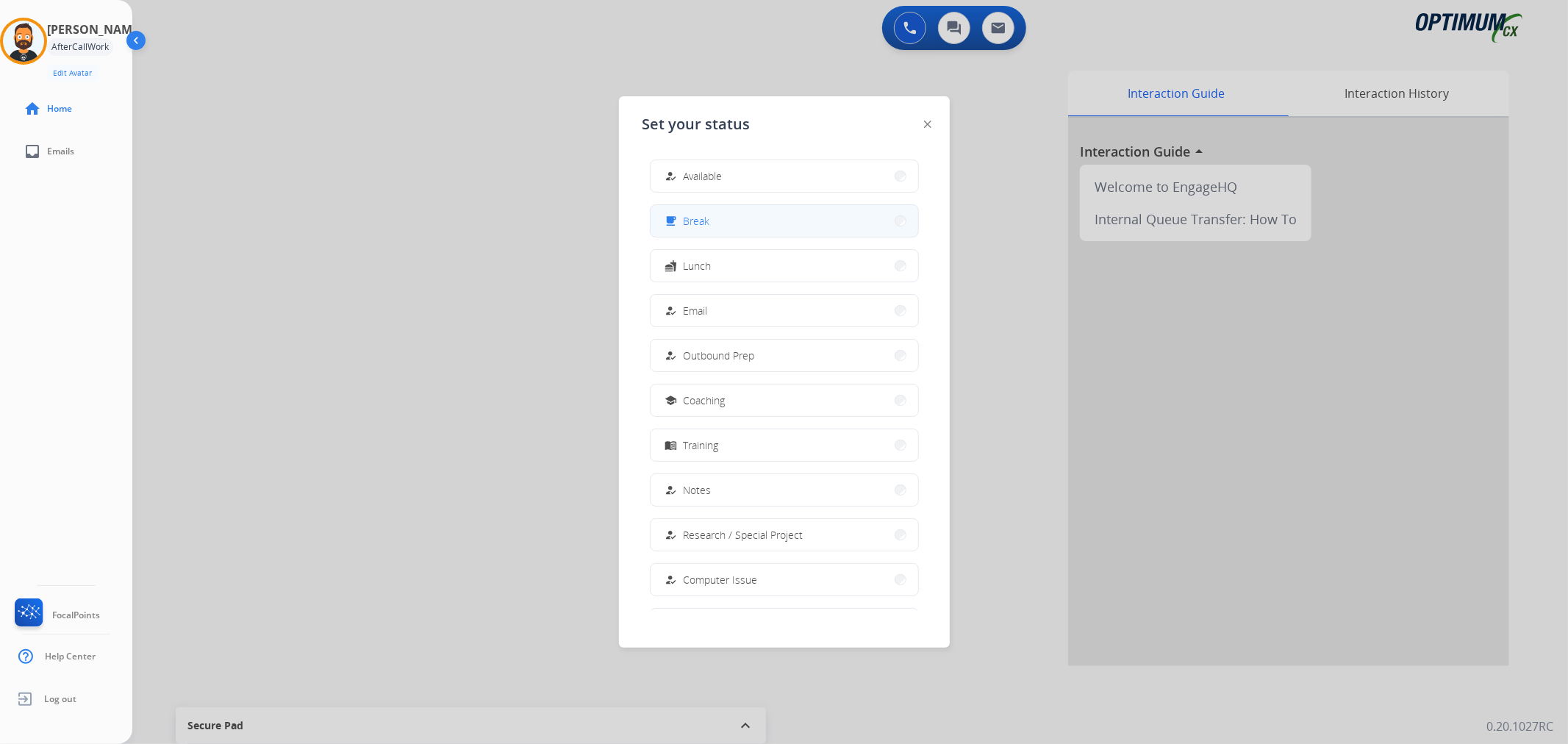
click at [728, 224] on button "free_breakfast Break" at bounding box center [784, 220] width 268 height 31
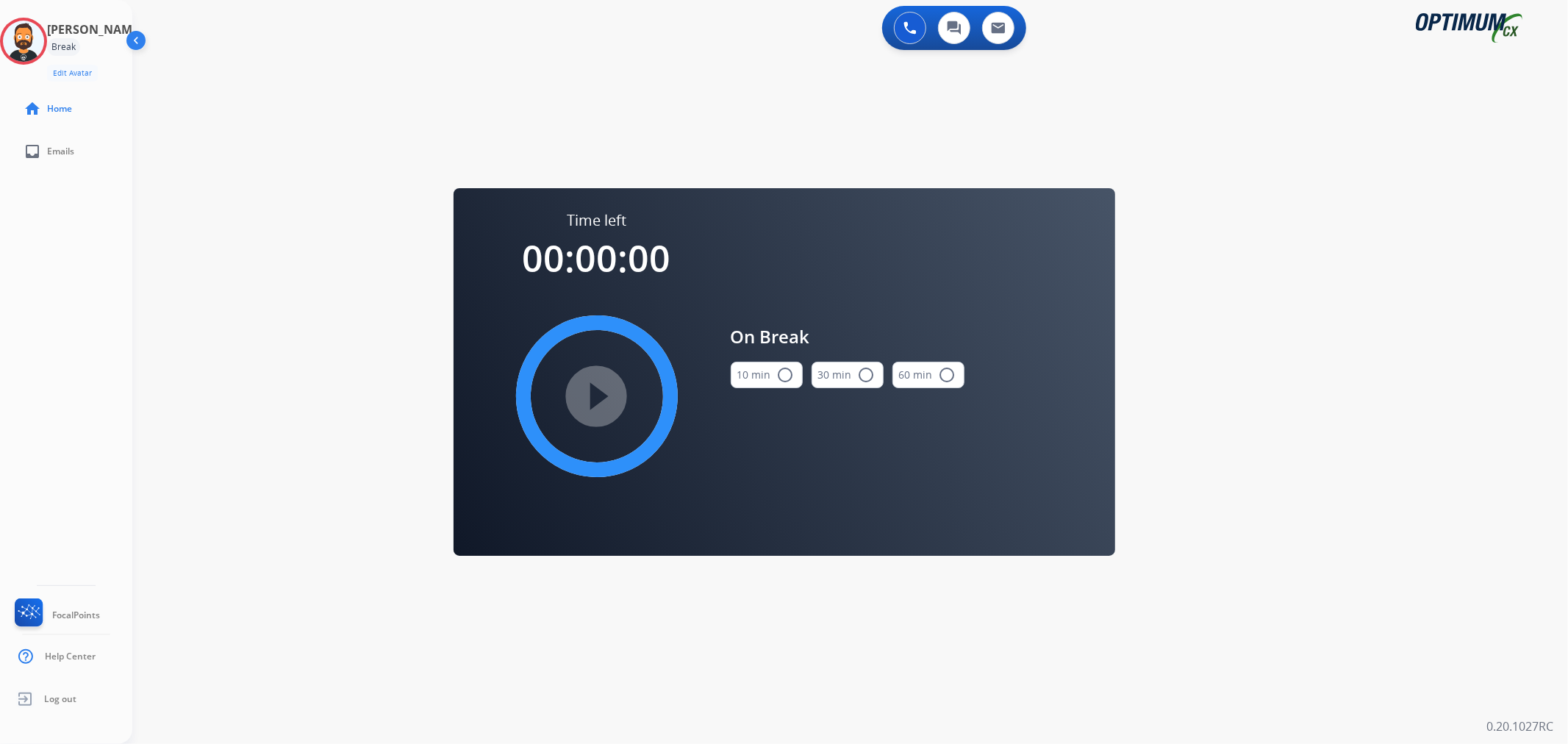
click at [747, 383] on button "10 min radio_button_unchecked" at bounding box center [766, 375] width 72 height 27
click at [588, 401] on mat-icon "play_circle_filled" at bounding box center [597, 396] width 17 height 17
click at [35, 40] on icon at bounding box center [24, 41] width 48 height 48
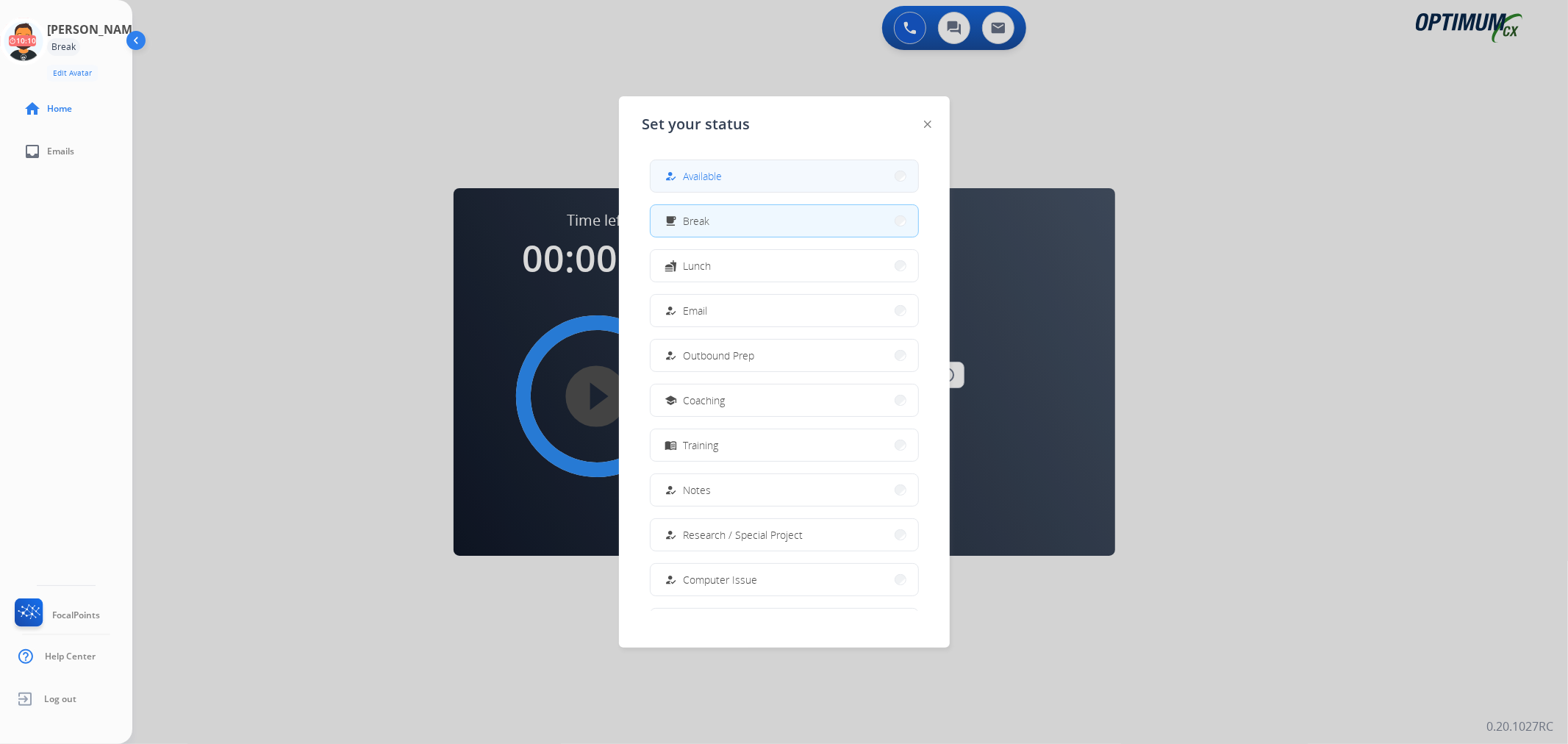
click at [688, 178] on span "Available" at bounding box center [702, 176] width 39 height 16
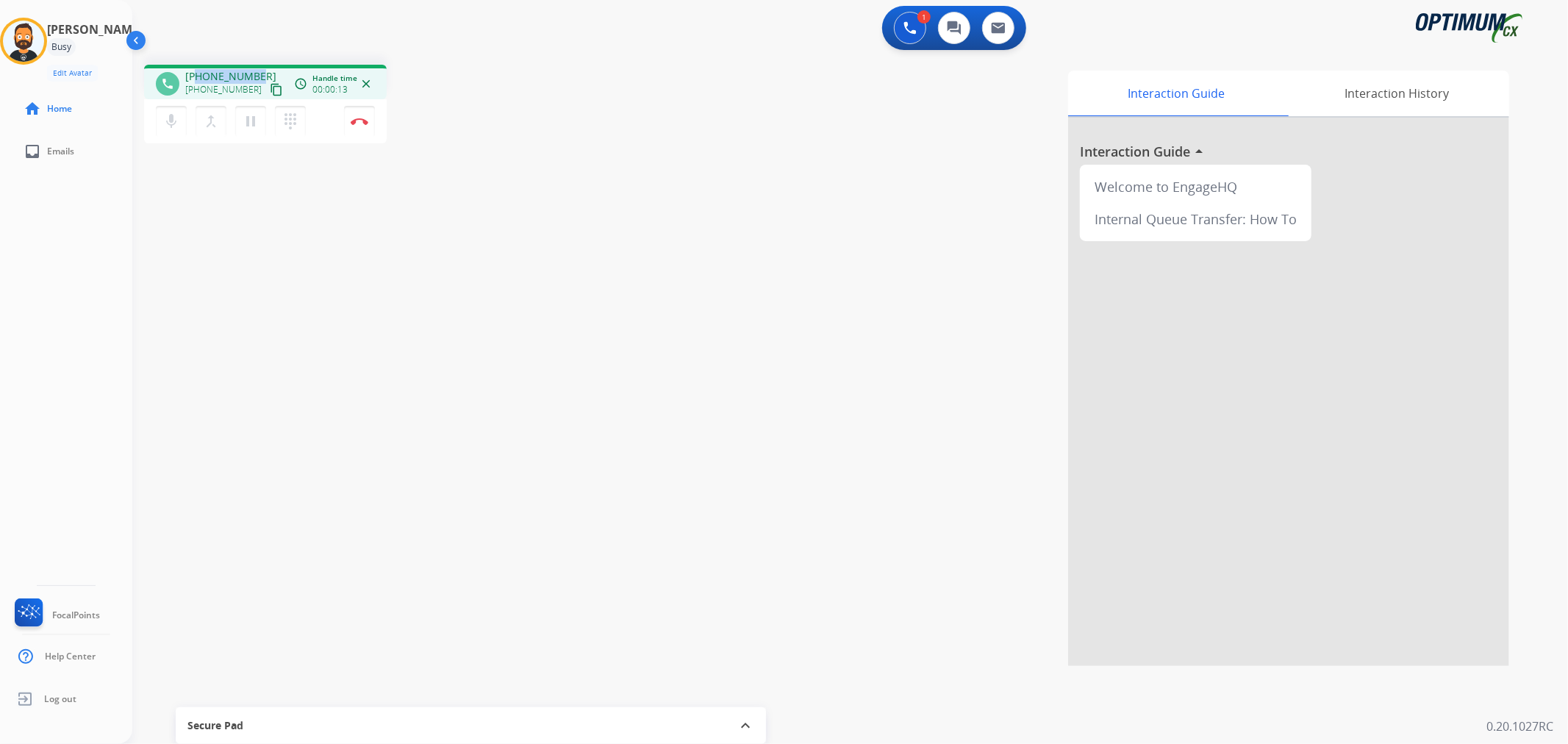
drag, startPoint x: 254, startPoint y: 72, endPoint x: 197, endPoint y: 71, distance: 57.0
click at [197, 71] on span "[PHONE_NUMBER]" at bounding box center [231, 76] width 91 height 15
click at [252, 121] on mat-icon "pause" at bounding box center [250, 121] width 17 height 17
click at [253, 130] on button "play_arrow Hold" at bounding box center [250, 120] width 31 height 31
click at [358, 127] on button "Disconnect" at bounding box center [359, 120] width 31 height 31
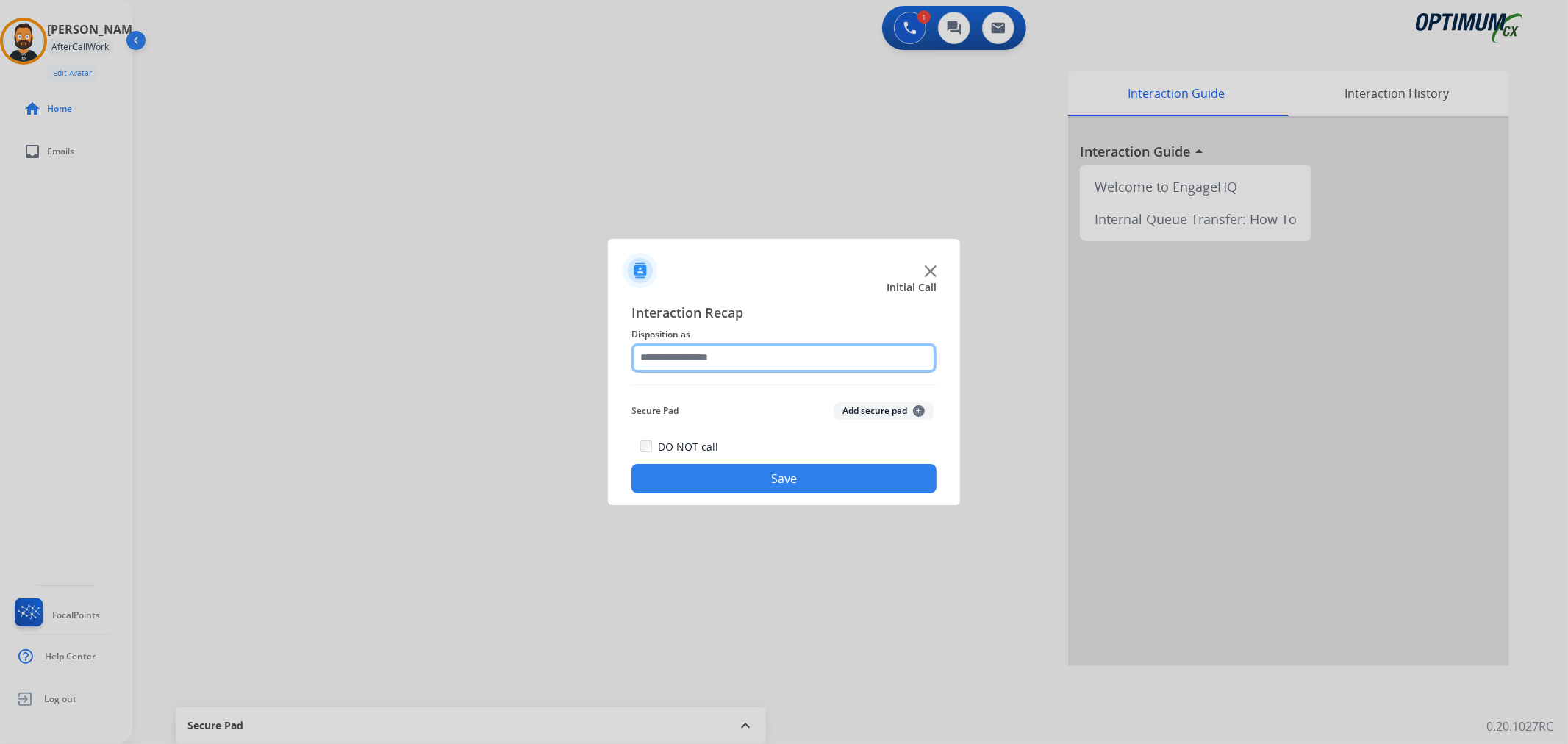
click at [717, 360] on input "text" at bounding box center [784, 357] width 305 height 29
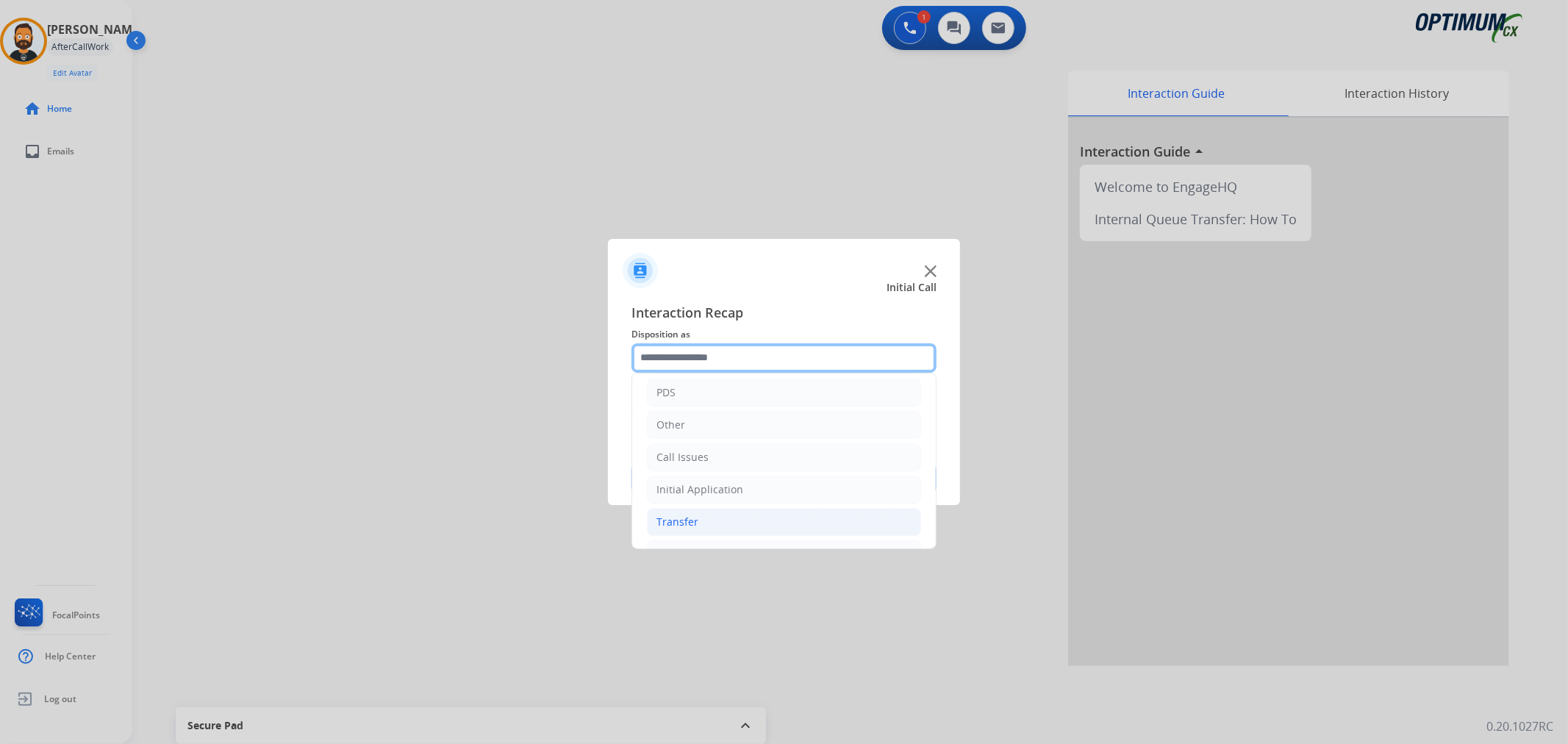
scroll to position [101, 0]
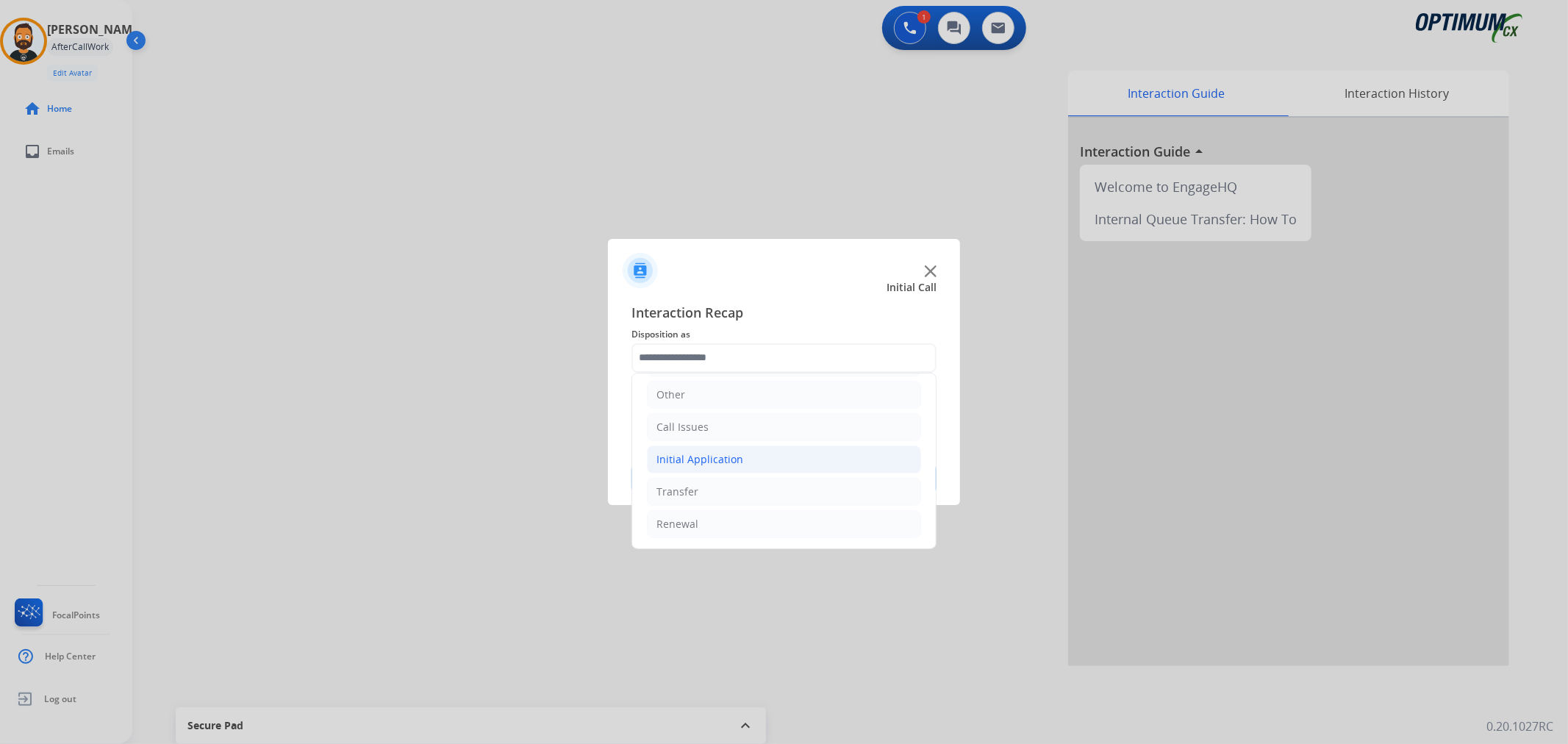
click at [728, 463] on div "Initial Application" at bounding box center [700, 459] width 87 height 15
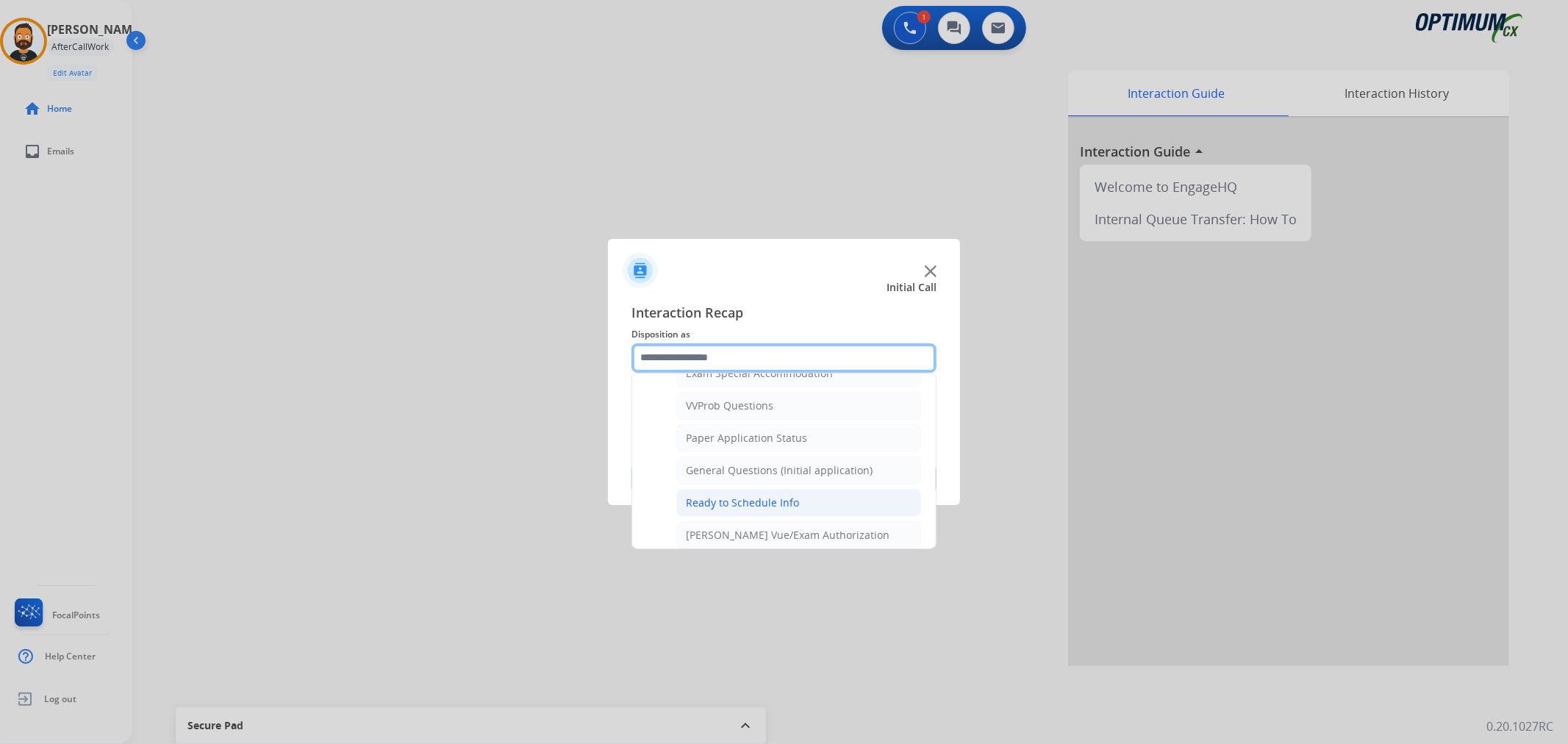
scroll to position [758, 0]
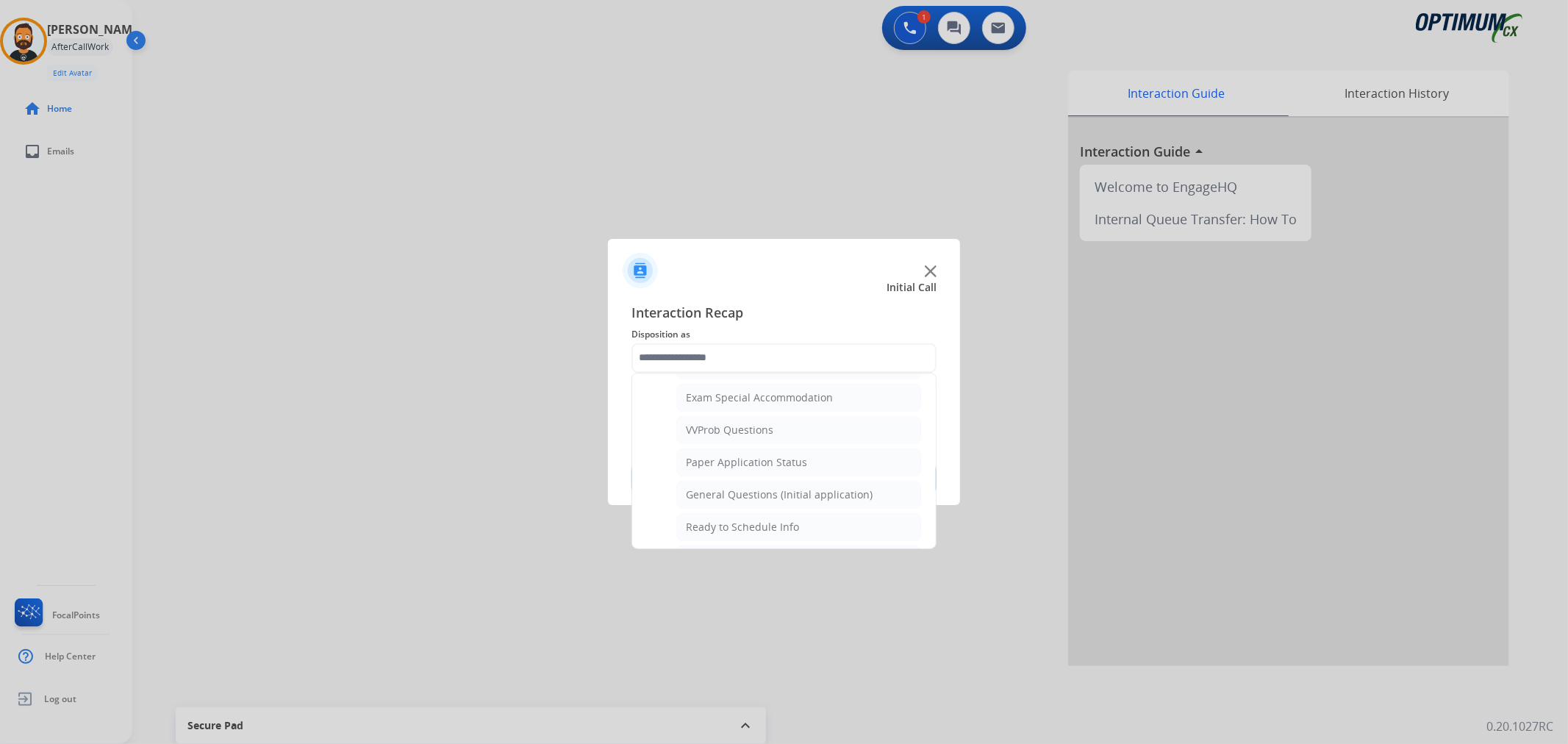
drag, startPoint x: 721, startPoint y: 530, endPoint x: 717, endPoint y: 520, distance: 10.8
click at [721, 531] on div "Ready to Schedule Info" at bounding box center [743, 527] width 113 height 15
type input "**********"
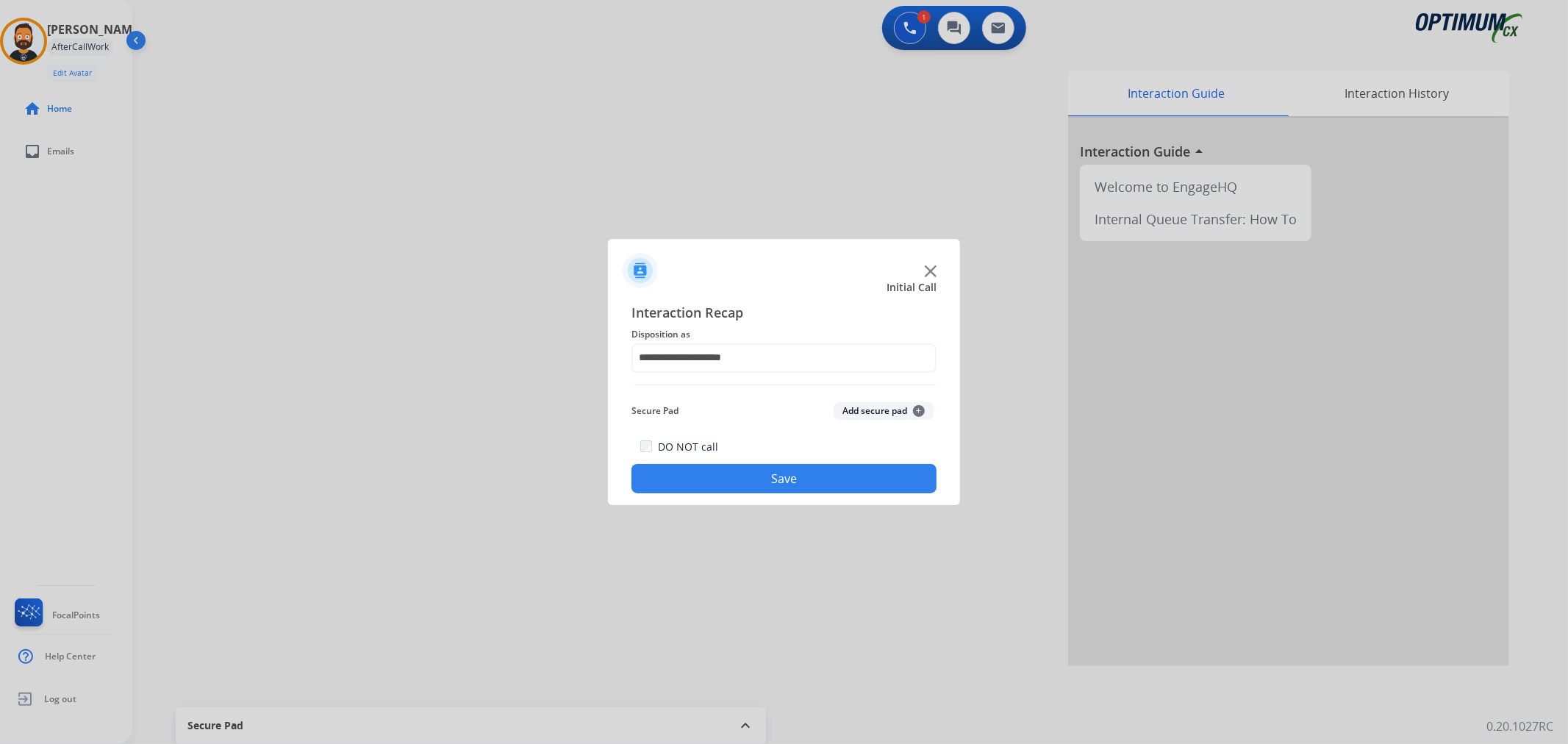
click at [719, 490] on button "Save" at bounding box center [784, 478] width 305 height 29
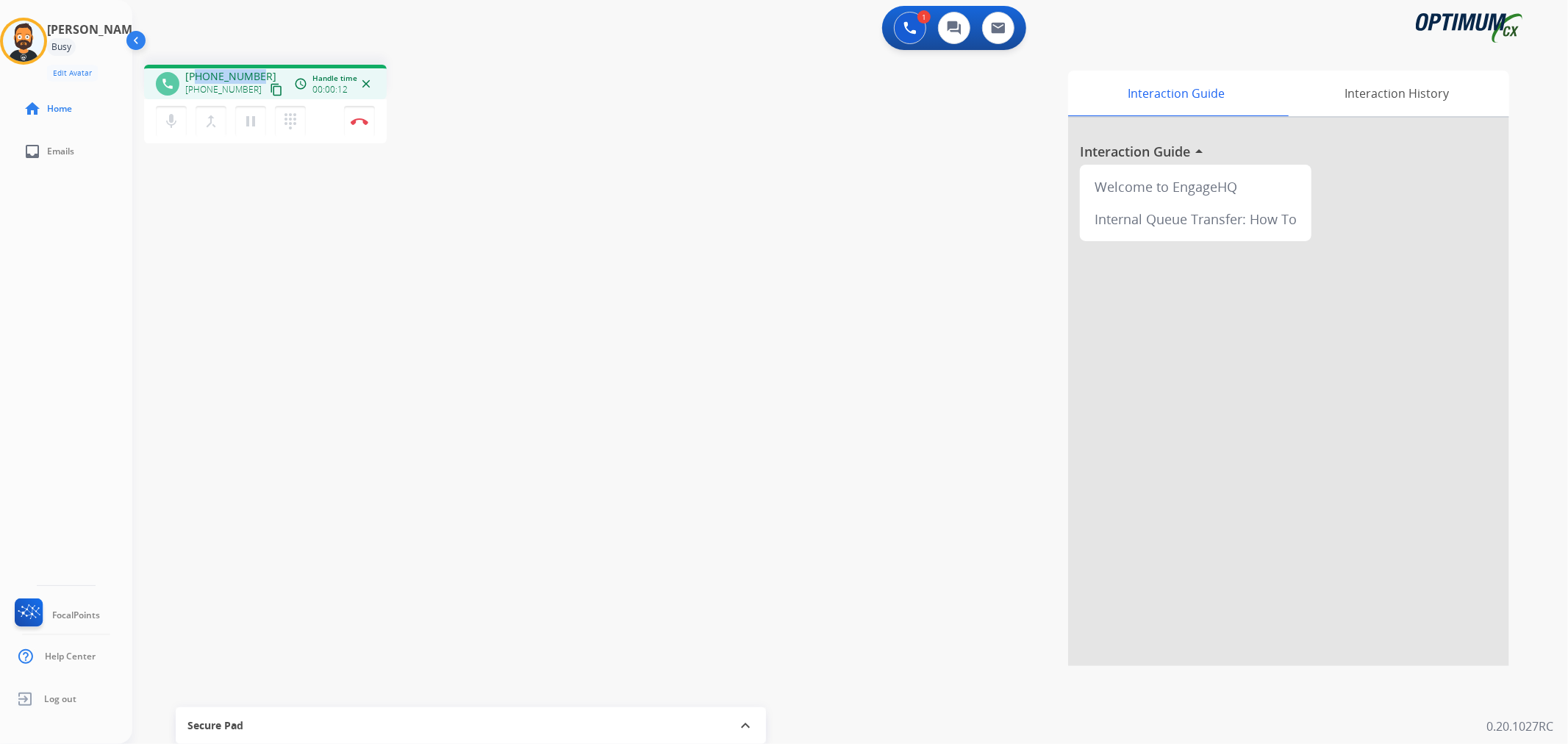
drag, startPoint x: 256, startPoint y: 68, endPoint x: 196, endPoint y: 73, distance: 60.2
click at [196, 73] on div "[PHONE_NUMBER] [PHONE_NUMBER] content_copy" at bounding box center [235, 83] width 100 height 29
click at [254, 118] on mat-icon "pause" at bounding box center [250, 121] width 17 height 17
click at [922, 24] on button at bounding box center [910, 28] width 32 height 32
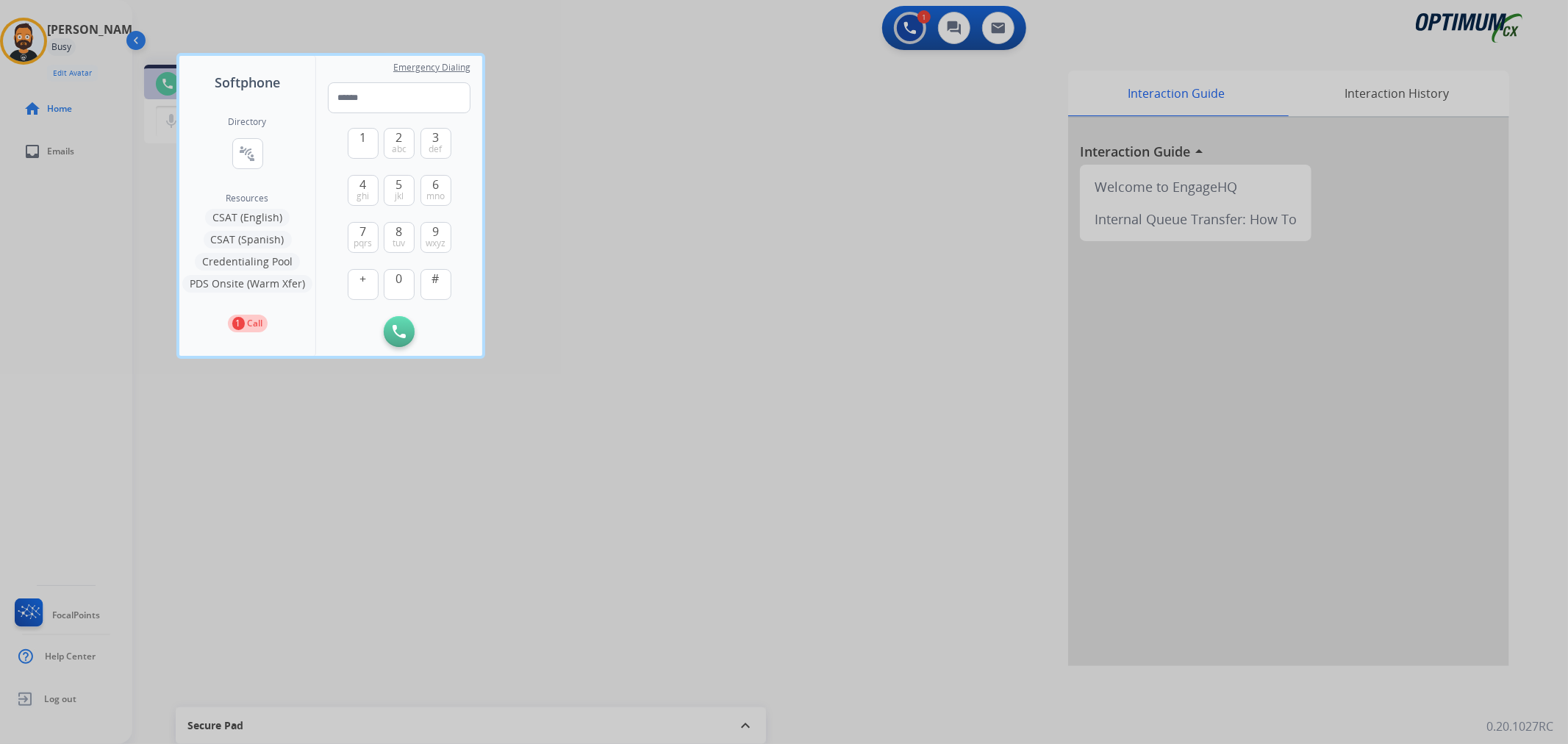
click at [252, 155] on mat-icon "connect_without_contact" at bounding box center [247, 154] width 17 height 17
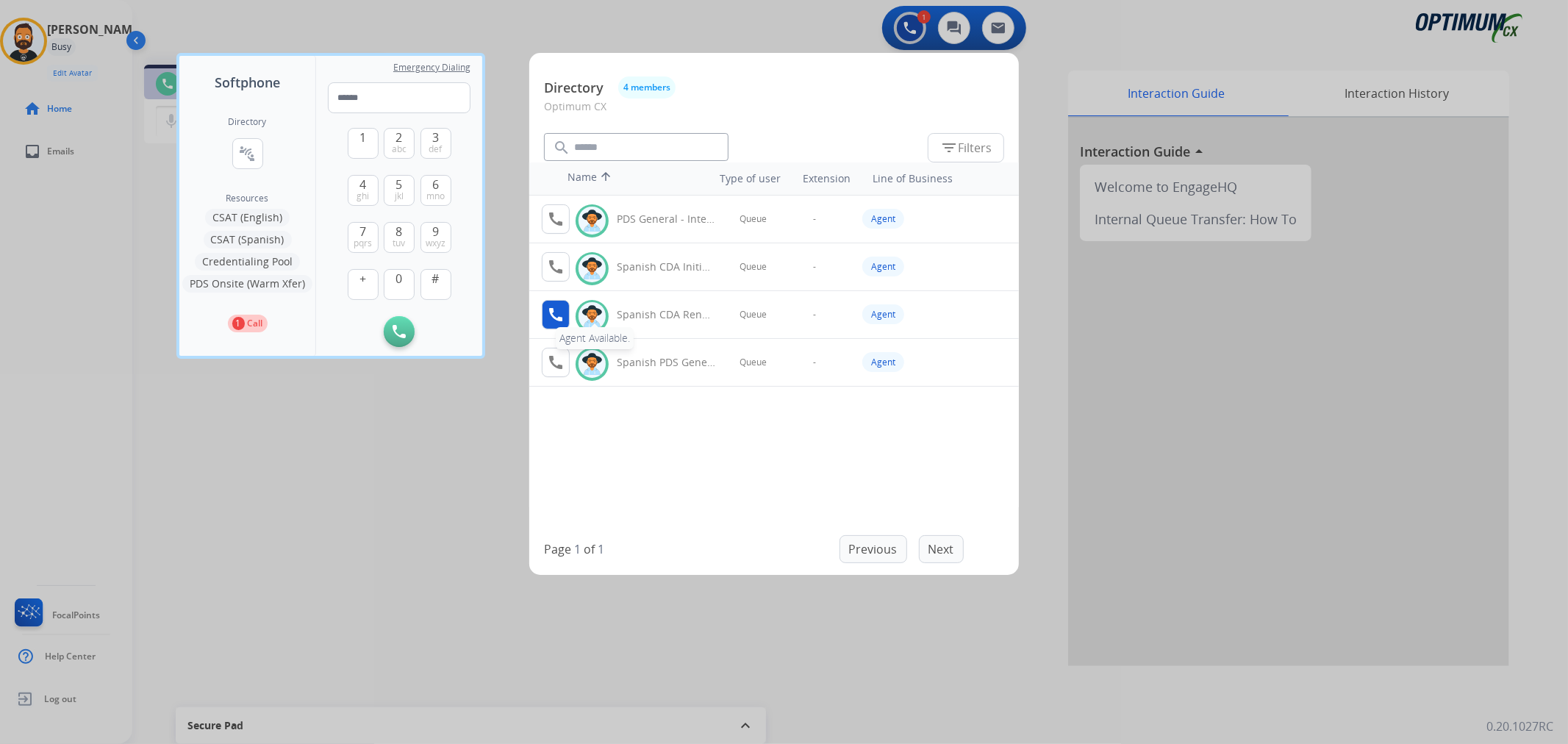
click at [562, 312] on mat-icon "call" at bounding box center [556, 314] width 17 height 17
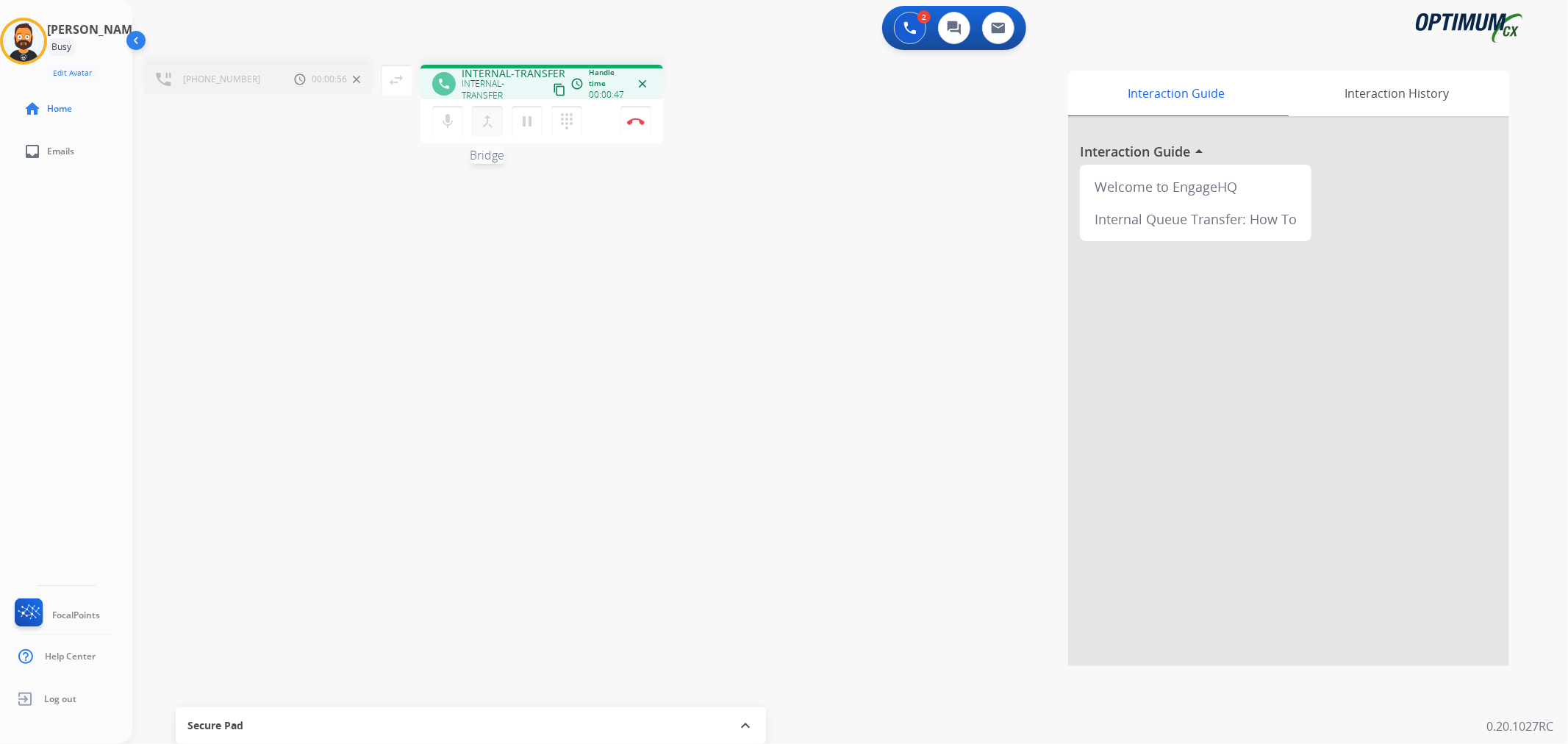
click at [481, 115] on mat-icon "merge_type" at bounding box center [487, 121] width 17 height 17
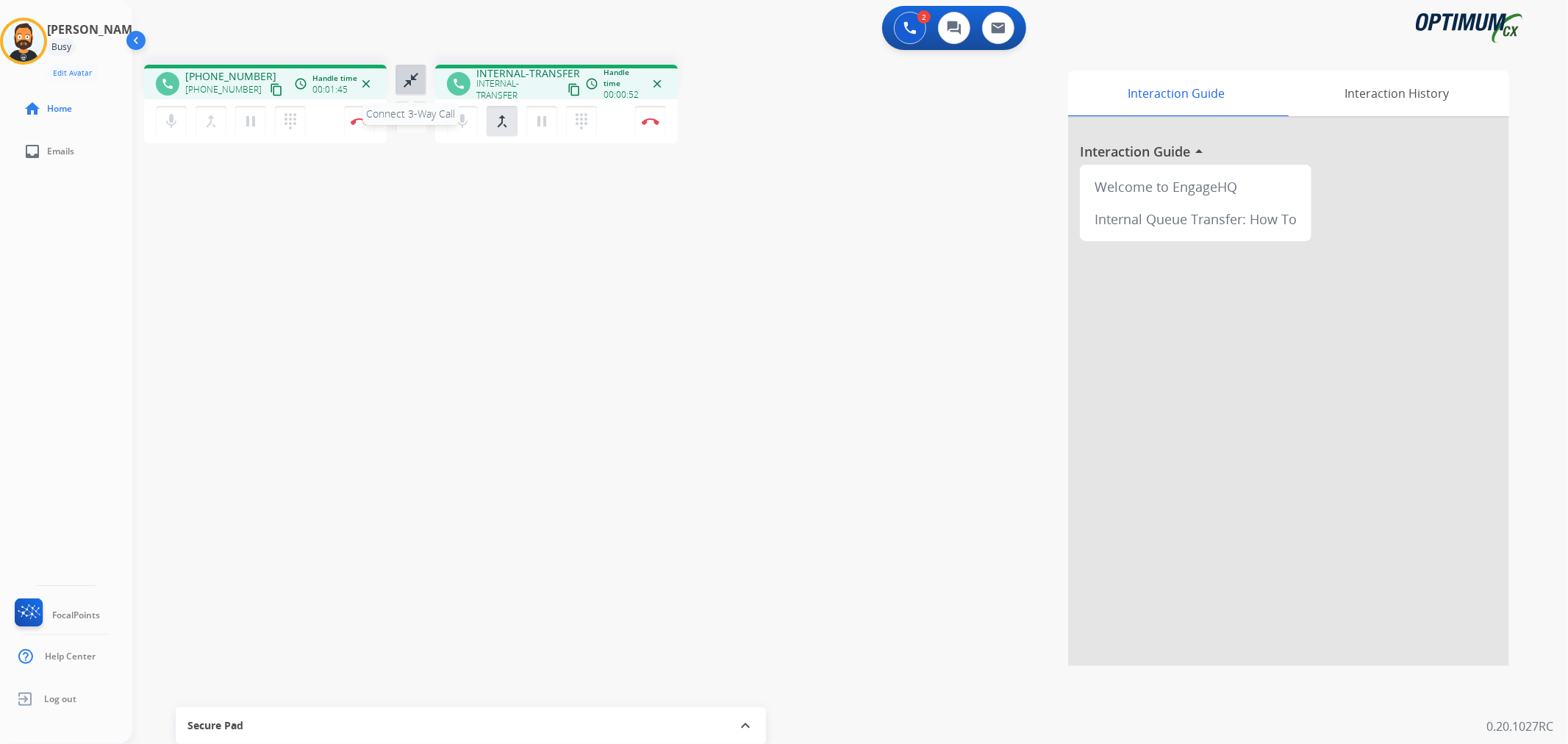
click at [407, 68] on button "close_fullscreen Connect 3-Way Call" at bounding box center [410, 80] width 31 height 31
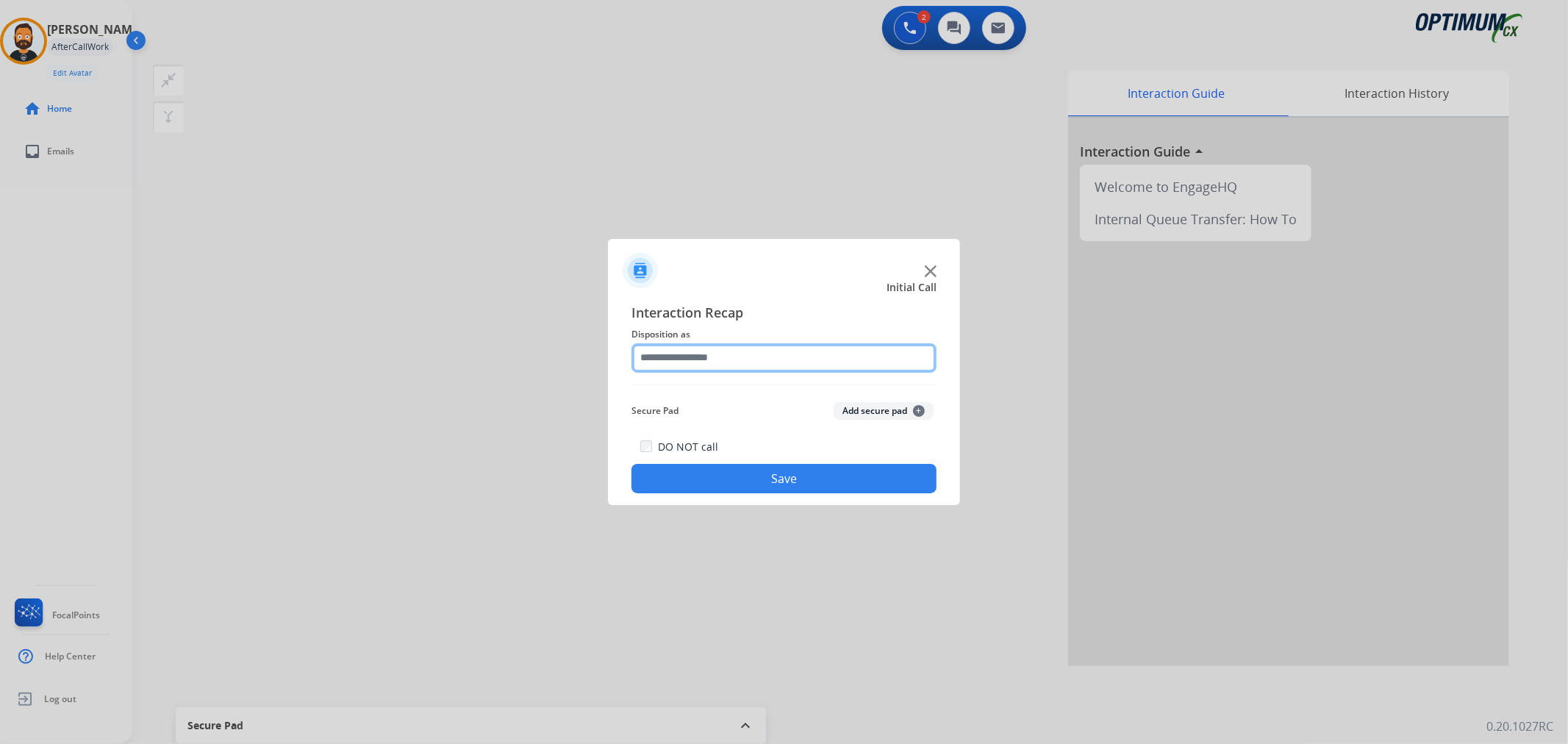
click at [726, 355] on input "text" at bounding box center [784, 357] width 305 height 29
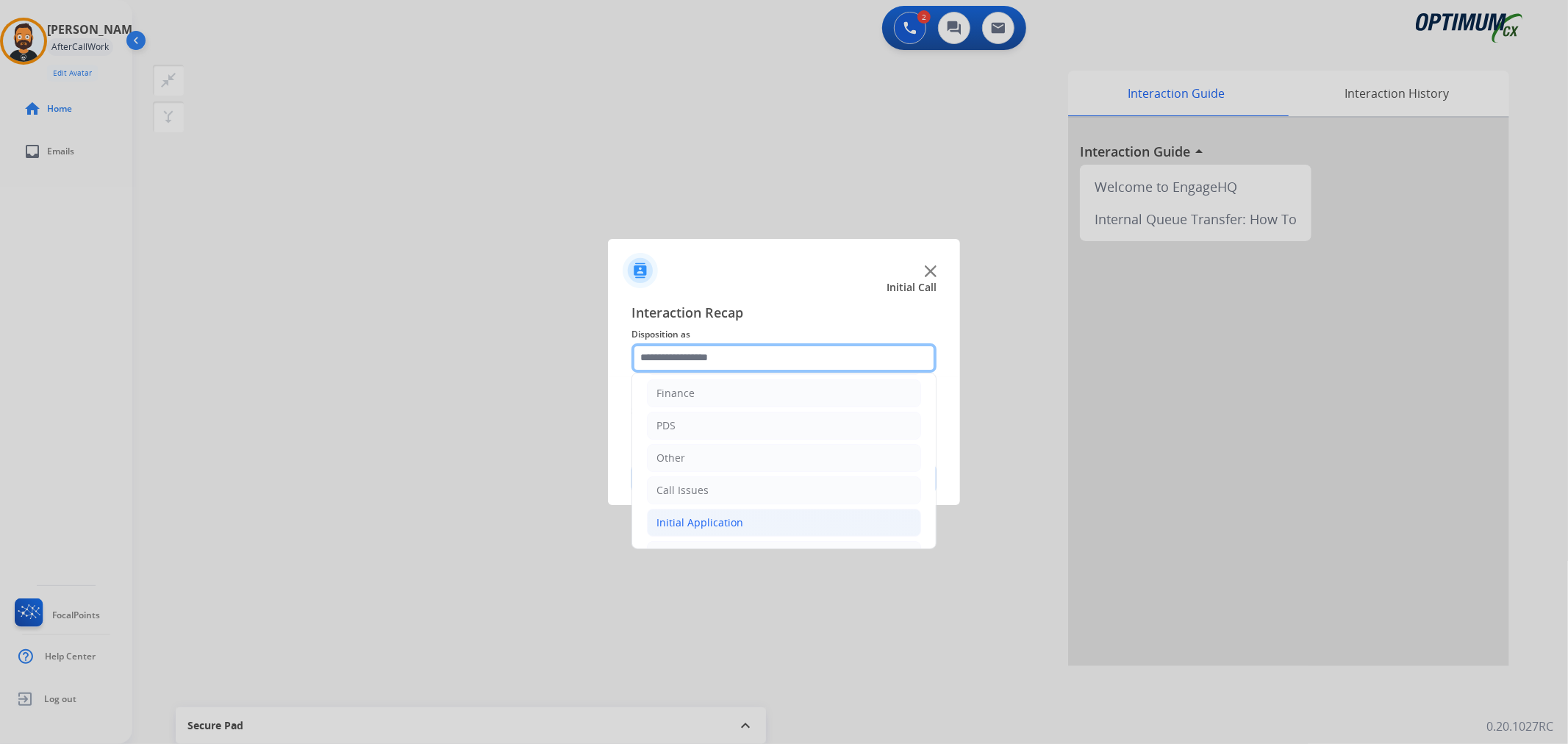
scroll to position [101, 0]
click at [699, 520] on li "Renewal" at bounding box center [784, 524] width 274 height 28
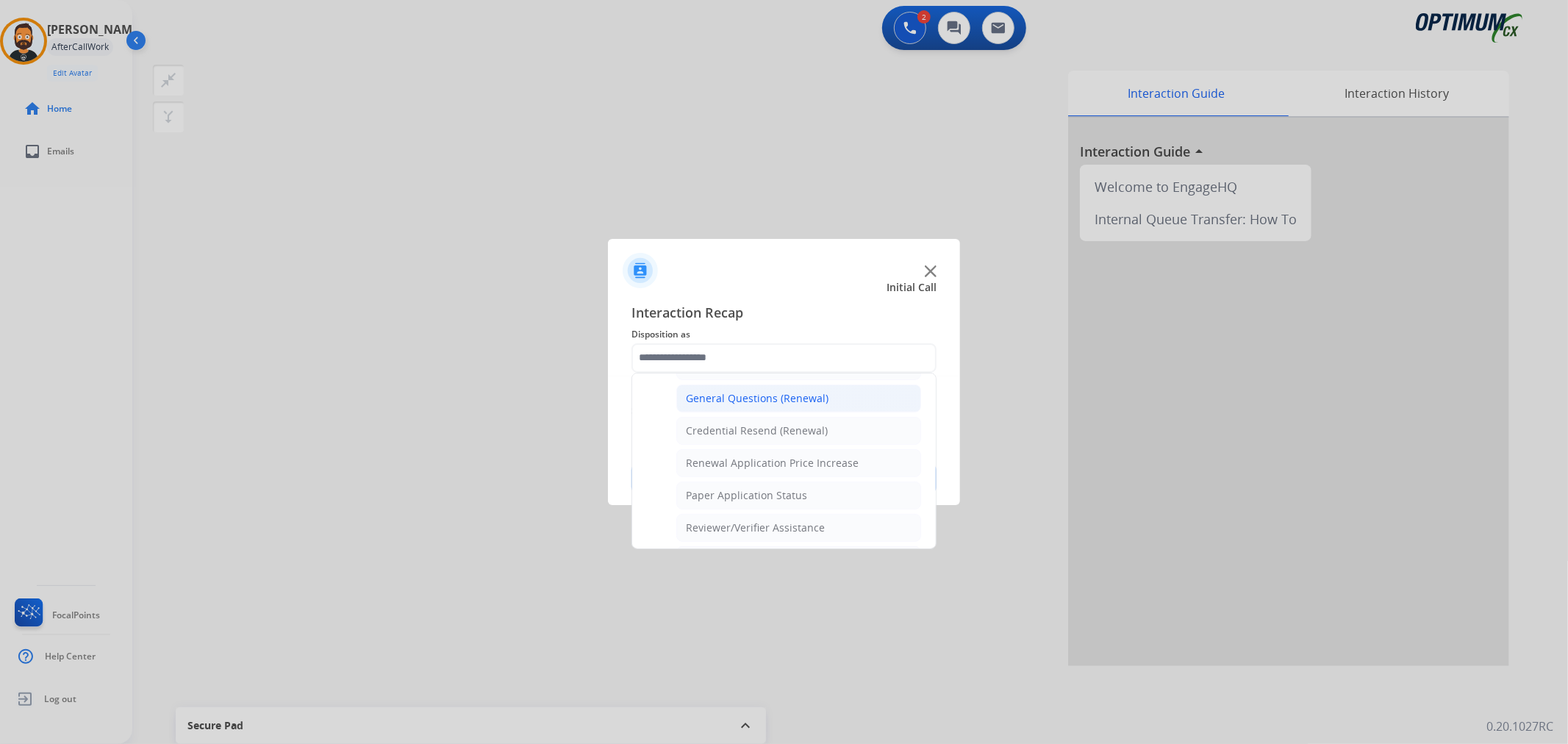
click at [734, 391] on li "General Questions (Renewal)" at bounding box center [799, 398] width 245 height 28
type input "**********"
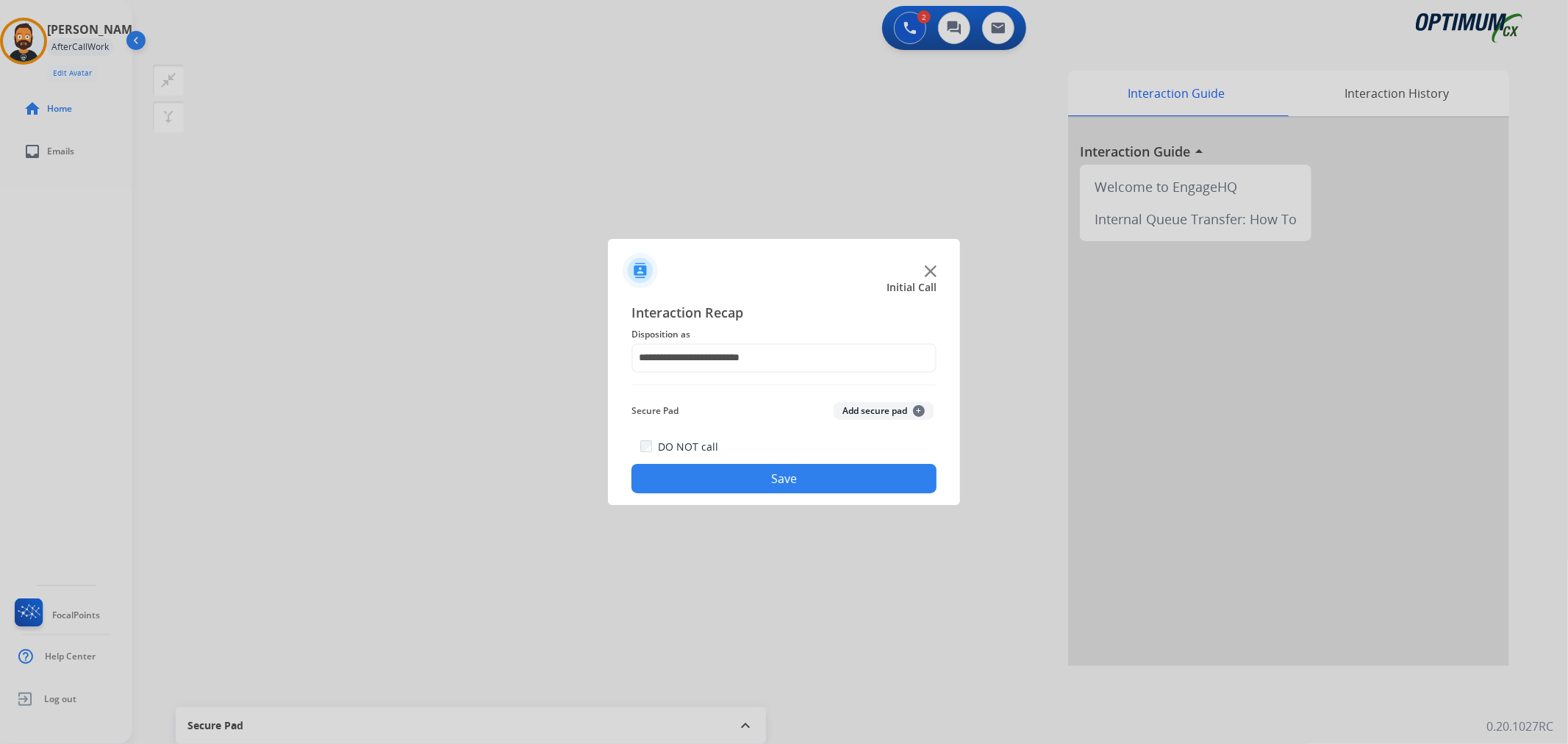
click at [743, 480] on button "Save" at bounding box center [784, 478] width 305 height 29
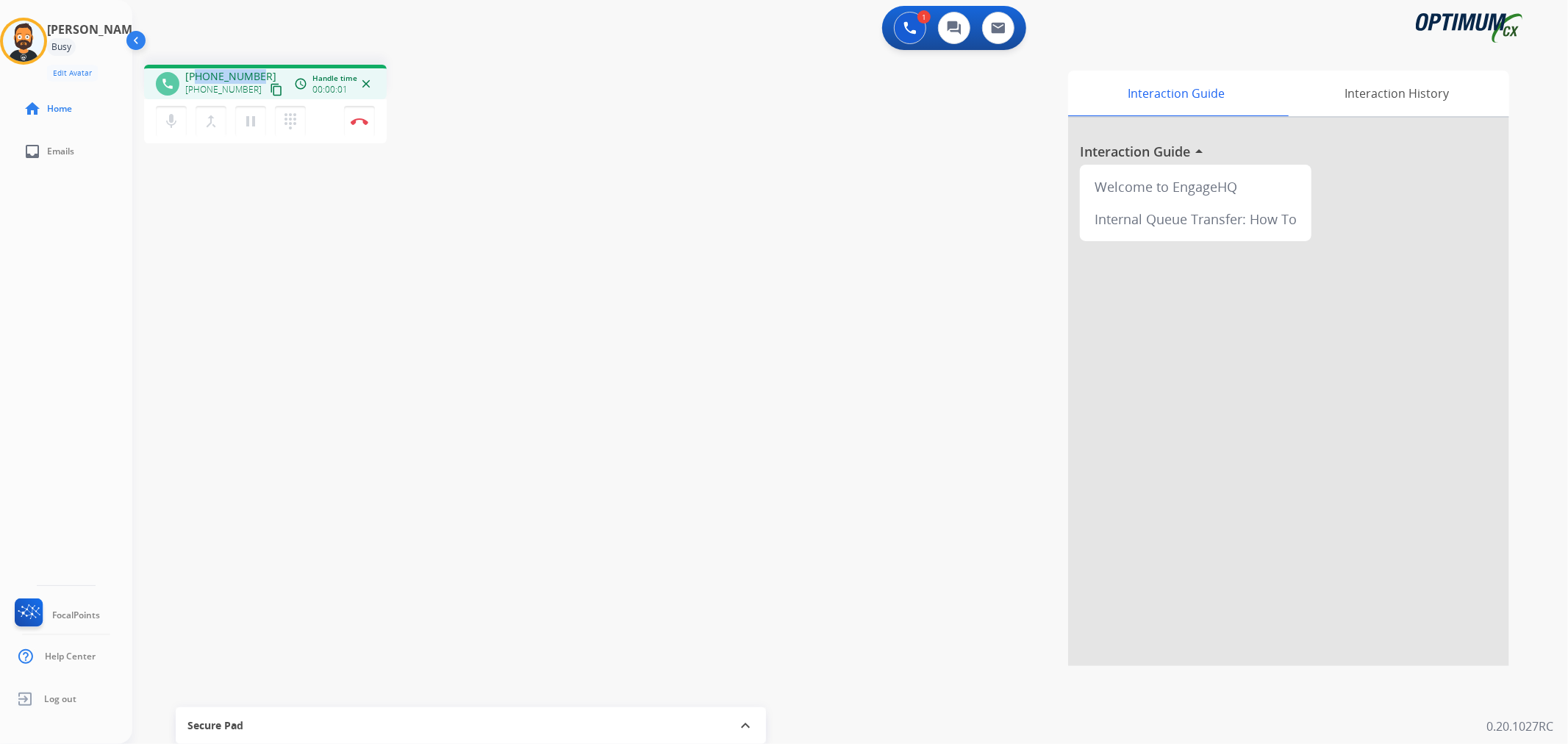
drag, startPoint x: 256, startPoint y: 71, endPoint x: 199, endPoint y: 71, distance: 57.0
click at [199, 71] on div "[PHONE_NUMBER] [PHONE_NUMBER] content_copy" at bounding box center [235, 83] width 100 height 29
click at [357, 115] on button "Disconnect" at bounding box center [359, 120] width 31 height 31
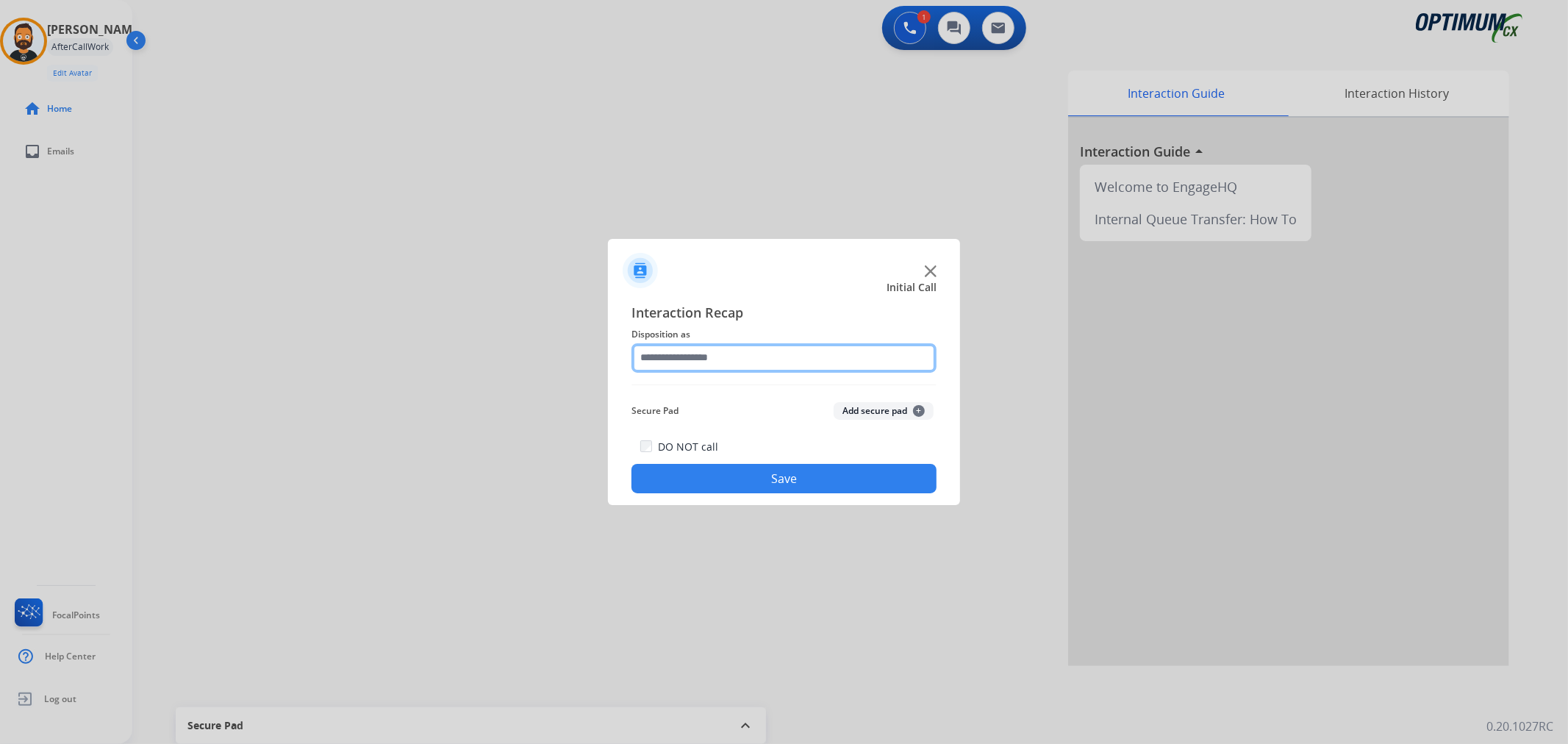
click at [659, 353] on input "text" at bounding box center [784, 357] width 305 height 29
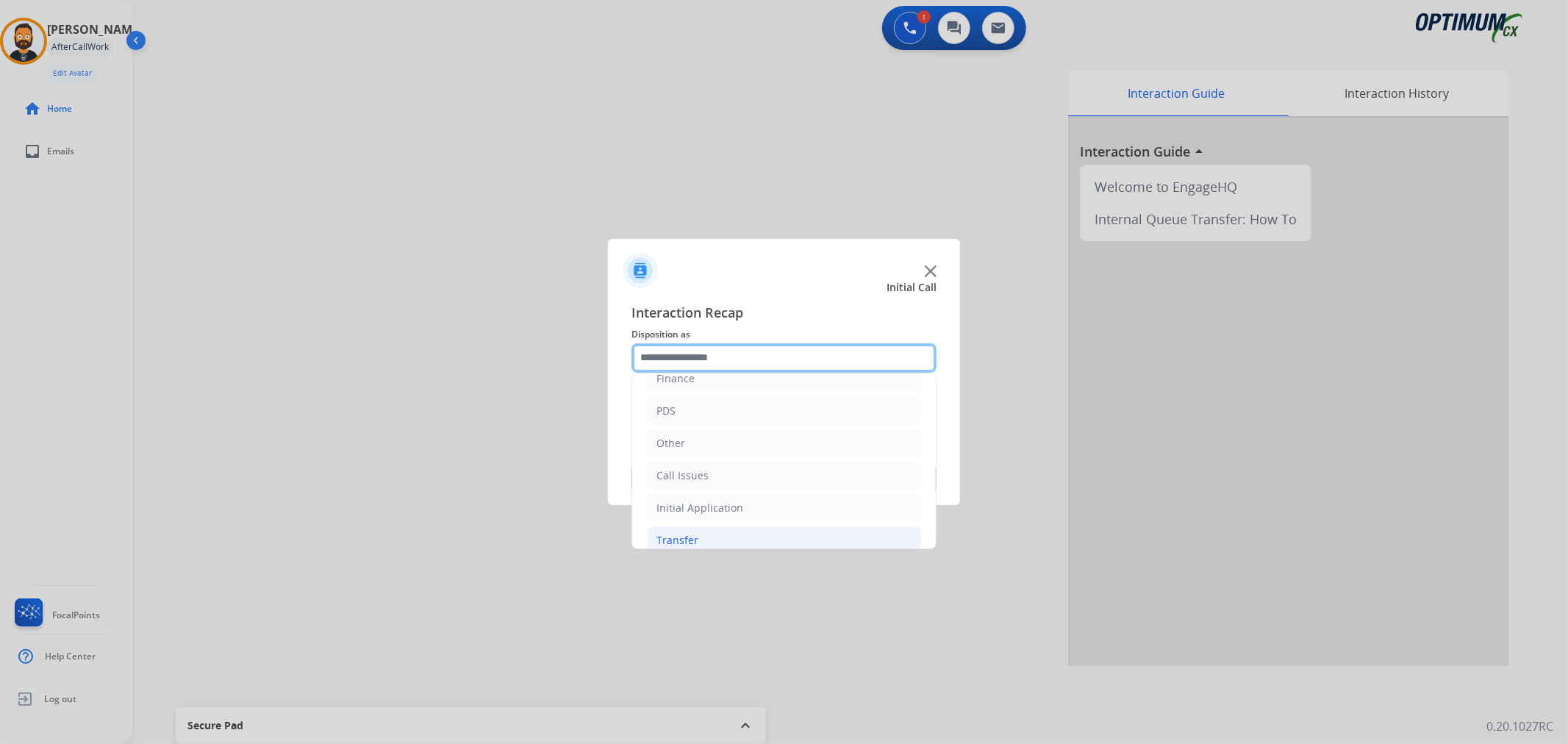
scroll to position [101, 0]
click at [682, 510] on li "Renewal" at bounding box center [784, 524] width 274 height 28
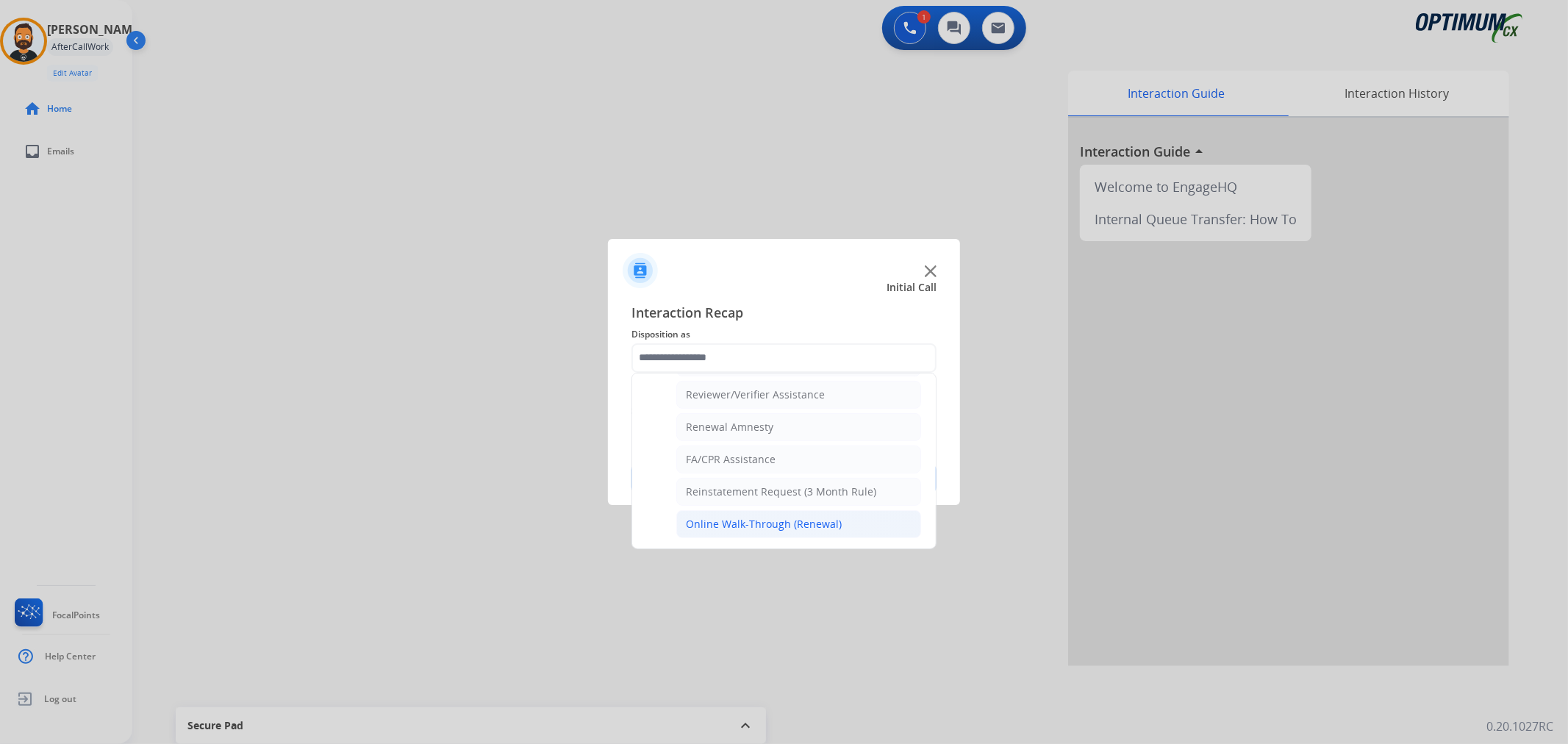
click at [695, 516] on div "Online Walk-Through (Renewal)" at bounding box center [764, 524] width 156 height 15
type input "**********"
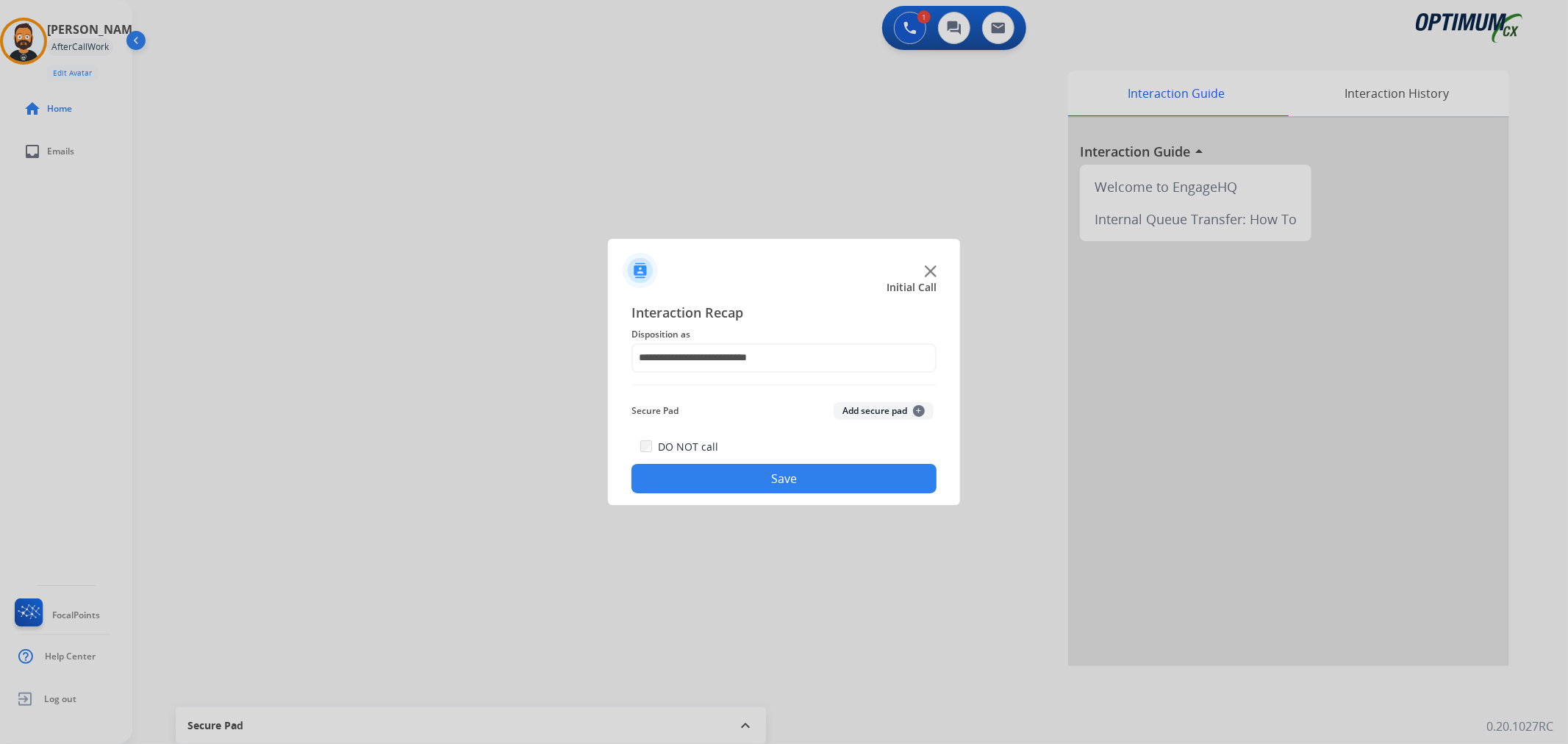
click at [693, 483] on button "Save" at bounding box center [784, 478] width 305 height 29
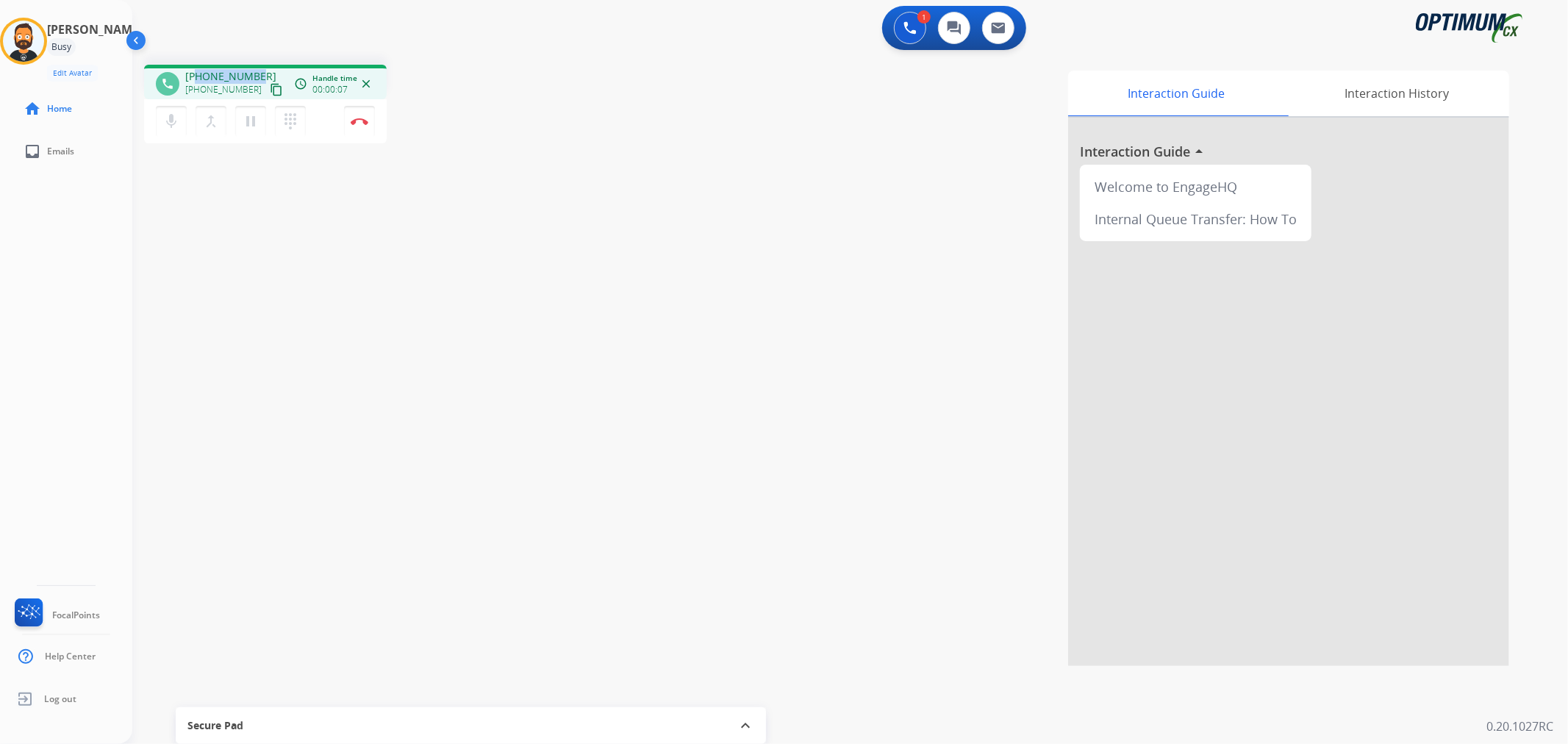
drag, startPoint x: 258, startPoint y: 72, endPoint x: 197, endPoint y: 67, distance: 61.2
click at [197, 67] on div "phone [PHONE_NUMBER] [PHONE_NUMBER] content_copy access_time Call metrics Queue…" at bounding box center [265, 82] width 243 height 35
click at [356, 116] on button "Disconnect" at bounding box center [359, 120] width 31 height 31
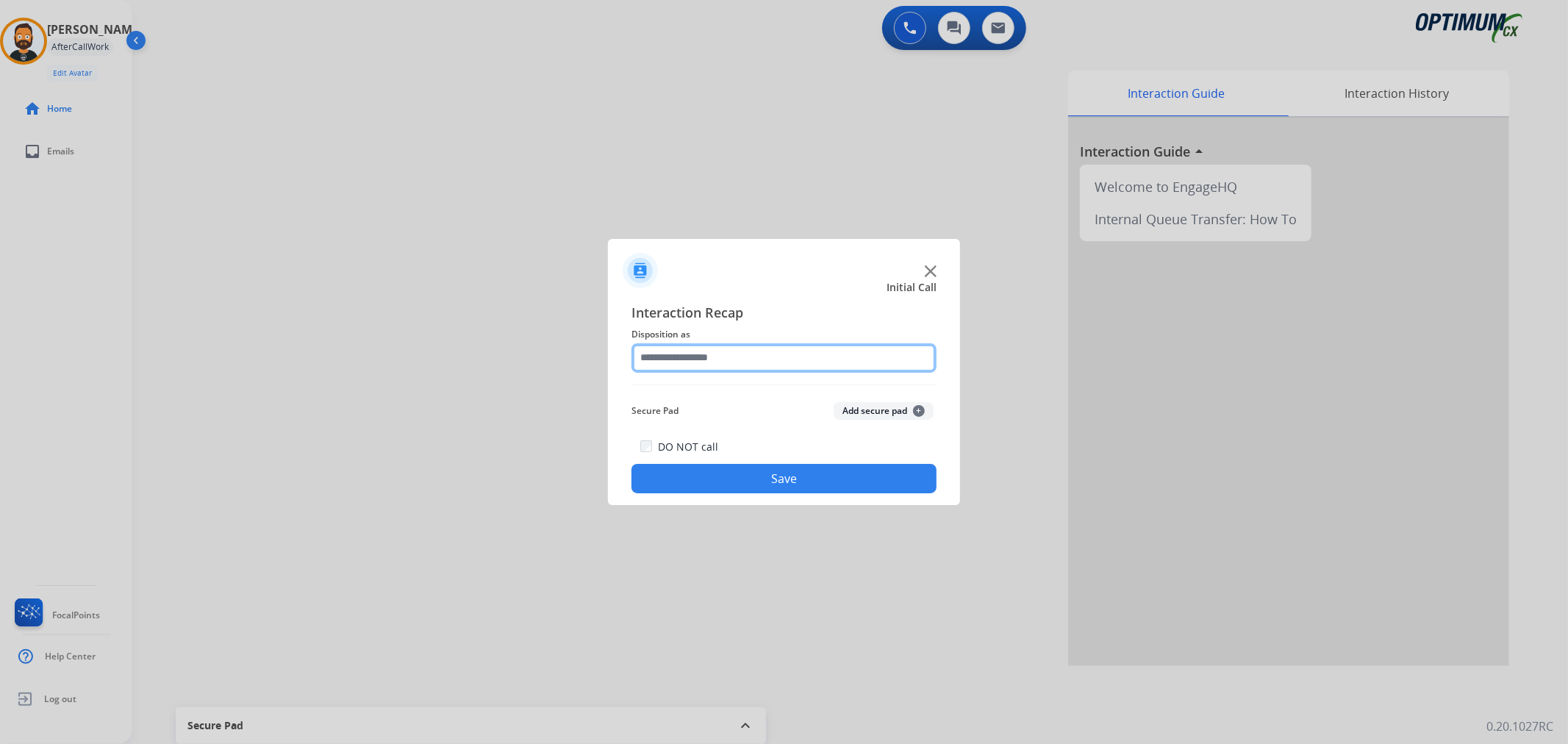
click at [769, 346] on input "text" at bounding box center [784, 357] width 305 height 29
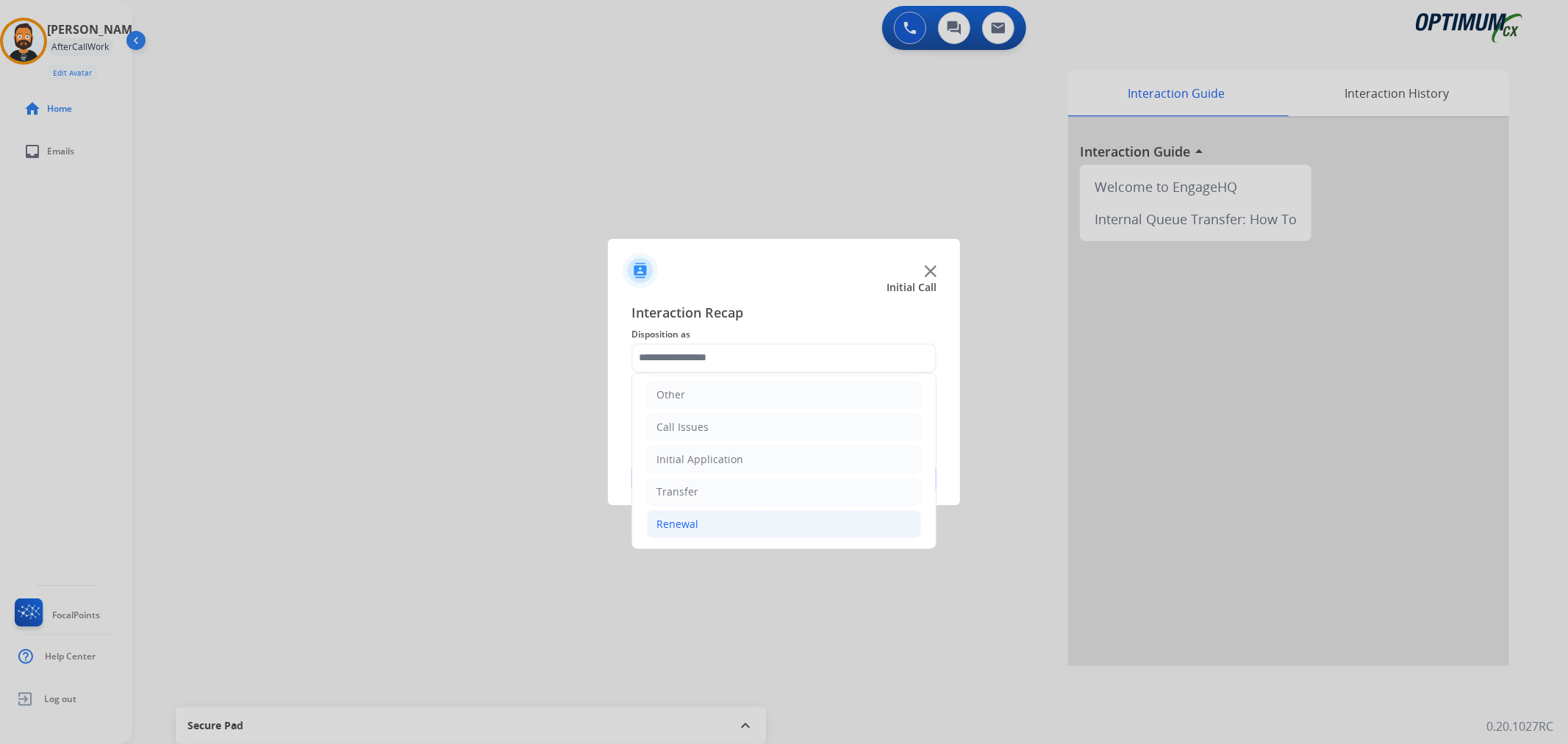
click at [710, 524] on li "Renewal" at bounding box center [784, 524] width 274 height 28
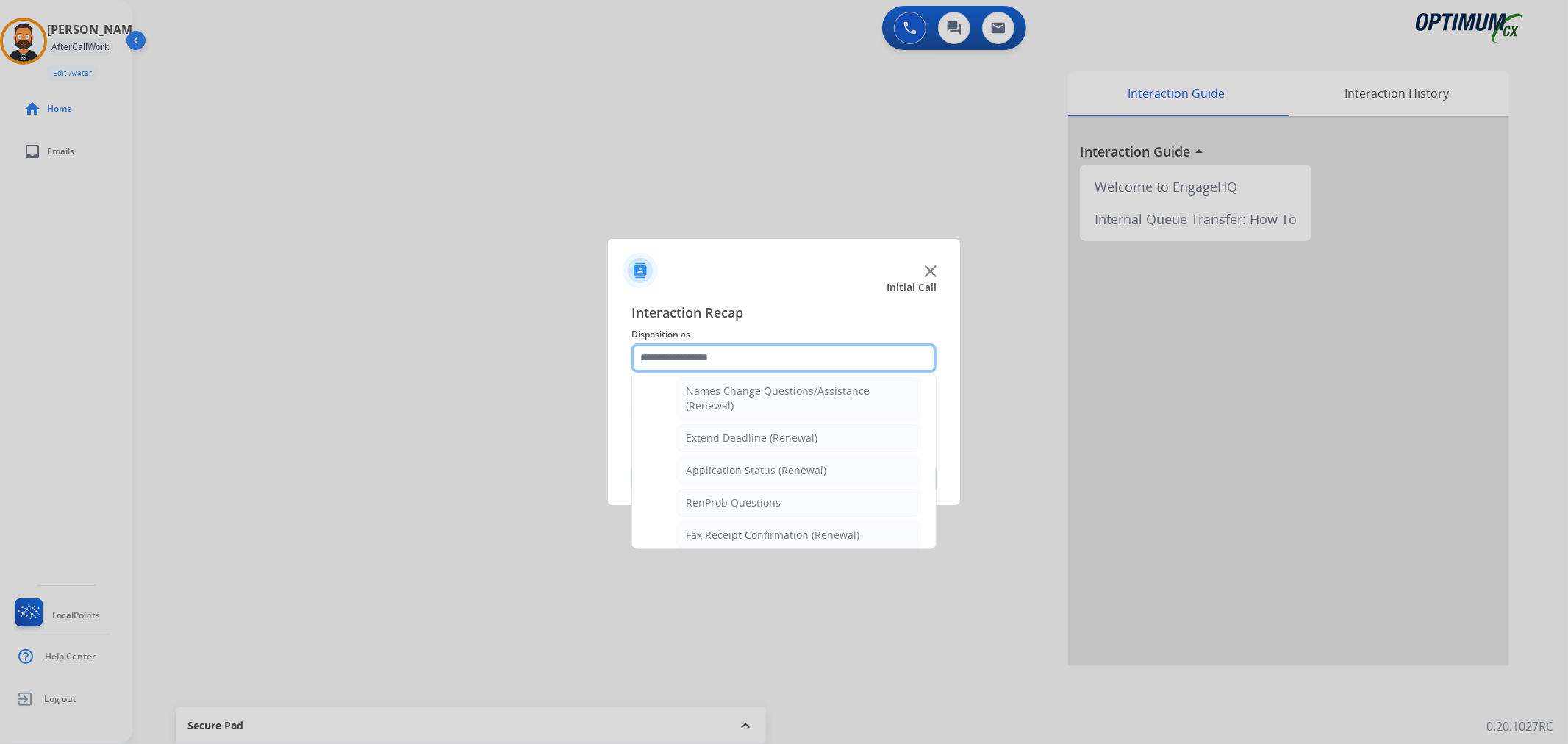
scroll to position [162, 0]
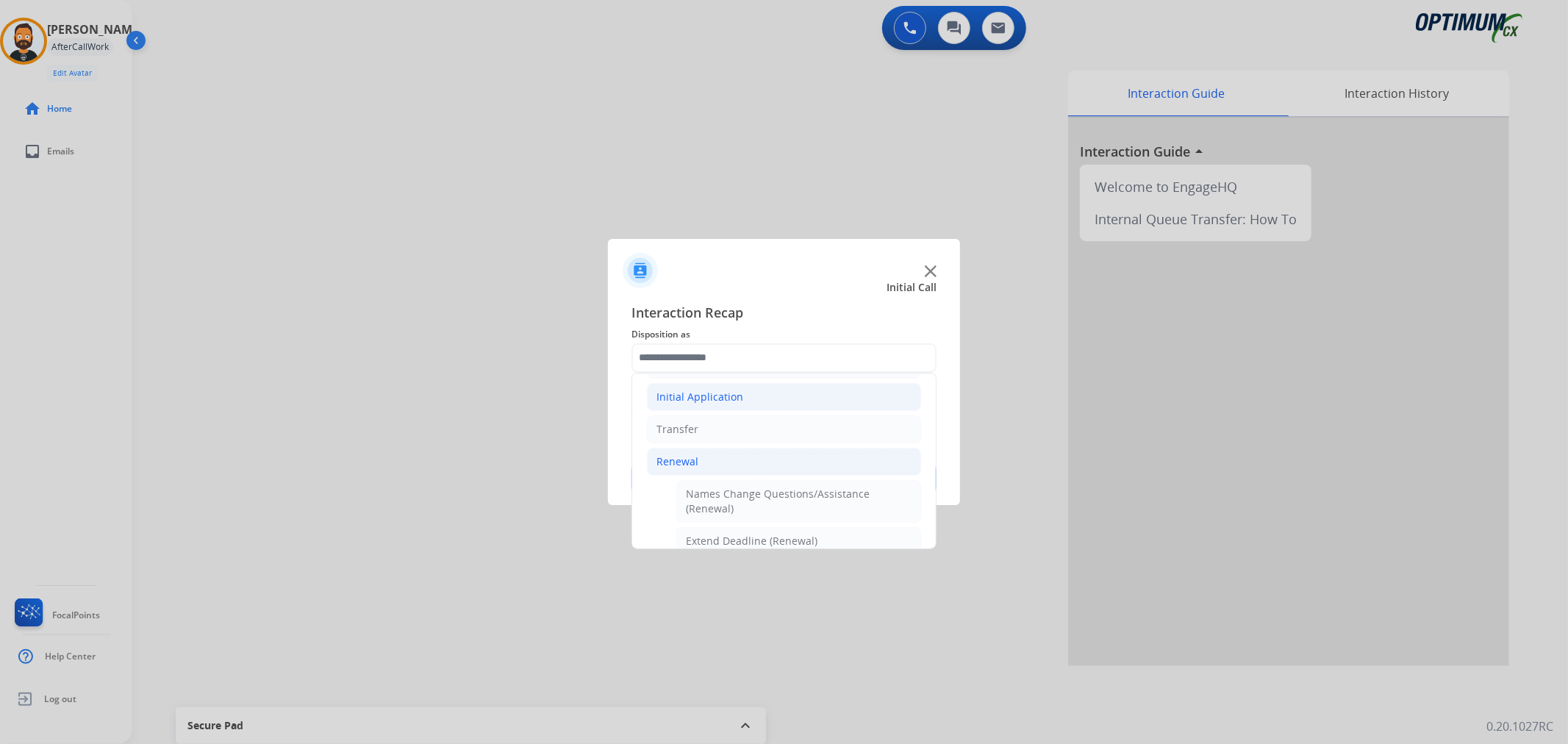
click at [712, 394] on div "Initial Application" at bounding box center [700, 397] width 87 height 15
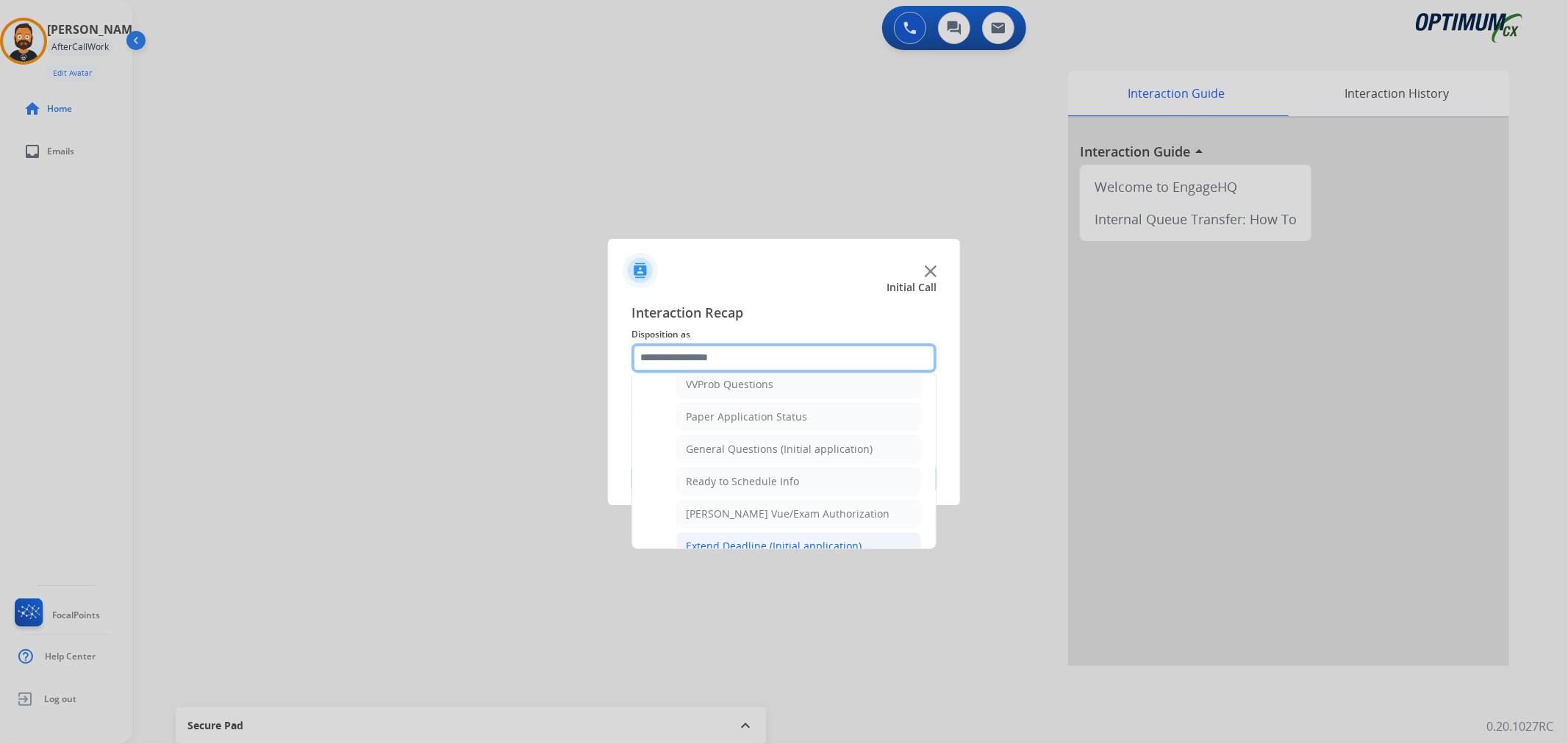
scroll to position [842, 0]
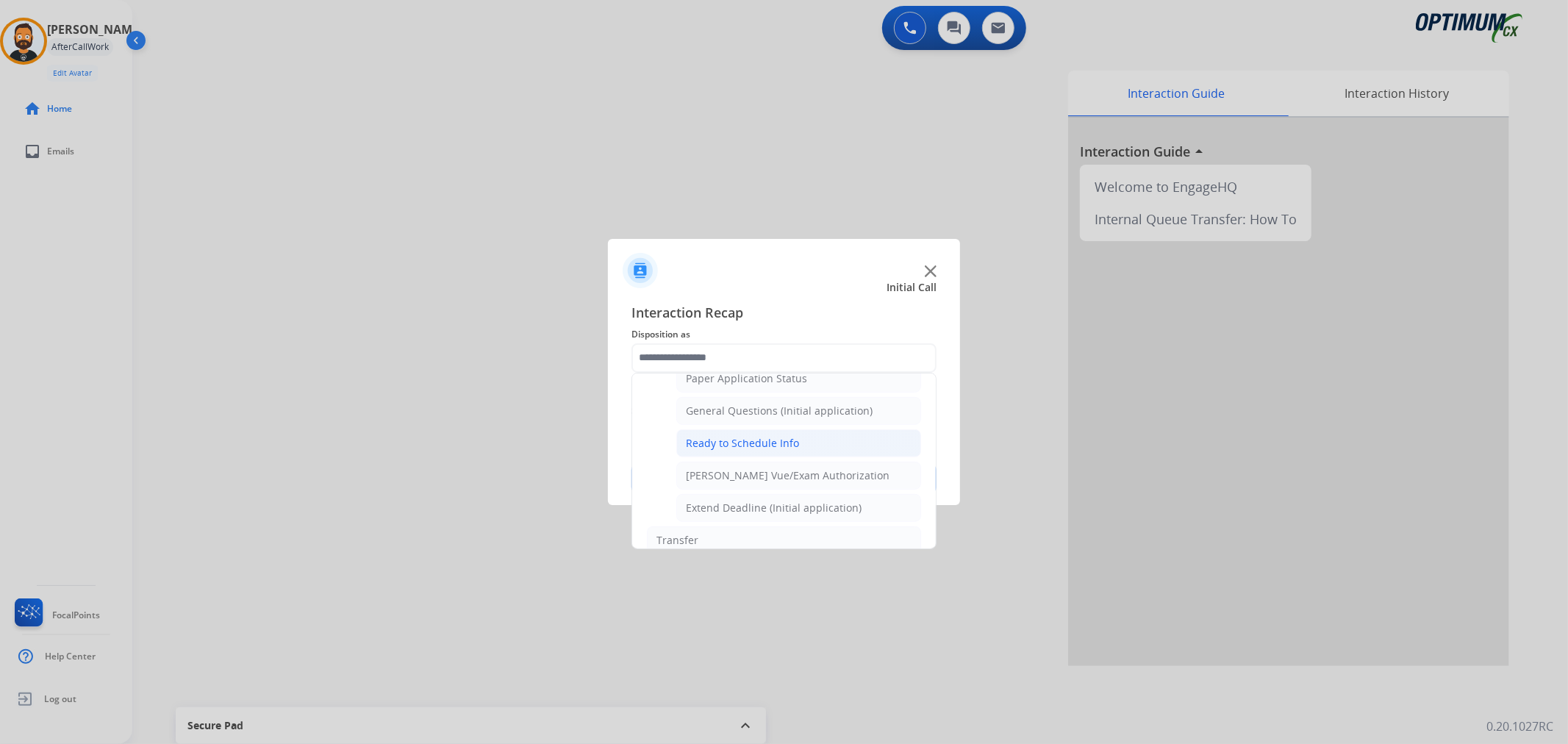
click at [739, 446] on div "Ready to Schedule Info" at bounding box center [743, 443] width 113 height 15
type input "**********"
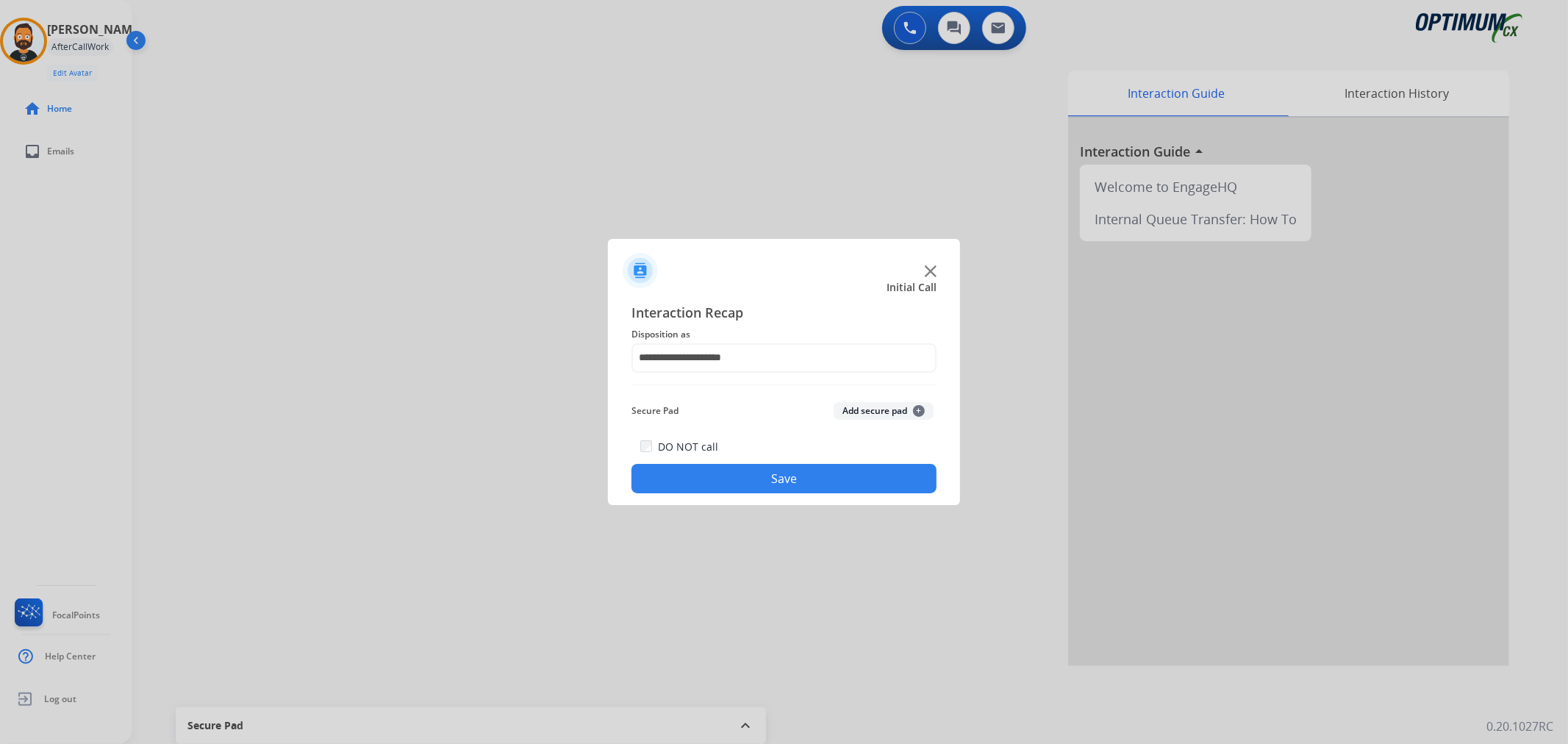
click at [731, 469] on button "Save" at bounding box center [784, 478] width 305 height 29
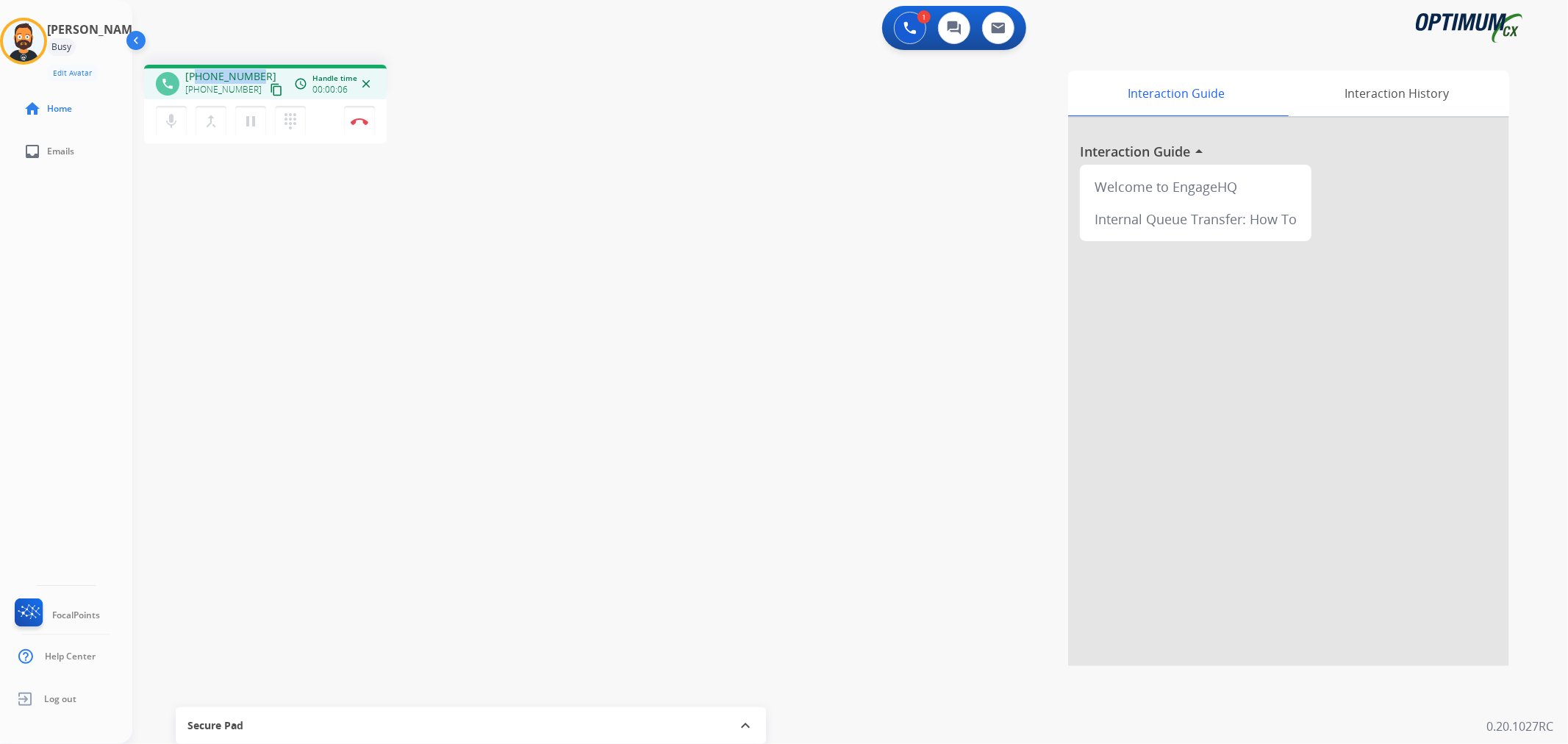
drag, startPoint x: 253, startPoint y: 68, endPoint x: 195, endPoint y: 68, distance: 58.0
click at [195, 68] on div "phone [PHONE_NUMBER] [PHONE_NUMBER] content_copy access_time Call metrics Queue…" at bounding box center [265, 82] width 243 height 35
click at [362, 123] on img at bounding box center [359, 120] width 17 height 7
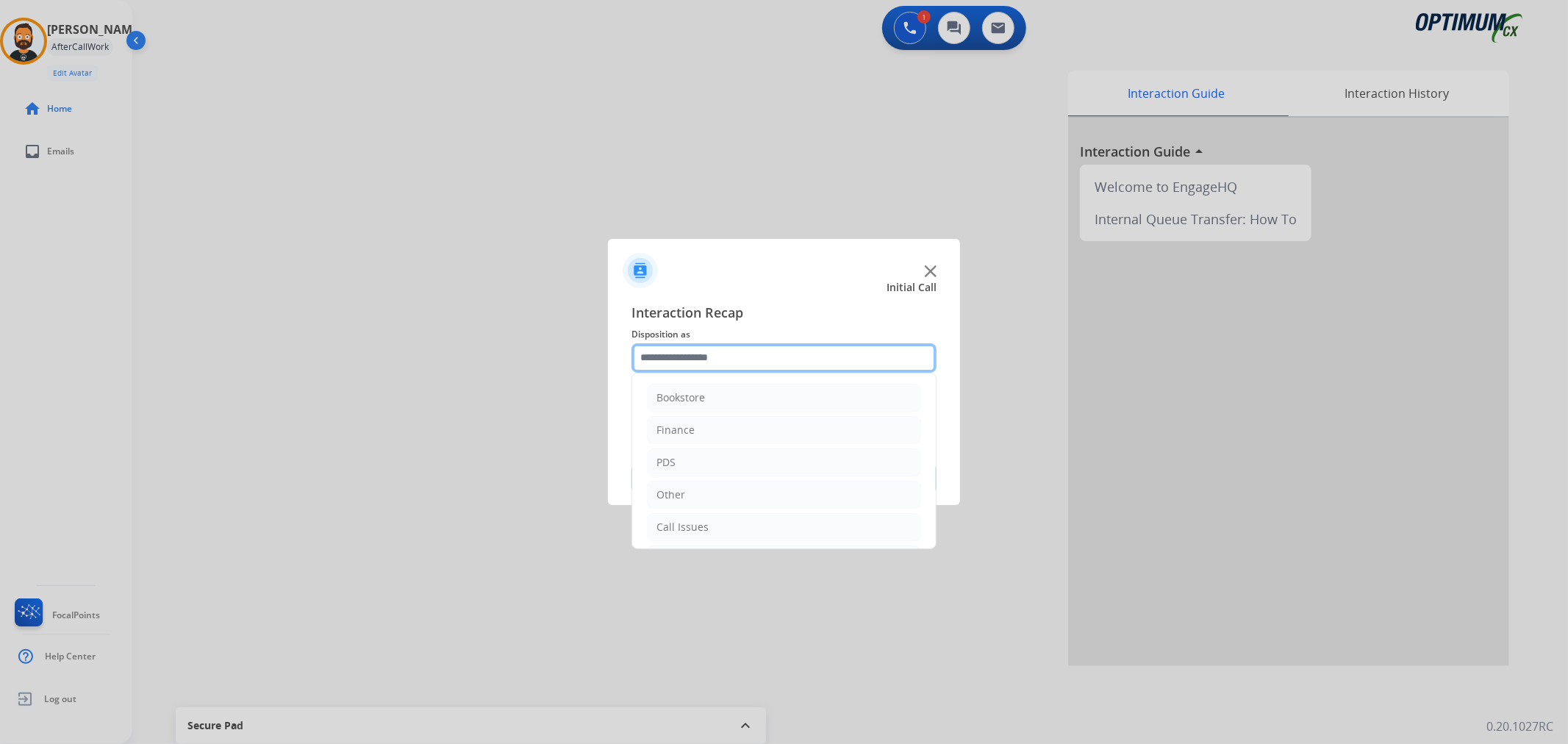
click at [722, 354] on input "text" at bounding box center [784, 357] width 305 height 29
click at [712, 457] on div "Initial Application" at bounding box center [700, 459] width 87 height 15
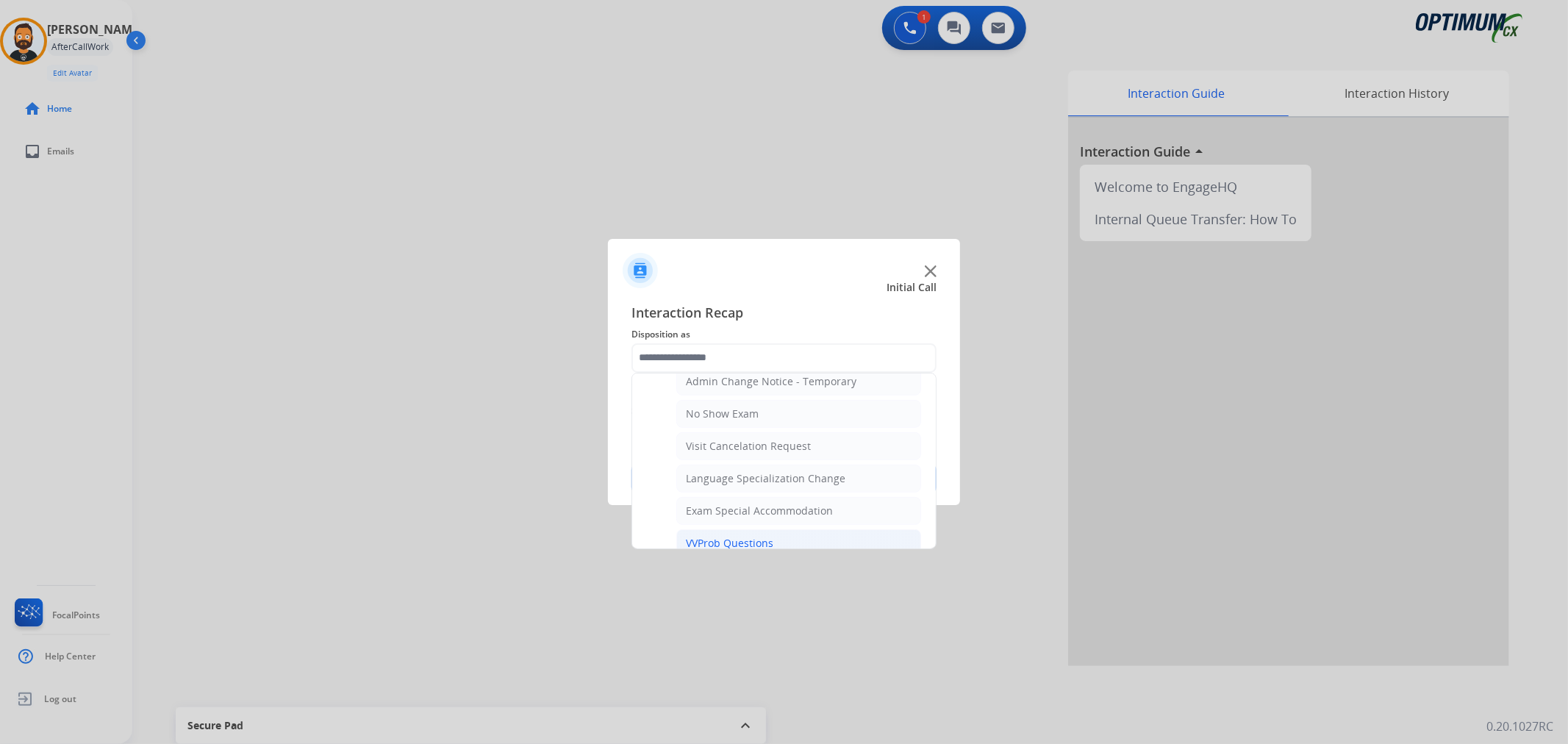
click at [716, 536] on li "VVProb Questions" at bounding box center [799, 542] width 245 height 28
type input "**********"
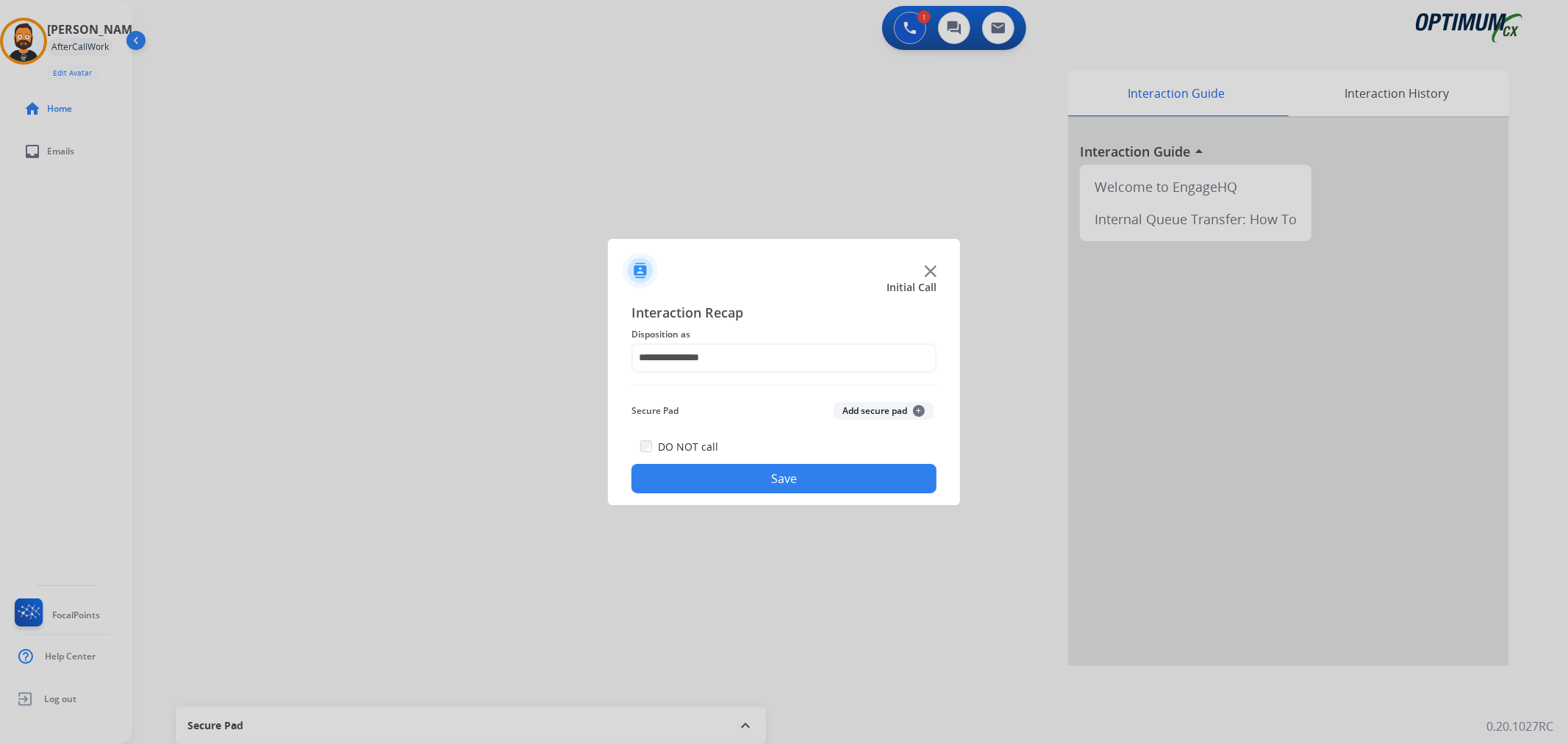
click at [715, 468] on button "Save" at bounding box center [784, 478] width 305 height 29
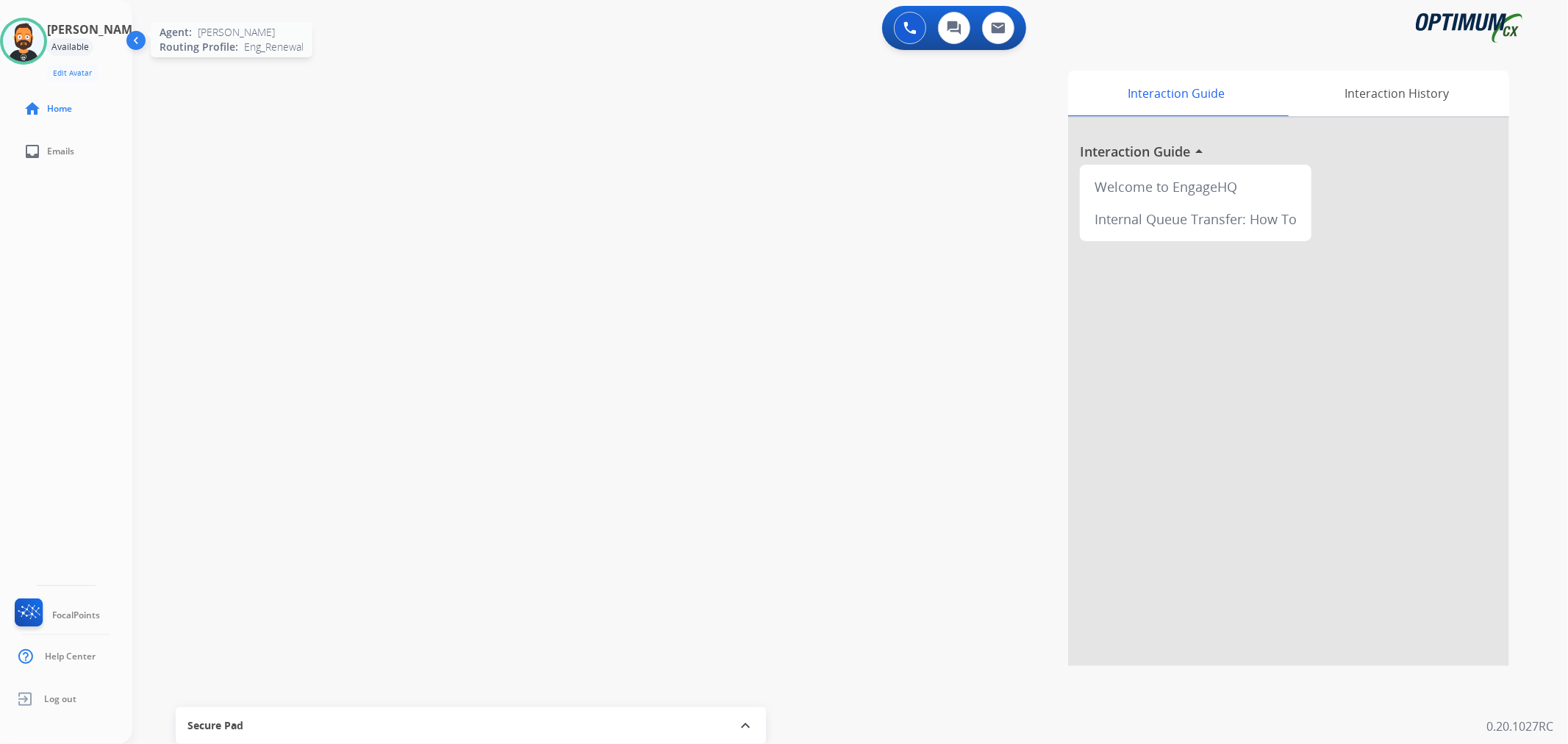
click at [40, 31] on img at bounding box center [24, 41] width 41 height 41
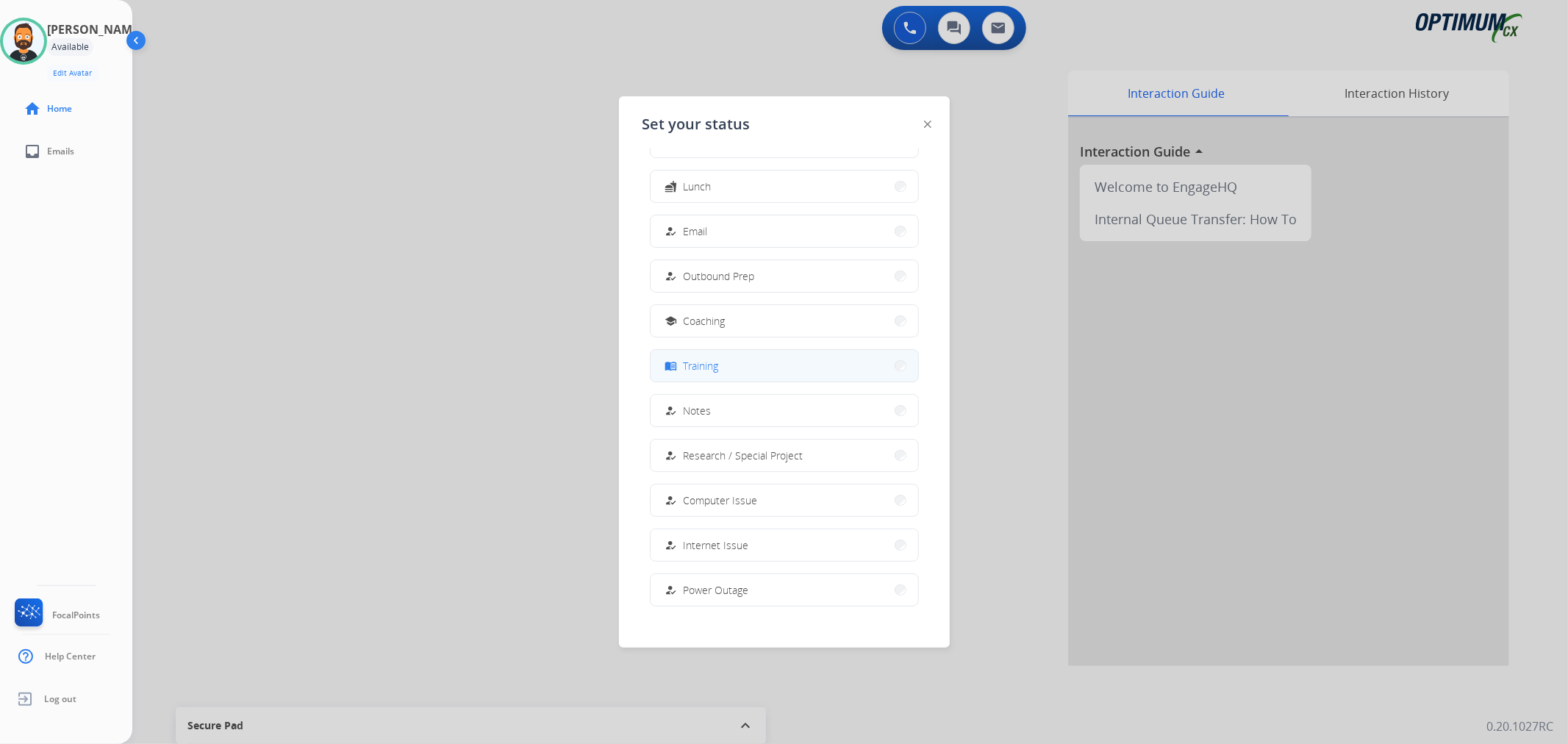
scroll to position [138, 0]
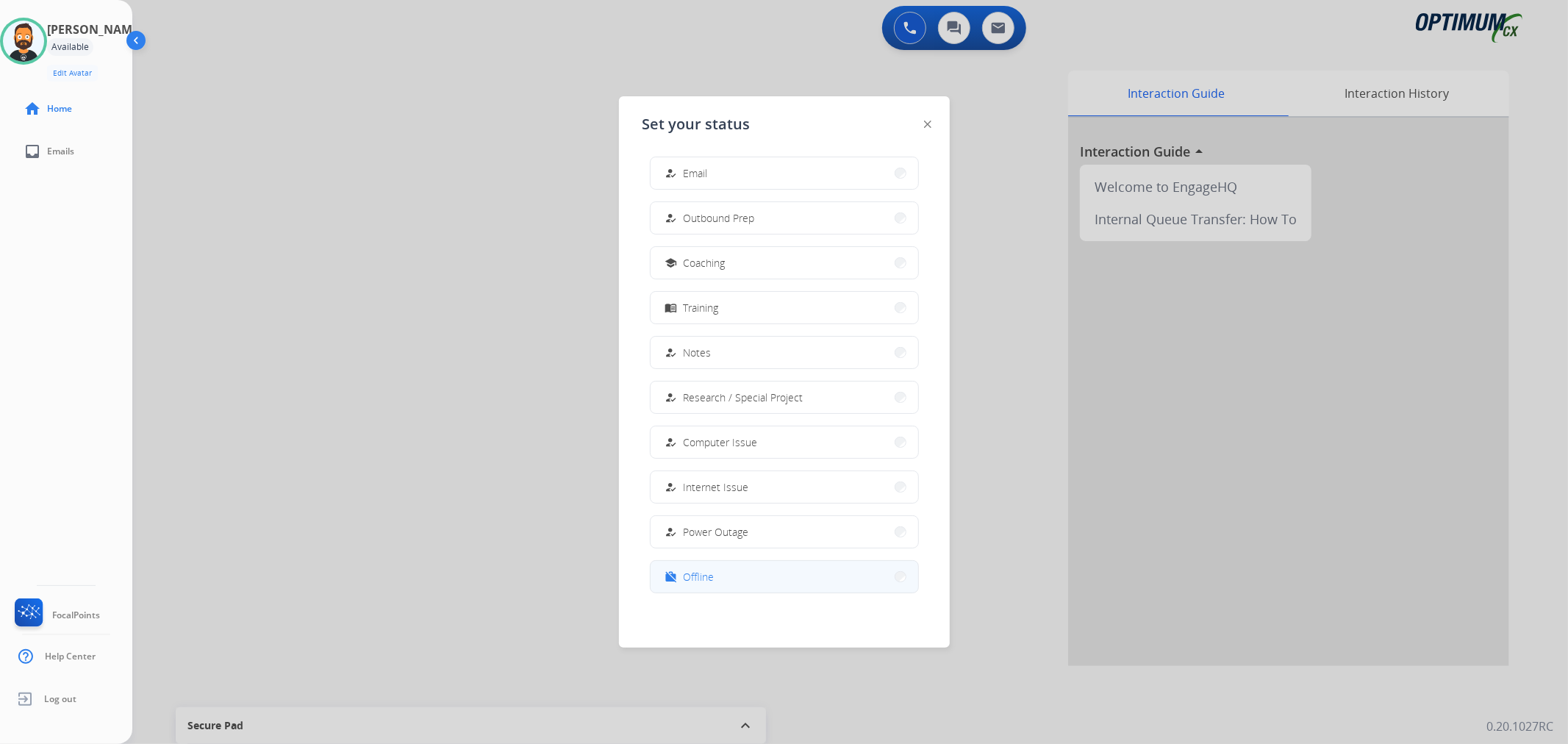
click at [666, 579] on button "work_off Offline" at bounding box center [784, 576] width 268 height 31
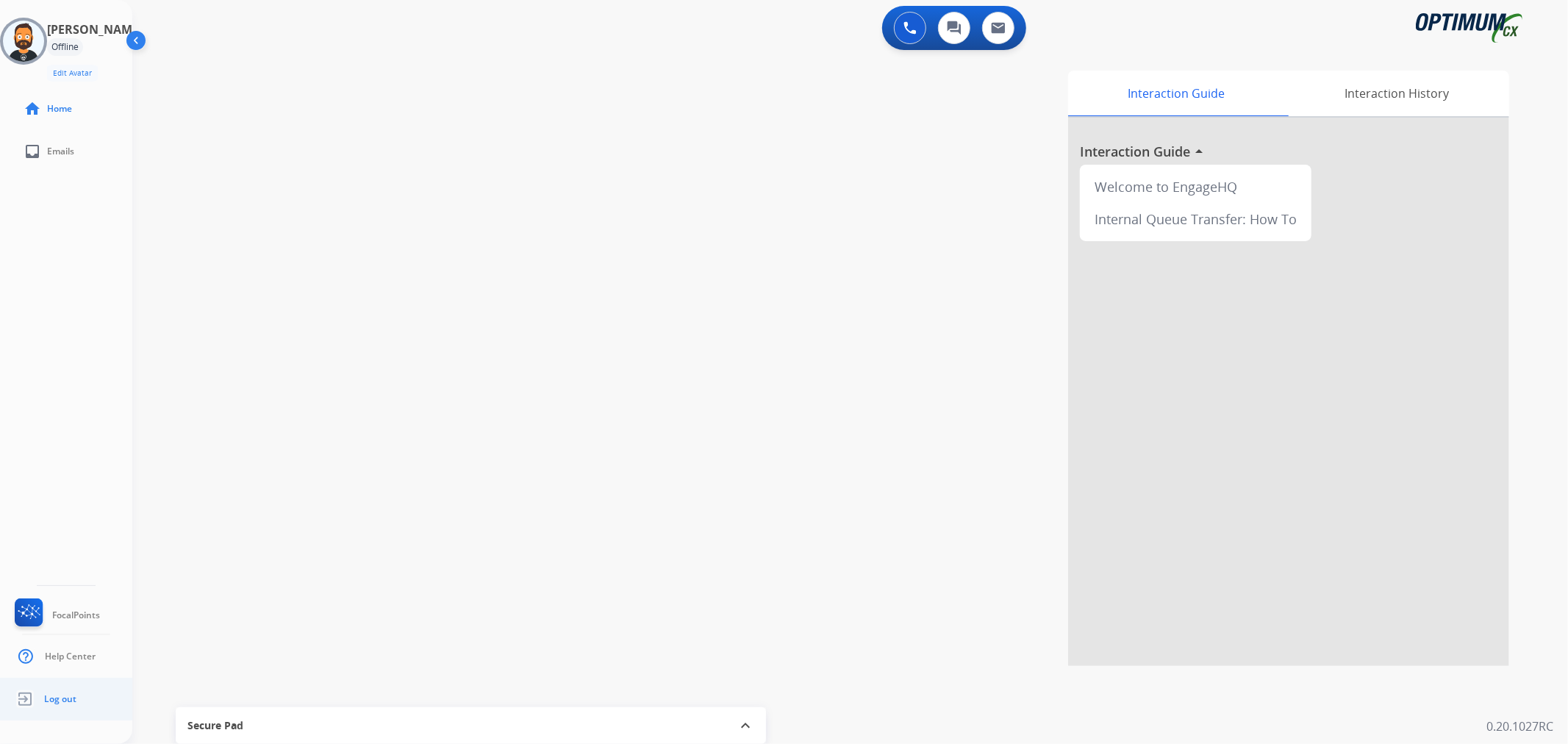
click at [62, 689] on link "Log out" at bounding box center [44, 698] width 65 height 28
